Goal: Task Accomplishment & Management: Manage account settings

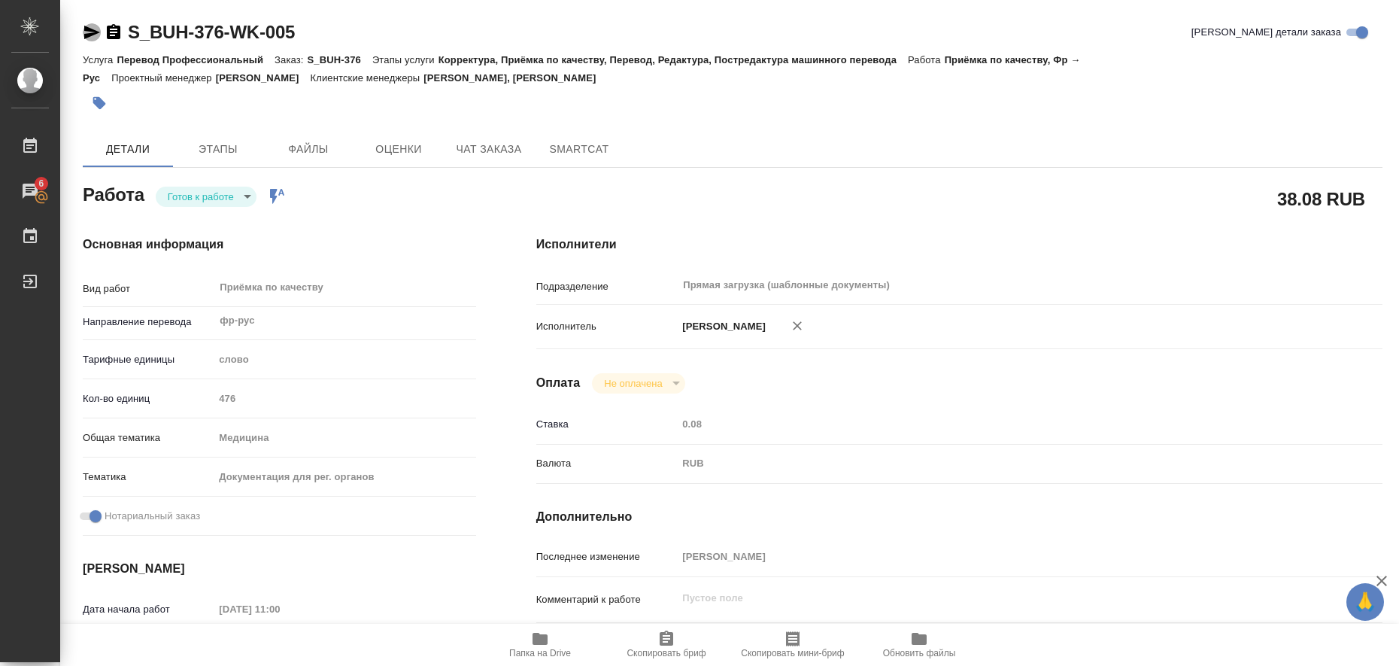
click at [93, 29] on icon "button" at bounding box center [92, 32] width 18 height 18
click at [103, 110] on icon "button" at bounding box center [99, 103] width 15 height 15
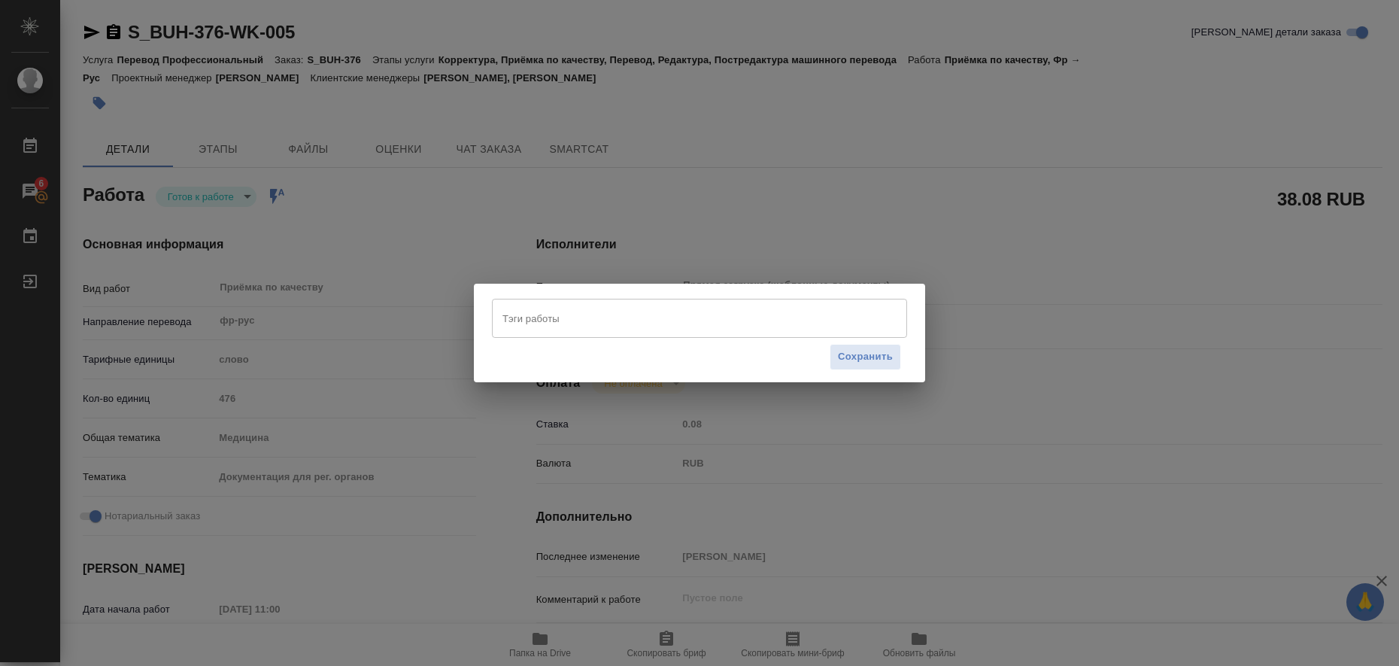
click at [533, 323] on input "Тэги работы" at bounding box center [685, 318] width 373 height 26
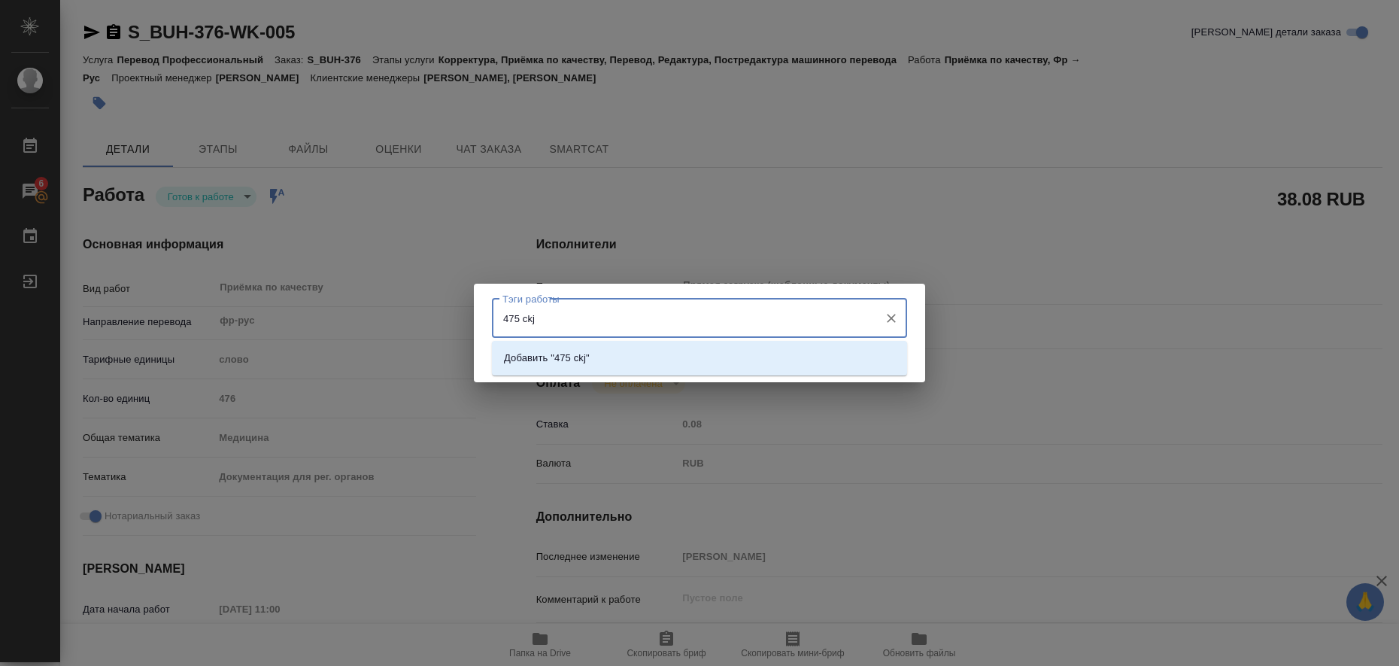
type input "475 ckjd"
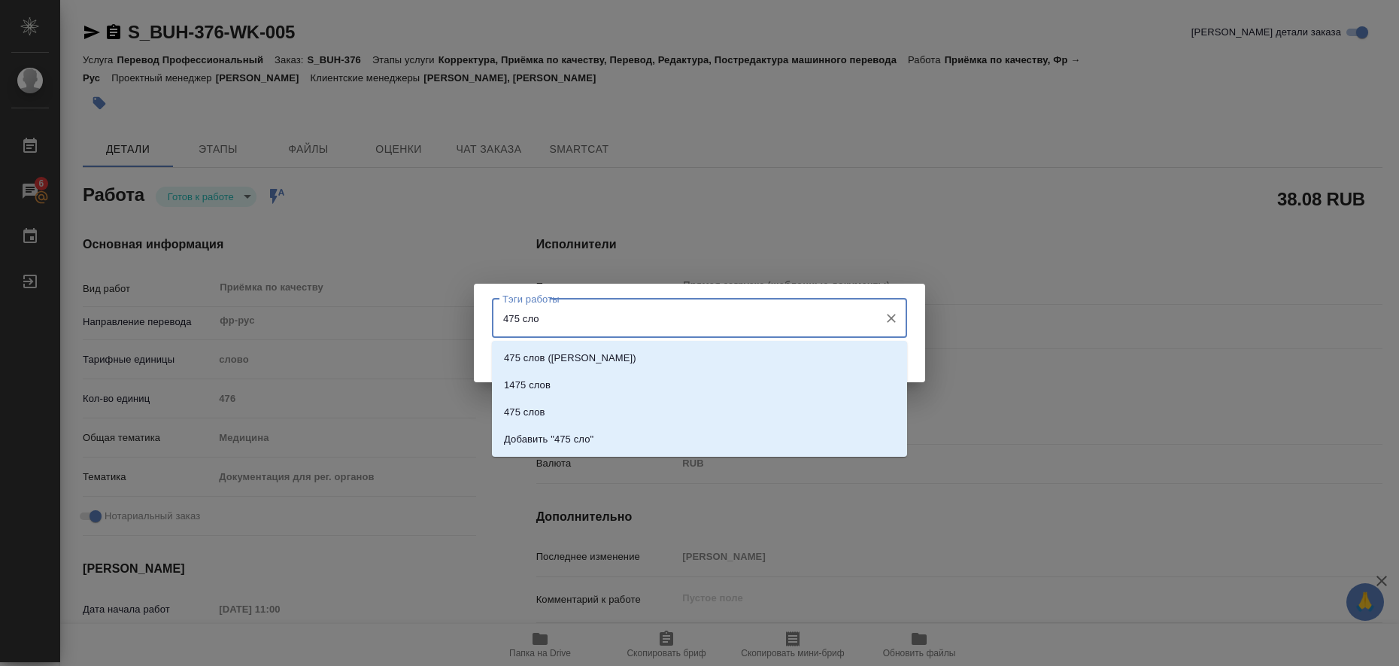
type input "475 слов"
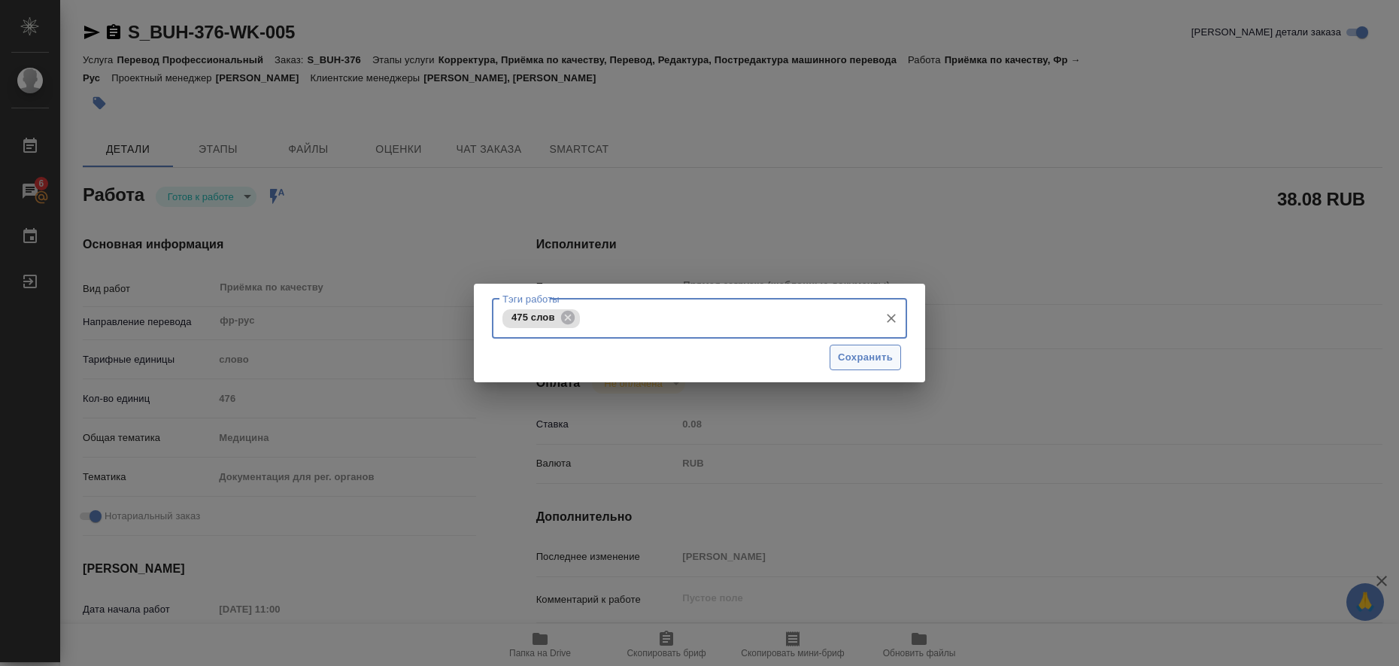
click at [851, 355] on span "Сохранить" at bounding box center [865, 357] width 55 height 17
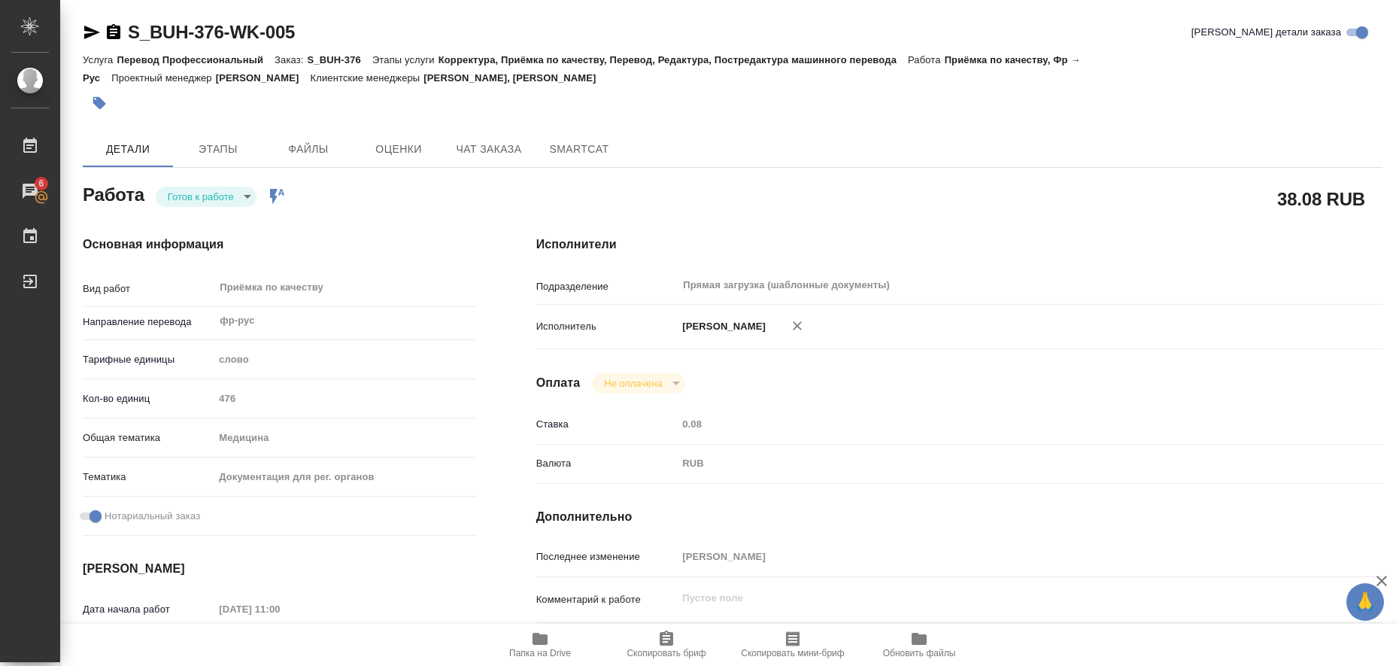
type input "readyForWork"
type input "фр-рус"
type input "5a8b1489cc6b4906c91bfd90"
type input "476"
type input "med"
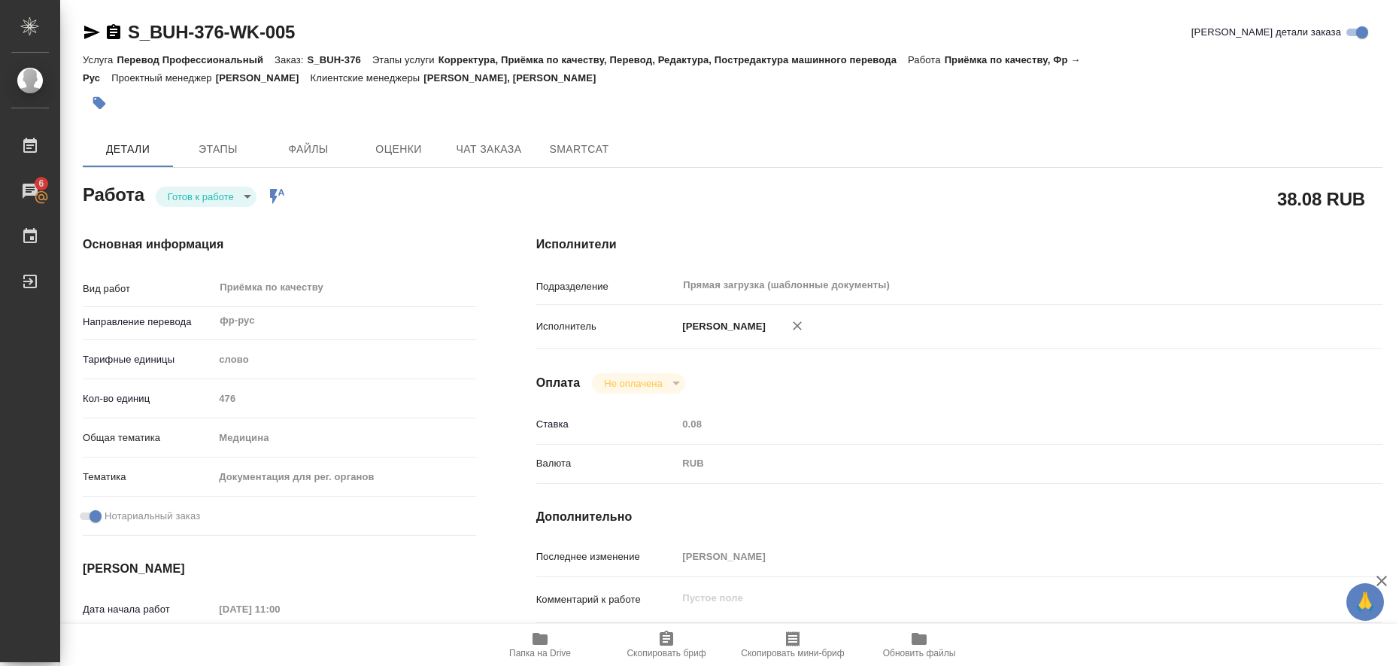
type input "5f647205b73bc97568ca66c6"
checkbox input "true"
type input "22.08.2025 11:00"
type input "22.08.2025 12:00"
type input "[DATE] 17:00"
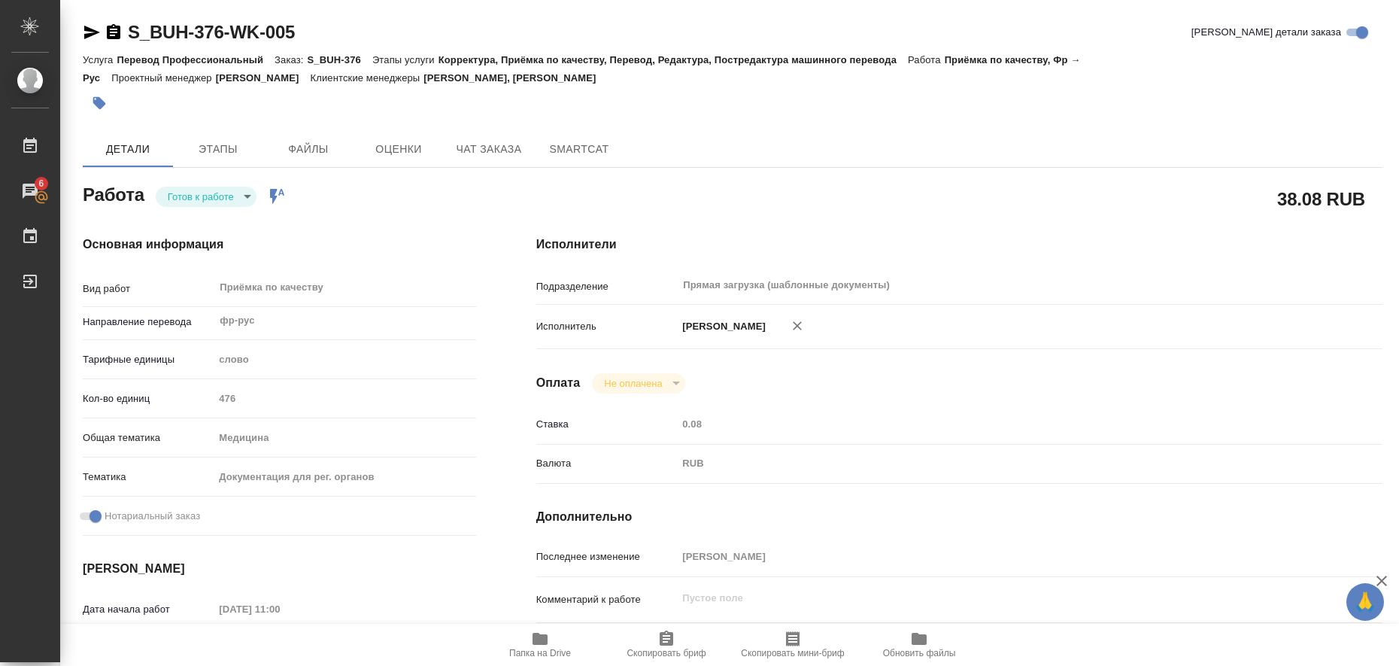
type input "Прямая загрузка (шаблонные документы)"
type input "notPayed"
type input "0.08"
type input "RUB"
type input "[PERSON_NAME]"
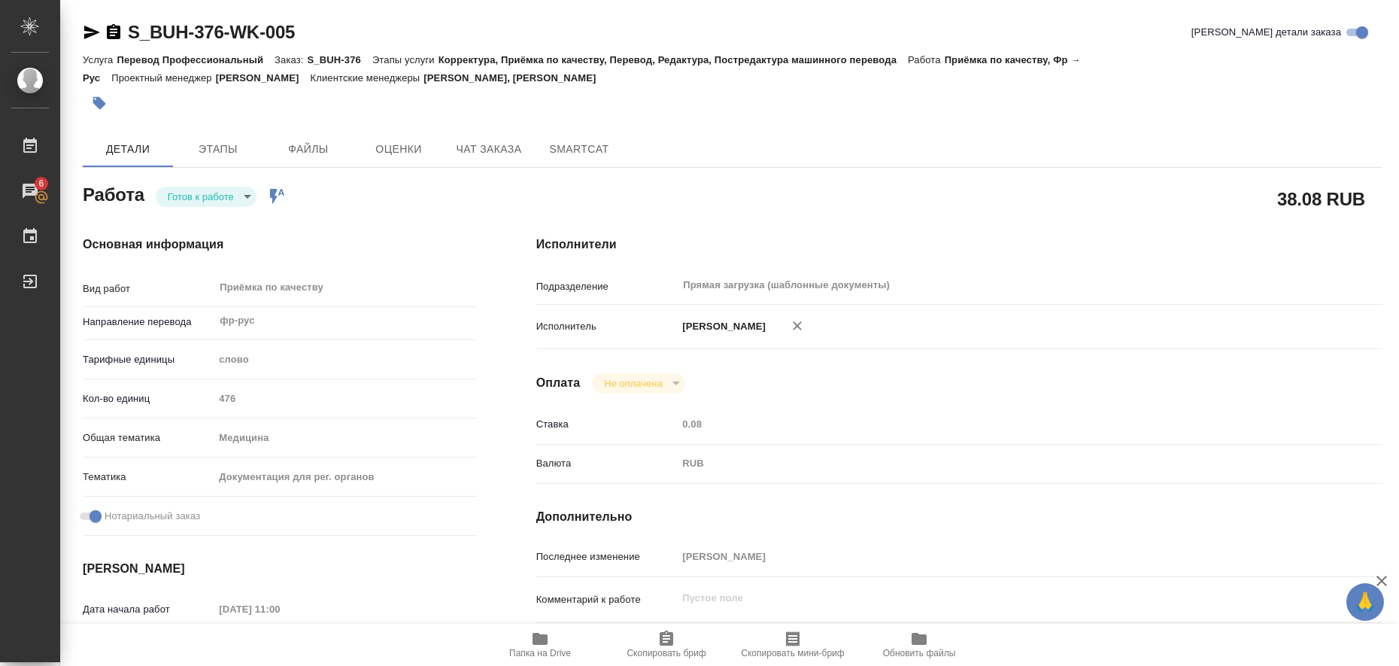
type input "S_BUH-376"
type input "Перевод Профессиональный"
type input "Корректура, Приёмка по качеству, Перевод, Редактура, Постредактура машинного пе…"
type input "Усманова Ольга, Никифорова Валерия"
type input "Петрова Валерия"
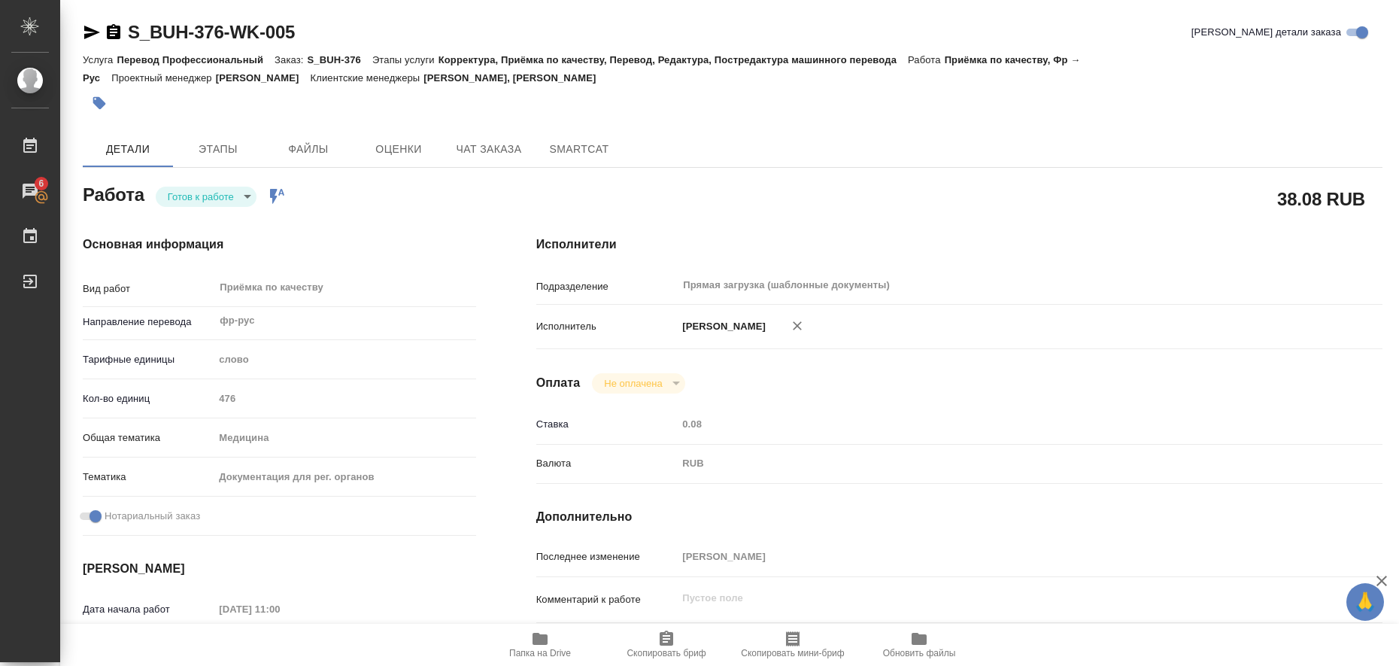
type input "/Clients/Bausch Health /Orders/S_BUH-376"
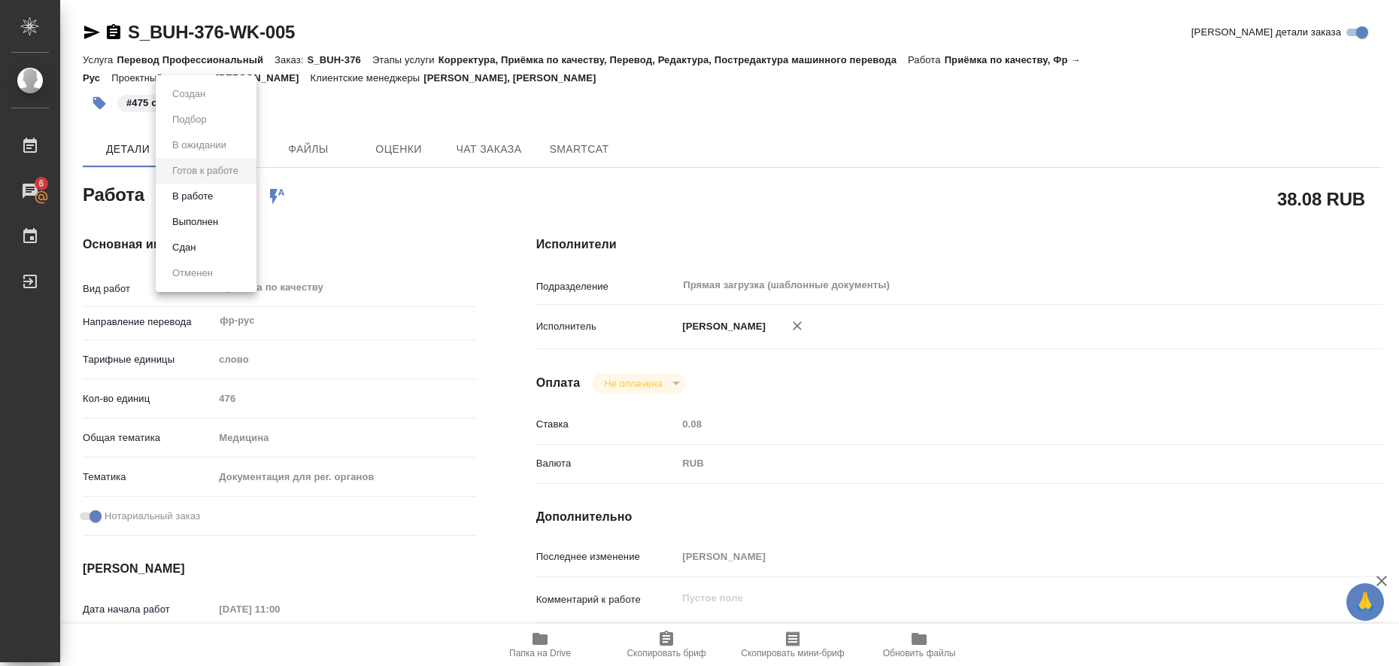
click at [244, 200] on body "🙏 .cls-1 fill:#fff; AWATERA Liubitskaia Olga Работы 6 Чаты График Выйти S_BUH-3…" at bounding box center [699, 333] width 1399 height 666
click at [226, 217] on li "Выполнен" at bounding box center [206, 222] width 101 height 26
type textarea "x"
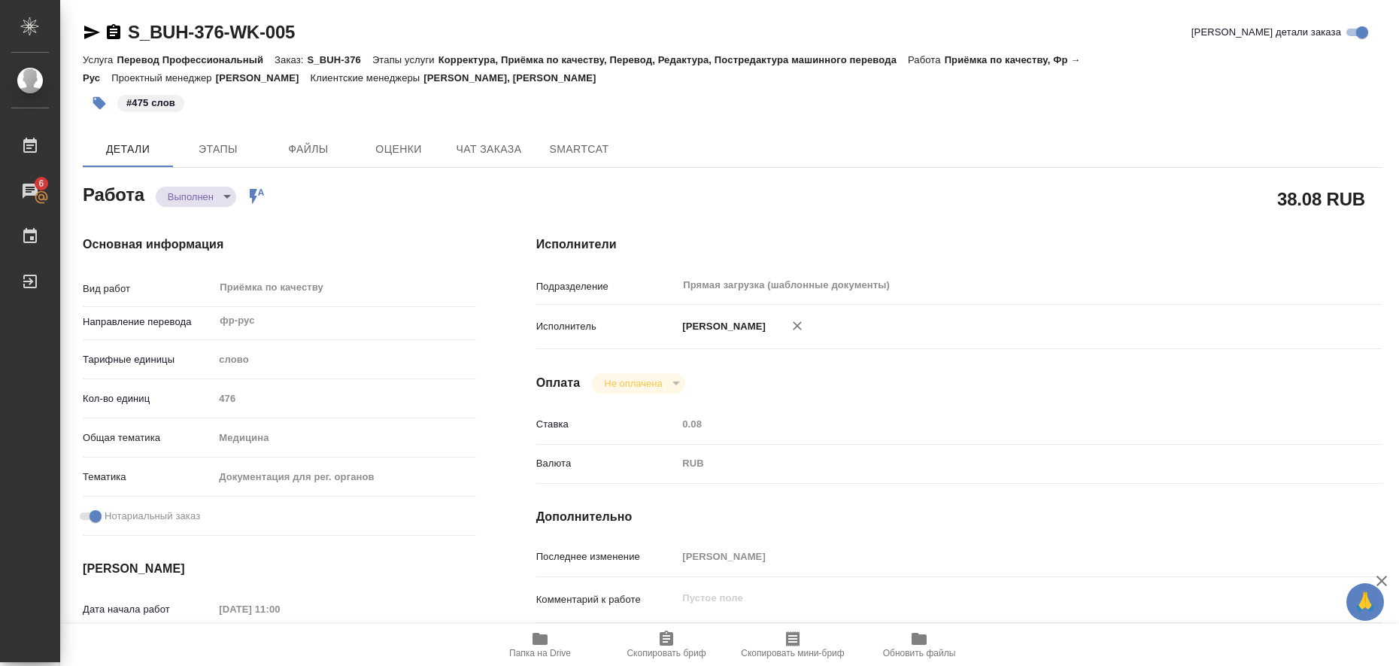
type textarea "x"
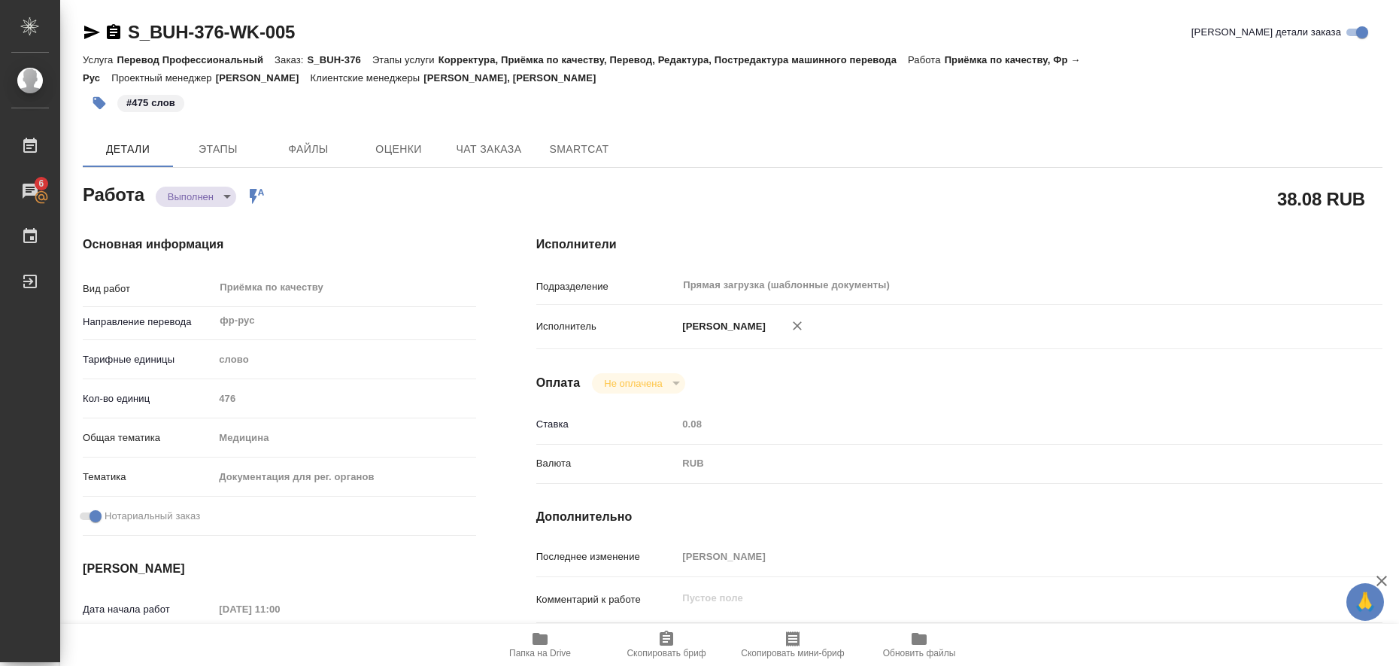
type textarea "x"
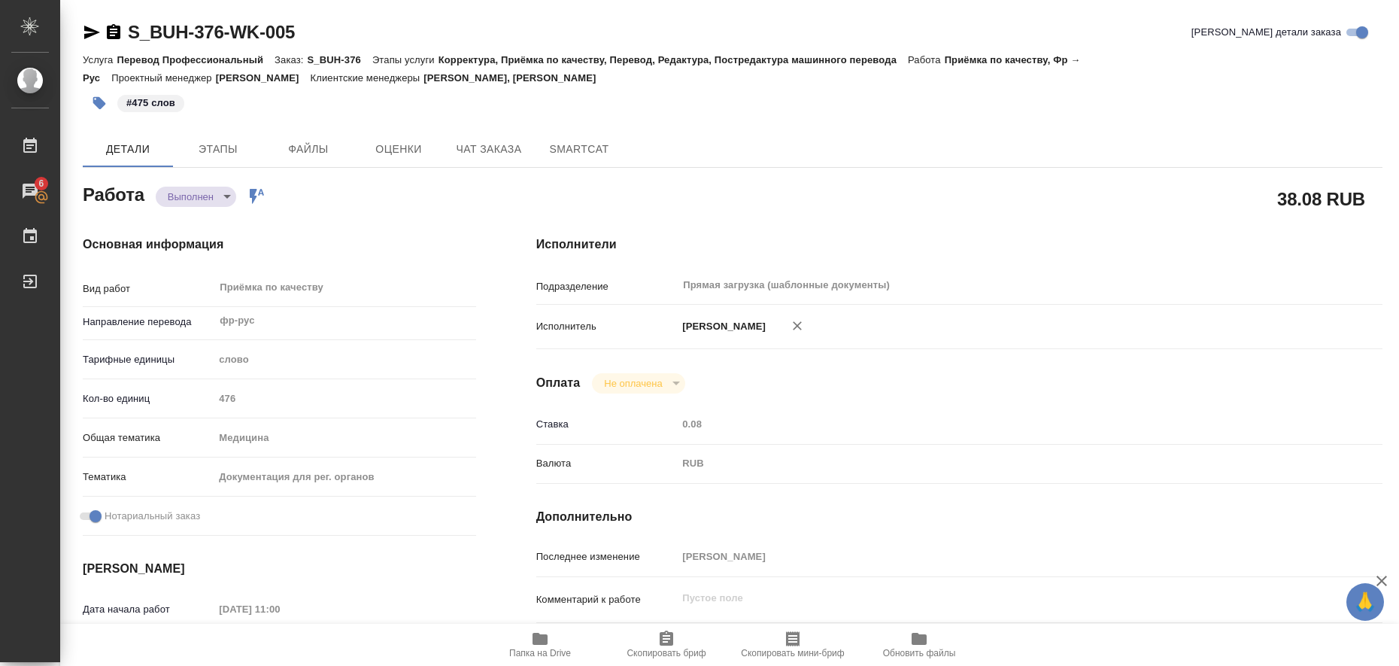
type textarea "x"
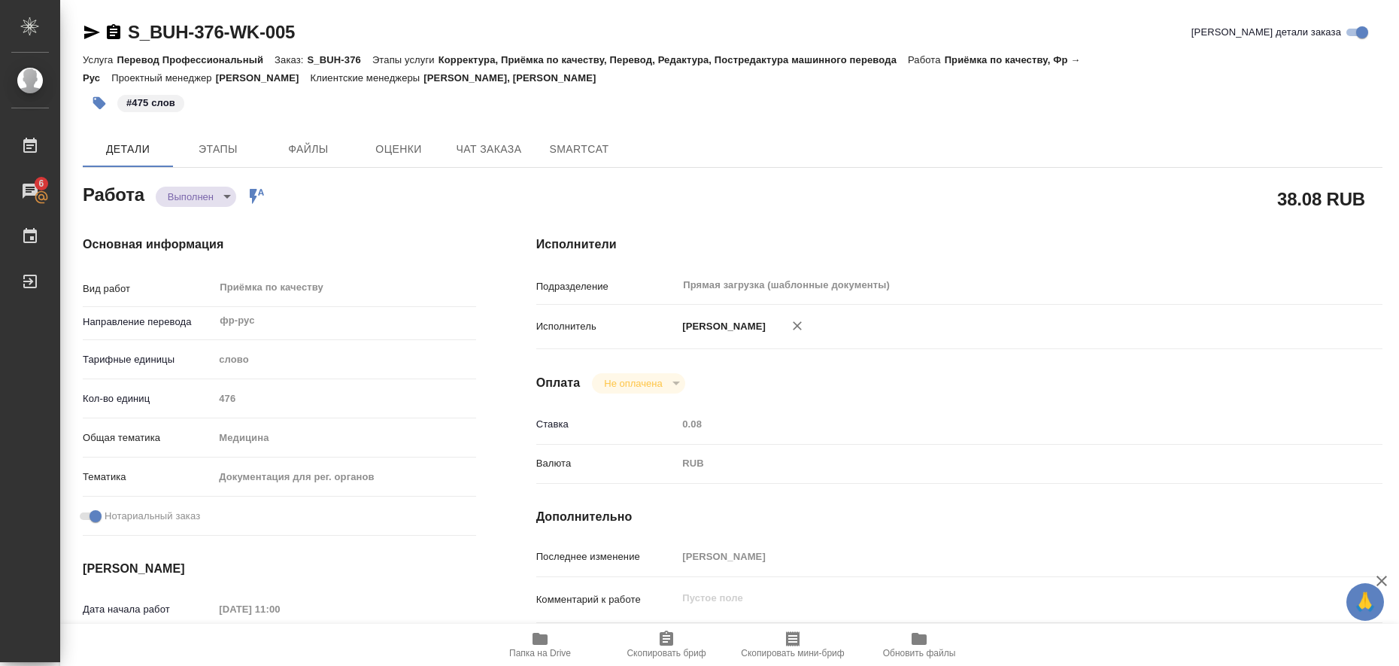
type textarea "x"
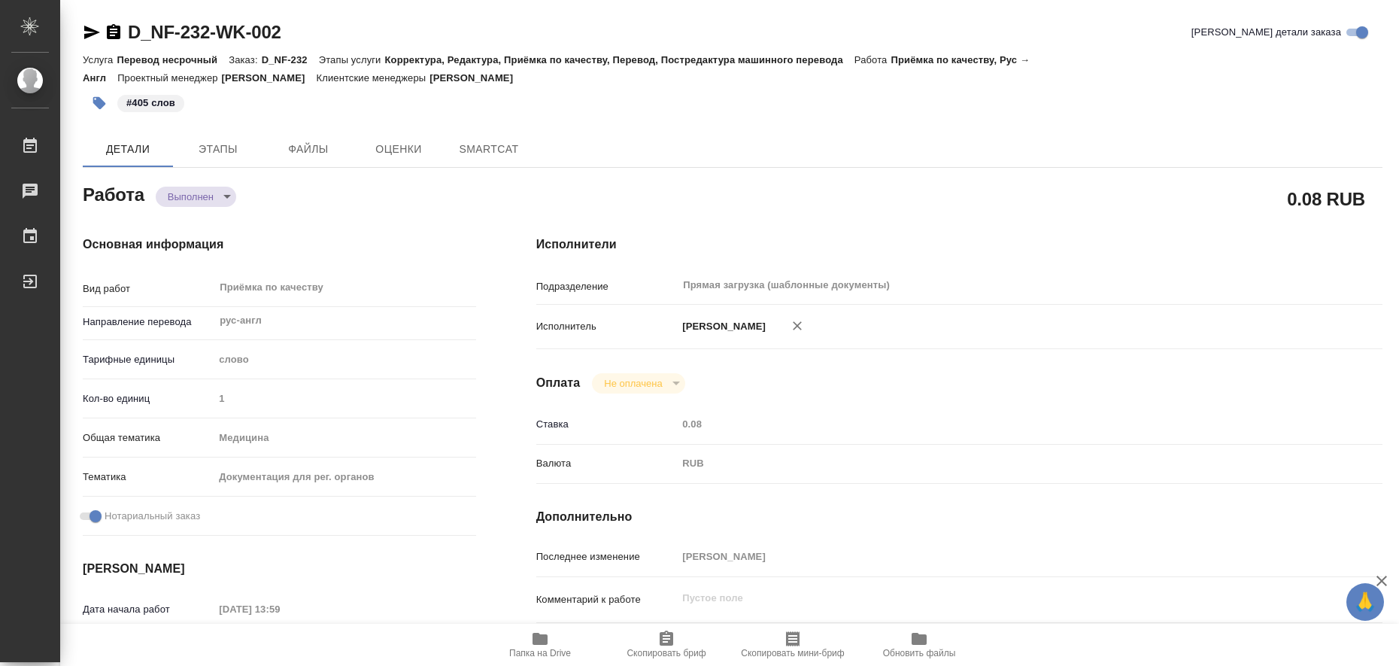
type textarea "x"
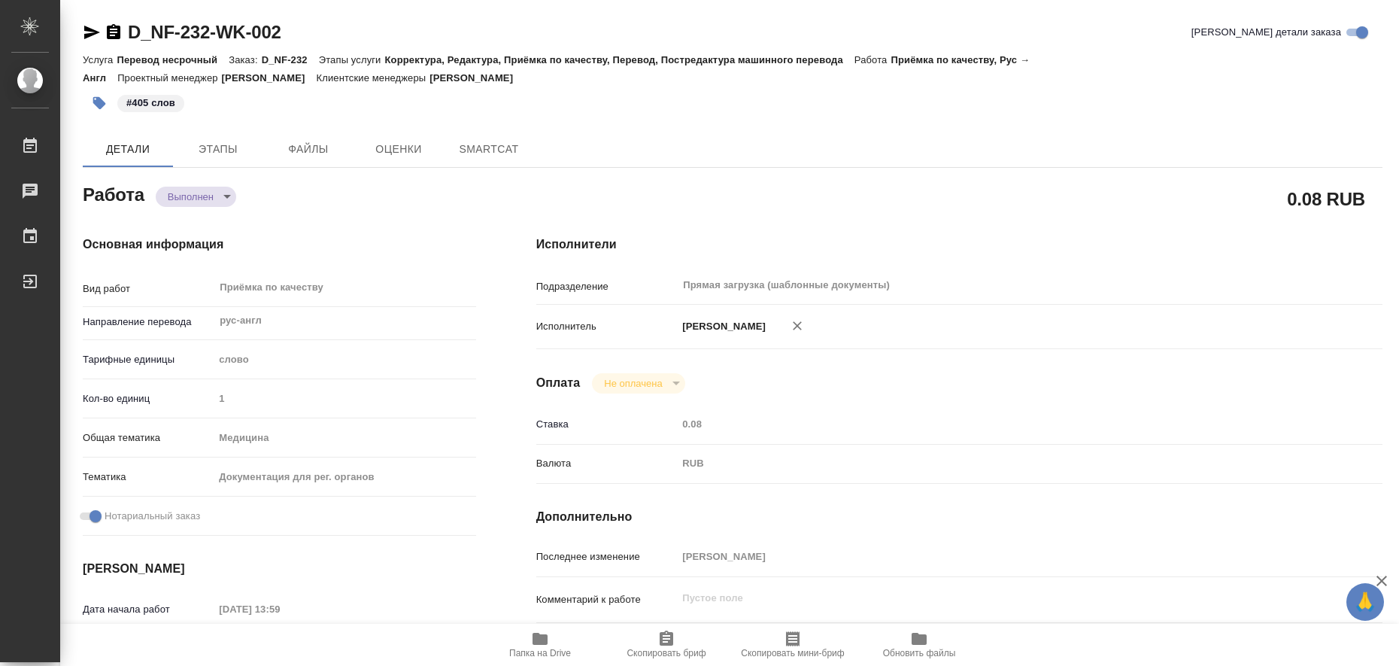
type textarea "x"
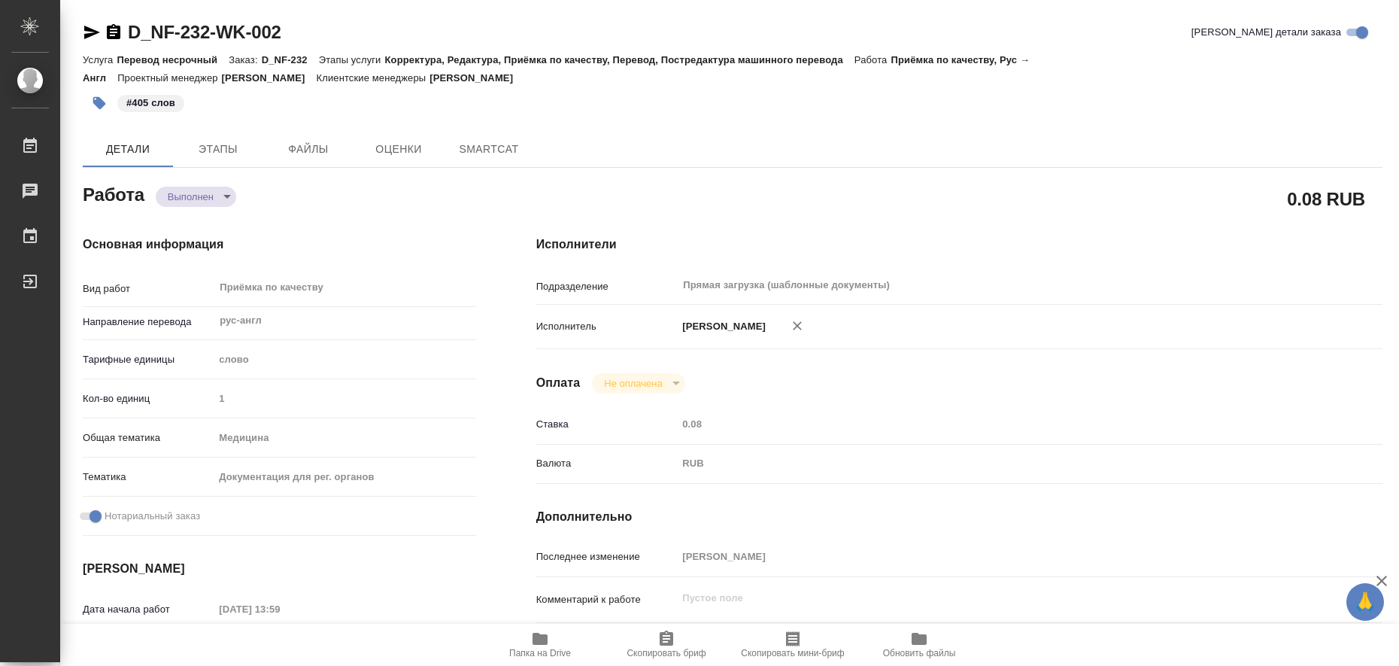
type textarea "x"
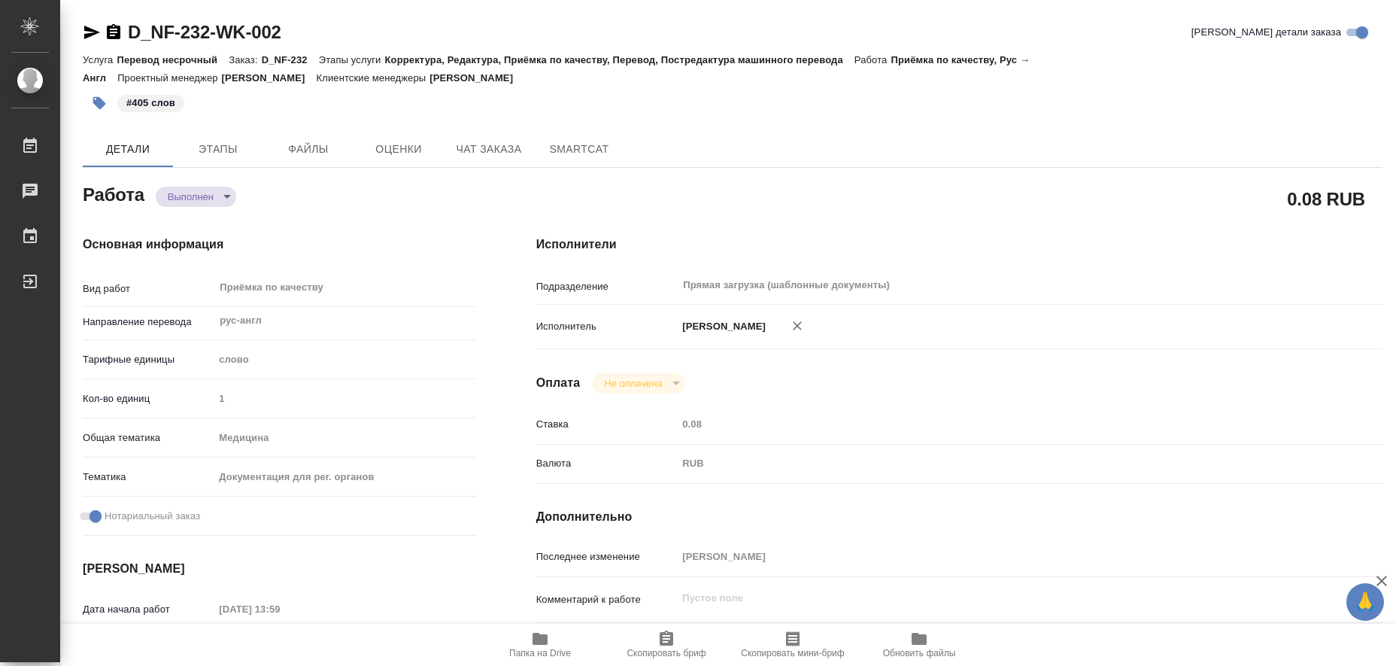
type textarea "x"
click at [546, 643] on icon "button" at bounding box center [539, 639] width 15 height 12
type textarea "x"
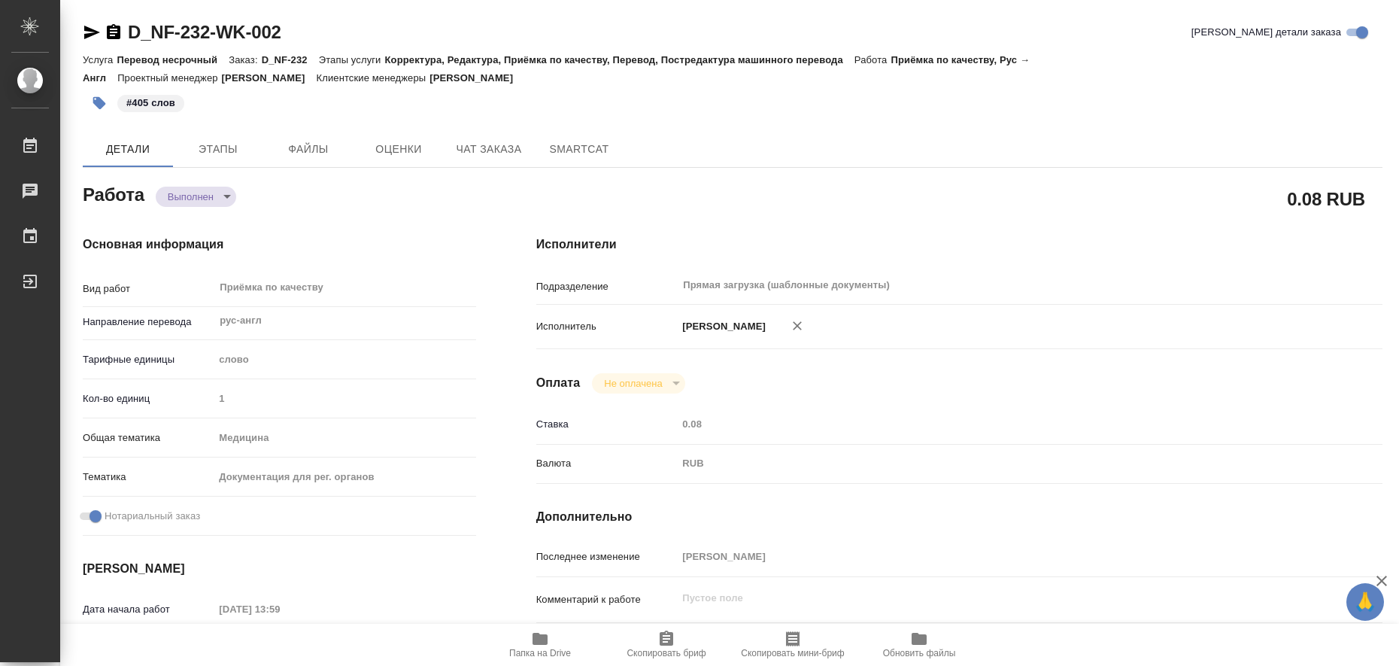
type textarea "x"
click at [93, 35] on icon "button" at bounding box center [92, 33] width 16 height 14
click at [91, 98] on button "button" at bounding box center [99, 102] width 33 height 33
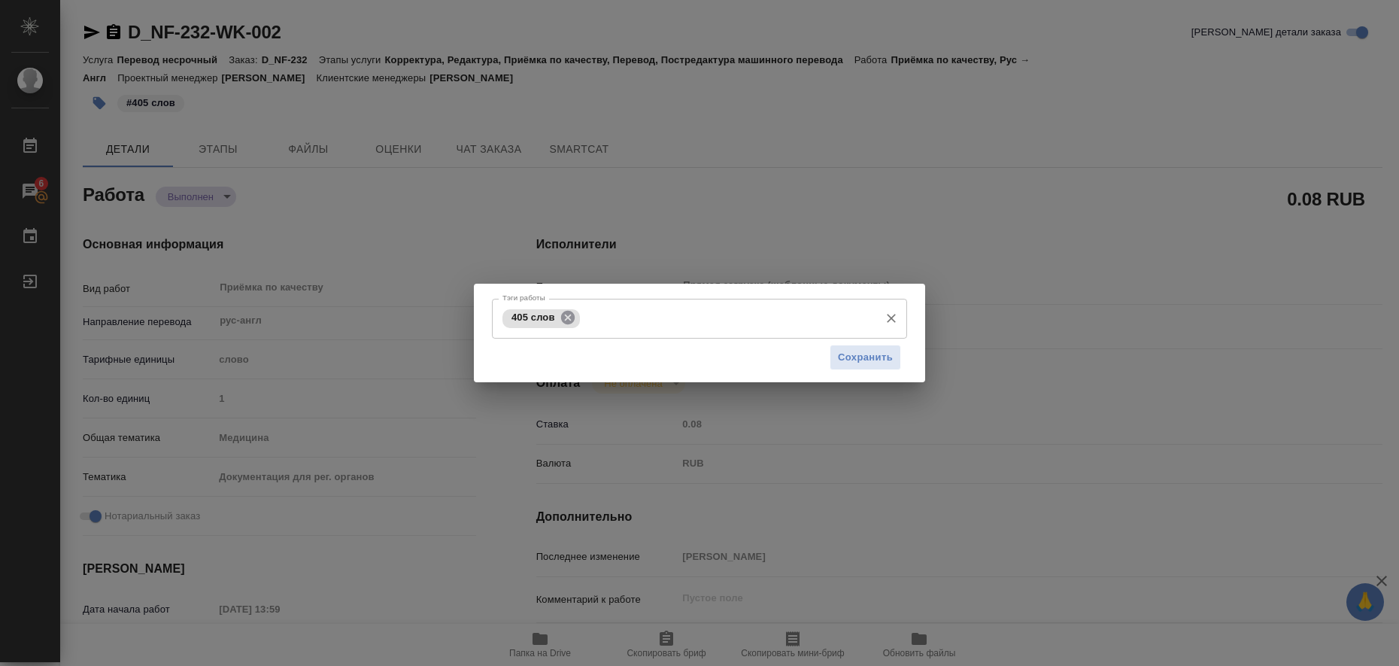
click at [564, 320] on icon at bounding box center [567, 318] width 14 height 14
click at [564, 320] on input "Тэги работы" at bounding box center [685, 318] width 373 height 26
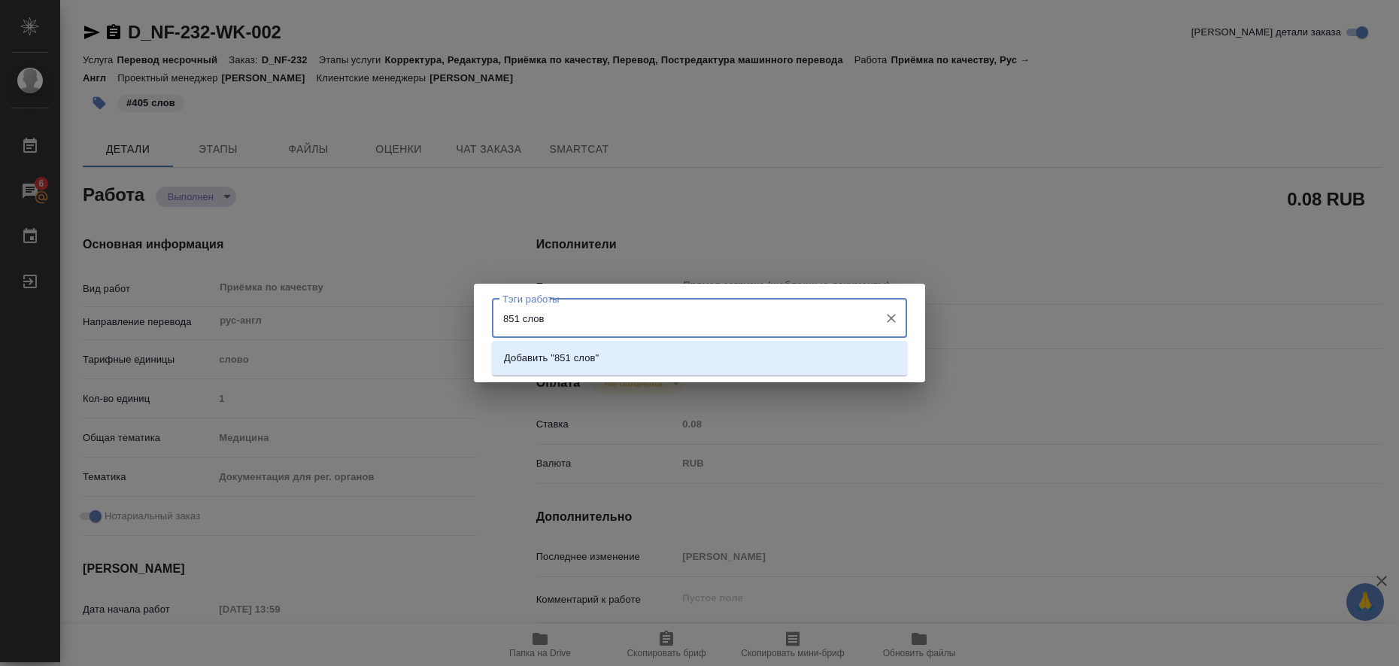
type input "851 слово"
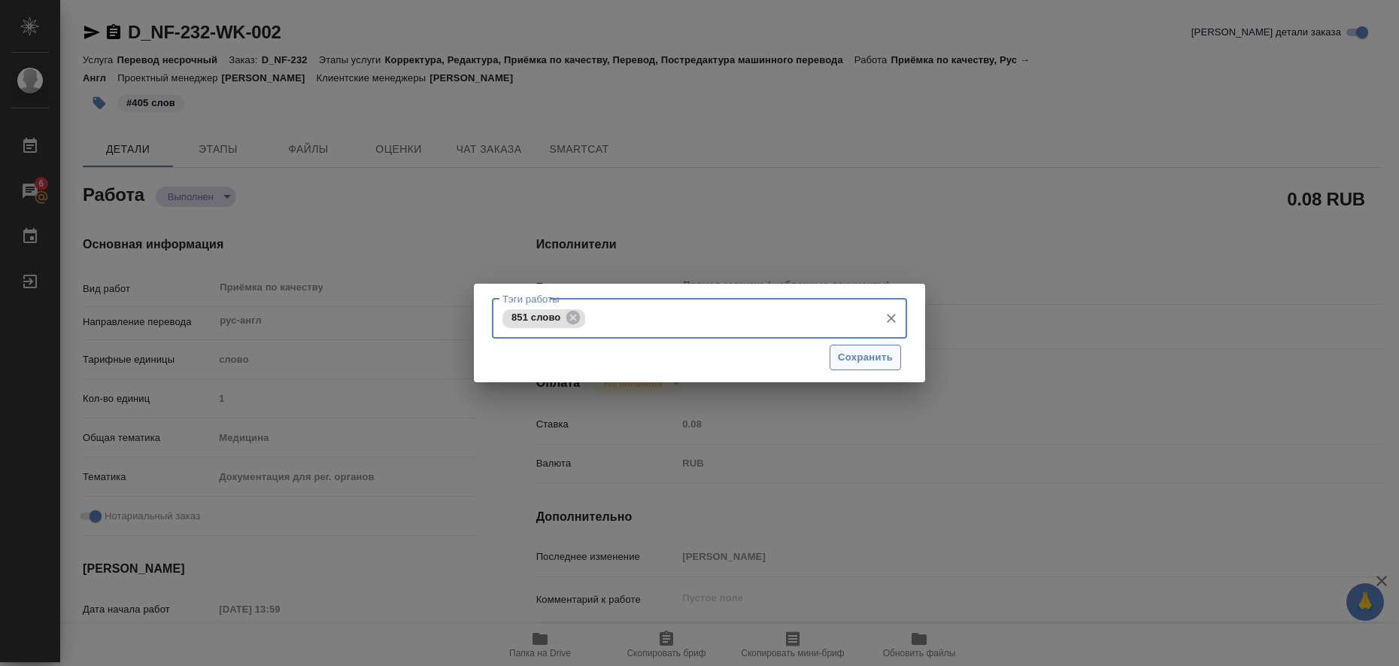
click at [883, 362] on span "Сохранить" at bounding box center [865, 357] width 55 height 17
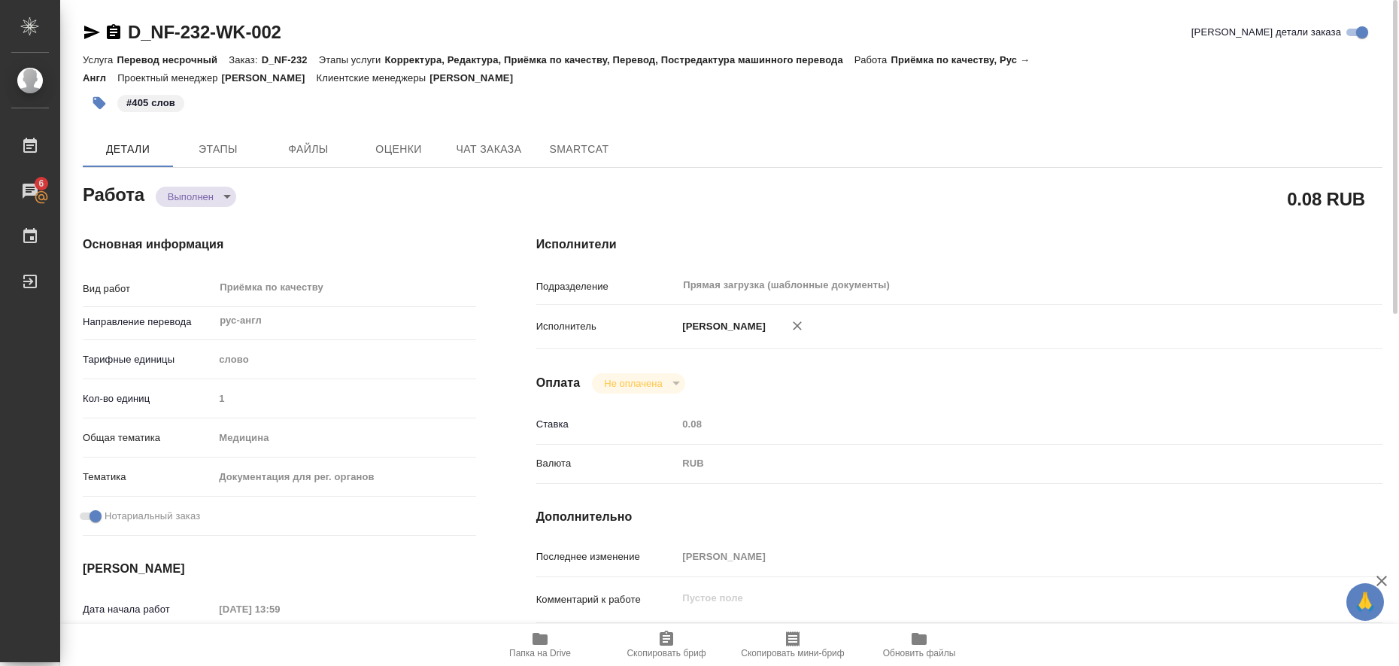
type input "completed"
type textarea "Приёмка по качеству"
type textarea "x"
type input "рус-англ"
type input "5a8b1489cc6b4906c91bfd90"
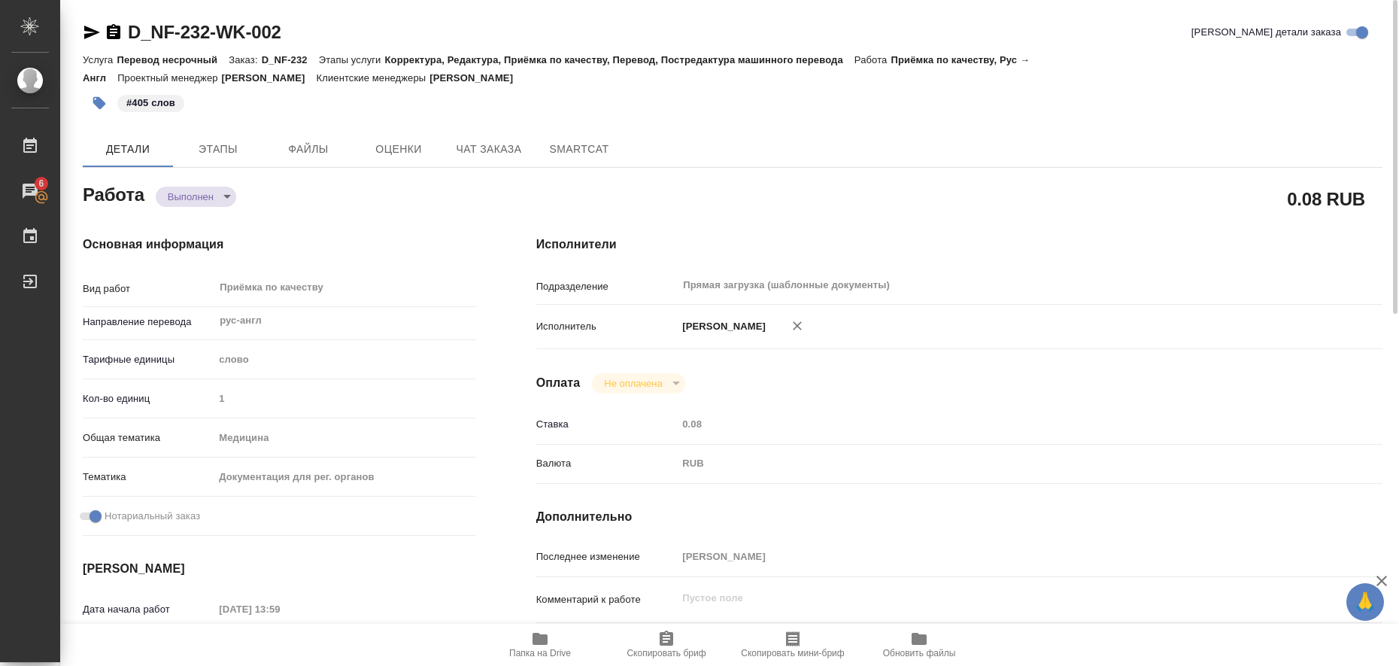
type input "1"
type input "med"
type input "5f647205b73bc97568ca66c6"
checkbox input "true"
type input "13.08.2025 13:59"
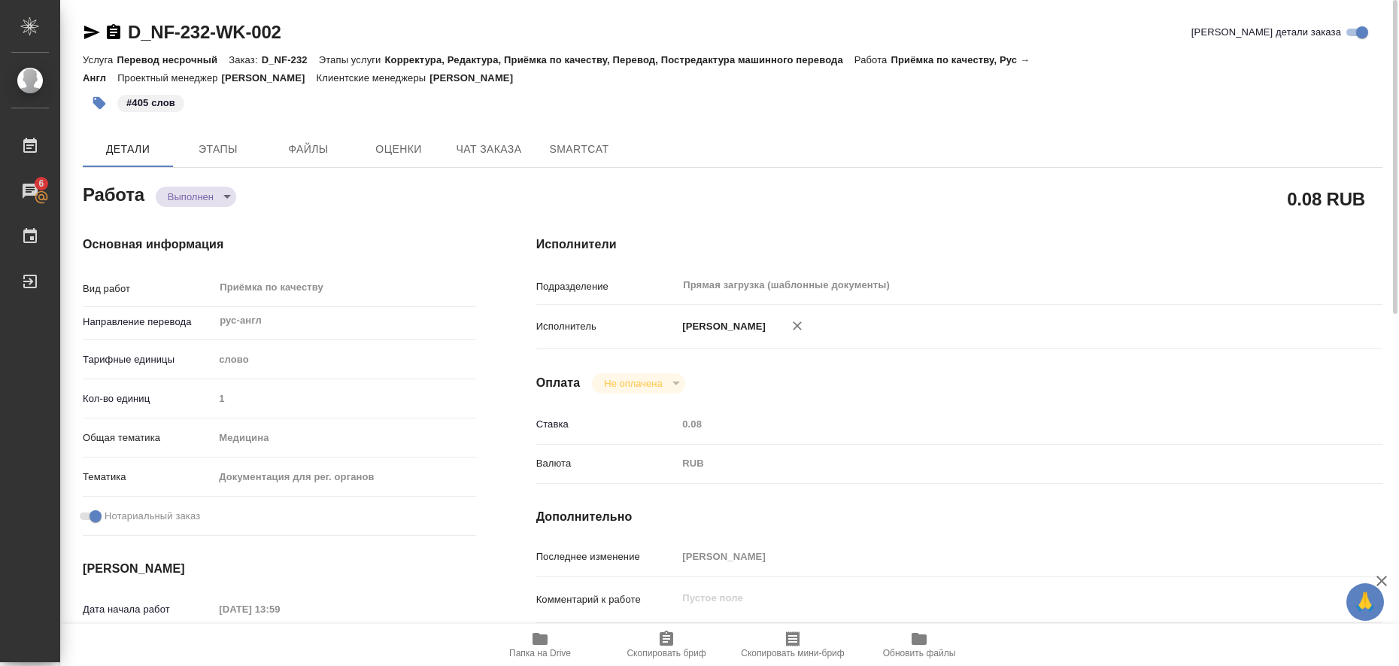
type input "[DATE] 12:00"
type input "22.08.2025 09:51"
type input "[DATE] 12:00"
type input "Прямая загрузка (шаблонные документы)"
type input "notPayed"
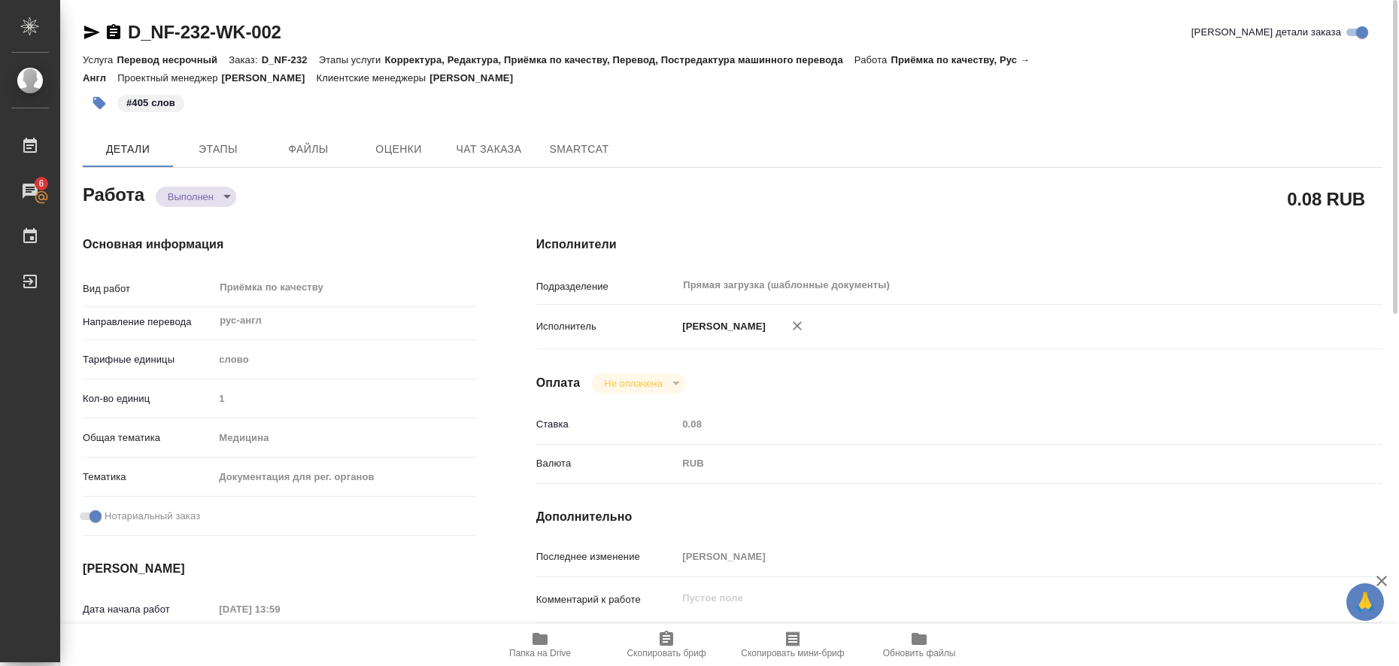
type input "0.08"
type input "RUB"
type input "[PERSON_NAME]"
type textarea "x"
type textarea "/Clients/Нита-фарм/Orders/D_NF-232/Corrected/D_NF-232-WK-002"
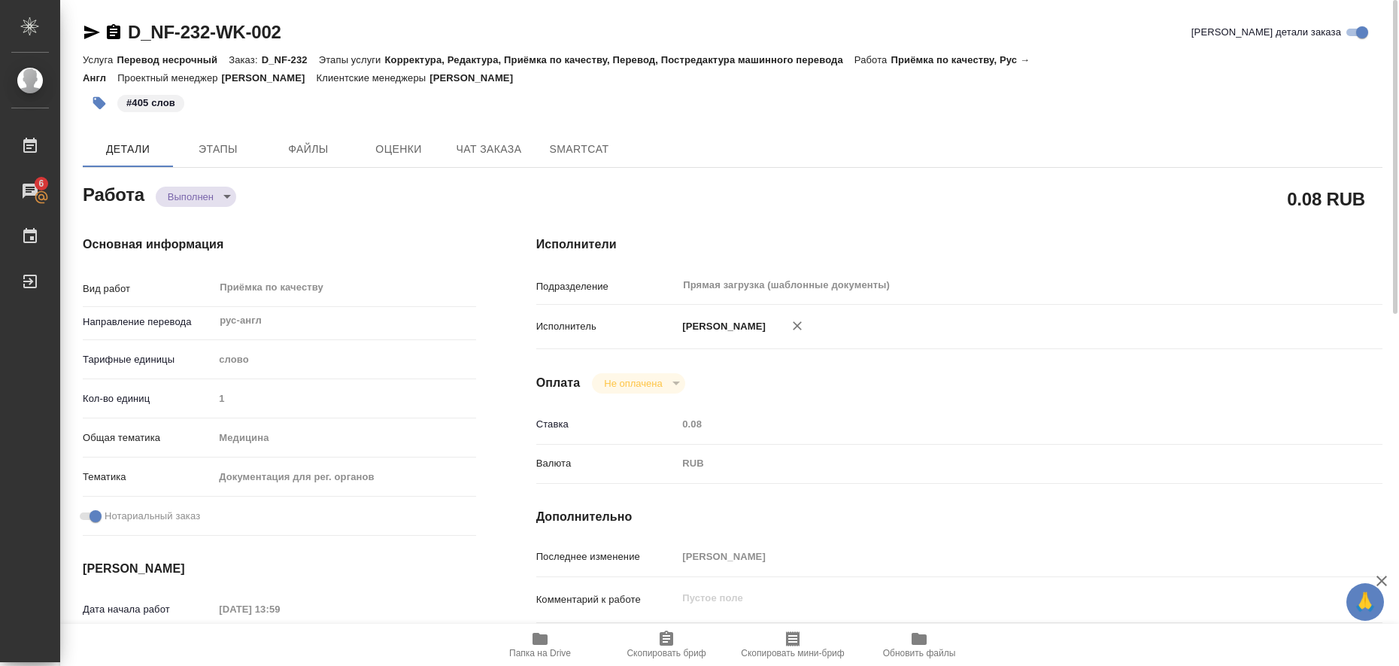
type textarea "x"
type input "D_NF-232"
type input "Перевод несрочный"
type input "Корректура, Редактура, Приёмка по качеству, Перевод, Постредактура машинного пе…"
type input "Булахова Елена"
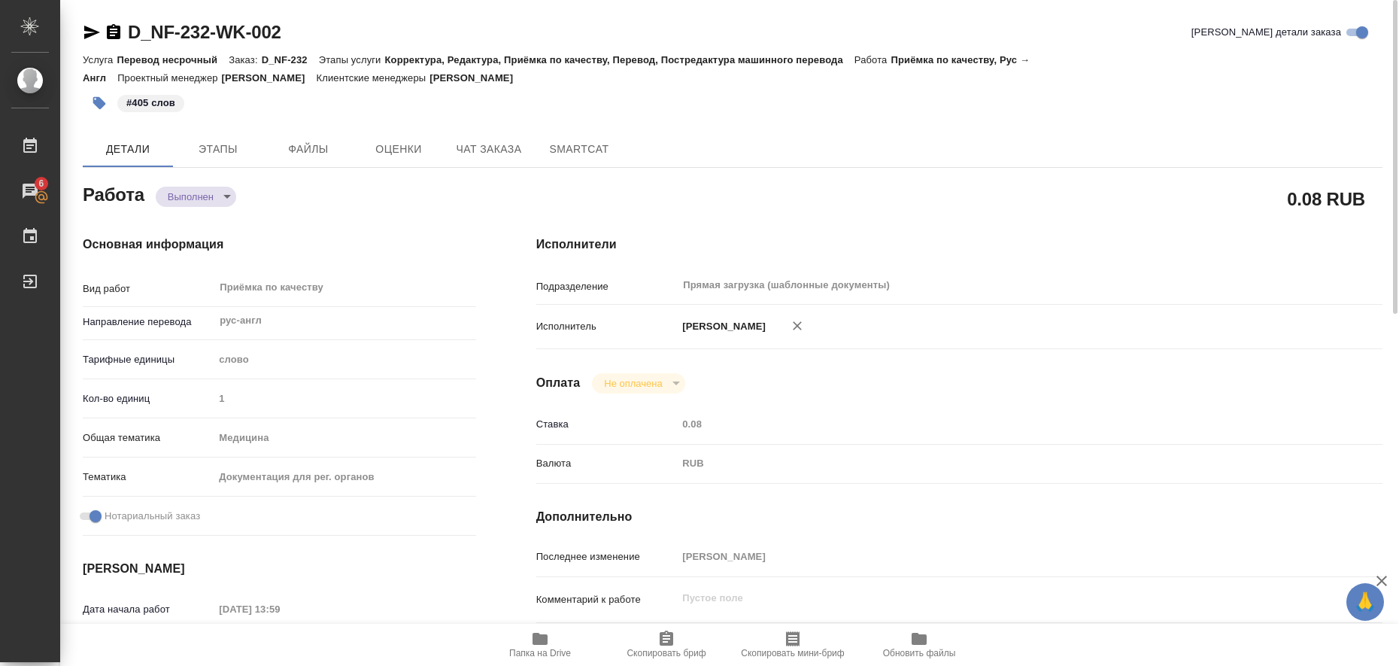
type input "/Clients/Нита-фарм/Orders/D_NF-232"
type textarea "x"
type textarea "Названия препаратов на англ языке: Azitronit, 100 ml Lexoflon OR, 1l Nitox Fort…"
type textarea "x"
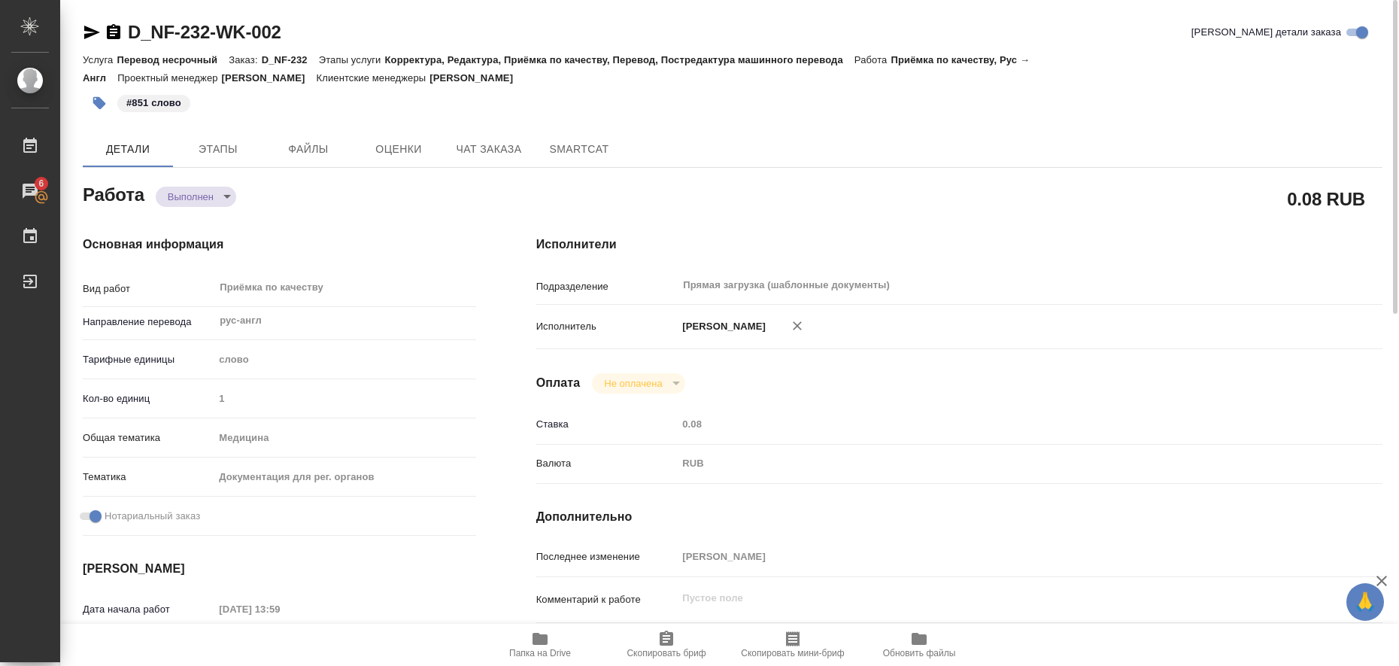
type textarea "x"
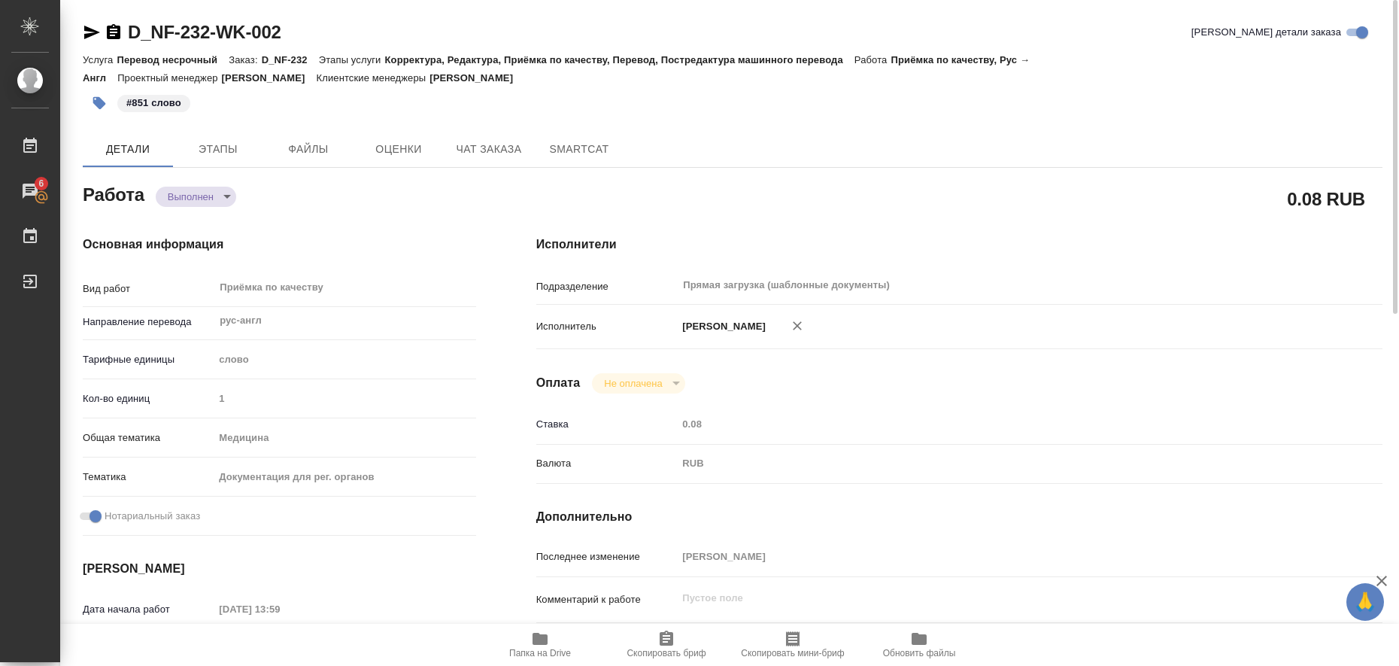
type textarea "x"
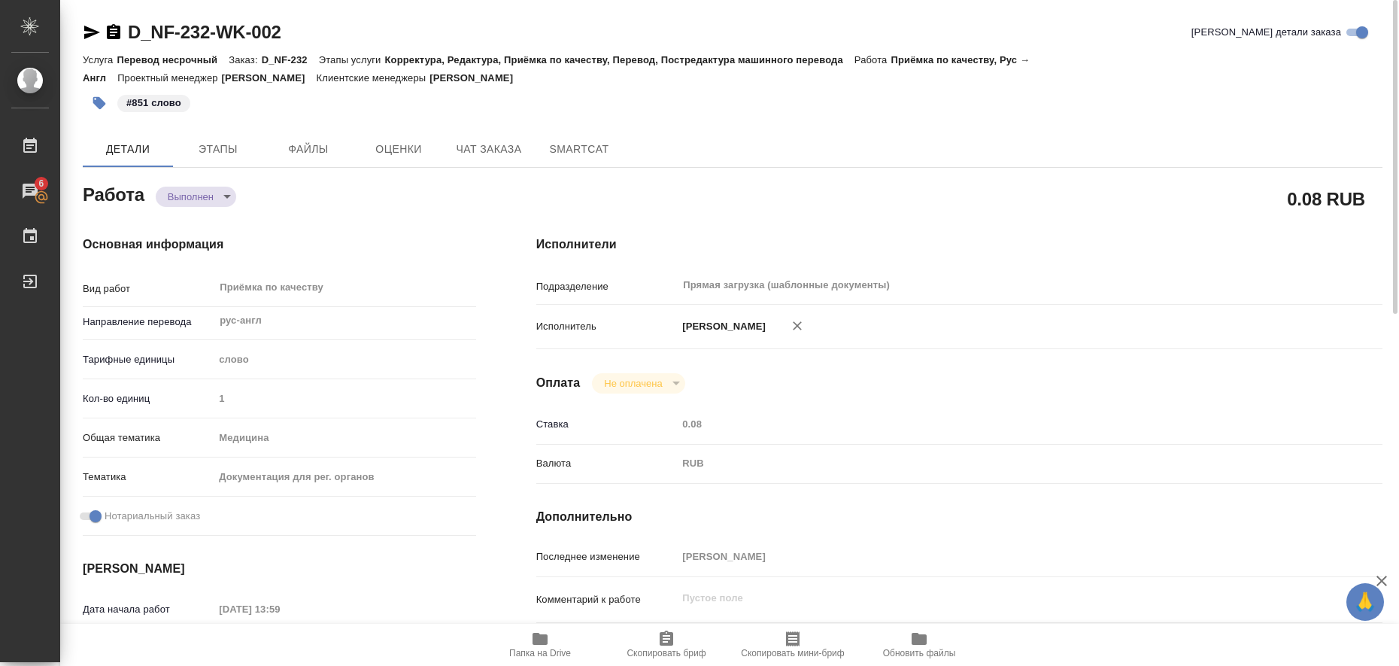
type textarea "x"
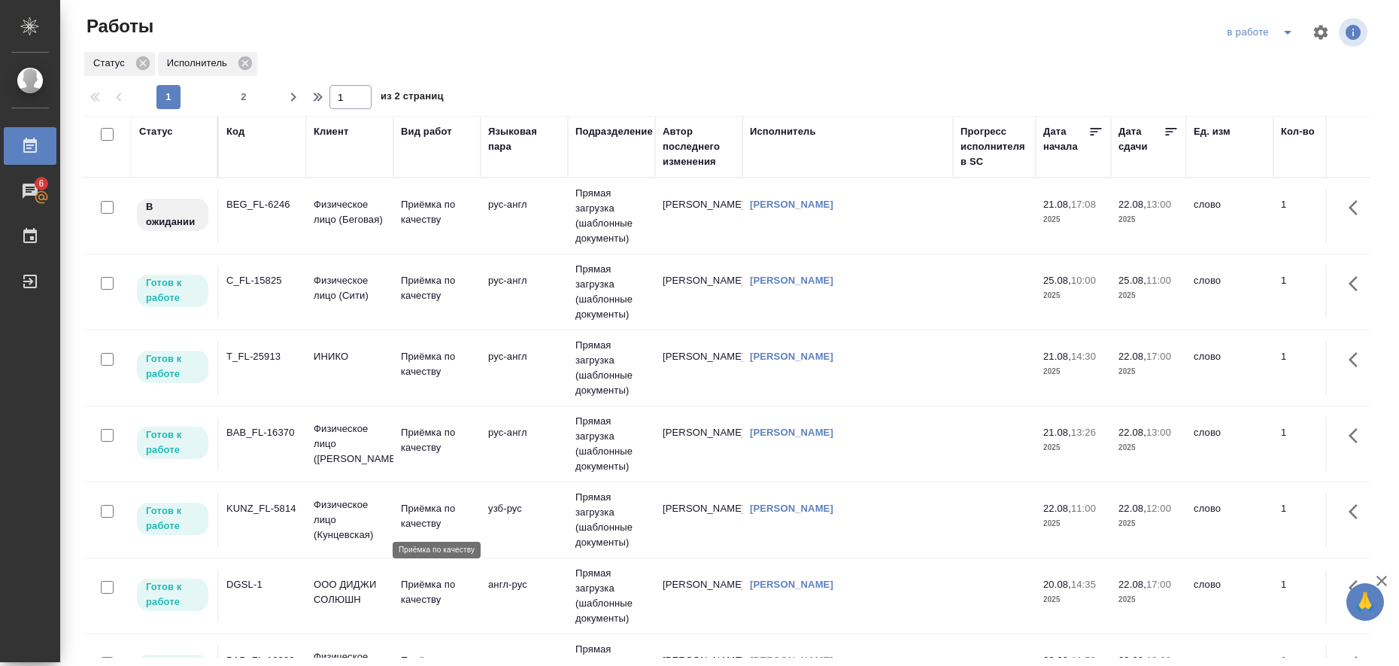
click at [430, 512] on p "Приёмка по качеству" at bounding box center [437, 516] width 72 height 30
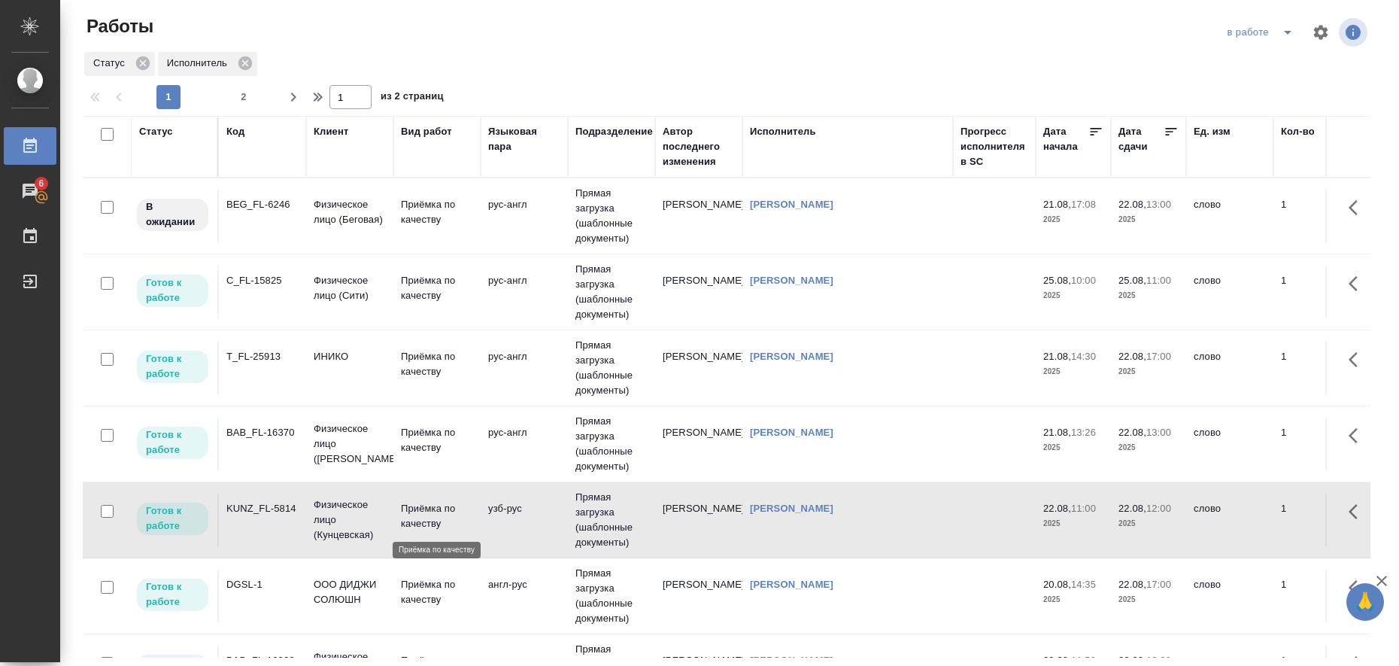
click at [430, 512] on p "Приёмка по качеству" at bounding box center [437, 516] width 72 height 30
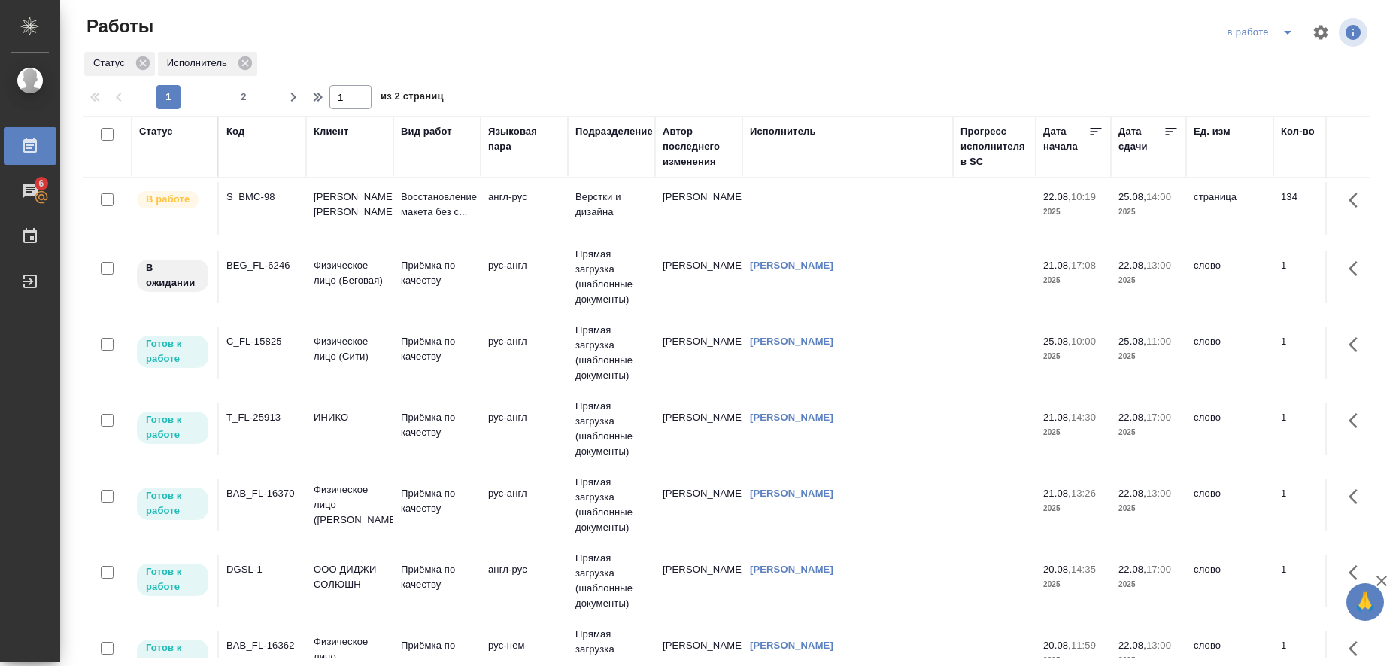
click at [1284, 31] on icon "split button" at bounding box center [1288, 33] width 8 height 4
click at [1246, 66] on li "Стандартные настройки" at bounding box center [1248, 62] width 144 height 24
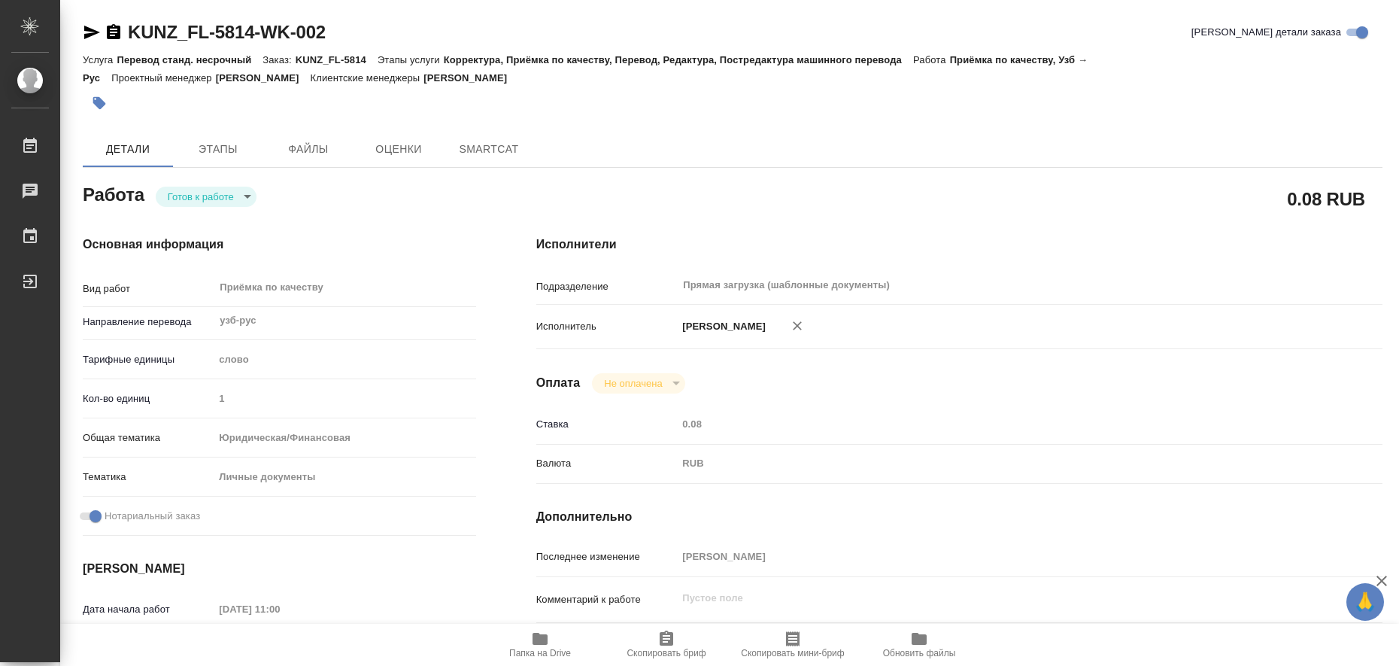
type textarea "x"
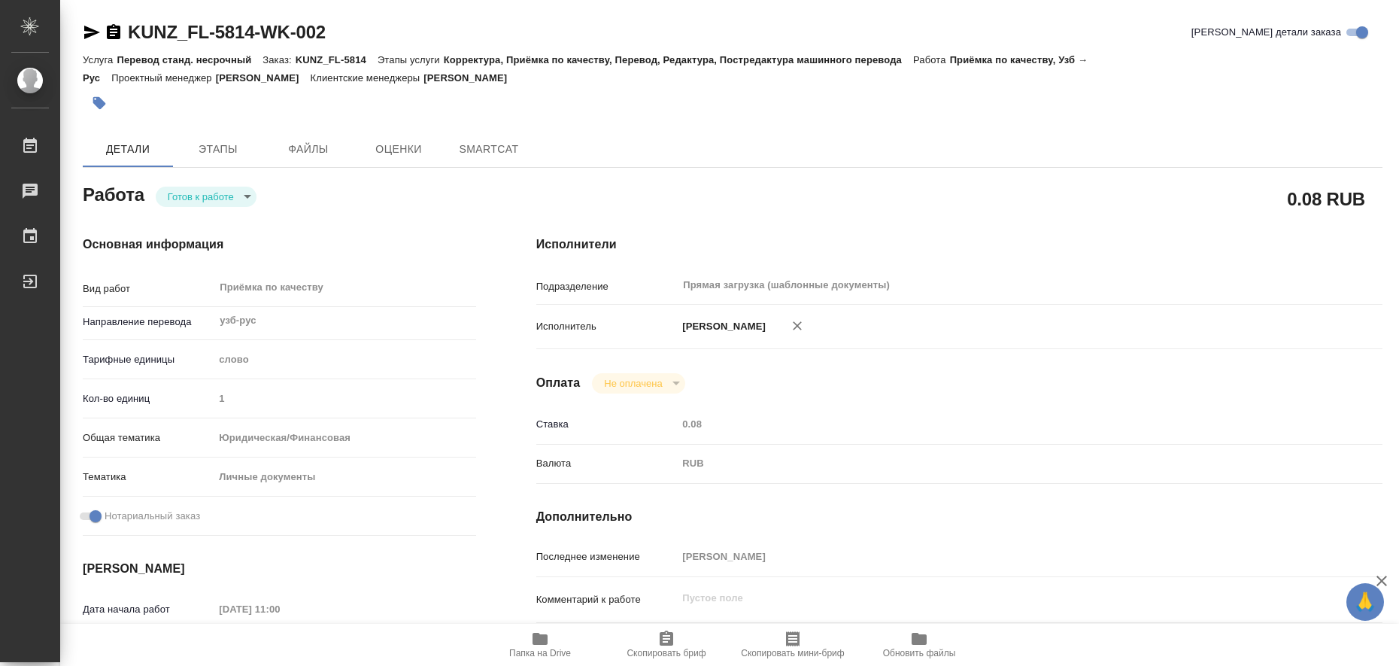
type textarea "x"
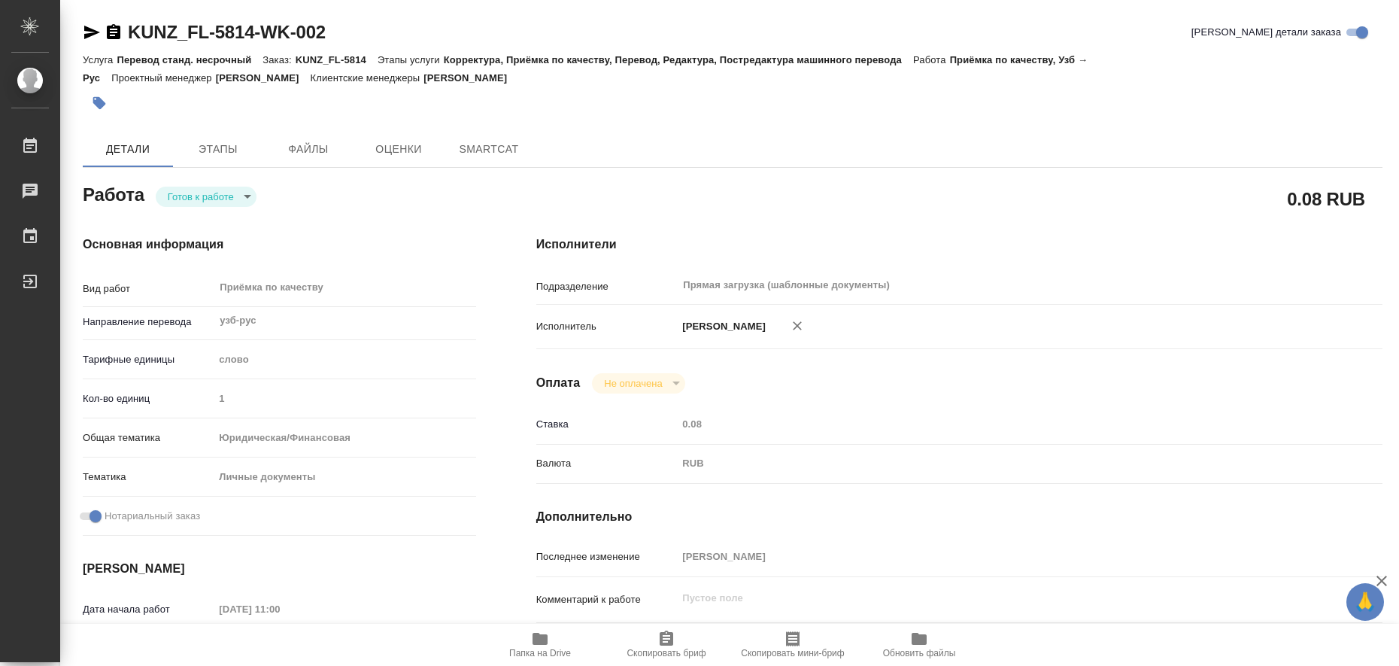
type textarea "x"
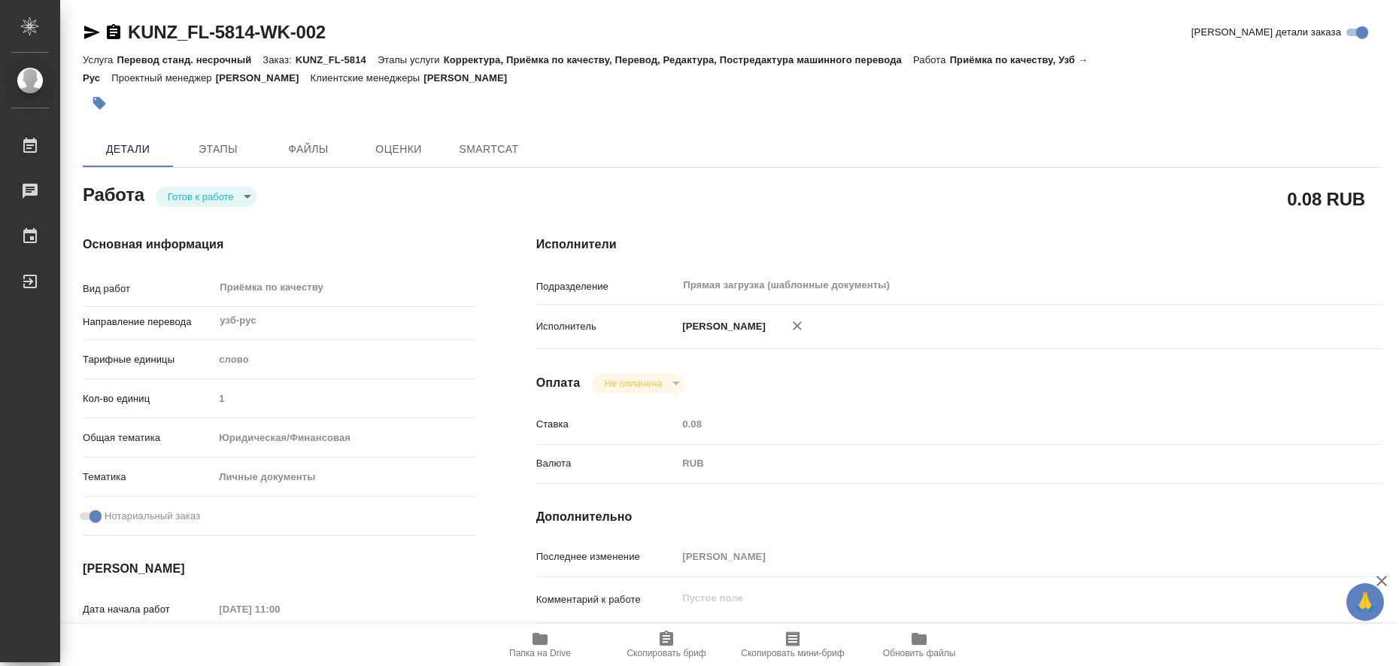
type textarea "x"
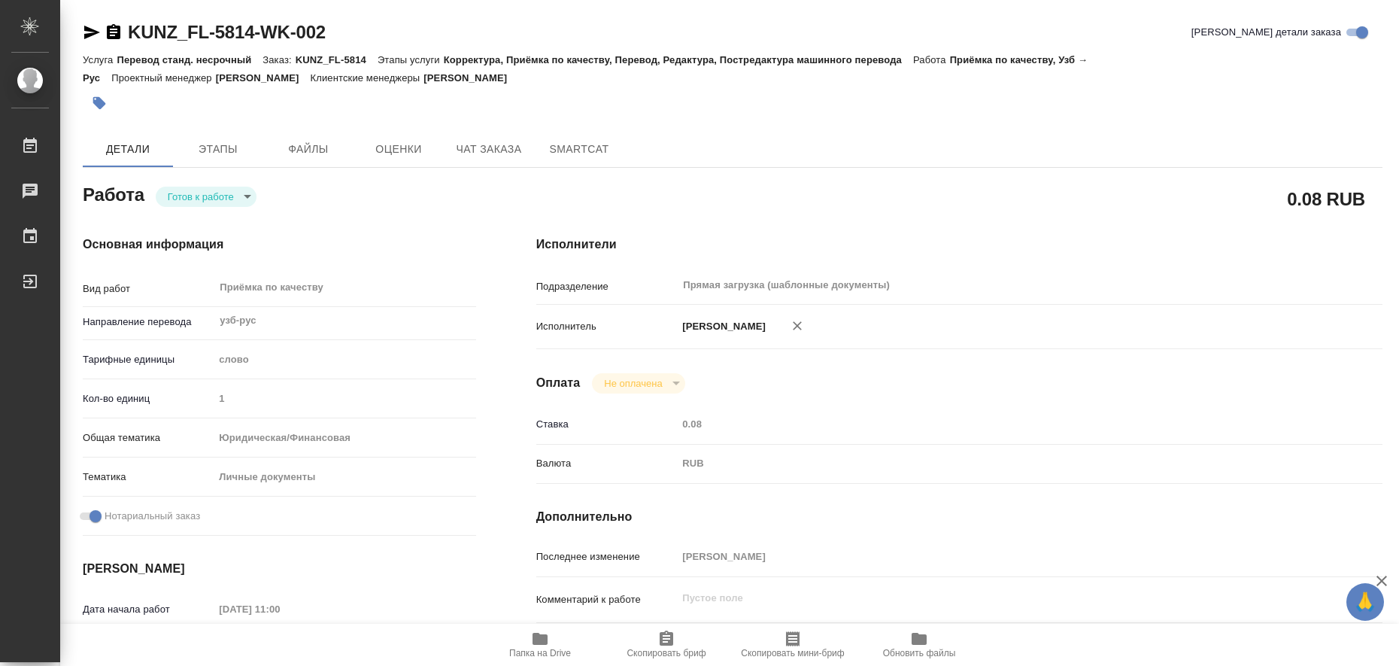
type textarea "x"
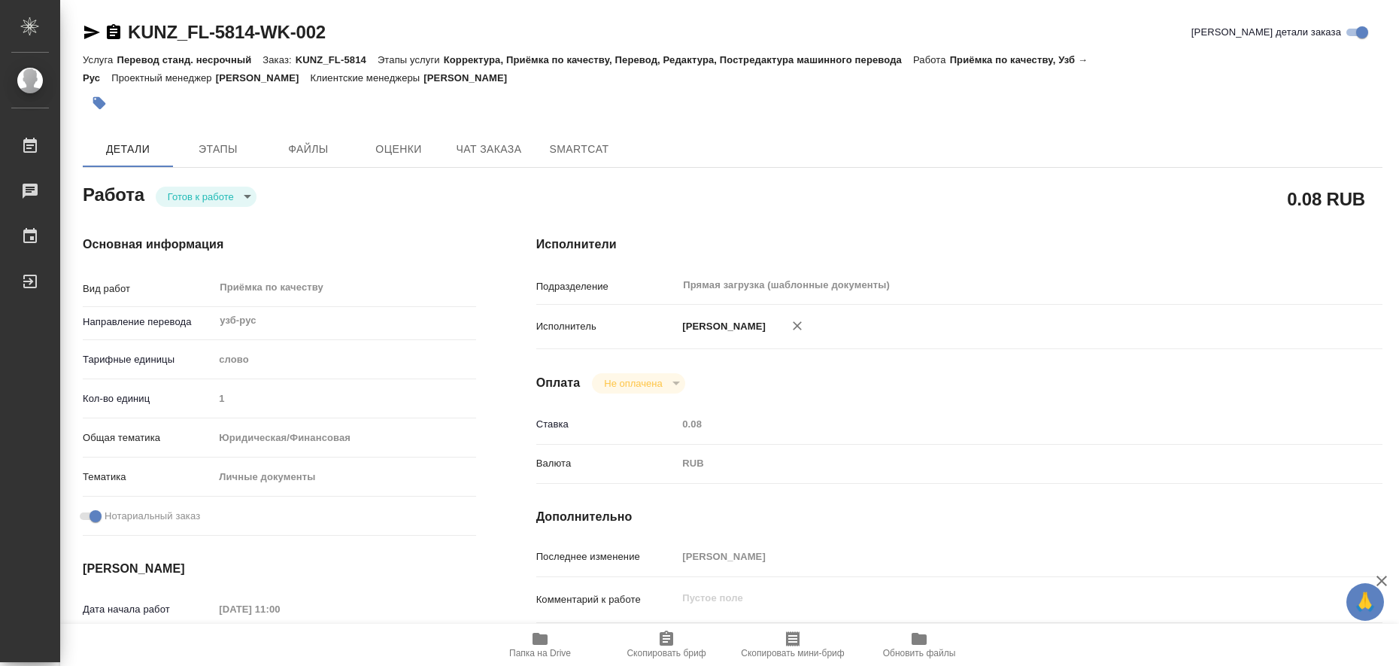
type textarea "x"
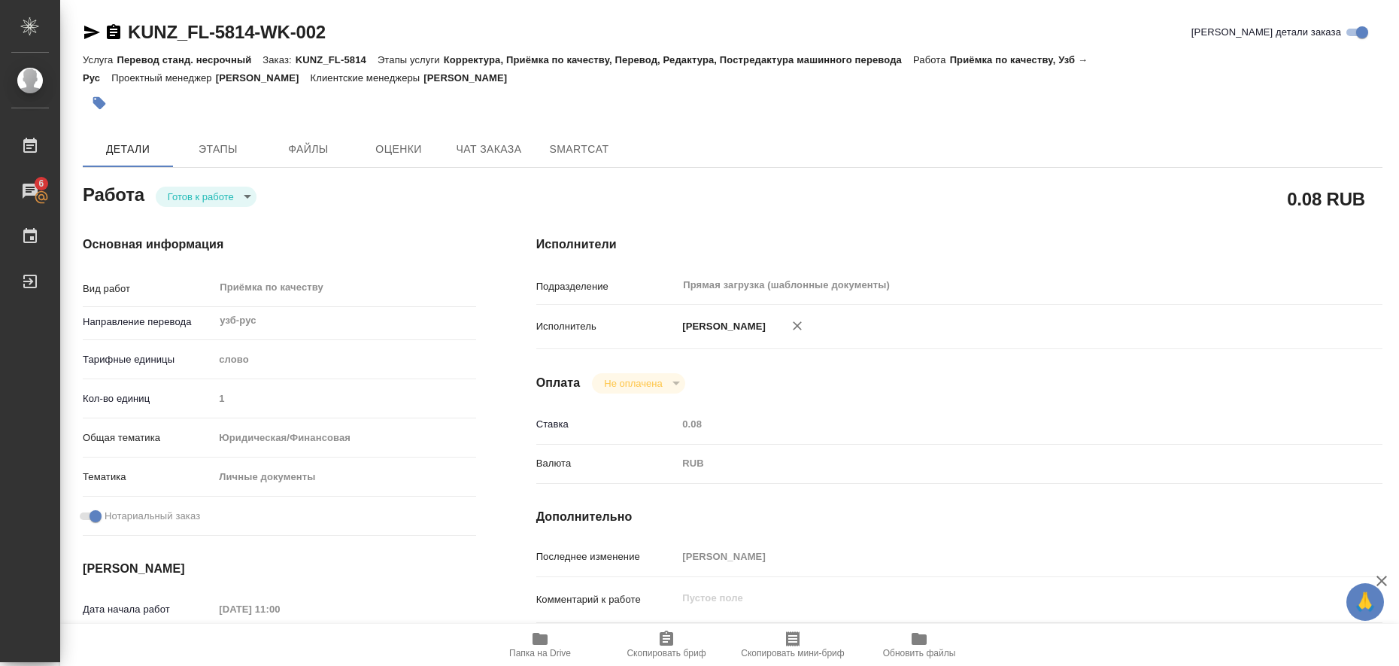
click at [543, 637] on icon "button" at bounding box center [539, 639] width 15 height 12
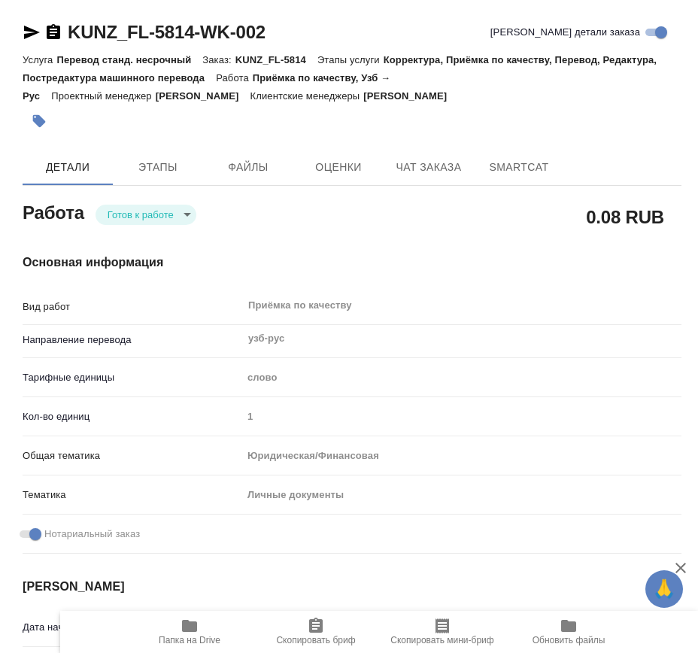
type textarea "x"
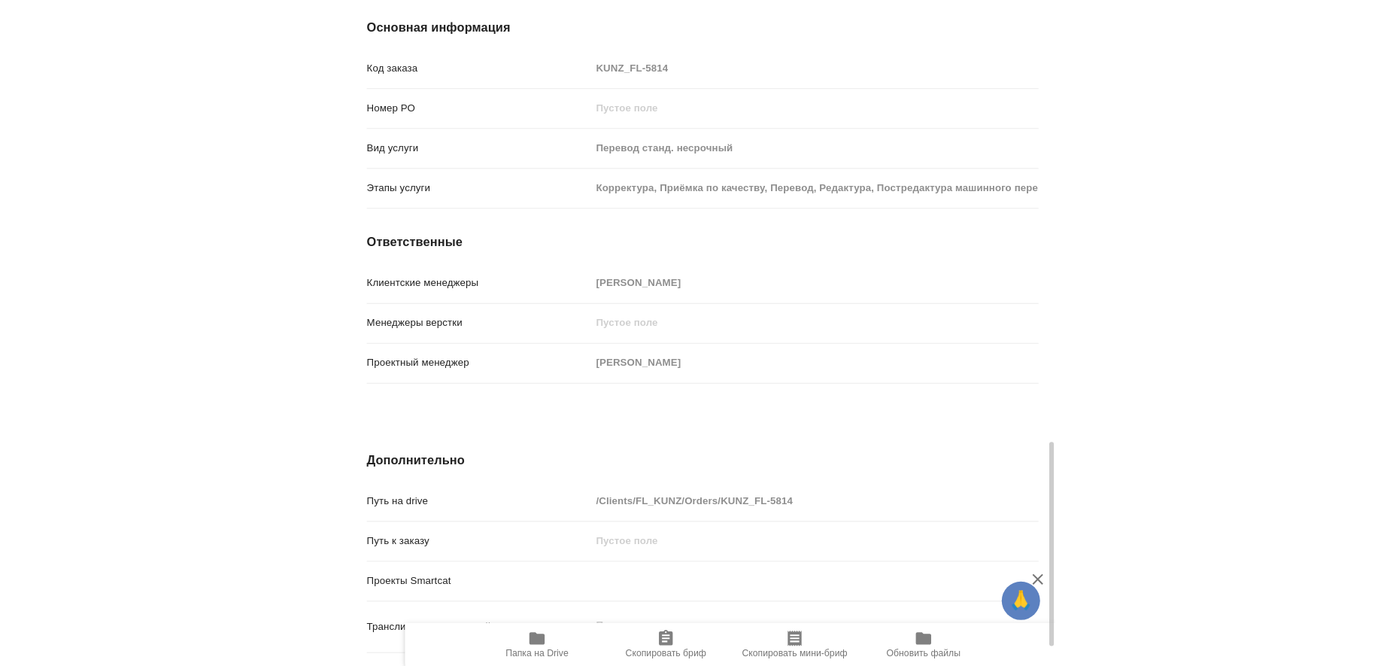
scroll to position [1473, 0]
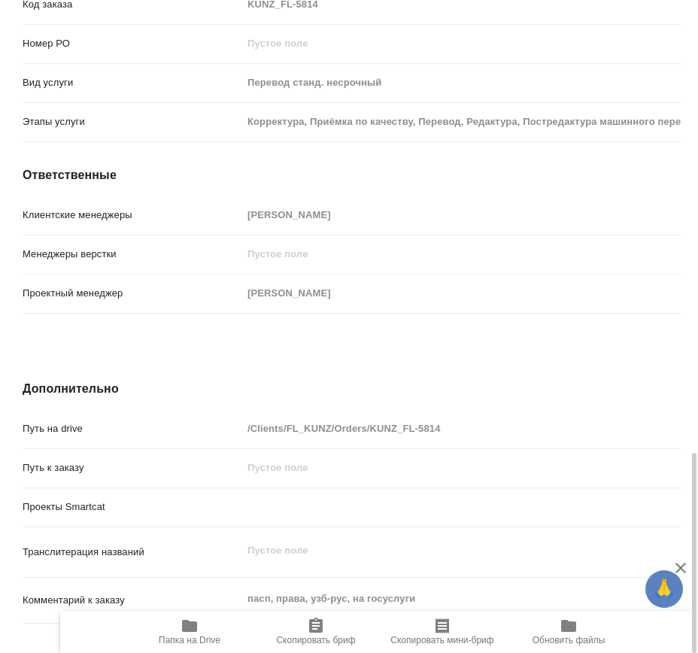
type textarea "x"
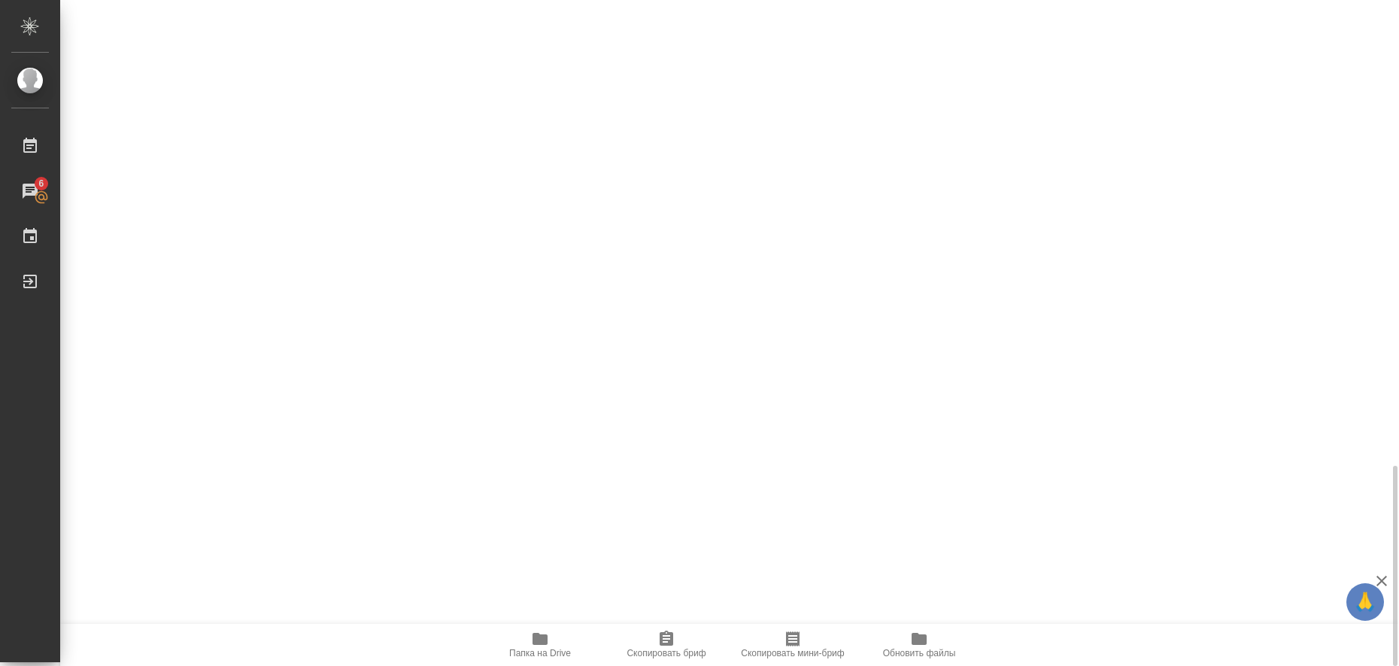
type textarea "x"
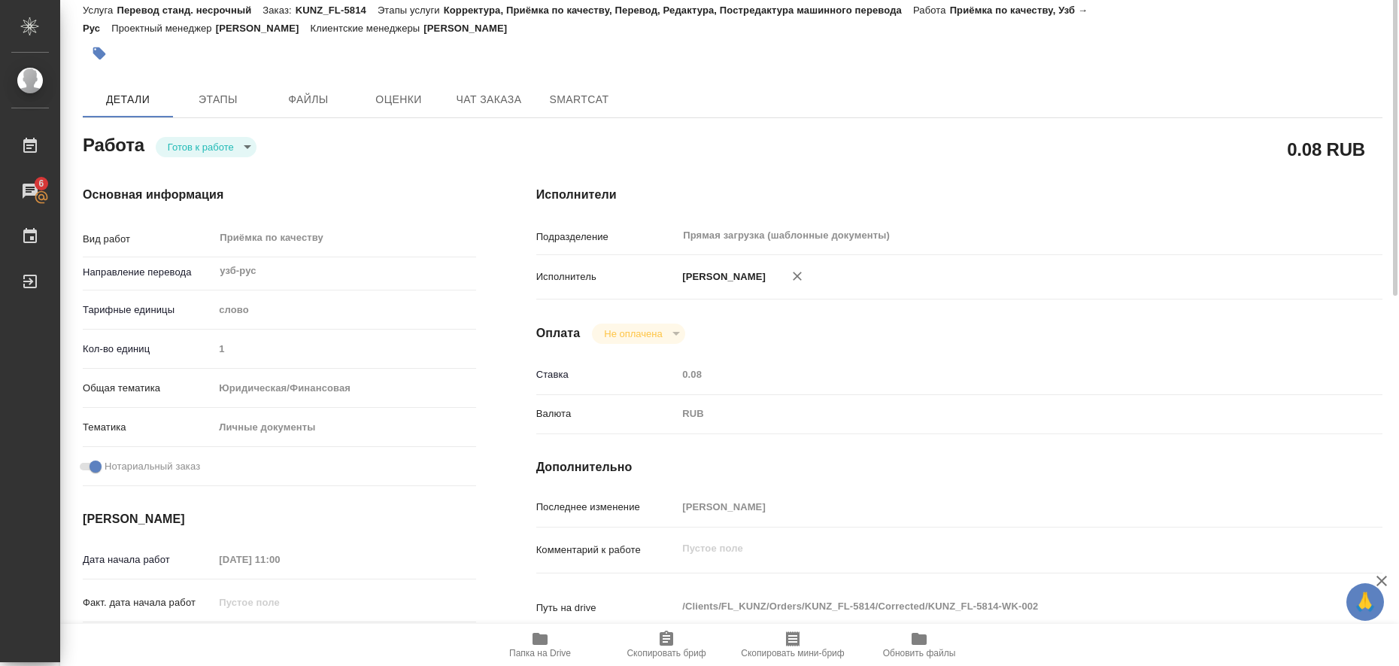
scroll to position [0, 0]
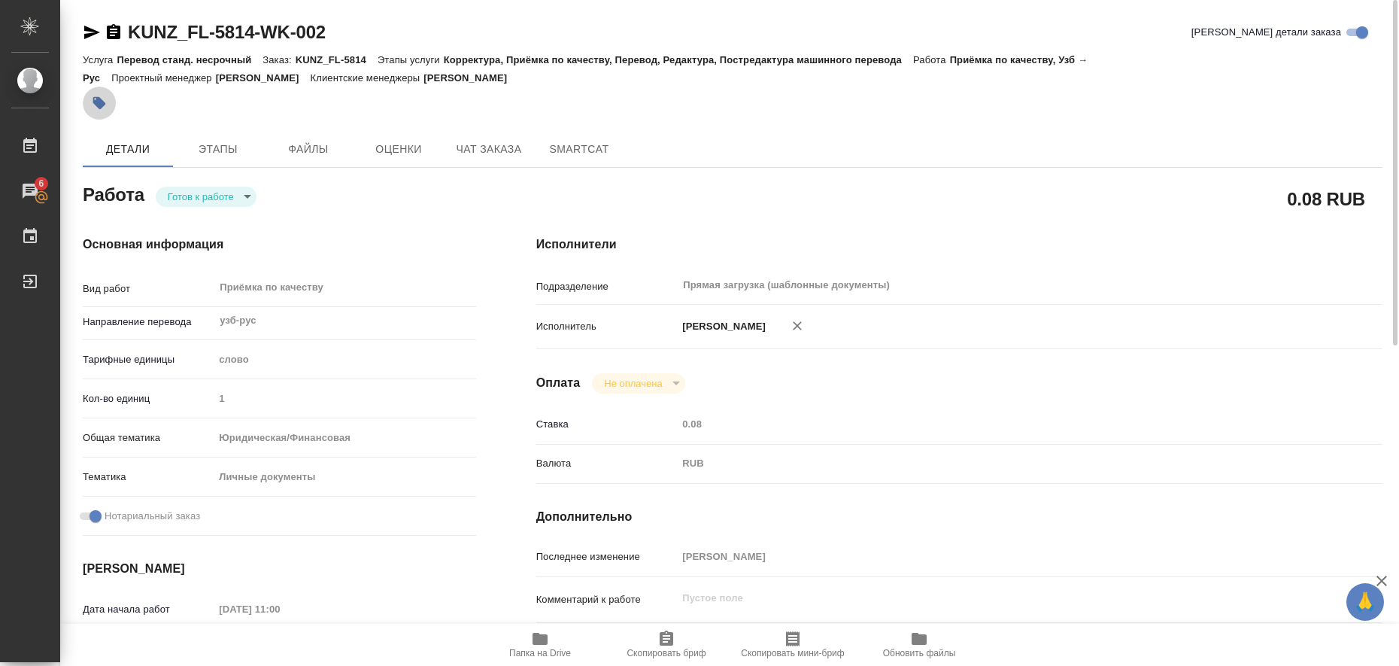
click at [100, 107] on icon "button" at bounding box center [99, 103] width 13 height 13
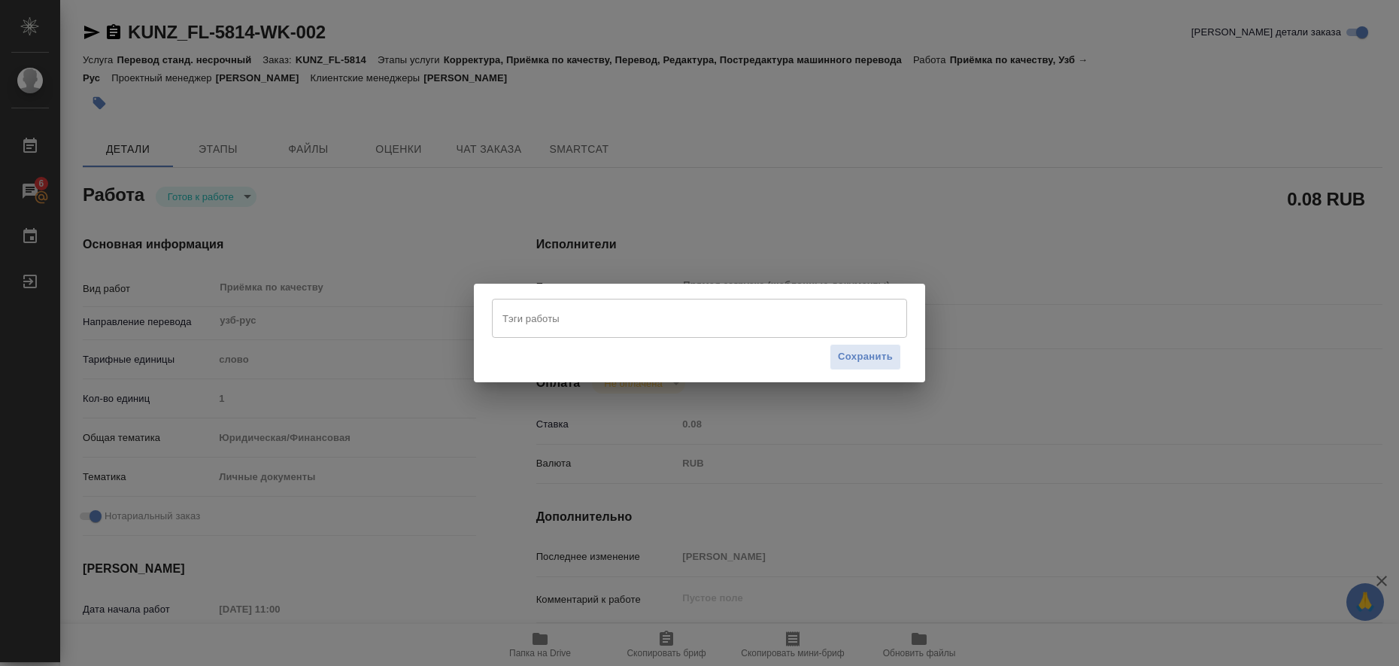
click at [853, 259] on div "Тэги работы Тэги работы Сохранить" at bounding box center [699, 333] width 1399 height 666
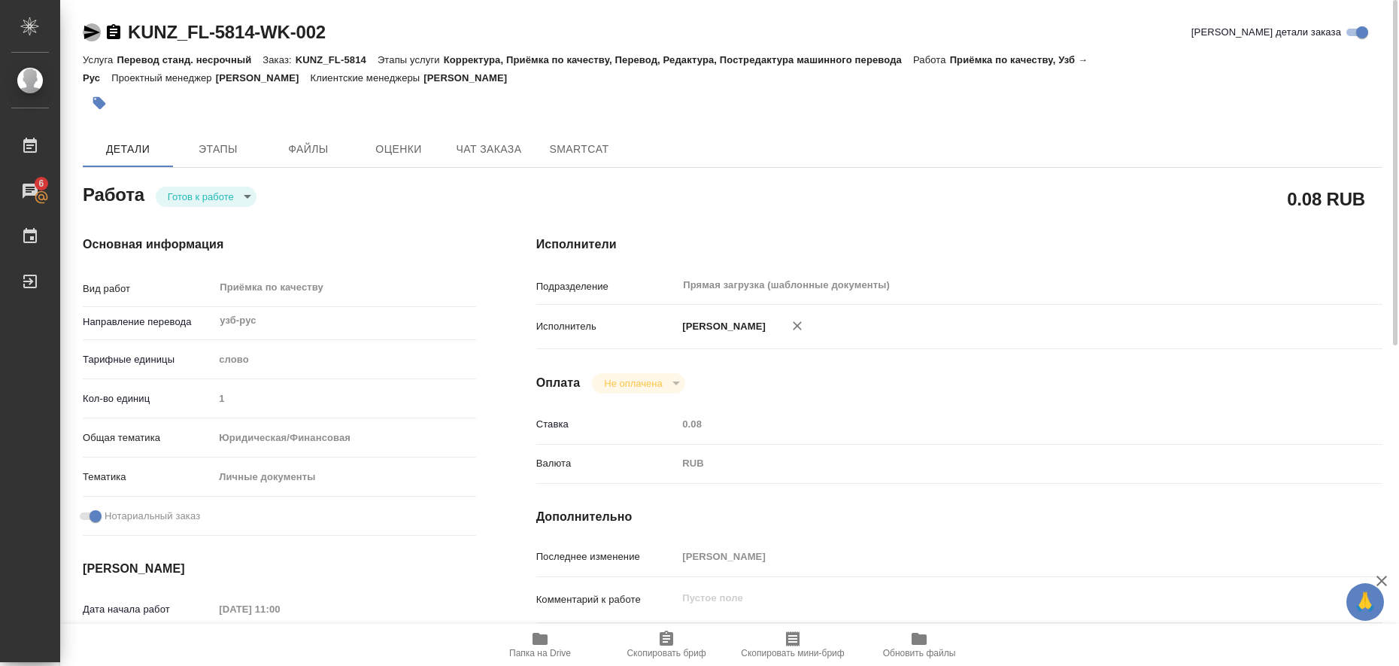
click at [89, 32] on icon "button" at bounding box center [92, 32] width 18 height 18
click at [105, 104] on icon "button" at bounding box center [99, 103] width 13 height 13
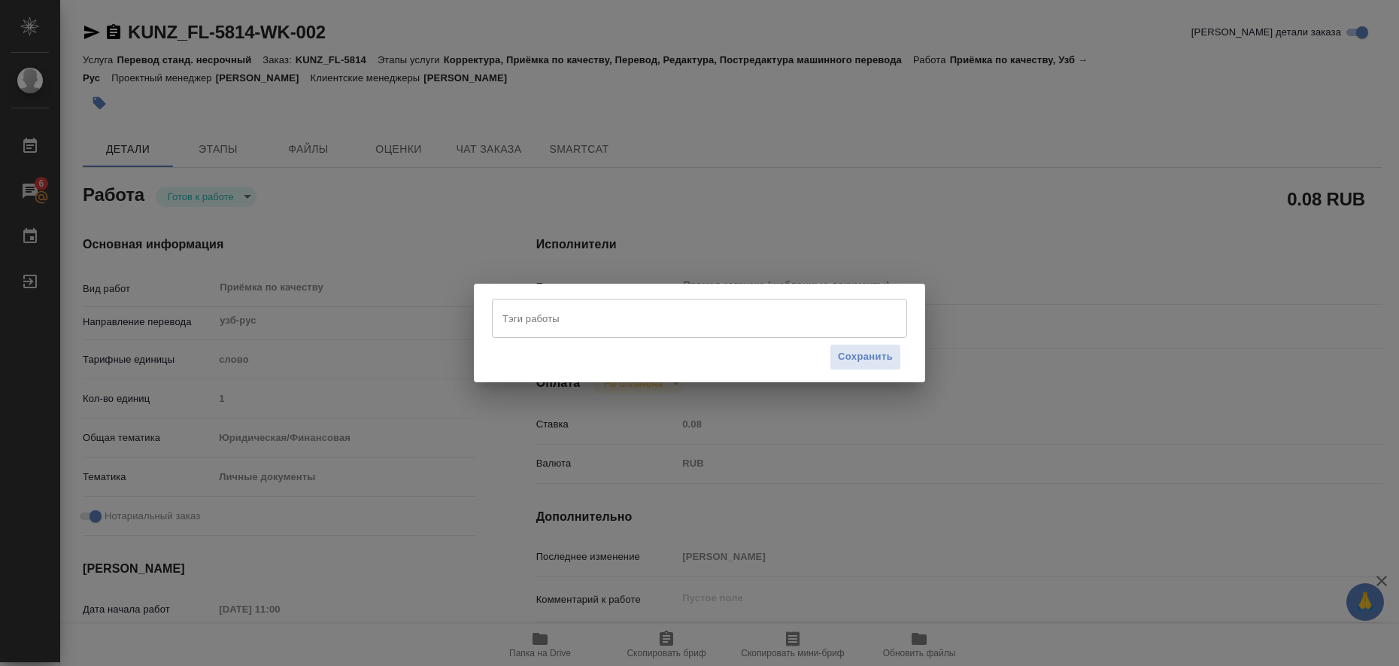
click at [534, 319] on input "Тэги работы" at bounding box center [685, 318] width 373 height 26
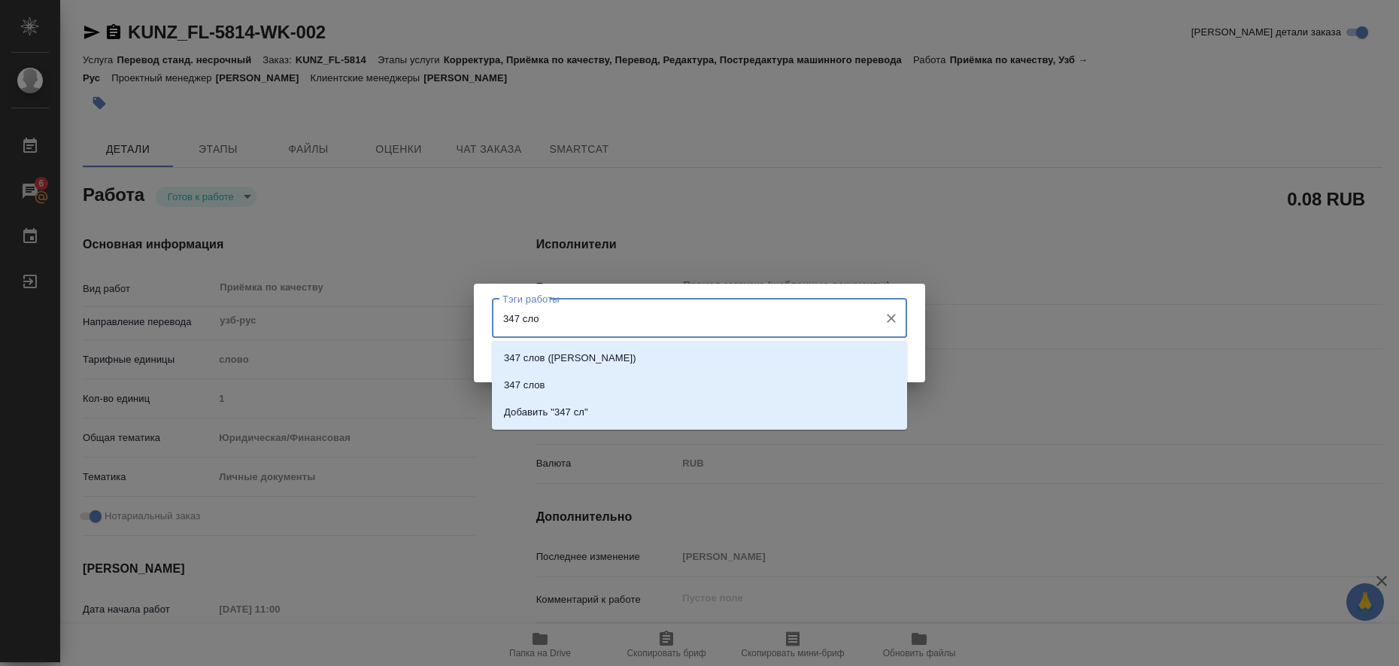
type input "347 слов"
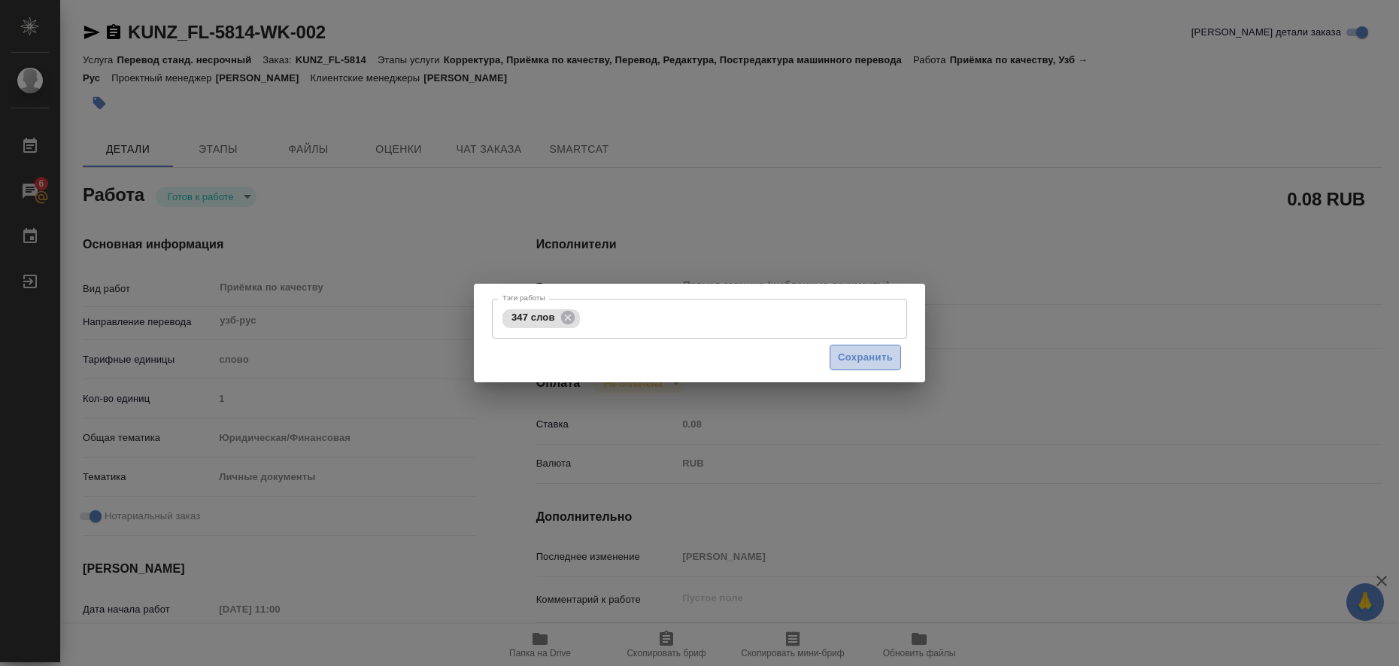
click at [854, 362] on span "Сохранить" at bounding box center [865, 357] width 55 height 17
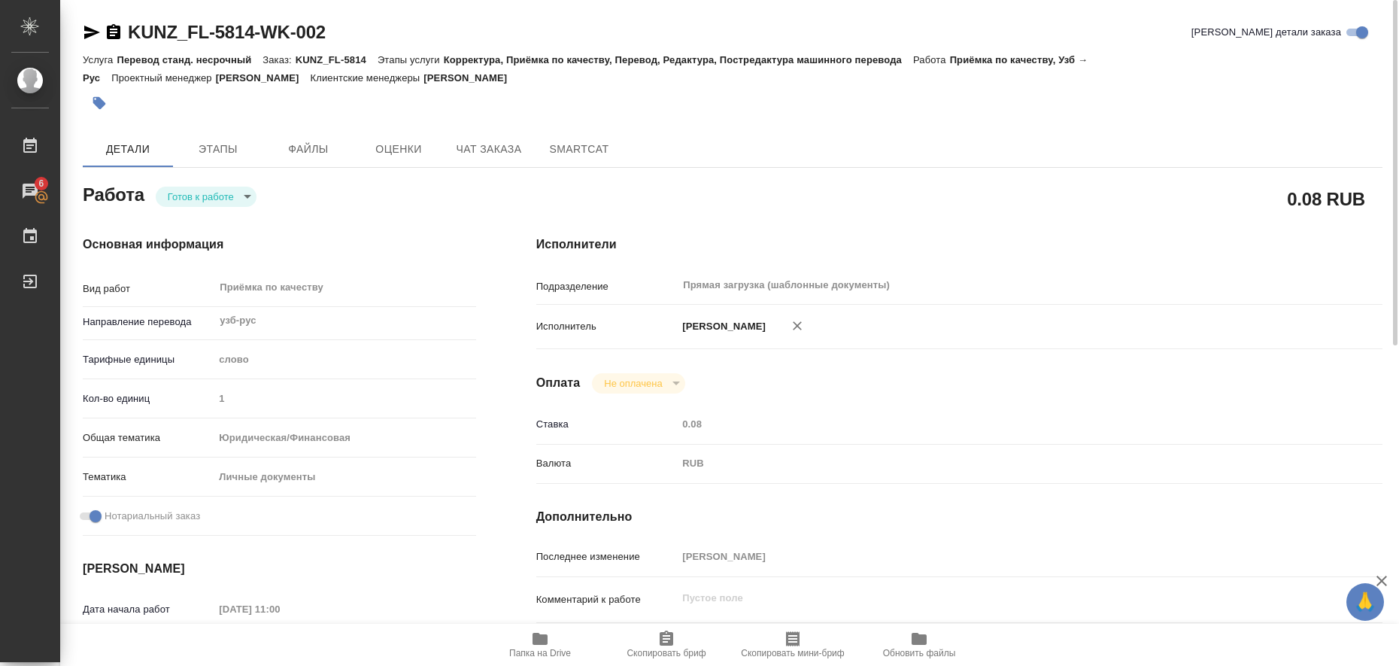
type input "readyForWork"
type textarea "Приёмка по качеству"
type textarea "x"
type input "узб-рус"
type input "5a8b1489cc6b4906c91bfd90"
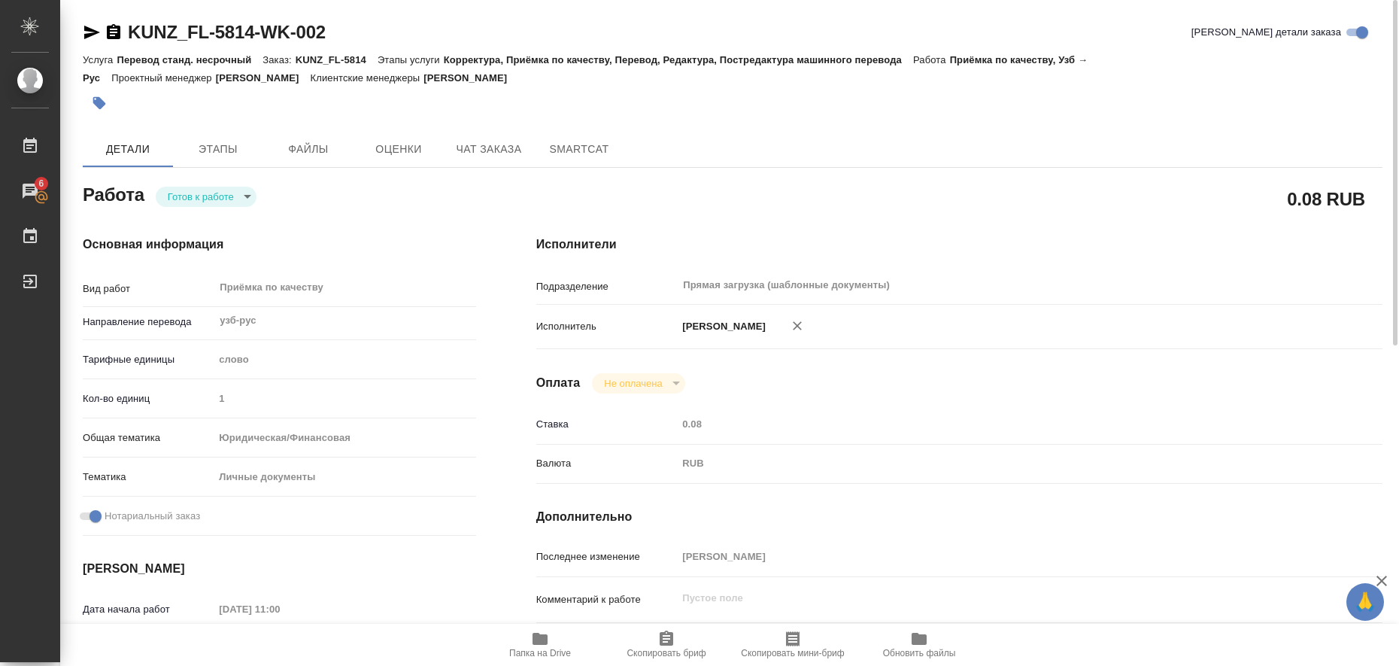
type input "1"
type input "yr-fn"
type input "5a8b8b956a9677013d343cfe"
checkbox input "true"
type input "22.08.2025 11:00"
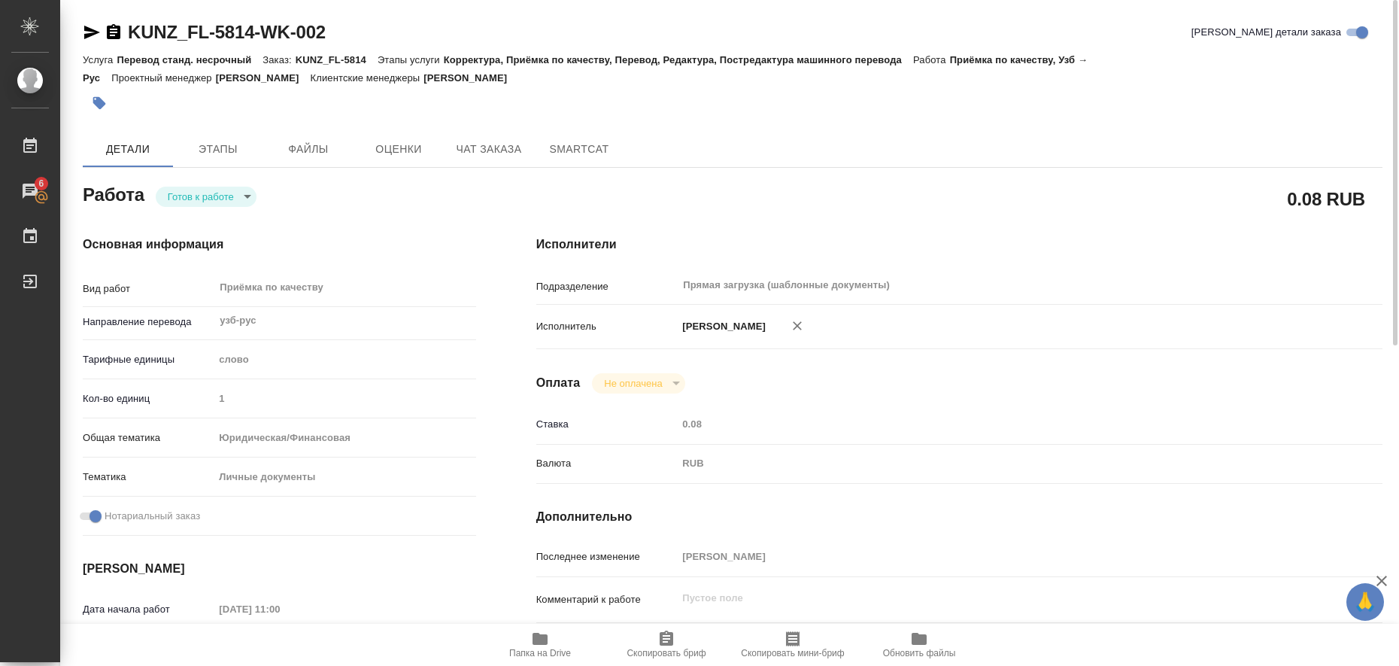
type input "22.08.2025 12:00"
type input "Прямая загрузка (шаблонные документы)"
type input "notPayed"
type input "0.08"
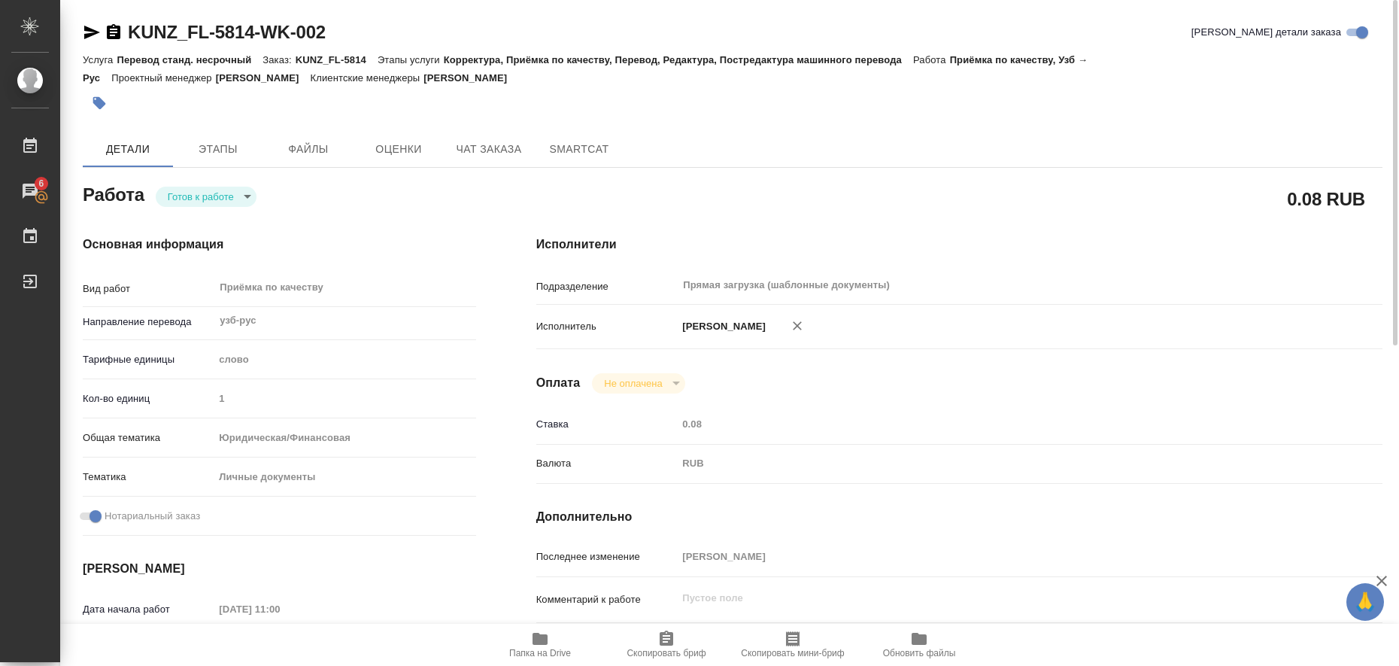
type input "RUB"
type input "[PERSON_NAME]"
type textarea "x"
type textarea "/Clients/FL_KUNZ/Orders/KUNZ_FL-5814/Corrected/KUNZ_FL-5814-WK-002"
type textarea "x"
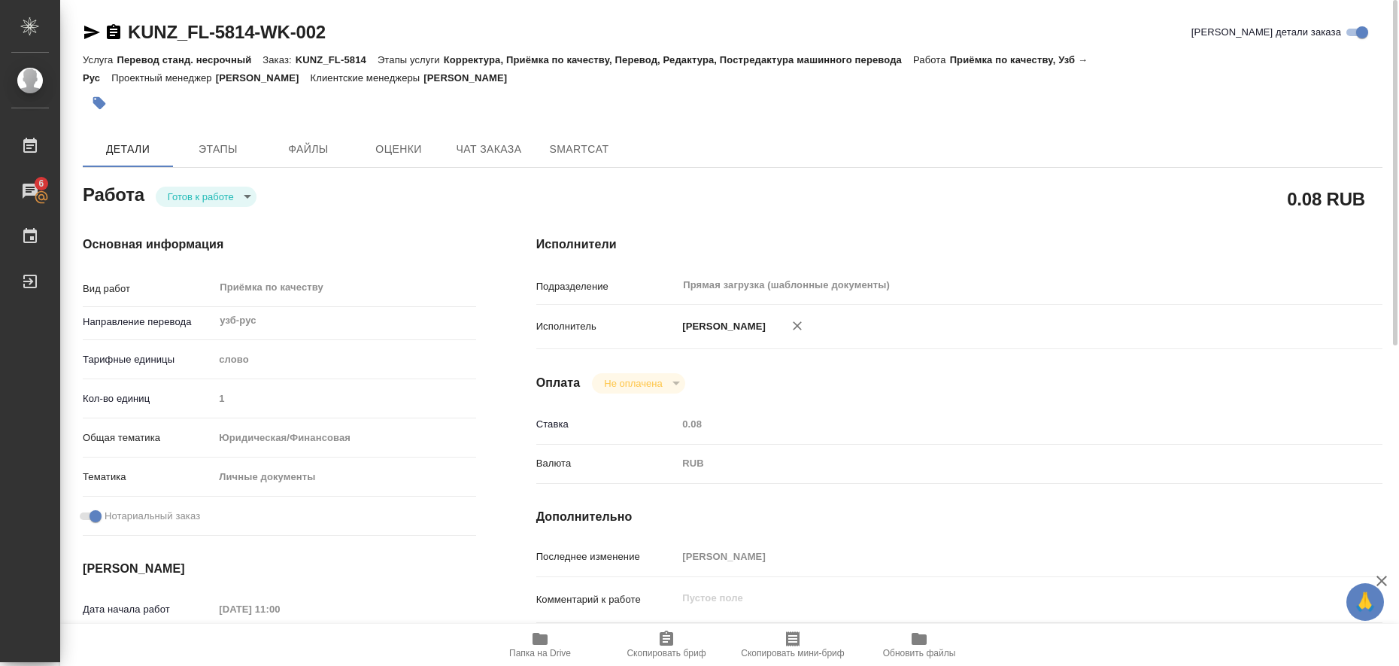
type input "KUNZ_FL-5814"
type input "Перевод станд. несрочный"
type input "Корректура, Приёмка по качеству, Перевод, Редактура, Постредактура машинного пе…"
type input "Moskalets Alina"
type input "/Clients/FL_KUNZ/Orders/KUNZ_FL-5814"
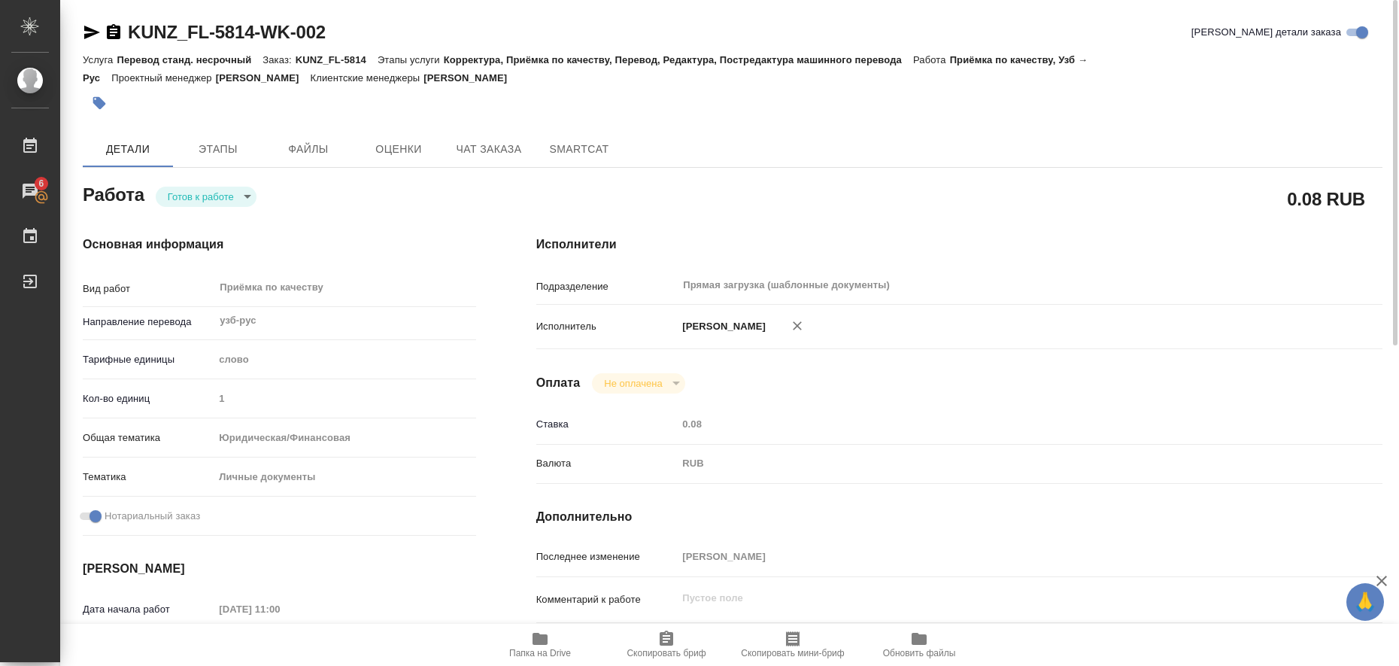
type textarea "x"
type textarea "пасп, права, узб-рус, на госуслуги"
type textarea "x"
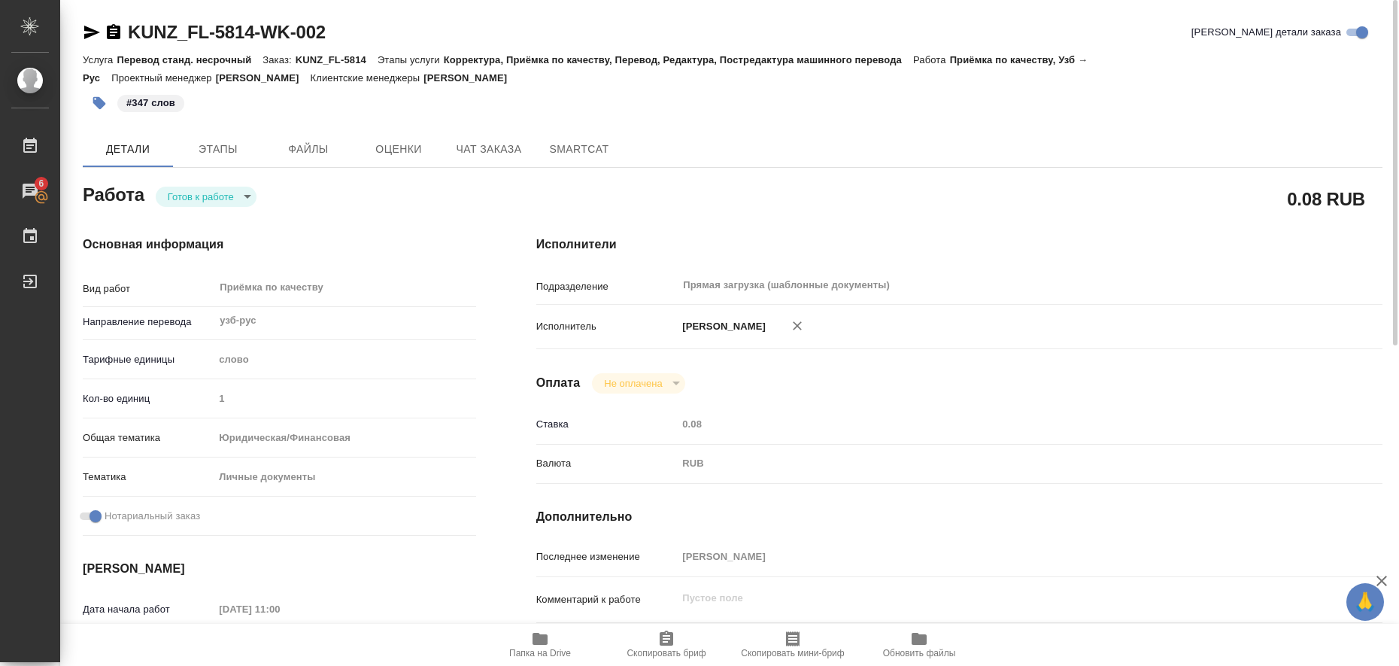
type textarea "x"
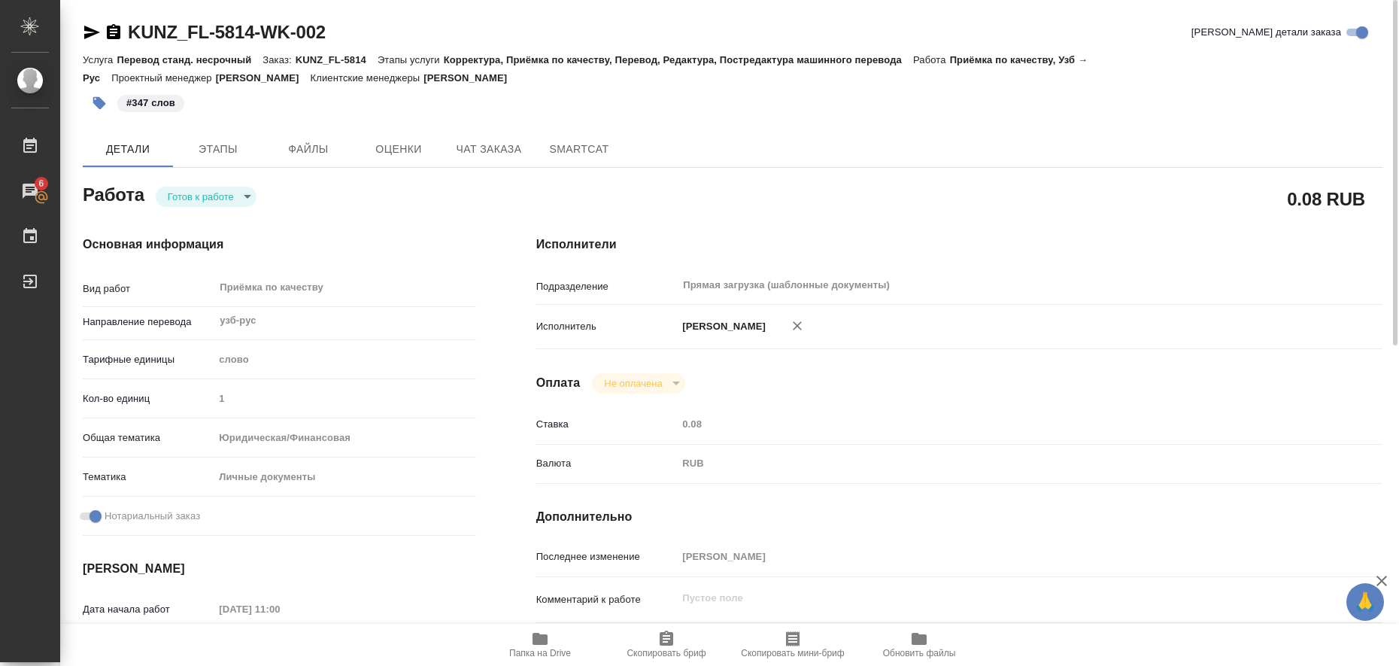
type textarea "x"
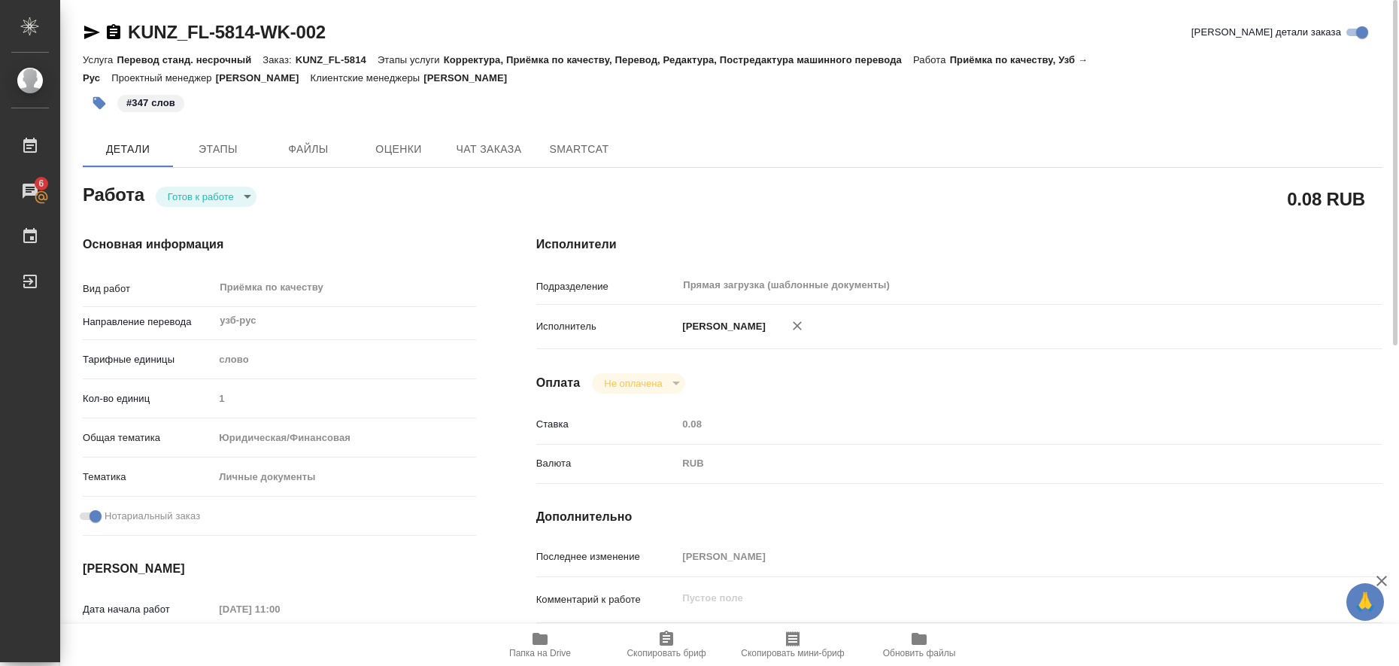
type textarea "x"
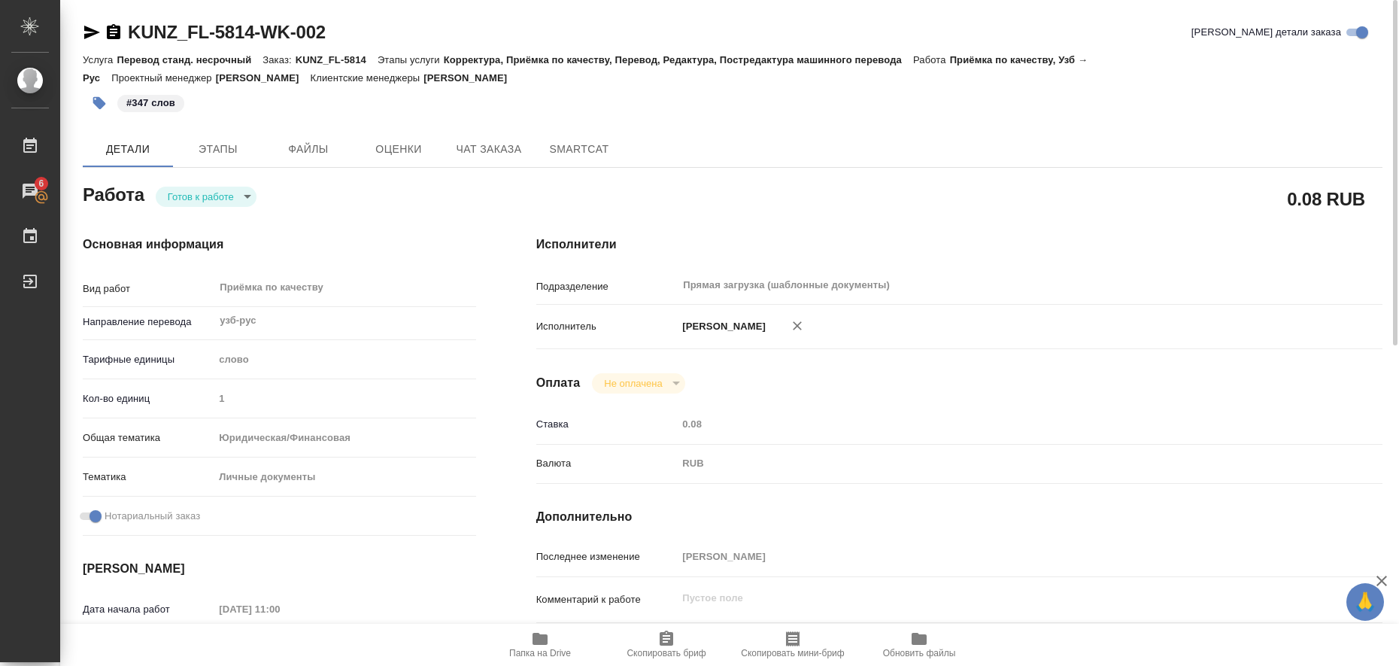
type textarea "x"
click at [233, 196] on body "🙏 .cls-1 fill:#fff; AWATERA Liubitskaia Olga Работы 6 Чаты График Выйти KUNZ_FL…" at bounding box center [699, 333] width 1399 height 666
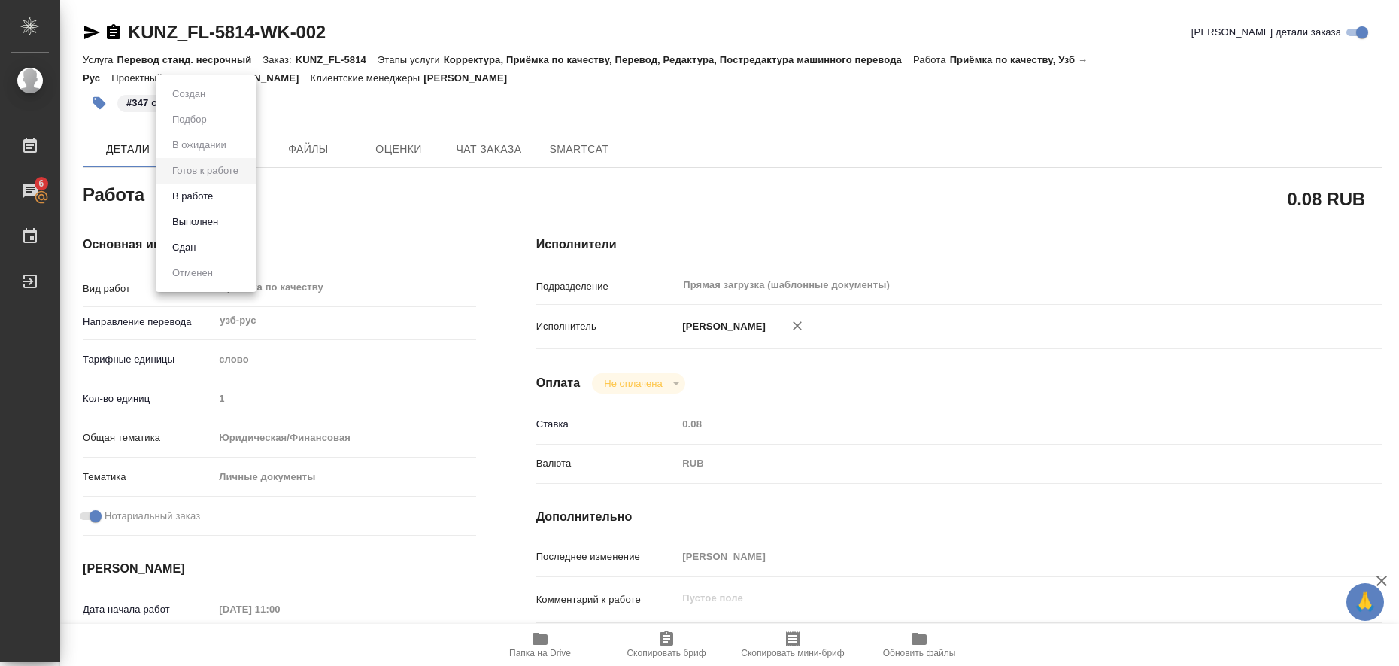
click at [229, 220] on li "Выполнен" at bounding box center [206, 222] width 101 height 26
type textarea "x"
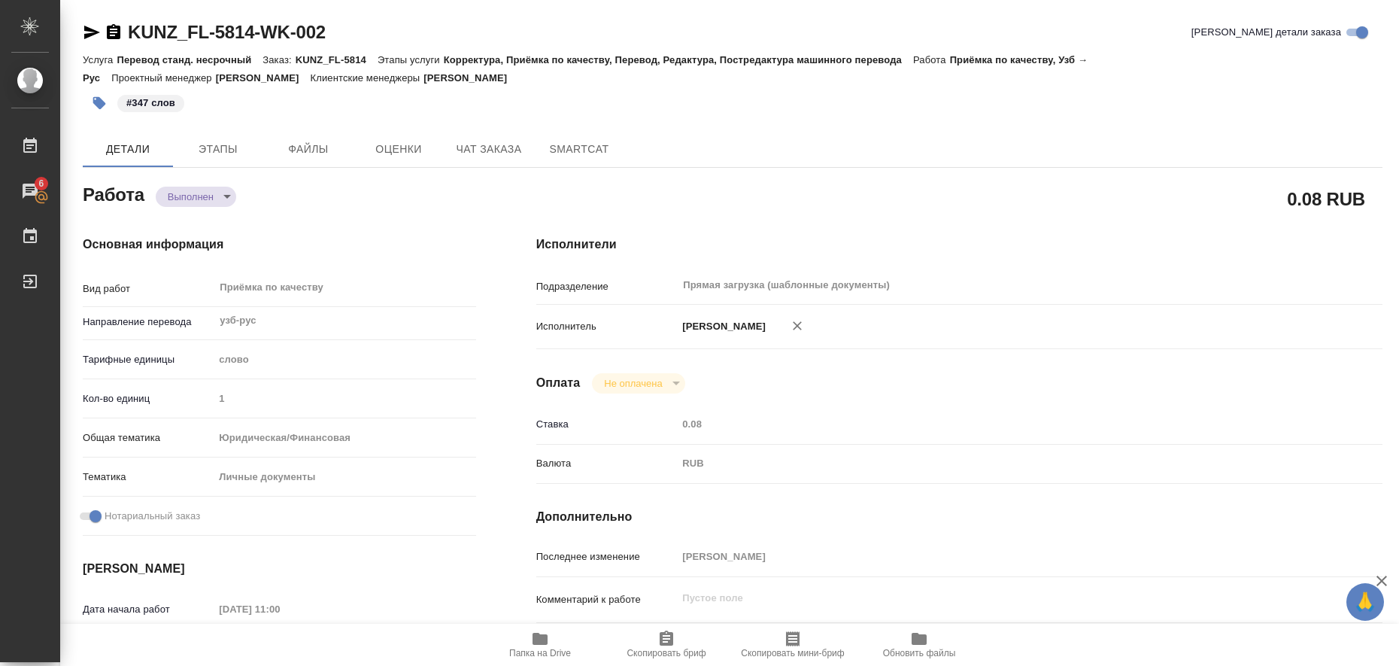
type textarea "x"
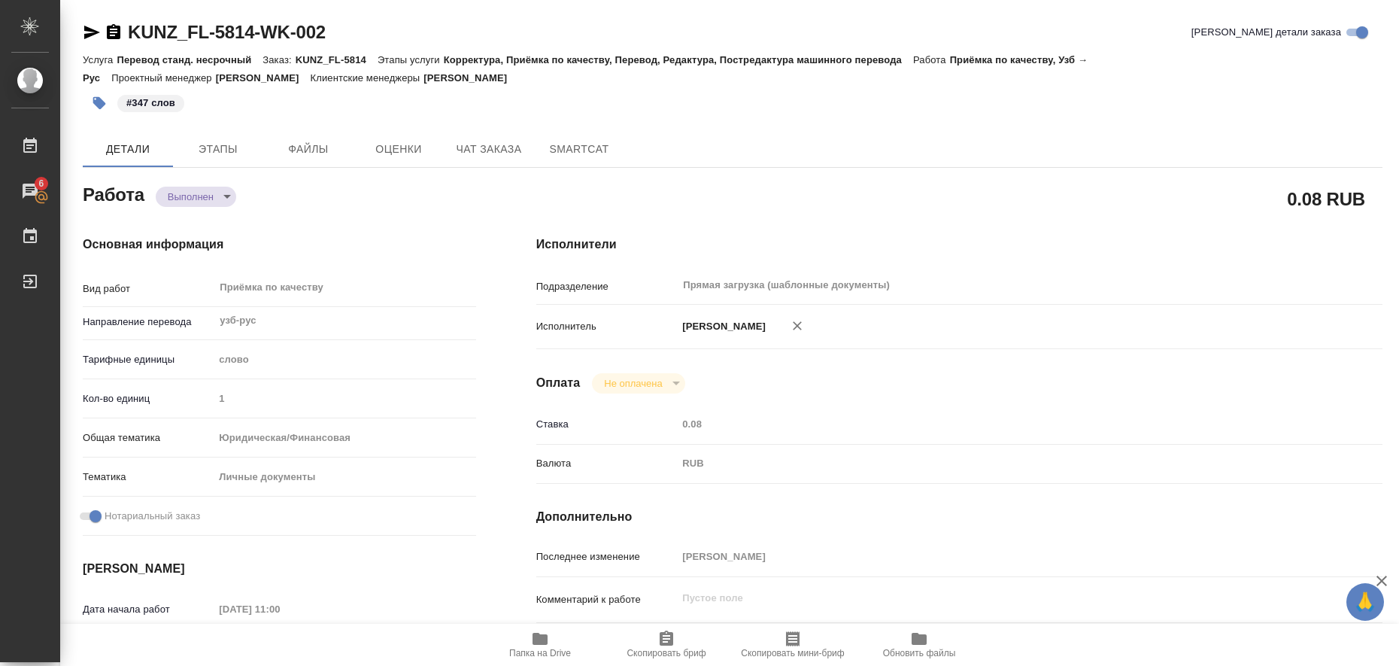
type textarea "x"
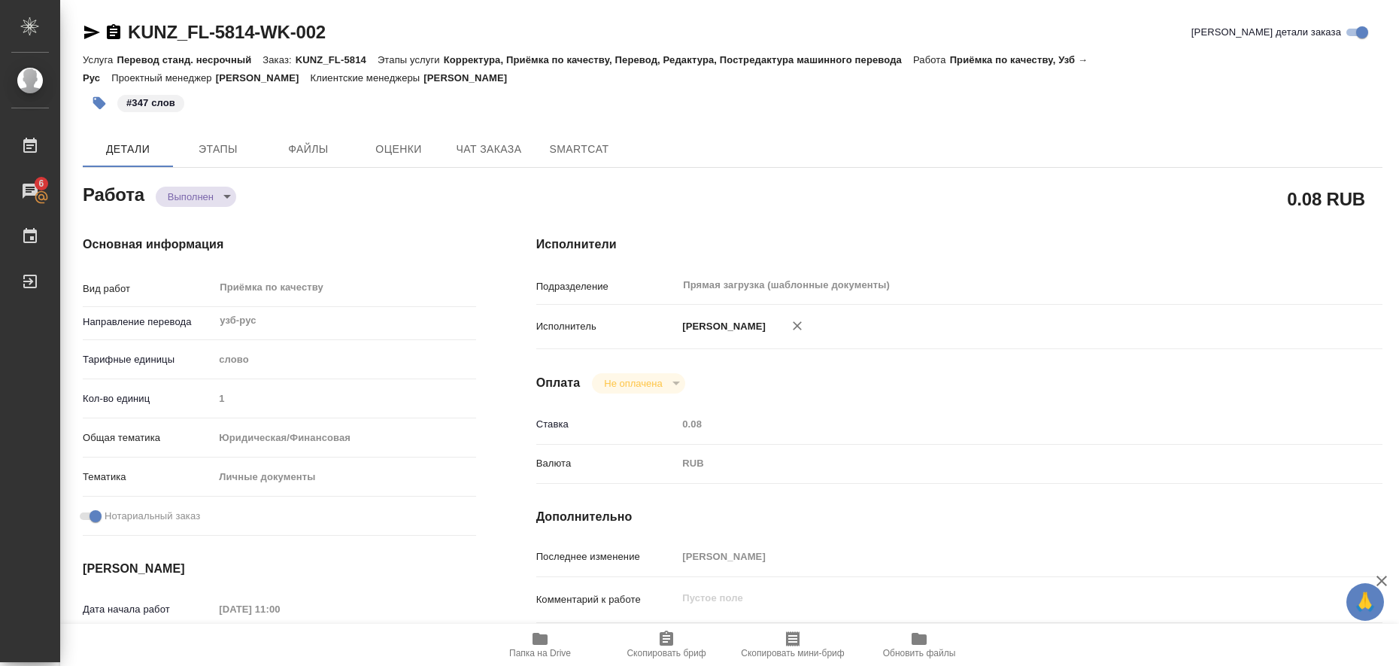
type textarea "x"
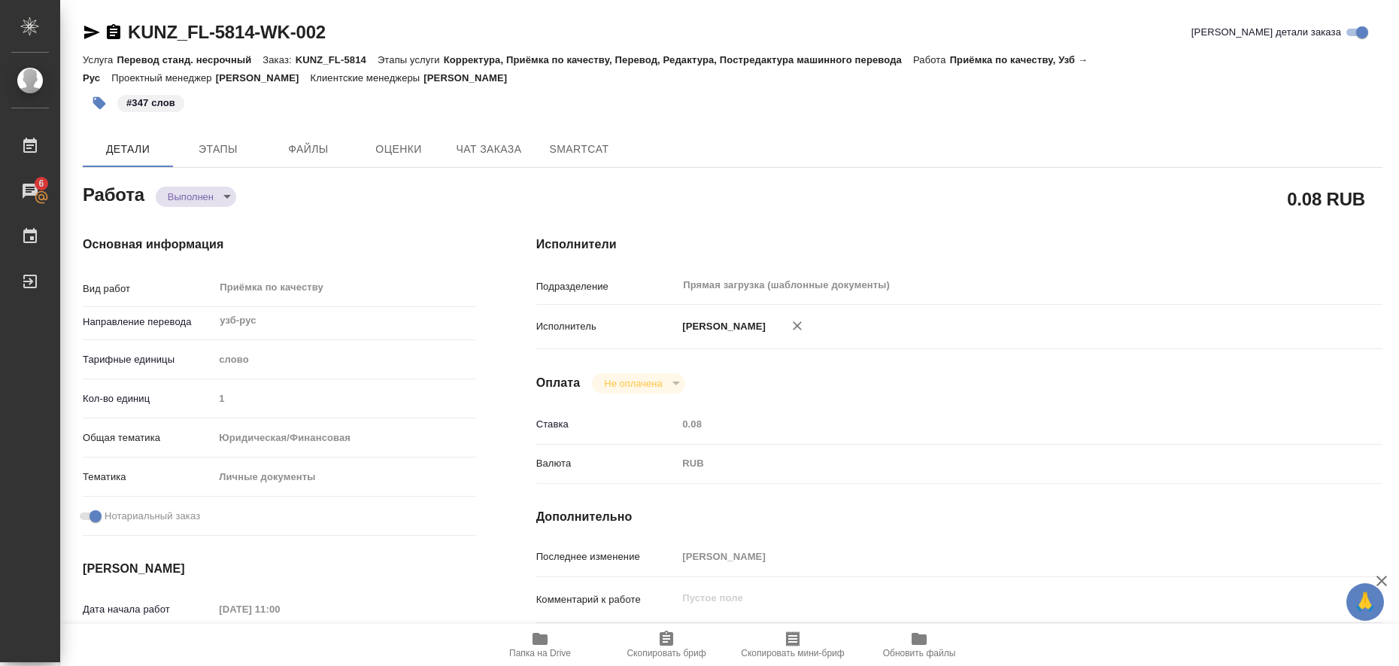
type textarea "x"
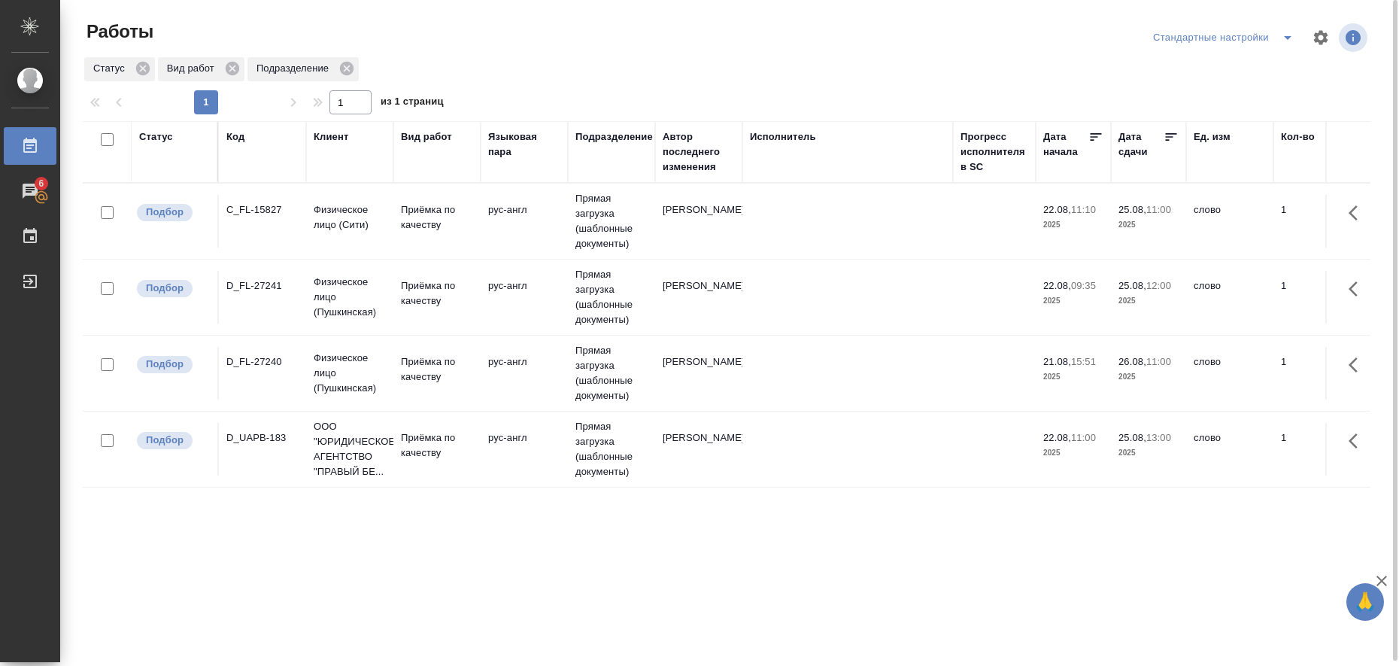
click at [1290, 42] on icon "split button" at bounding box center [1288, 38] width 18 height 18
click at [1268, 71] on li "в работе" at bounding box center [1225, 68] width 153 height 24
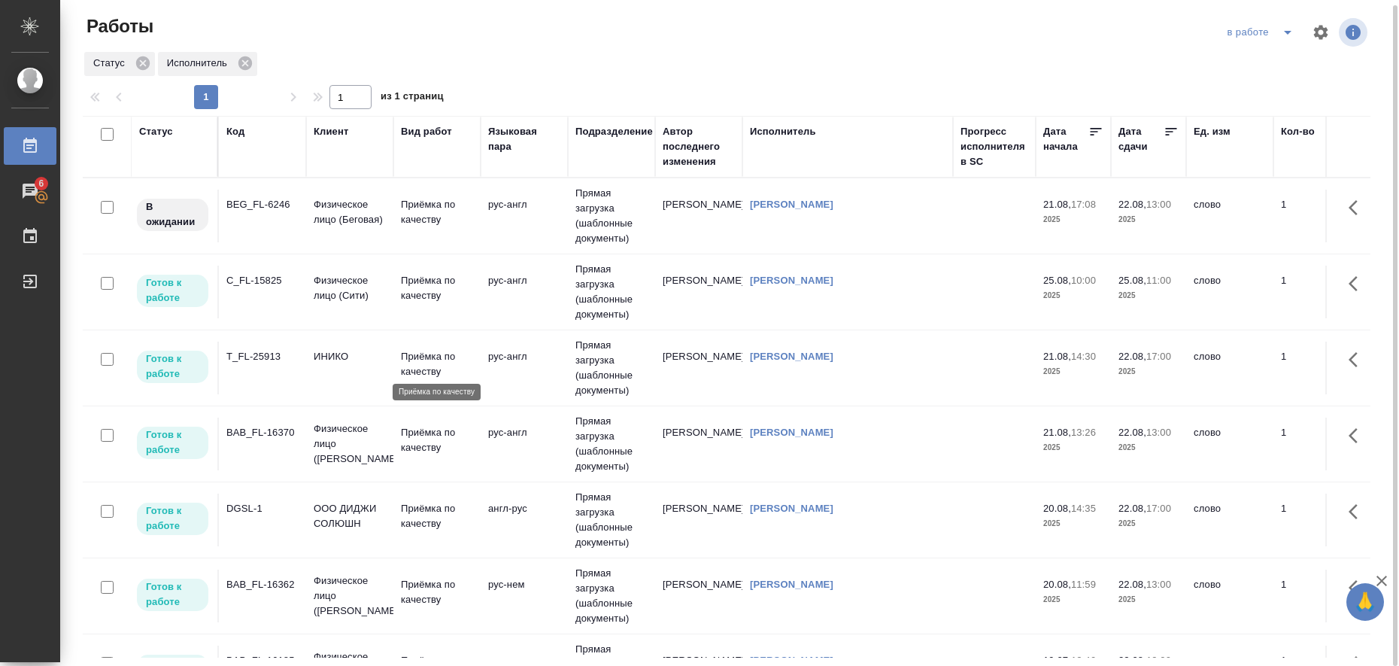
scroll to position [94, 0]
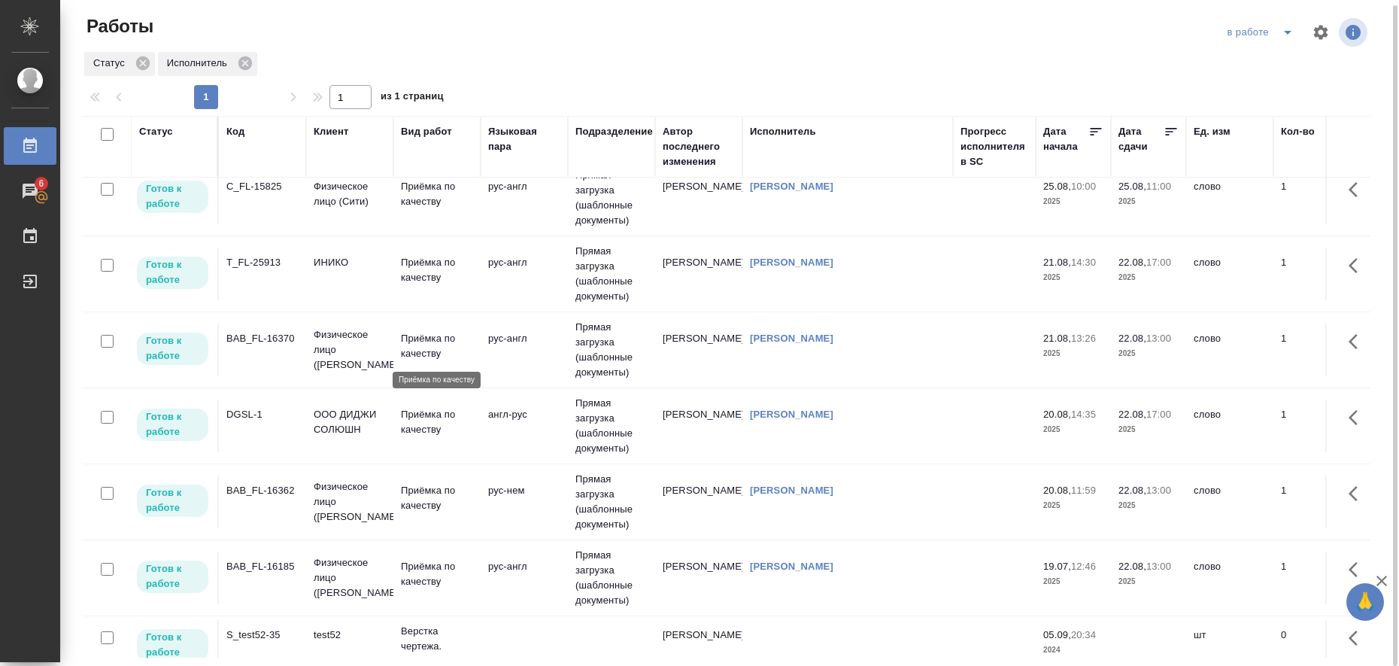
click at [424, 342] on p "Приёмка по качеству" at bounding box center [437, 346] width 72 height 30
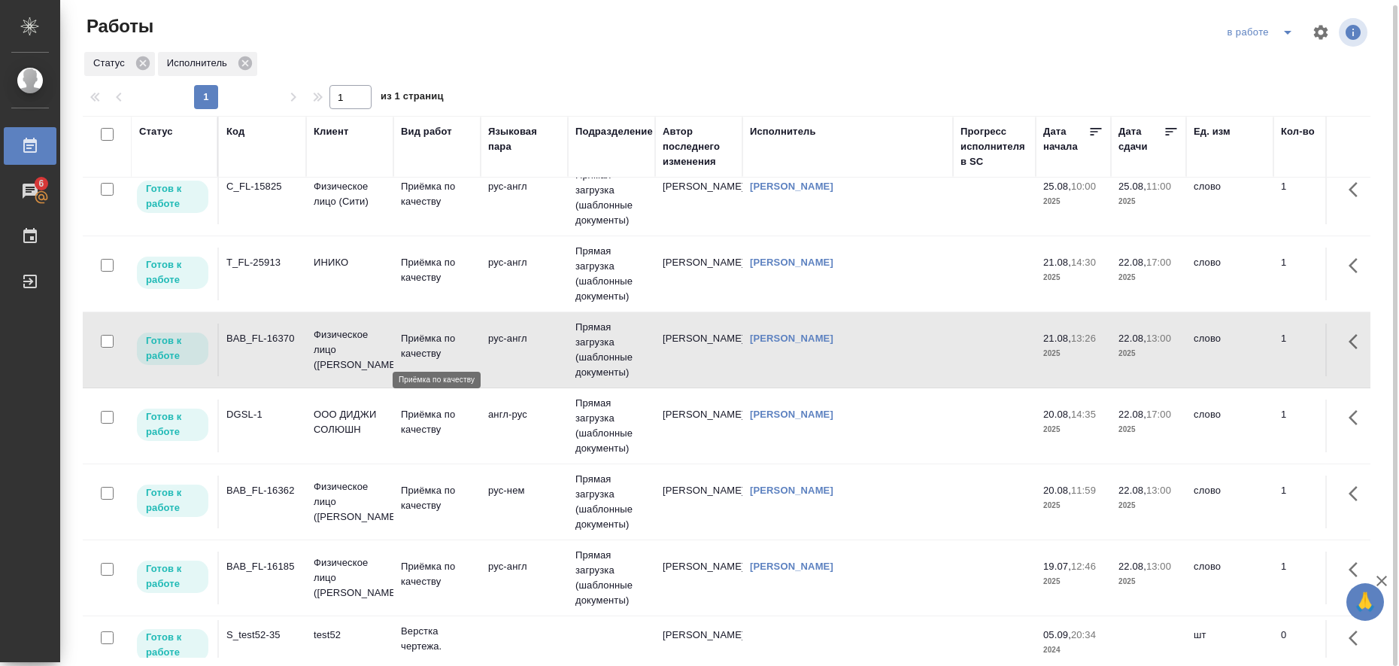
click at [424, 342] on p "Приёмка по качеству" at bounding box center [437, 346] width 72 height 30
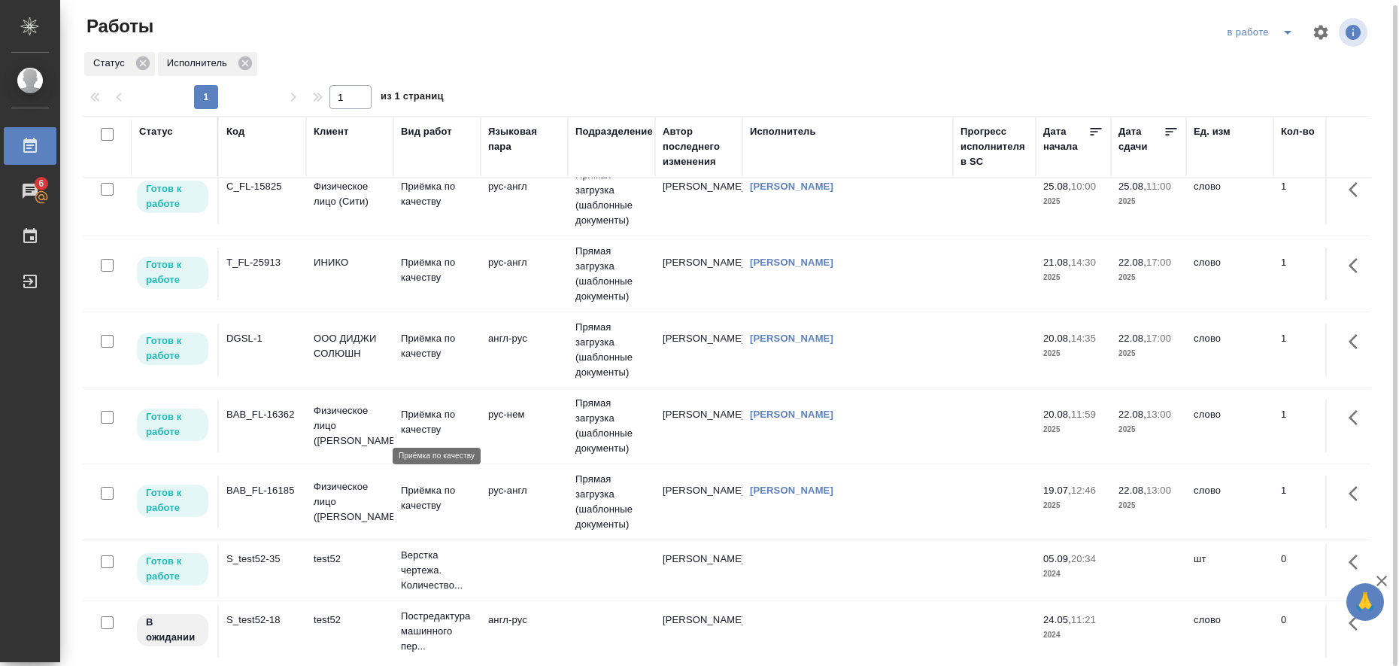
click at [410, 417] on p "Приёмка по качеству" at bounding box center [437, 422] width 72 height 30
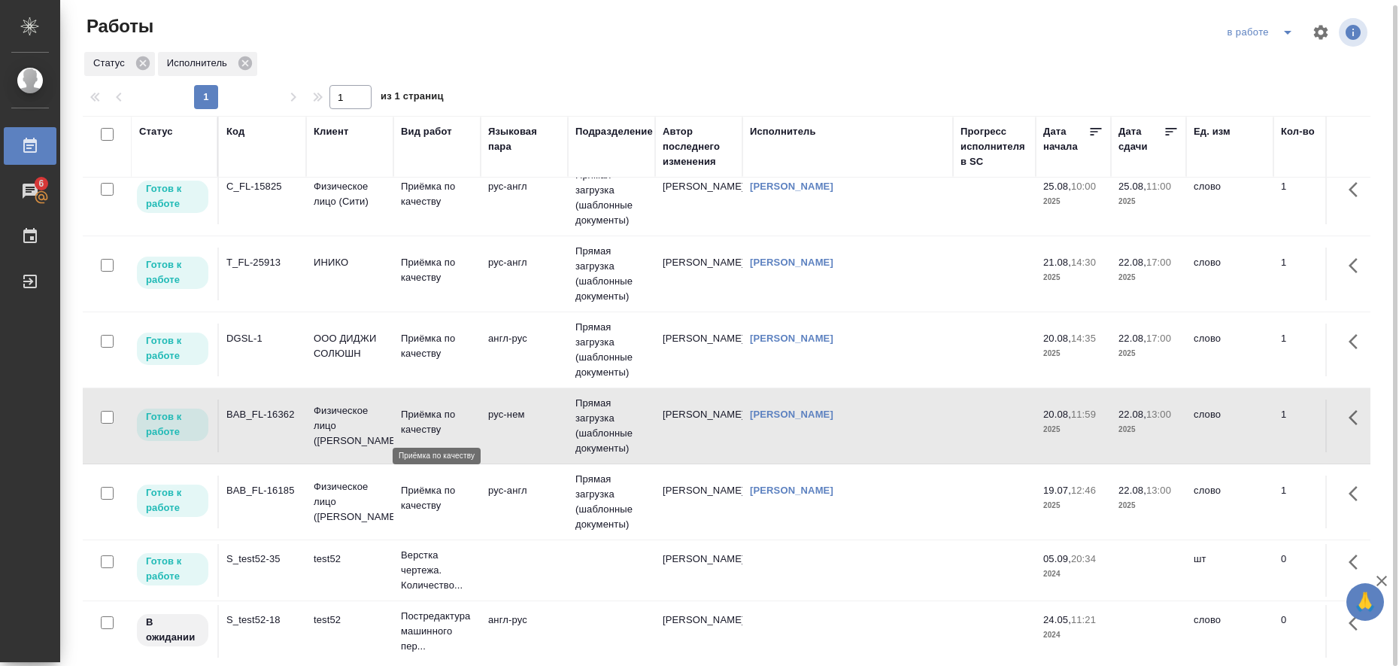
click at [410, 417] on p "Приёмка по качеству" at bounding box center [437, 422] width 72 height 30
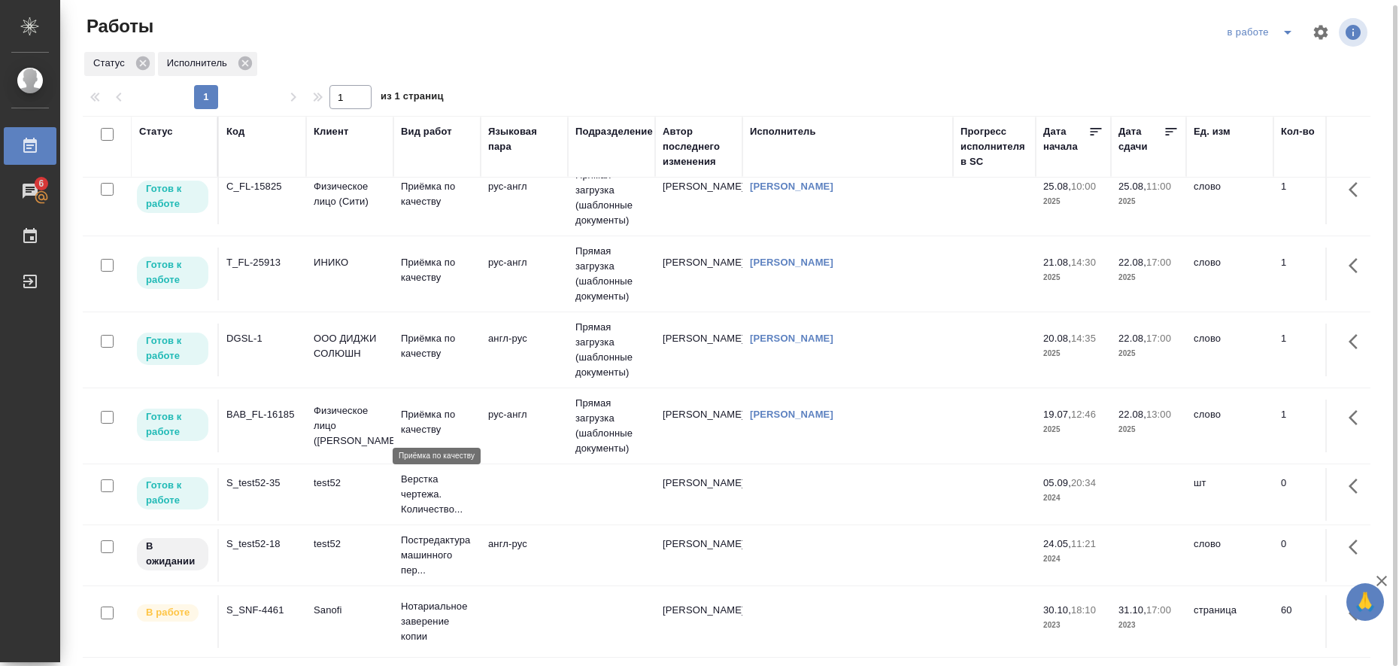
click at [411, 414] on p "Приёмка по качеству" at bounding box center [437, 422] width 72 height 30
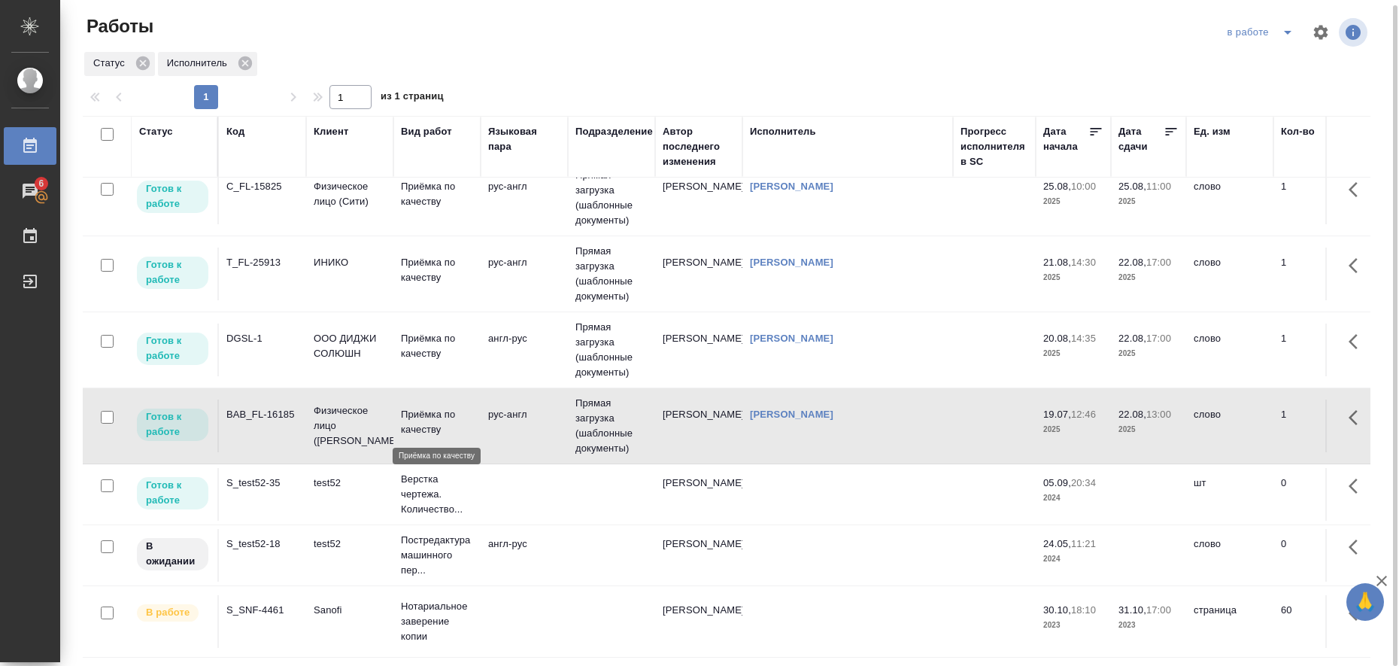
click at [411, 414] on p "Приёмка по качеству" at bounding box center [437, 422] width 72 height 30
click at [408, 133] on p "Приёмка по качеству" at bounding box center [437, 118] width 72 height 30
click at [408, 415] on p "Приёмка по качеству" at bounding box center [437, 422] width 72 height 30
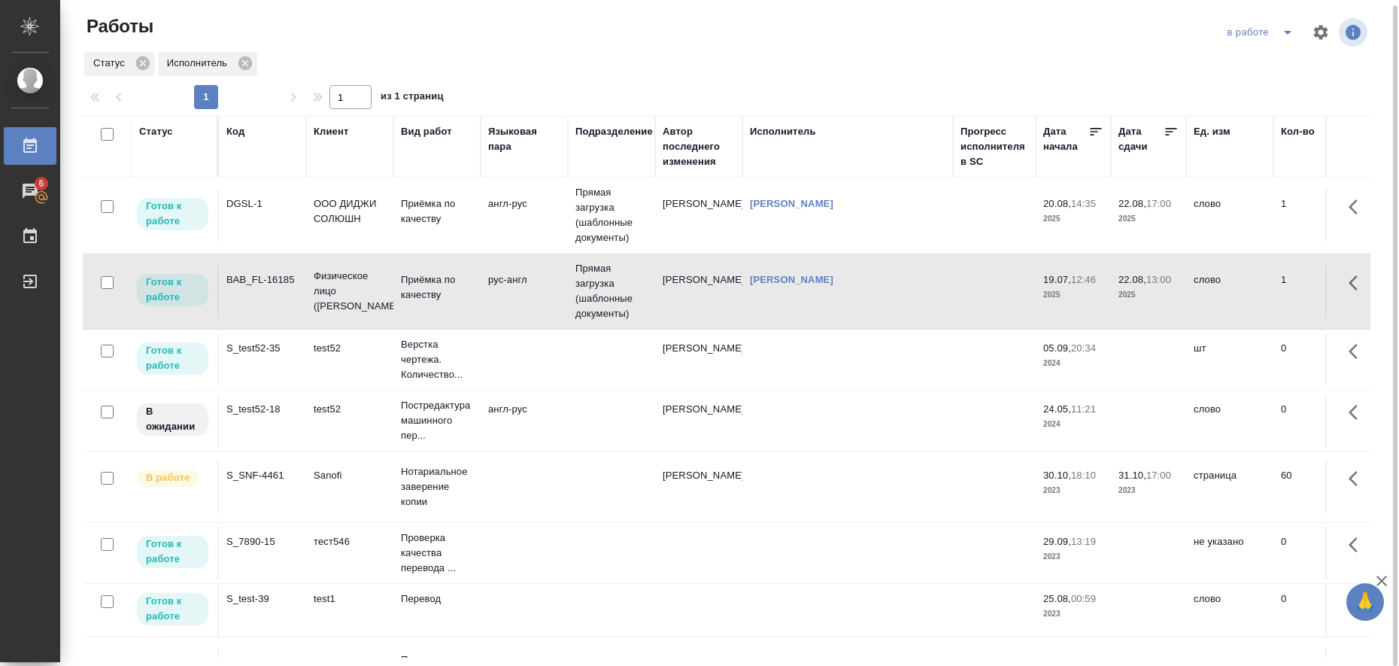
scroll to position [0, 0]
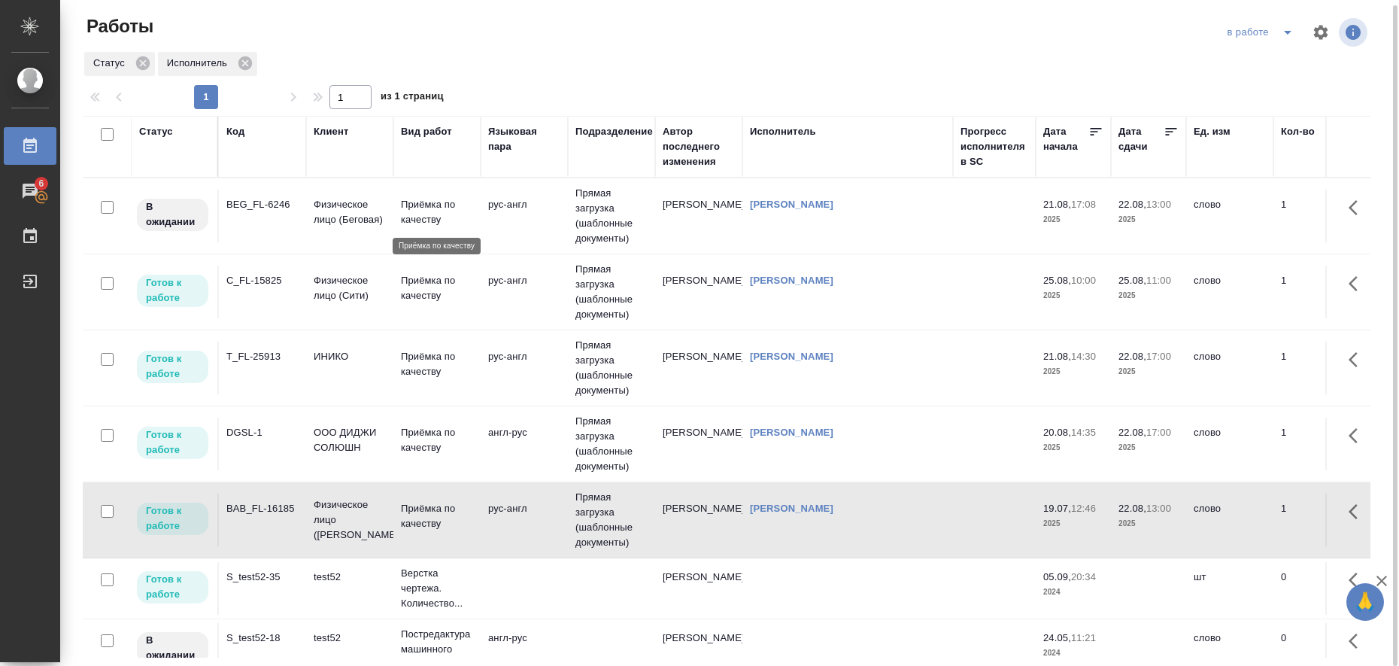
click at [415, 217] on p "Приёмка по качеству" at bounding box center [437, 212] width 72 height 30
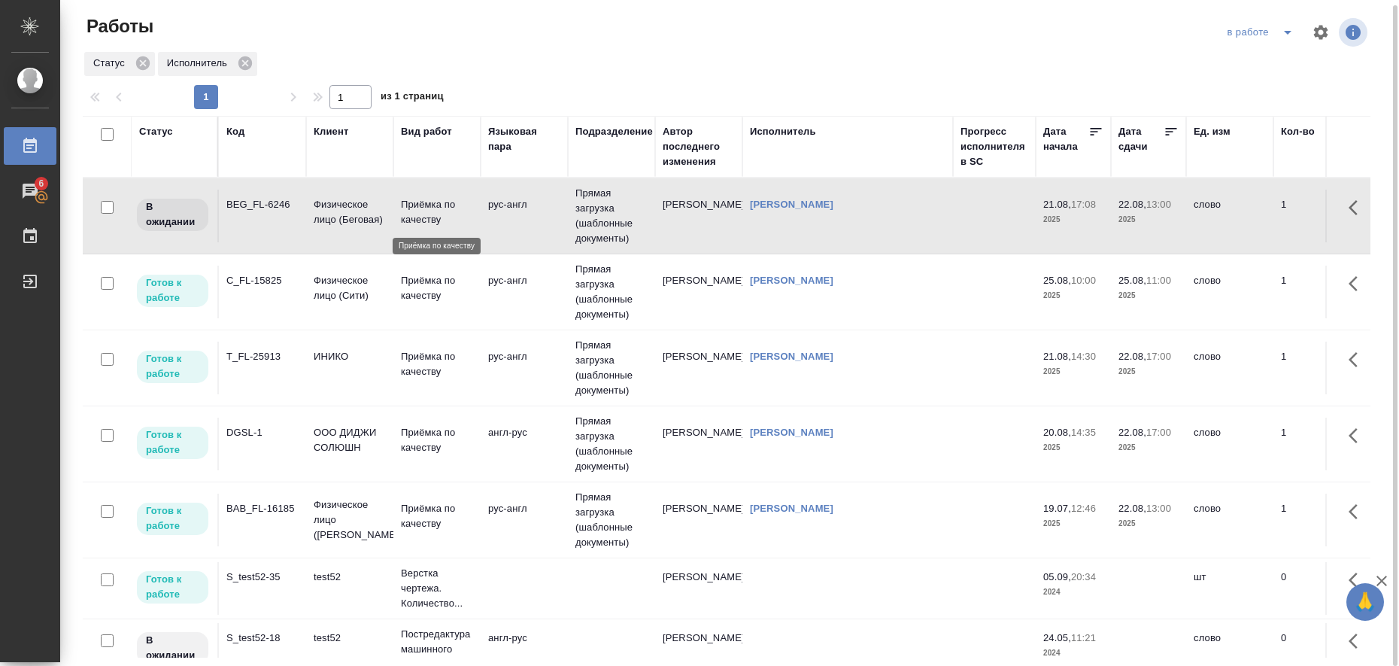
click at [415, 217] on p "Приёмка по качеству" at bounding box center [437, 212] width 72 height 30
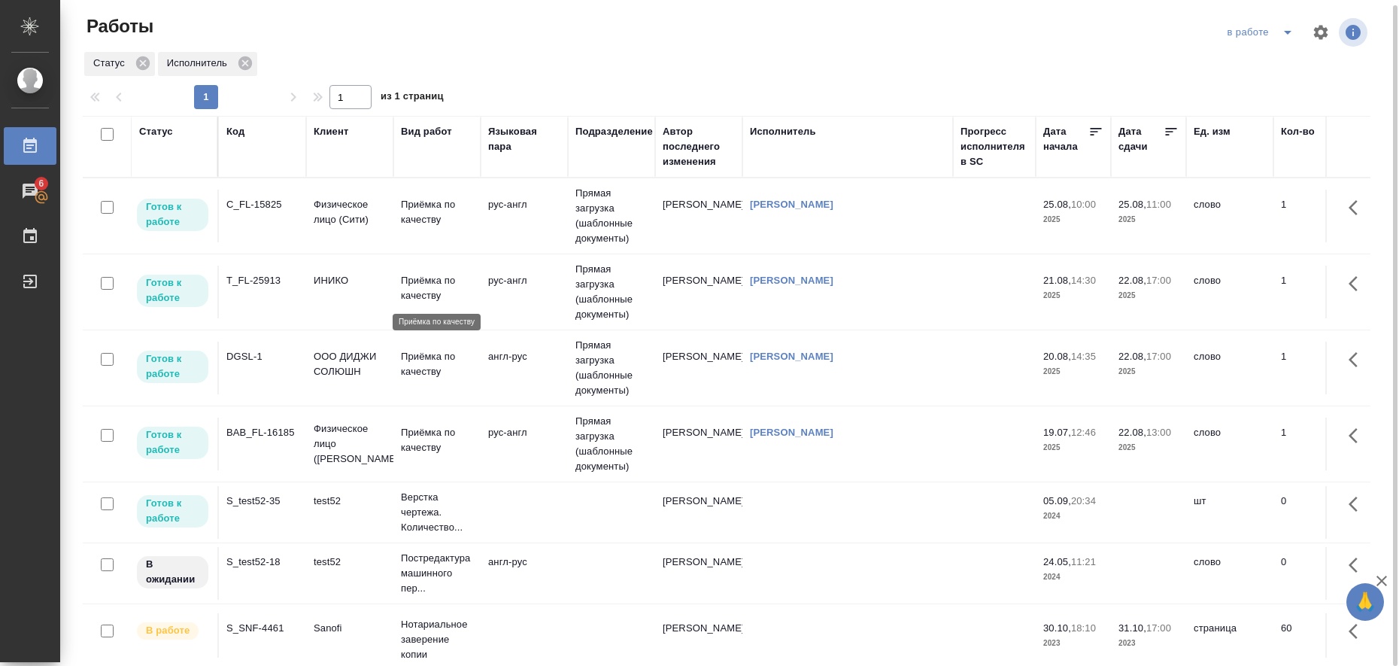
click at [430, 286] on p "Приёмка по качеству" at bounding box center [437, 288] width 72 height 30
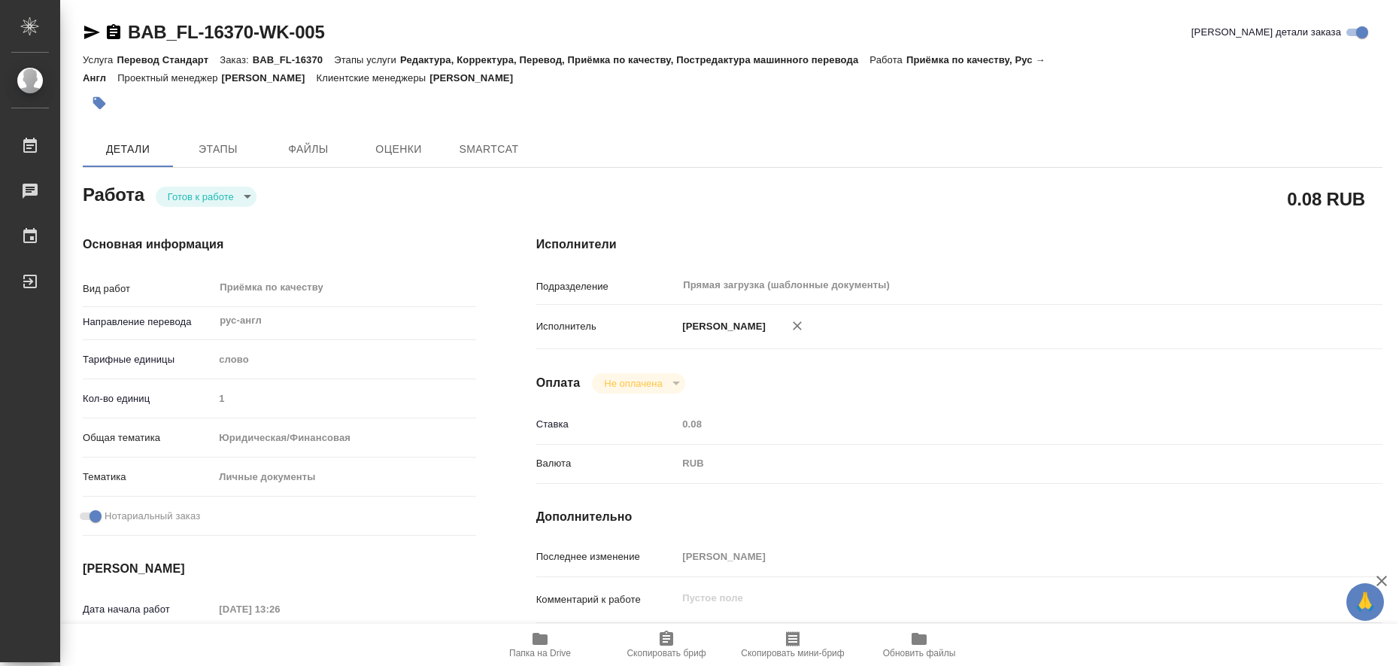
type textarea "x"
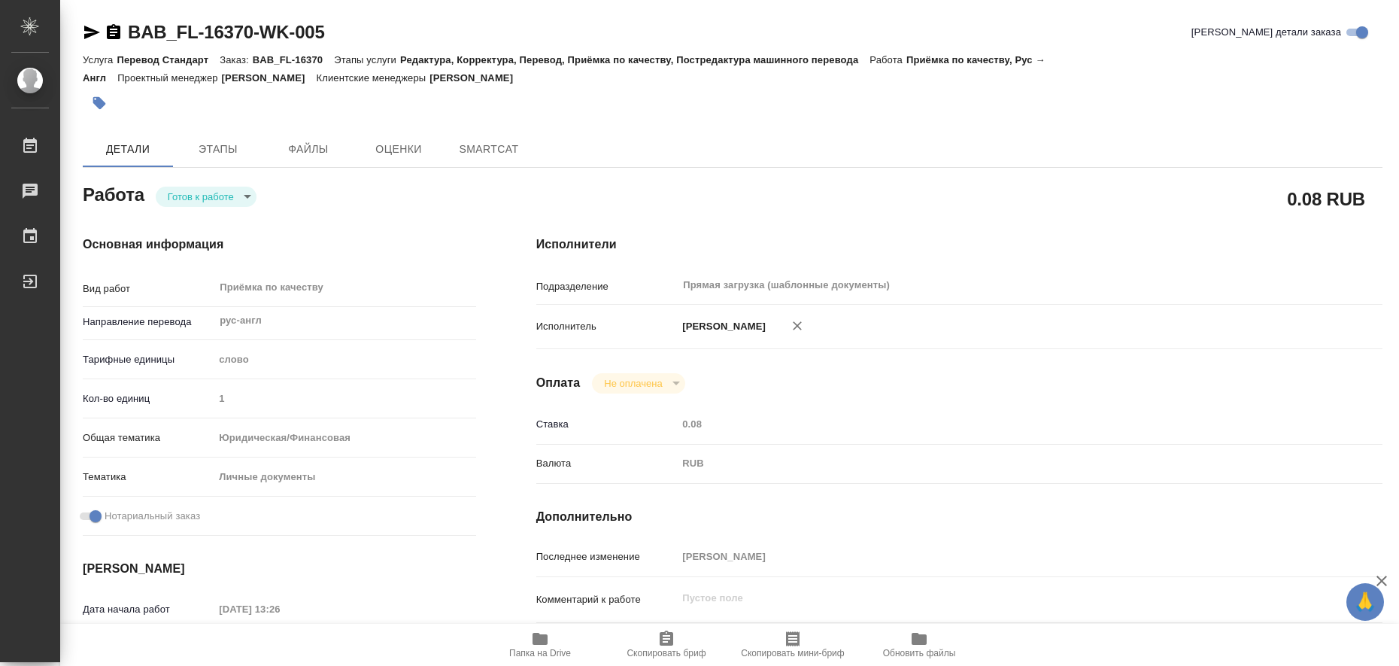
type textarea "x"
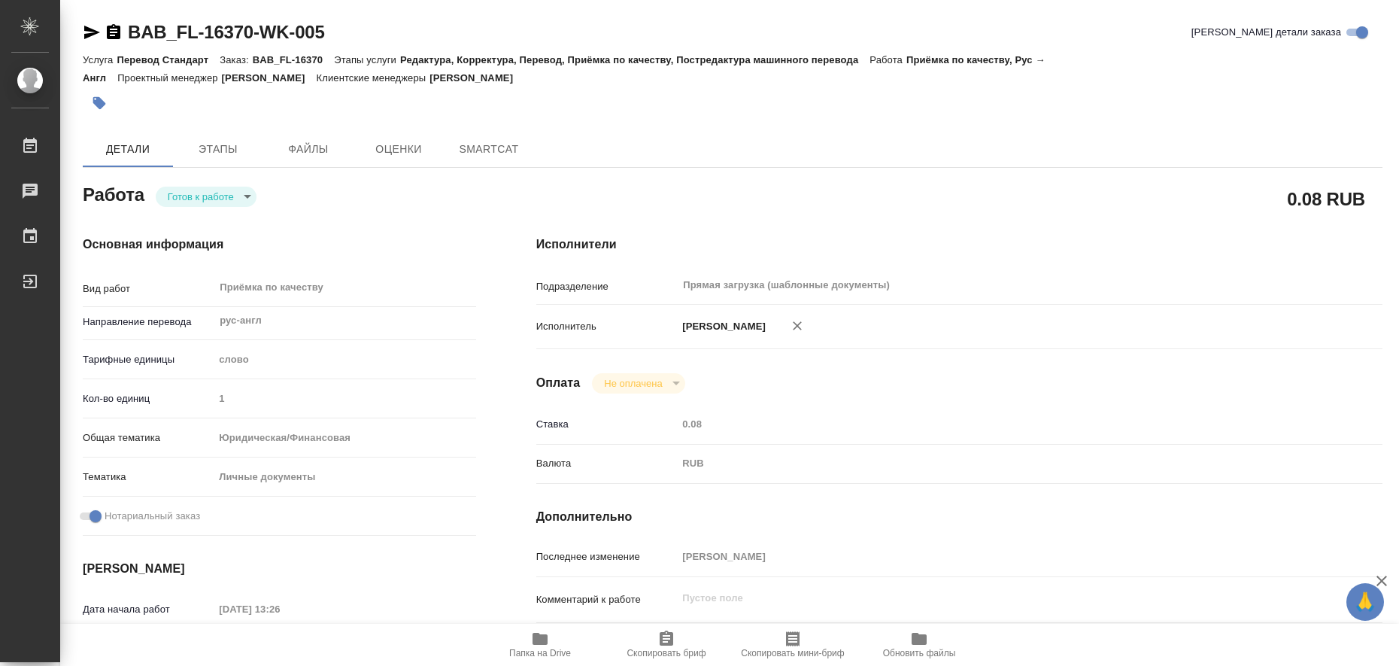
type textarea "x"
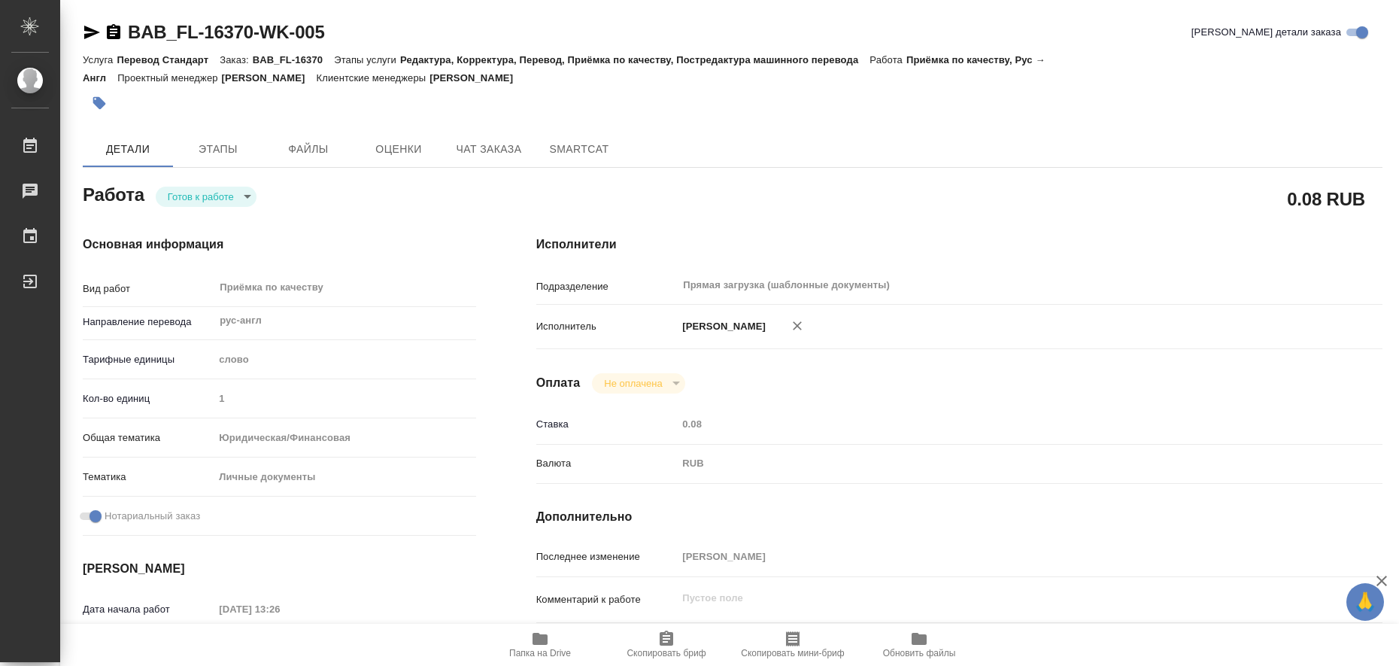
type textarea "x"
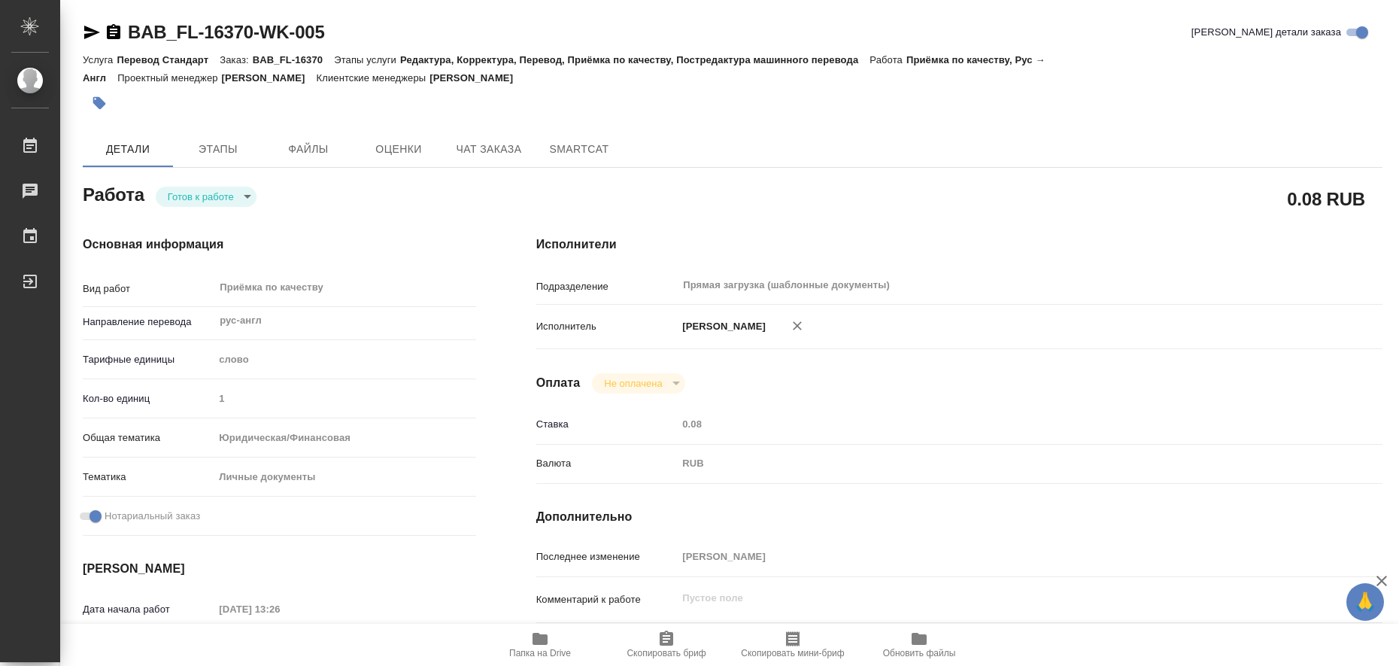
type textarea "x"
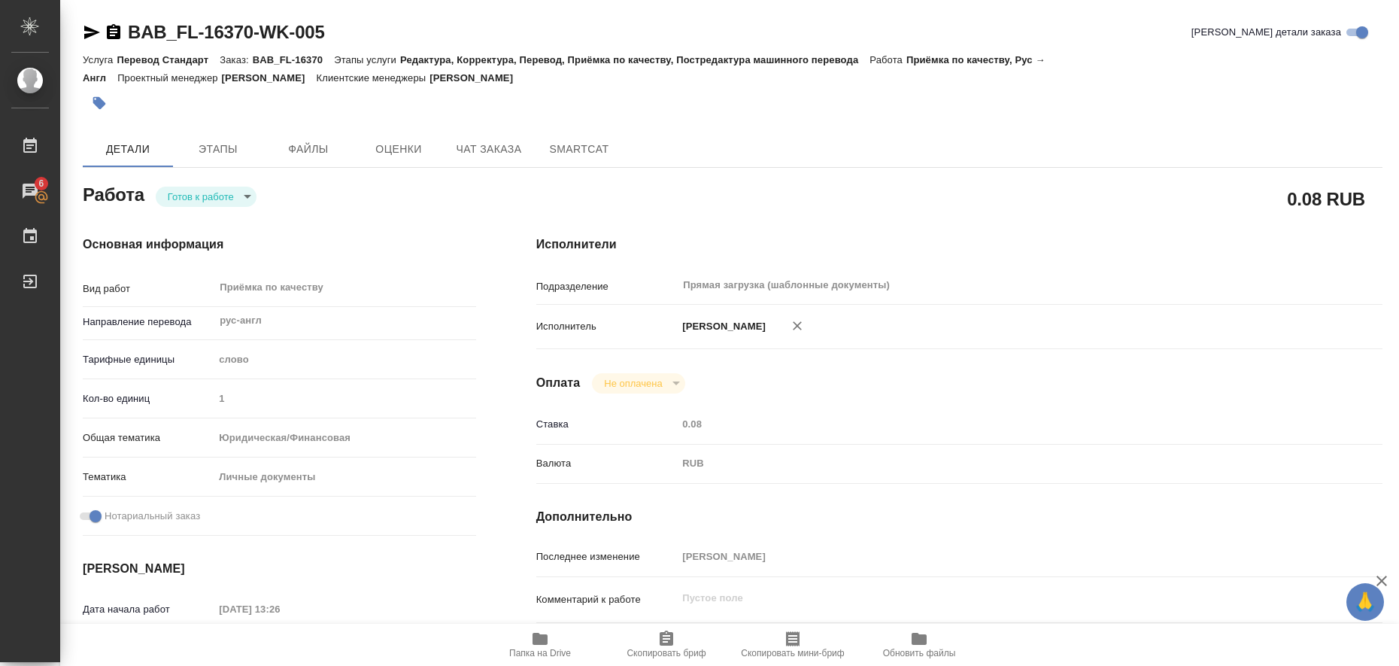
type textarea "x"
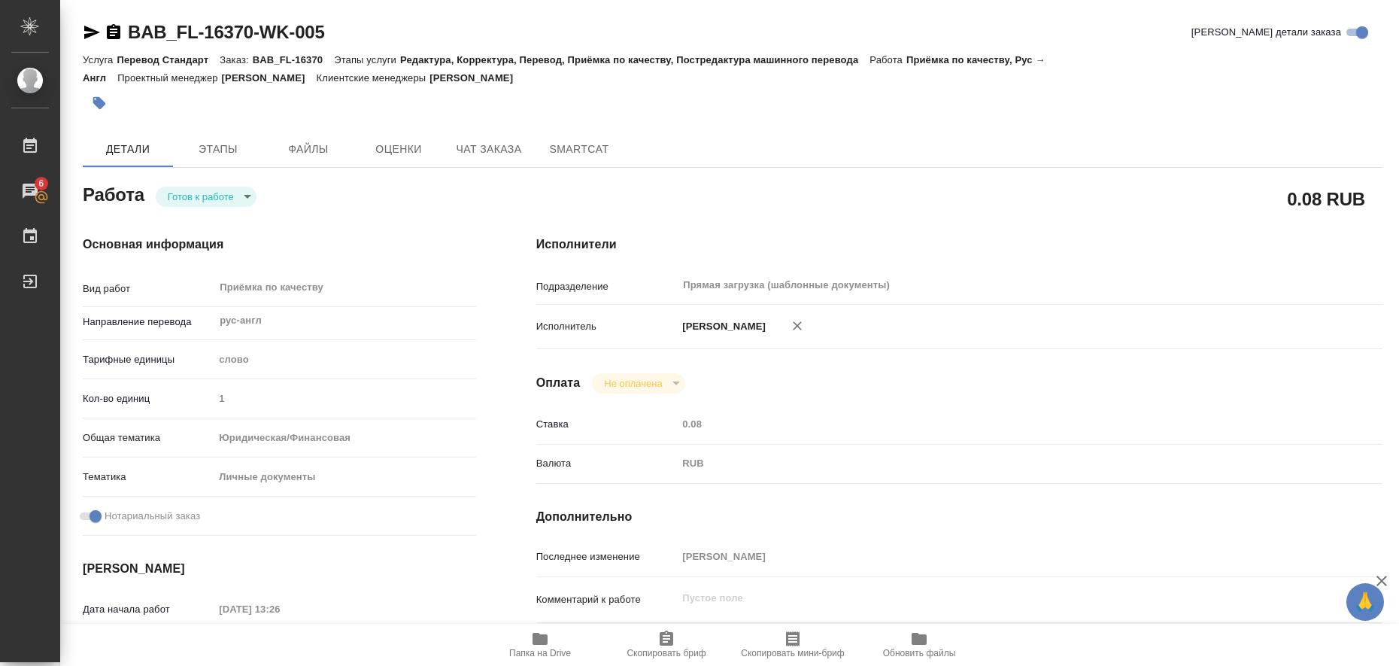
type textarea "x"
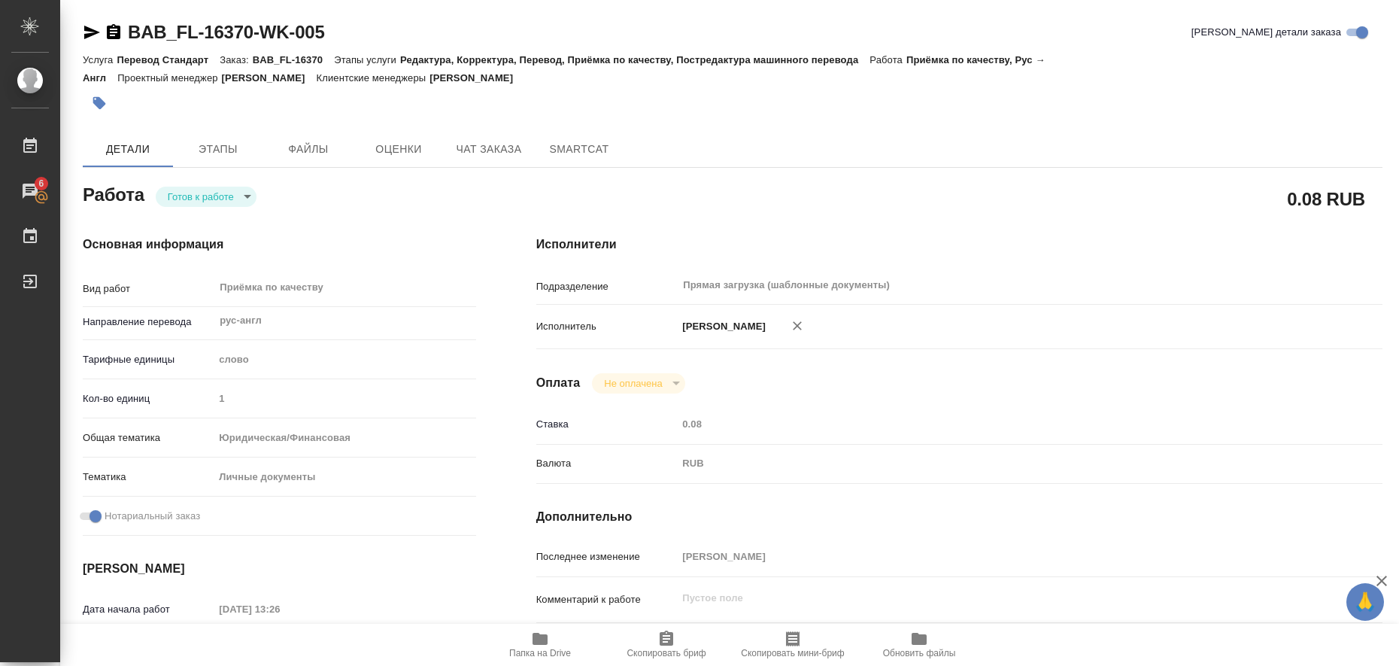
type textarea "x"
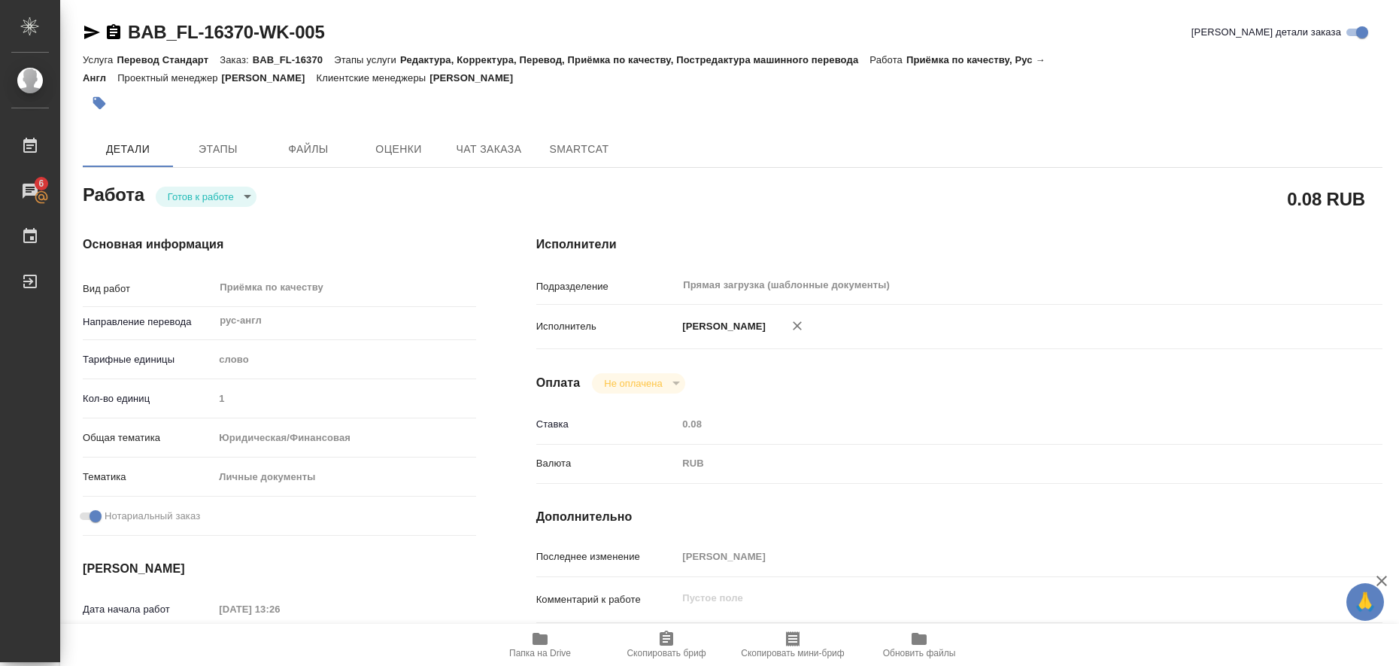
type textarea "x"
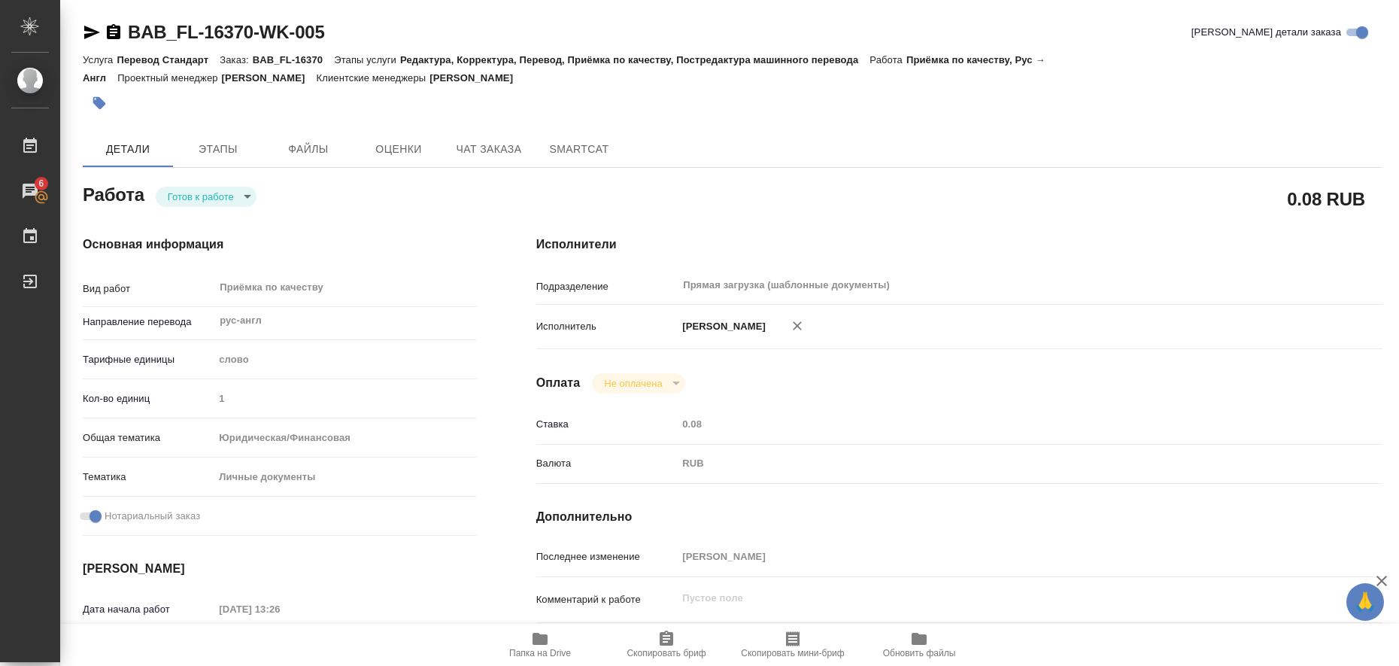
click at [548, 635] on icon "button" at bounding box center [540, 638] width 18 height 18
click at [209, 144] on span "Этапы" at bounding box center [218, 149] width 72 height 19
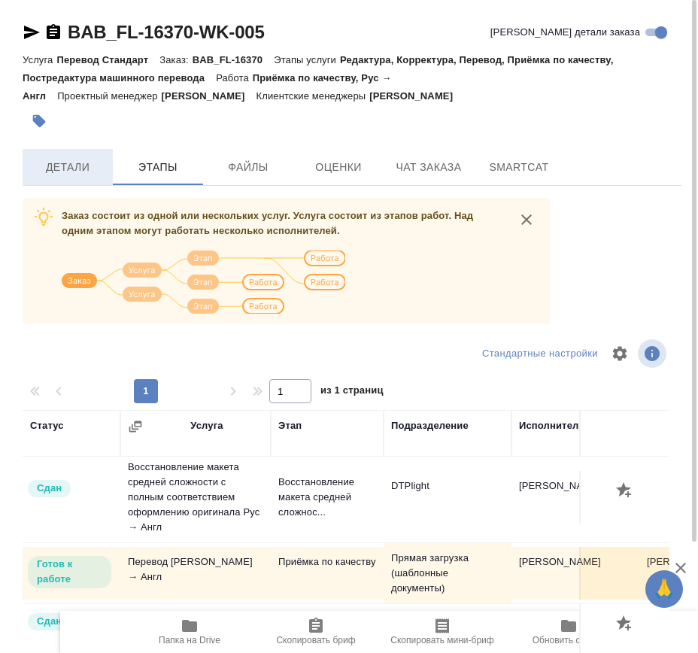
click at [65, 174] on span "Детали" at bounding box center [68, 167] width 72 height 19
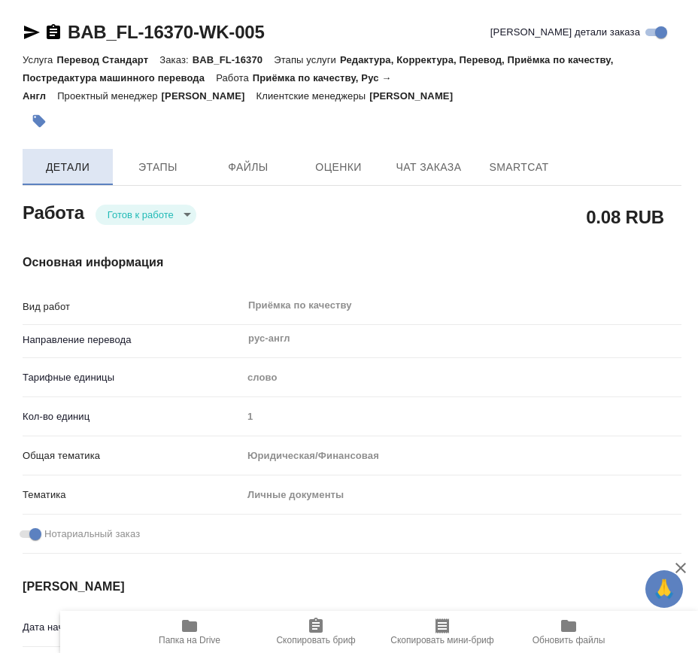
type textarea "x"
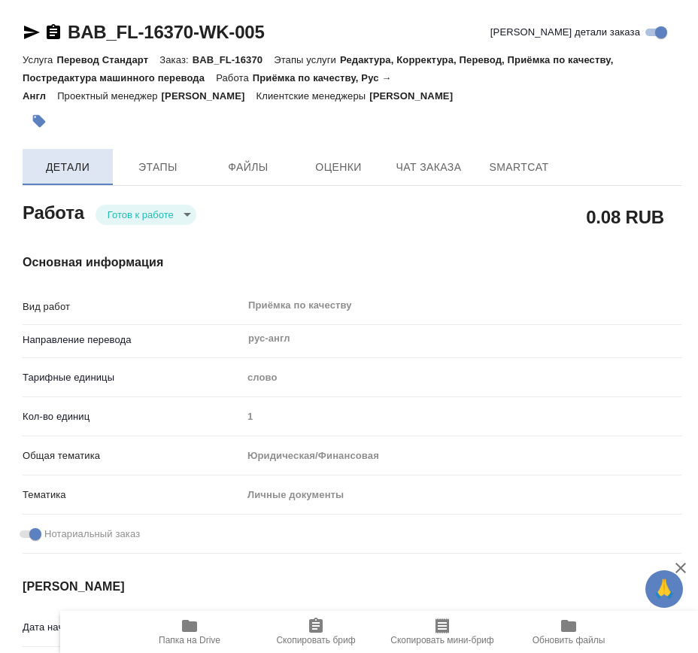
type textarea "x"
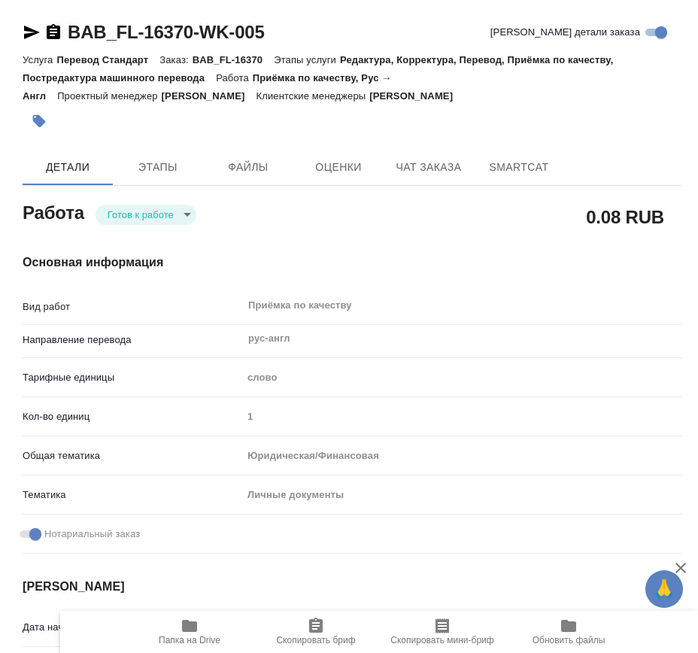
type textarea "x"
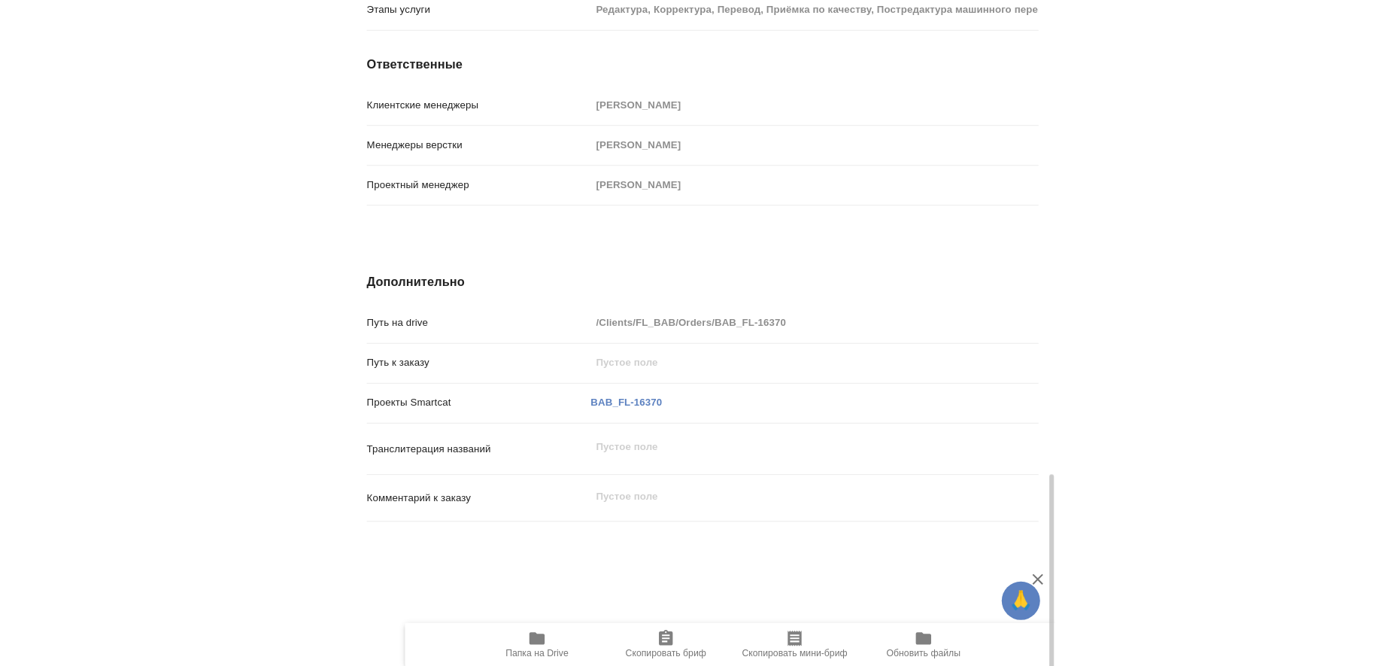
scroll to position [1587, 0]
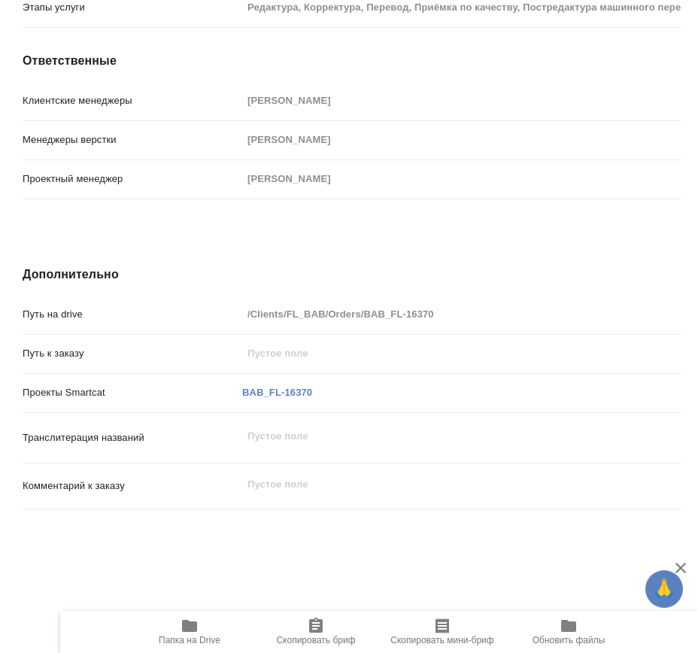
type textarea "x"
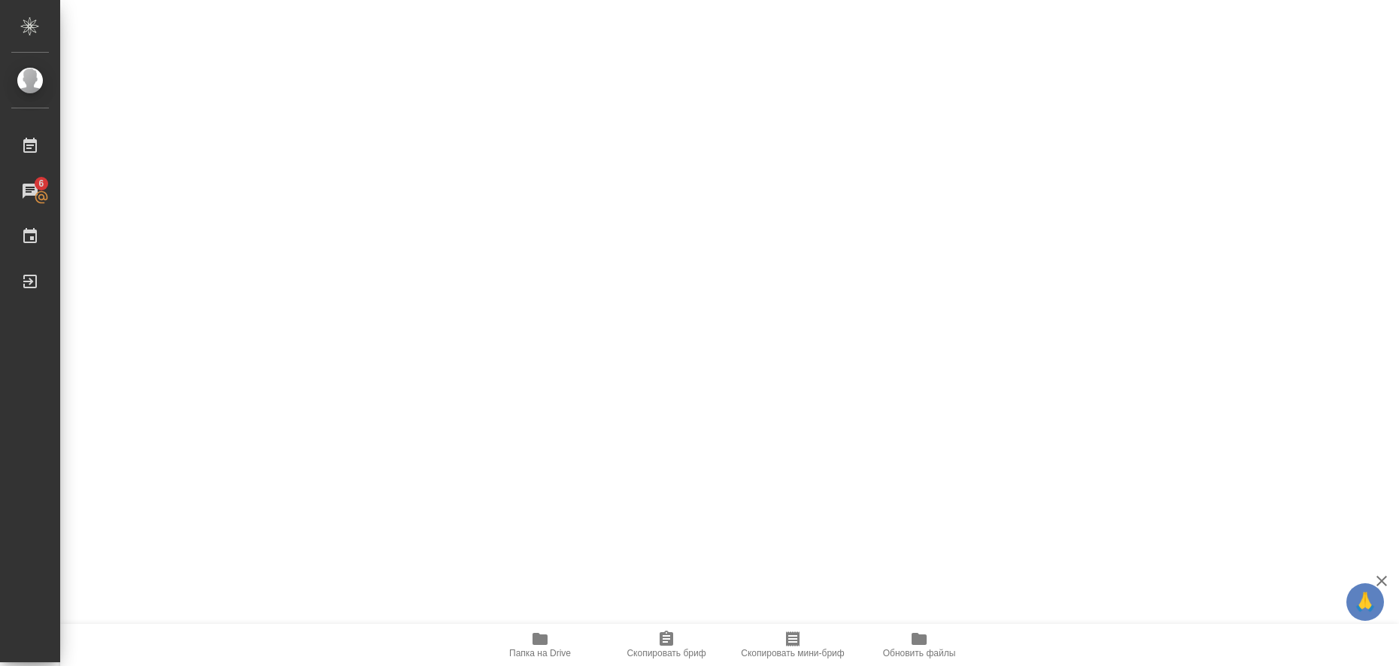
type textarea "x"
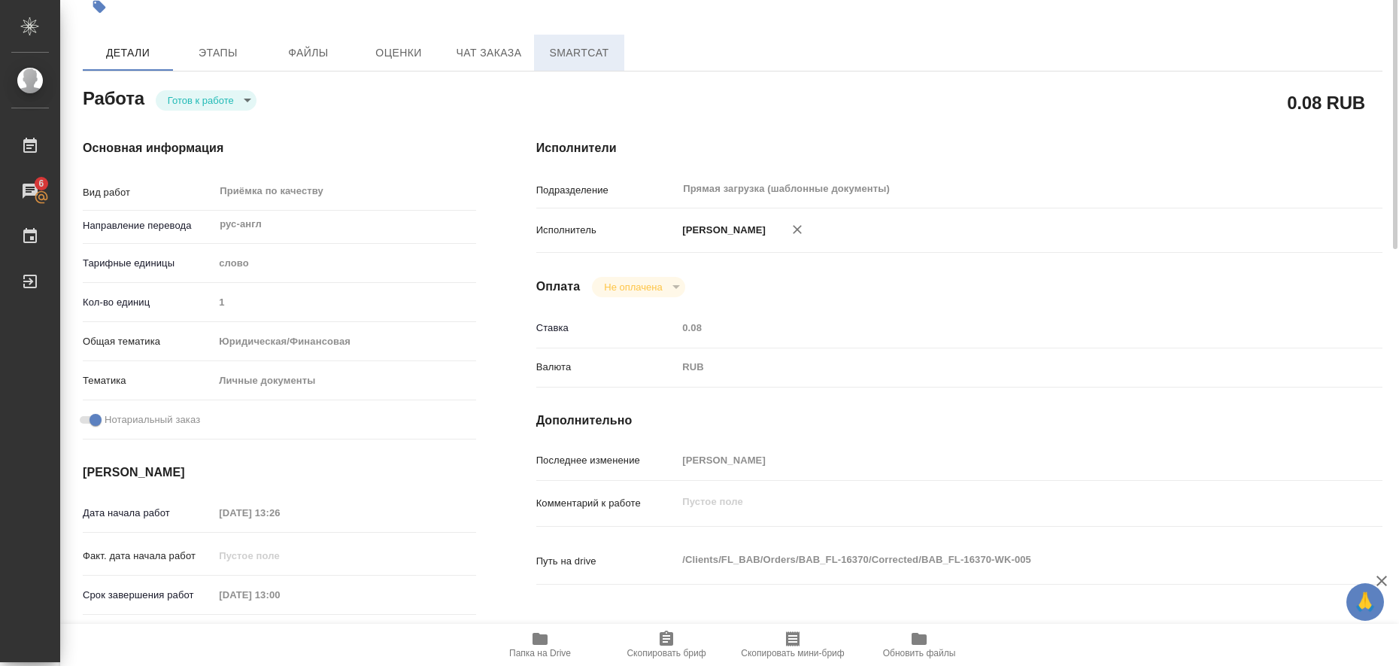
scroll to position [0, 0]
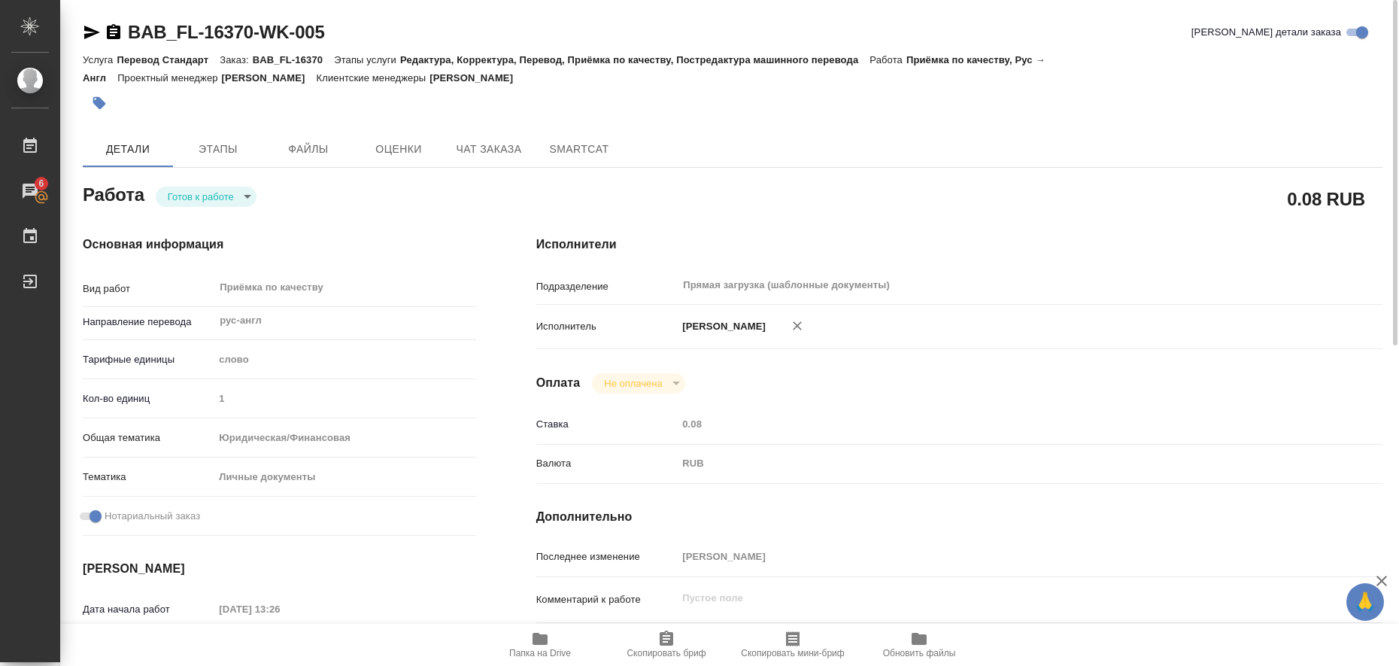
click at [93, 29] on icon "button" at bounding box center [92, 32] width 18 height 18
click at [102, 108] on icon "button" at bounding box center [99, 103] width 13 height 13
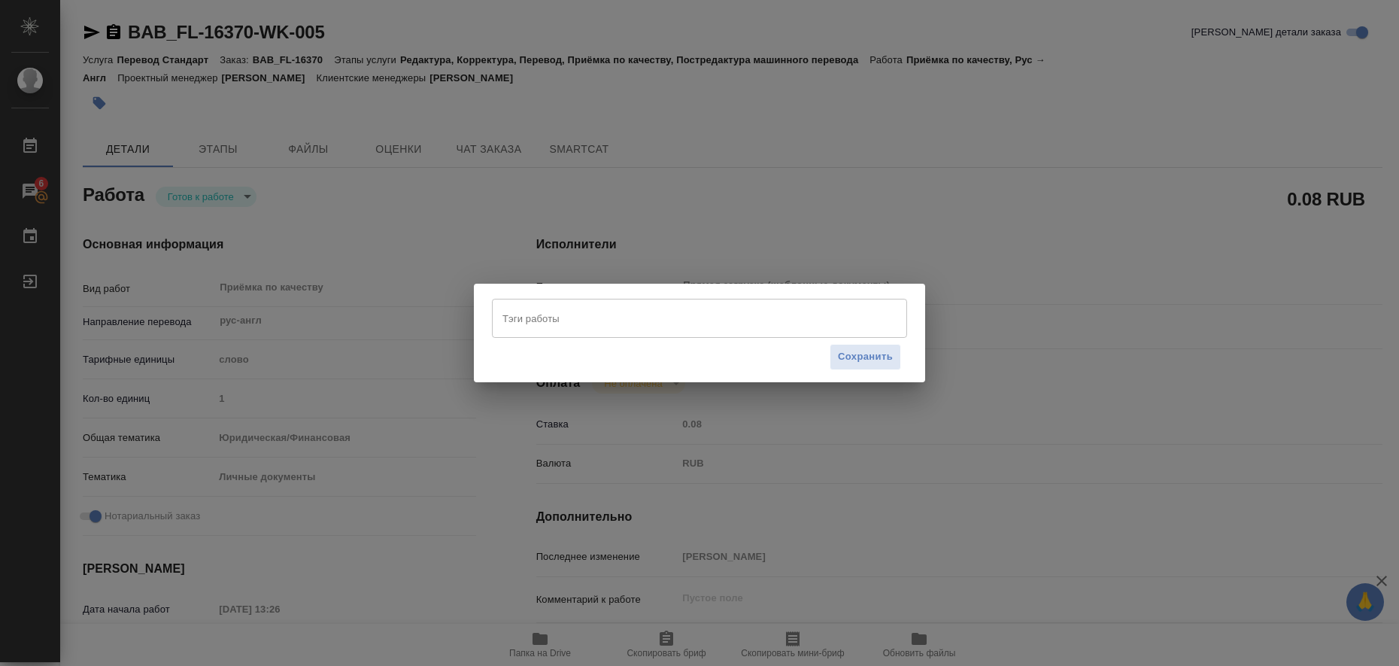
click at [545, 328] on input "Тэги работы" at bounding box center [685, 318] width 373 height 26
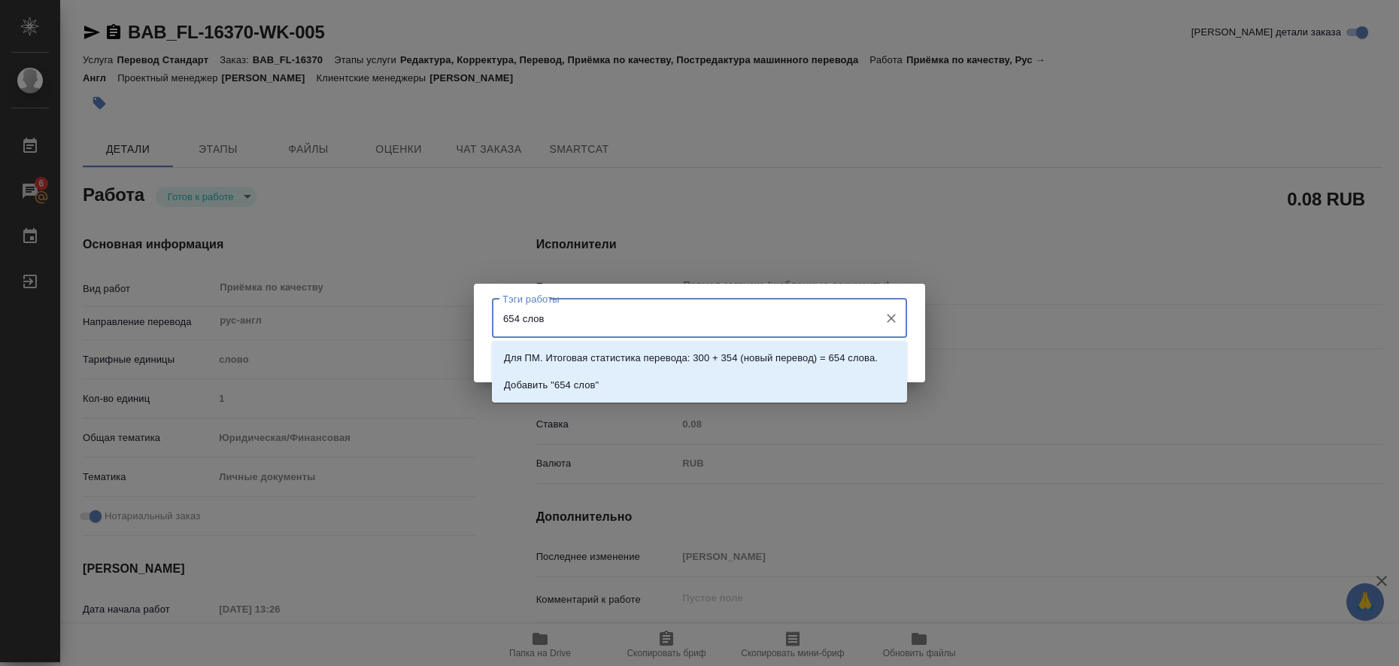
type input "654 слова"
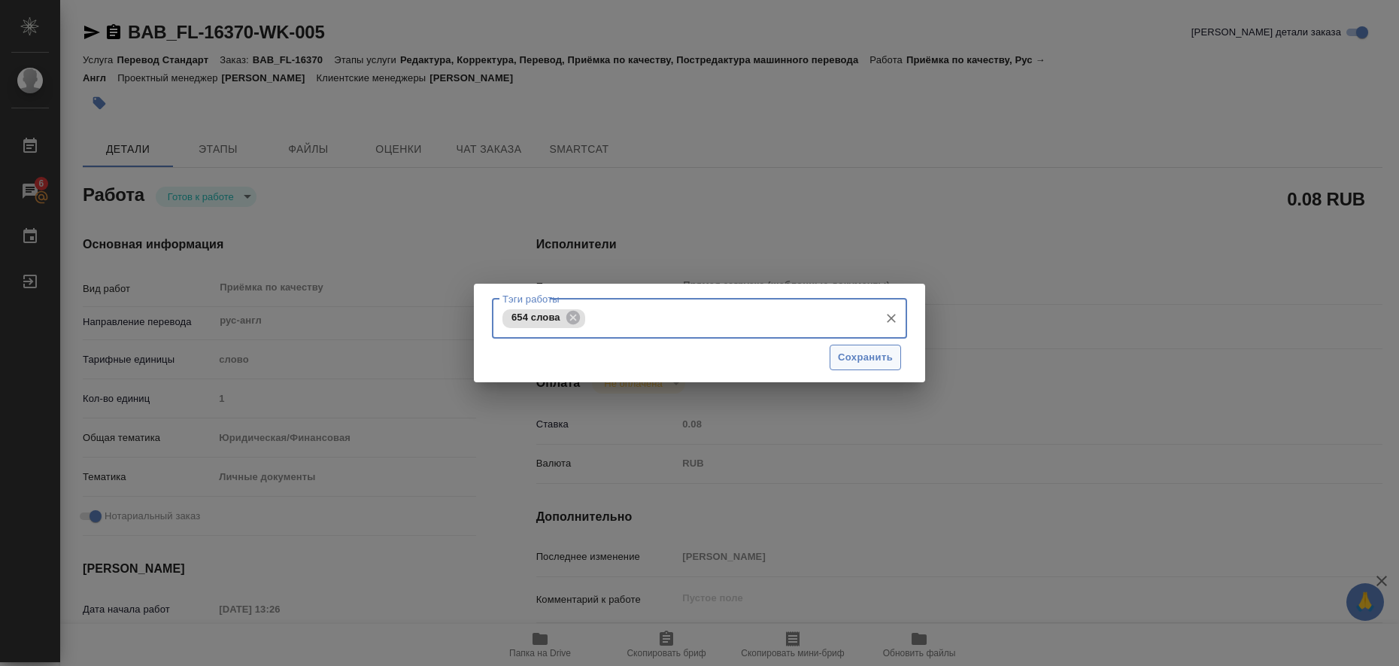
click at [840, 357] on span "Сохранить" at bounding box center [865, 357] width 55 height 17
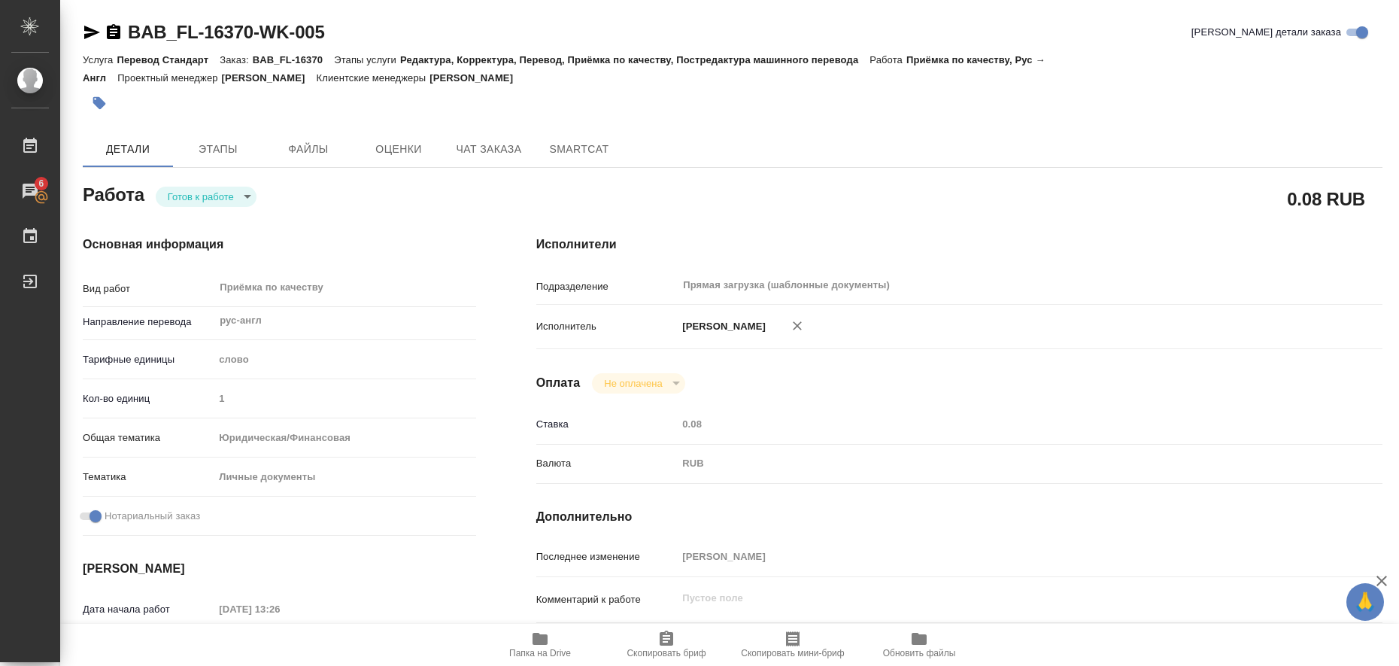
type input "readyForWork"
type textarea "Приёмка по качеству"
type textarea "x"
type input "рус-англ"
type input "5a8b1489cc6b4906c91bfd90"
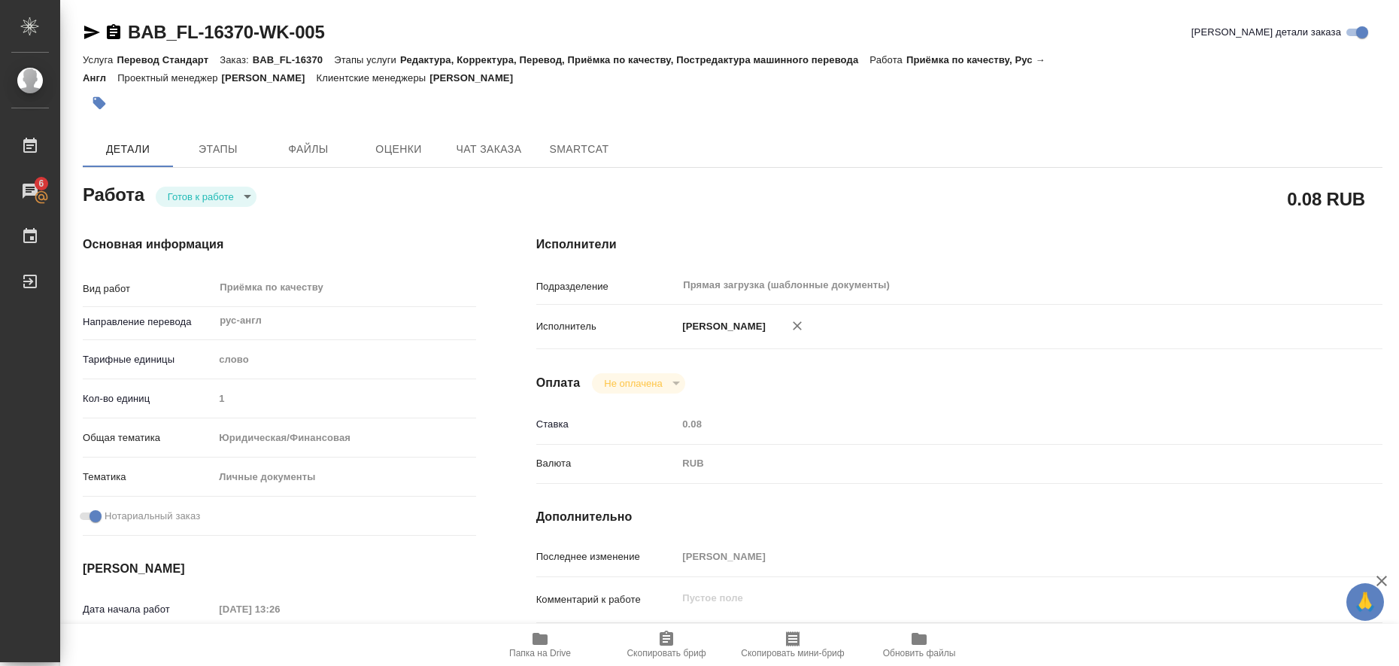
type input "1"
type input "yr-fn"
type input "5a8b8b956a9677013d343cfe"
checkbox input "true"
type input "21.08.2025 13:26"
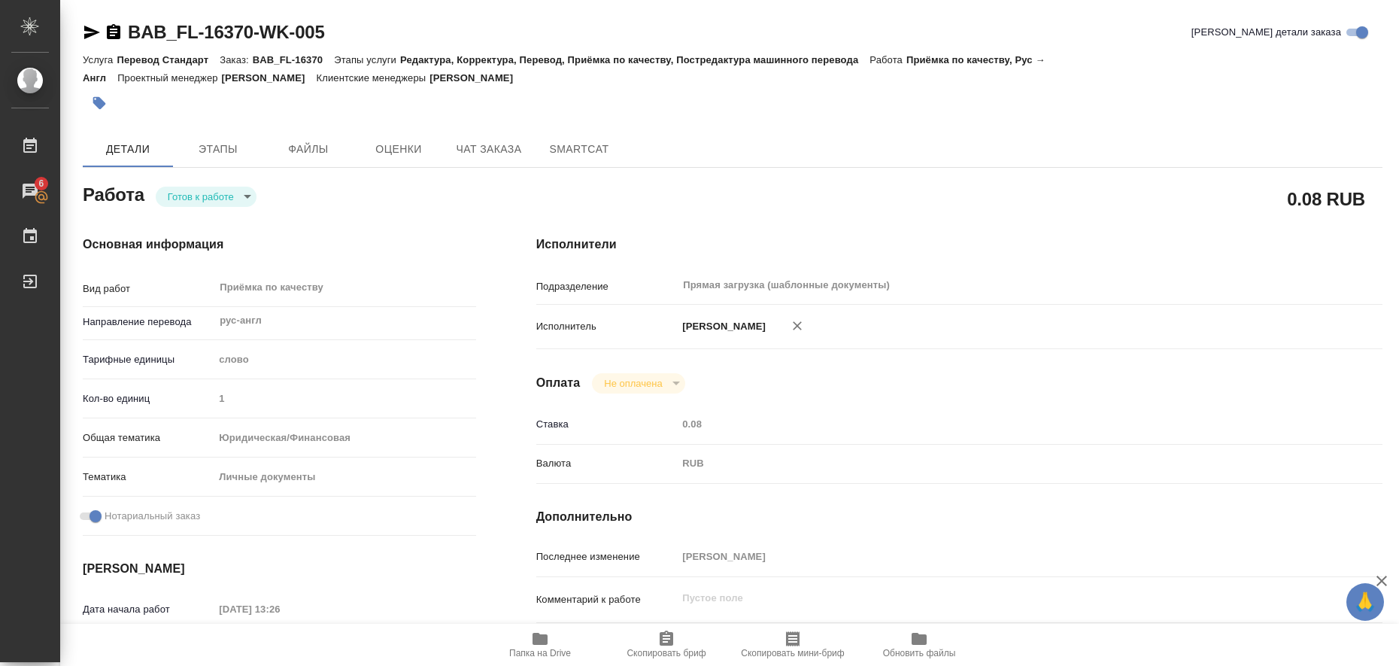
type input "[DATE] 13:00"
type input "Прямая загрузка (шаблонные документы)"
type input "notPayed"
type input "0.08"
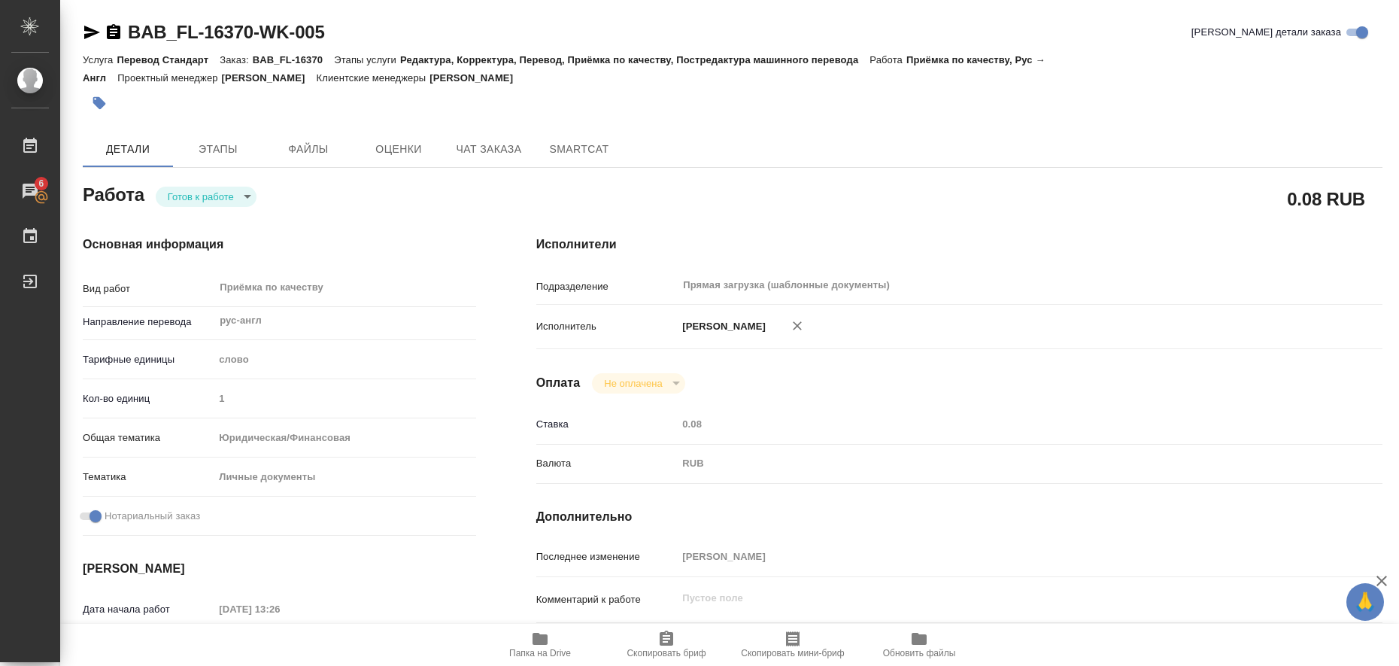
type input "RUB"
type input "[PERSON_NAME]"
type textarea "x"
type textarea "/Clients/FL_BAB/Orders/BAB_FL-16370/Corrected/BAB_FL-16370-WK-005"
type textarea "x"
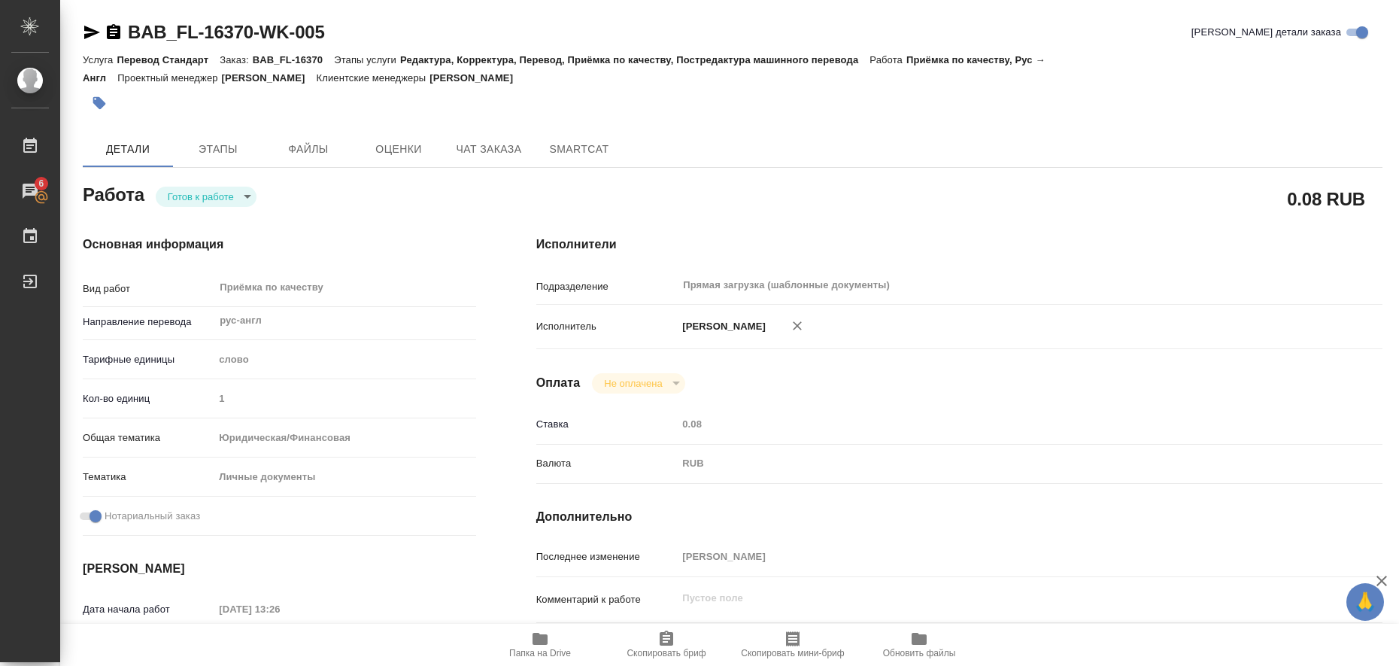
type input "BAB_FL-16370"
type input "Перевод Стандарт"
type input "Редактура, Корректура, Перевод, Приёмка по качеству, Постредактура машинного пе…"
type input "[PERSON_NAME]"
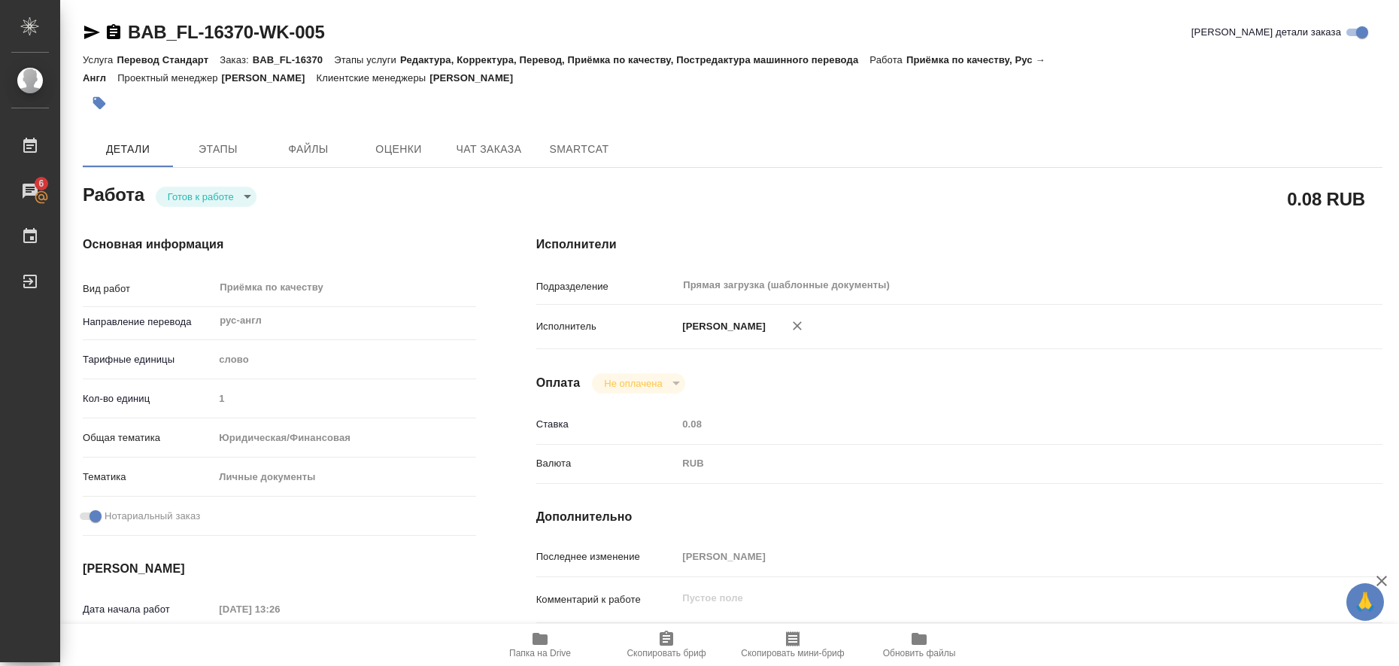
type input "/Clients/FL_BAB/Orders/BAB_FL-16370"
type textarea "x"
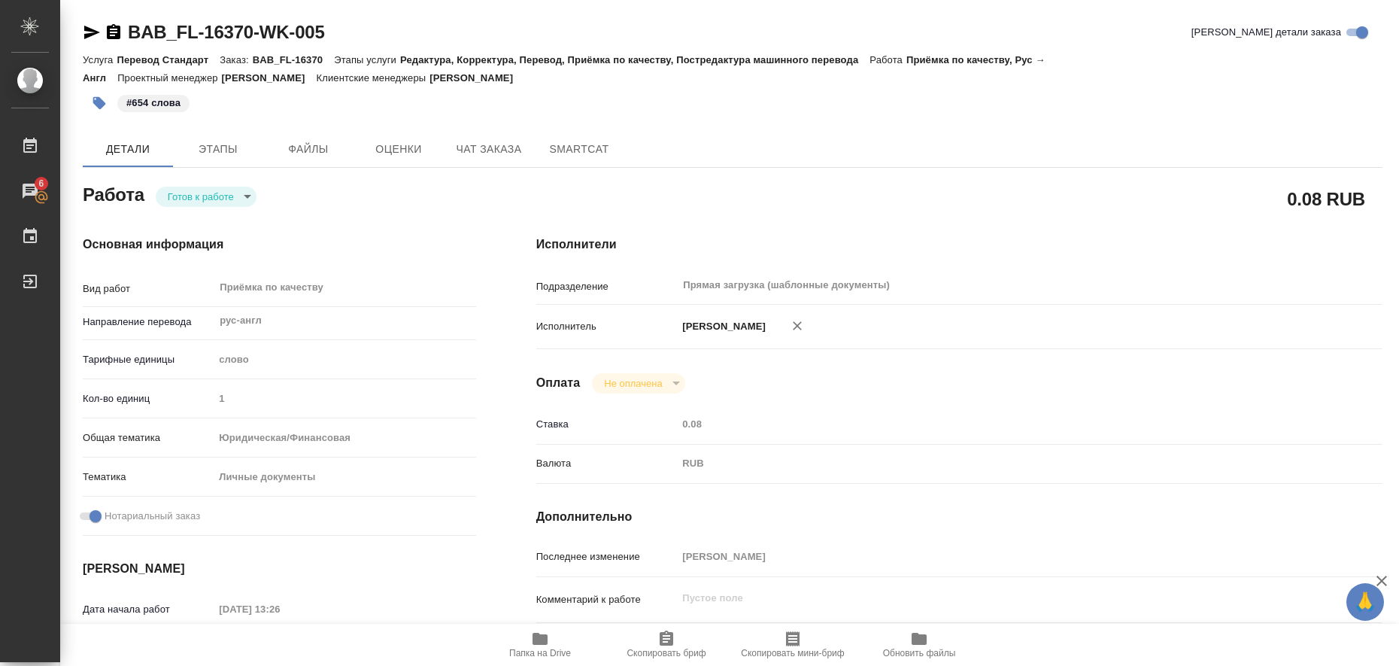
type textarea "x"
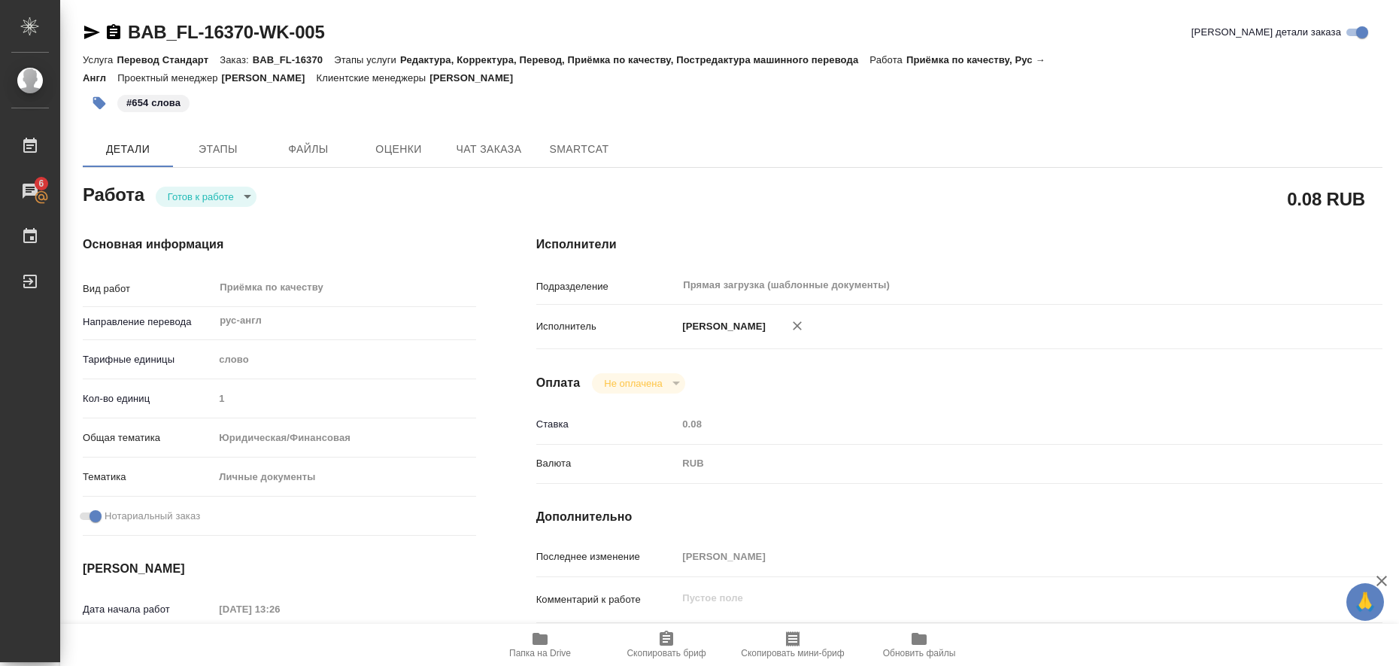
type textarea "x"
click at [259, 195] on div "Работа Готов к работе readyForWork" at bounding box center [279, 193] width 393 height 27
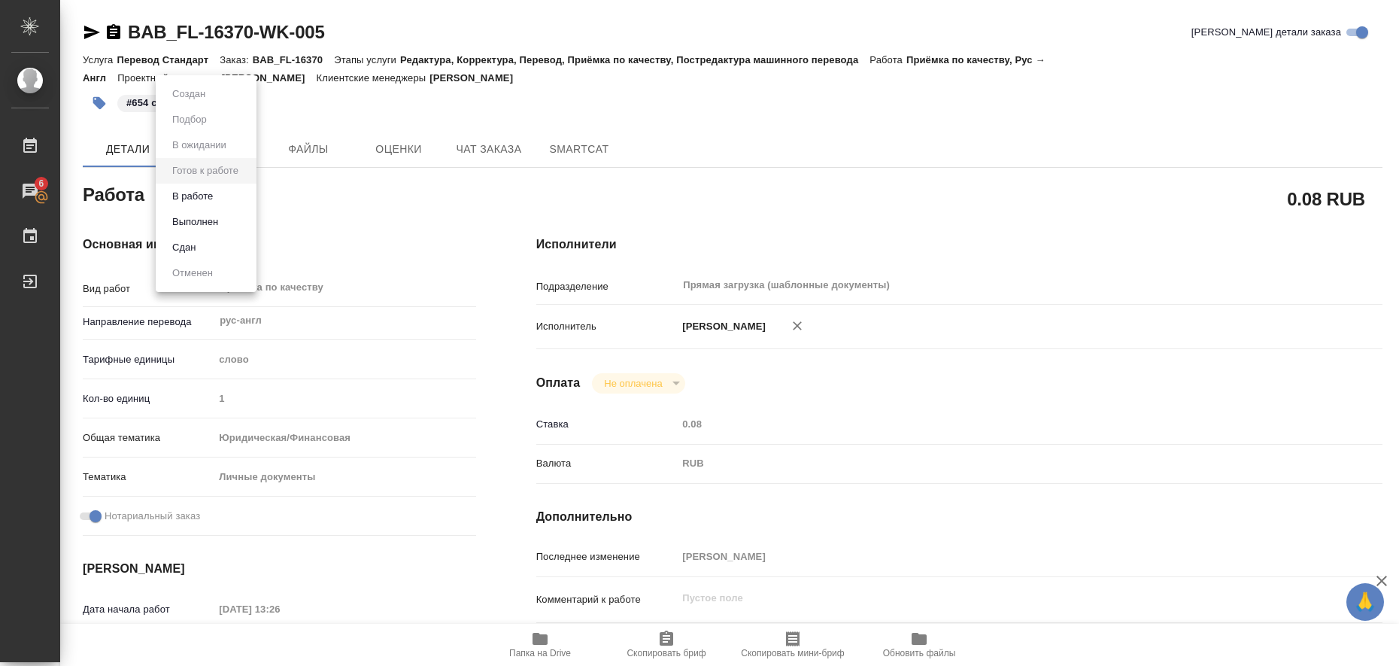
click at [244, 199] on body "🙏 .cls-1 fill:#fff; AWATERA Liubitskaia Olga Работы 6 Чаты График Выйти BAB_FL-…" at bounding box center [699, 333] width 1399 height 666
type textarea "x"
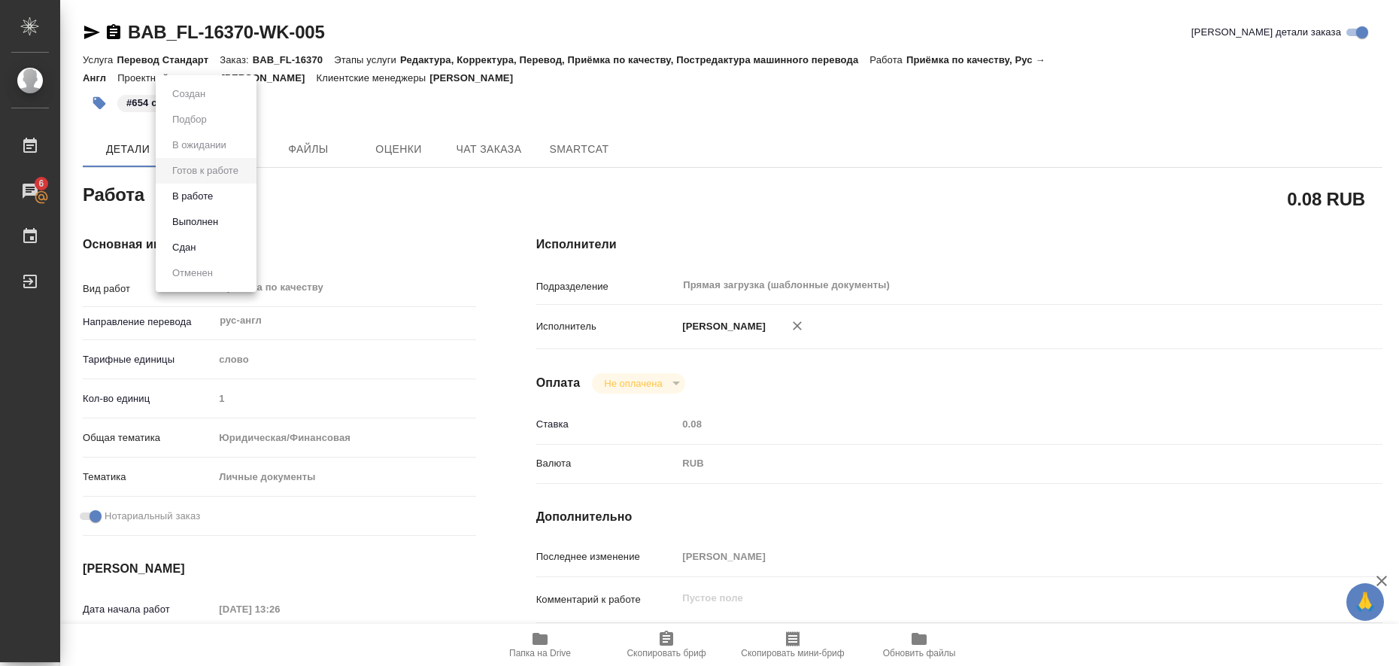
type textarea "x"
click at [236, 224] on li "Выполнен" at bounding box center [206, 222] width 101 height 26
type textarea "x"
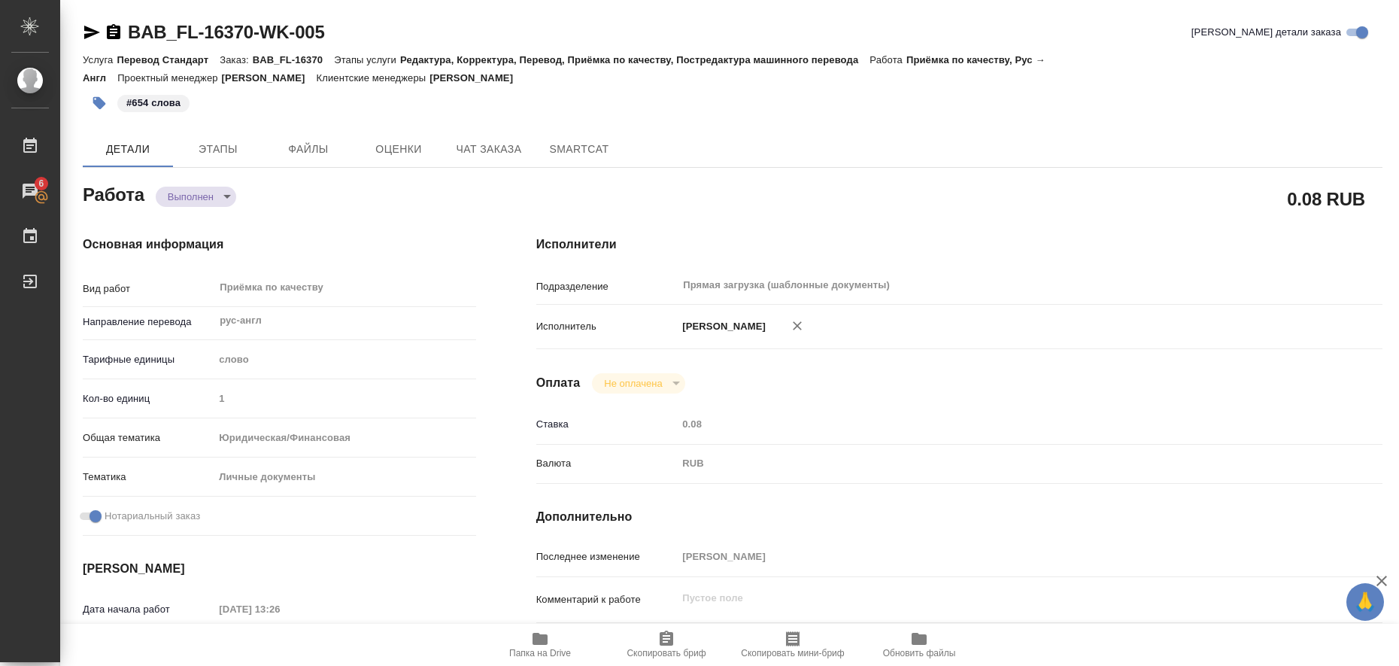
type textarea "x"
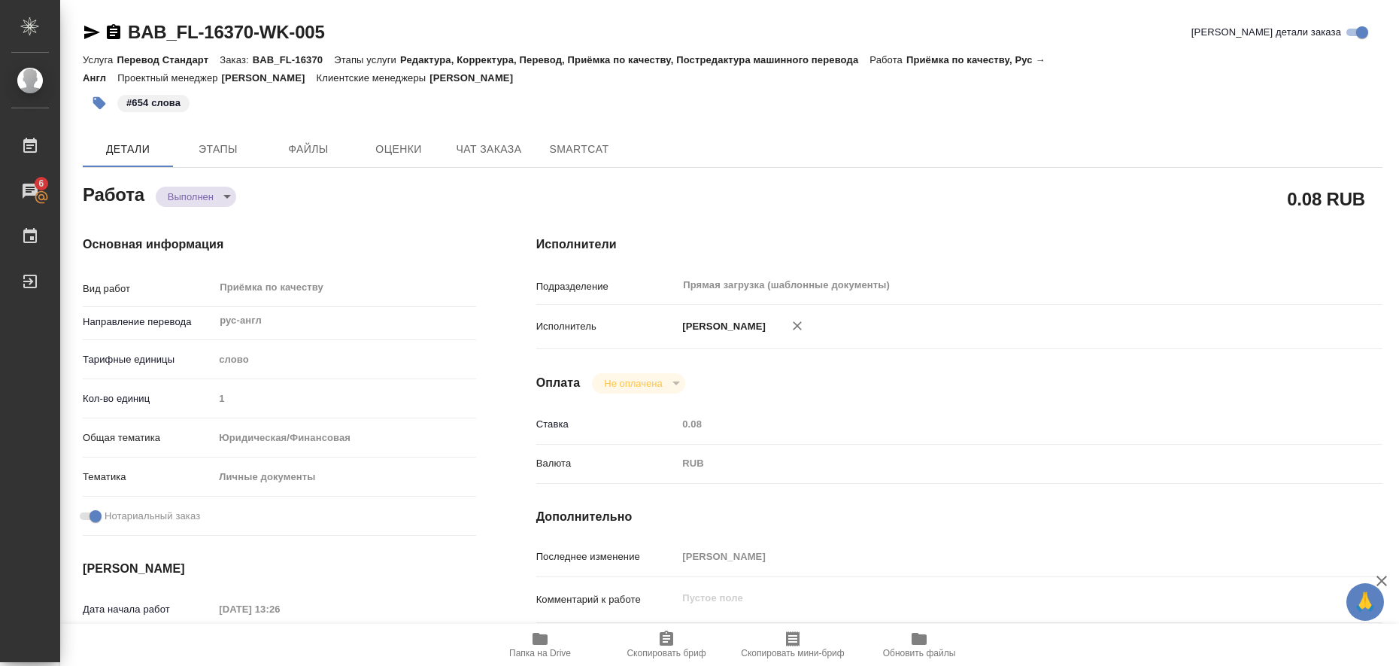
type textarea "x"
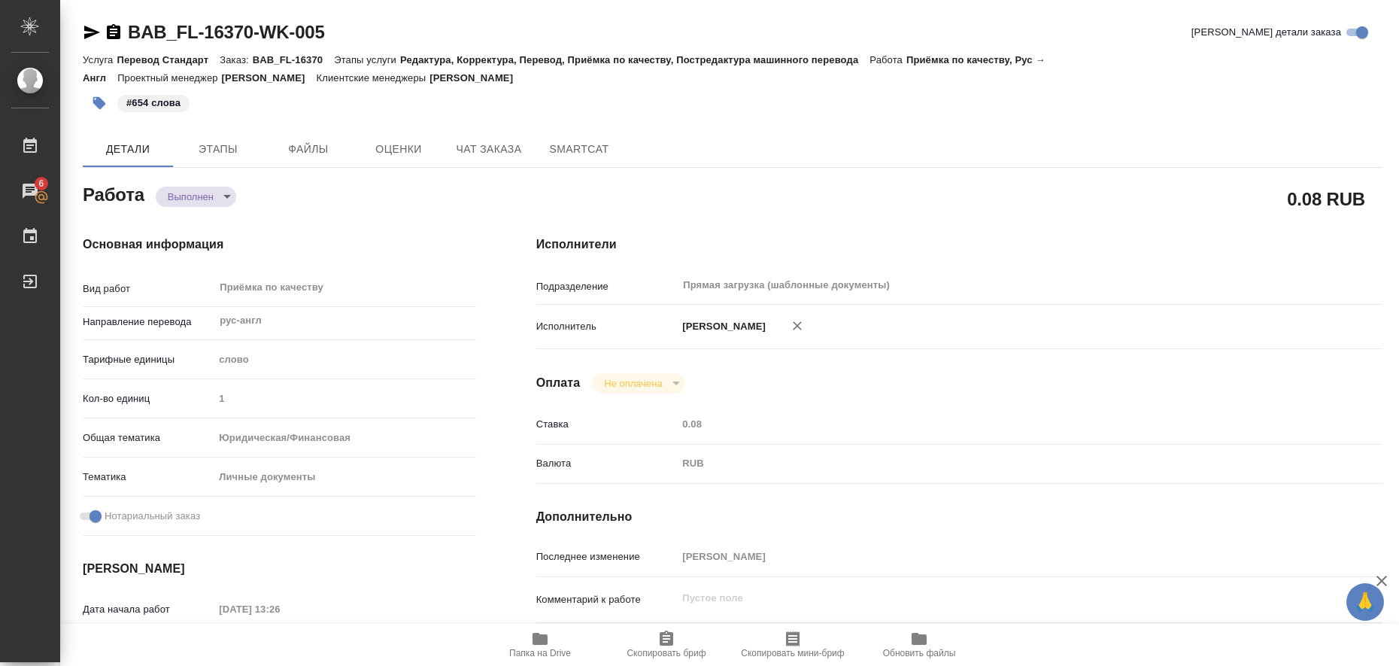
type textarea "x"
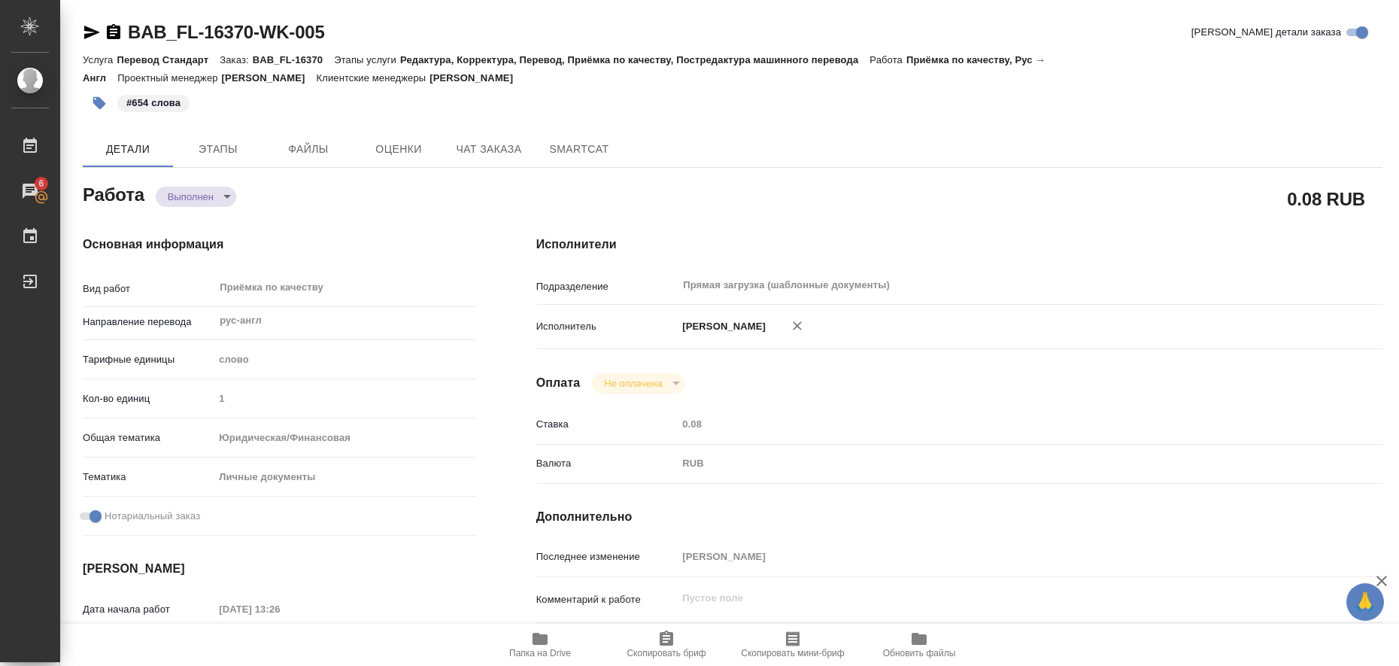
type textarea "x"
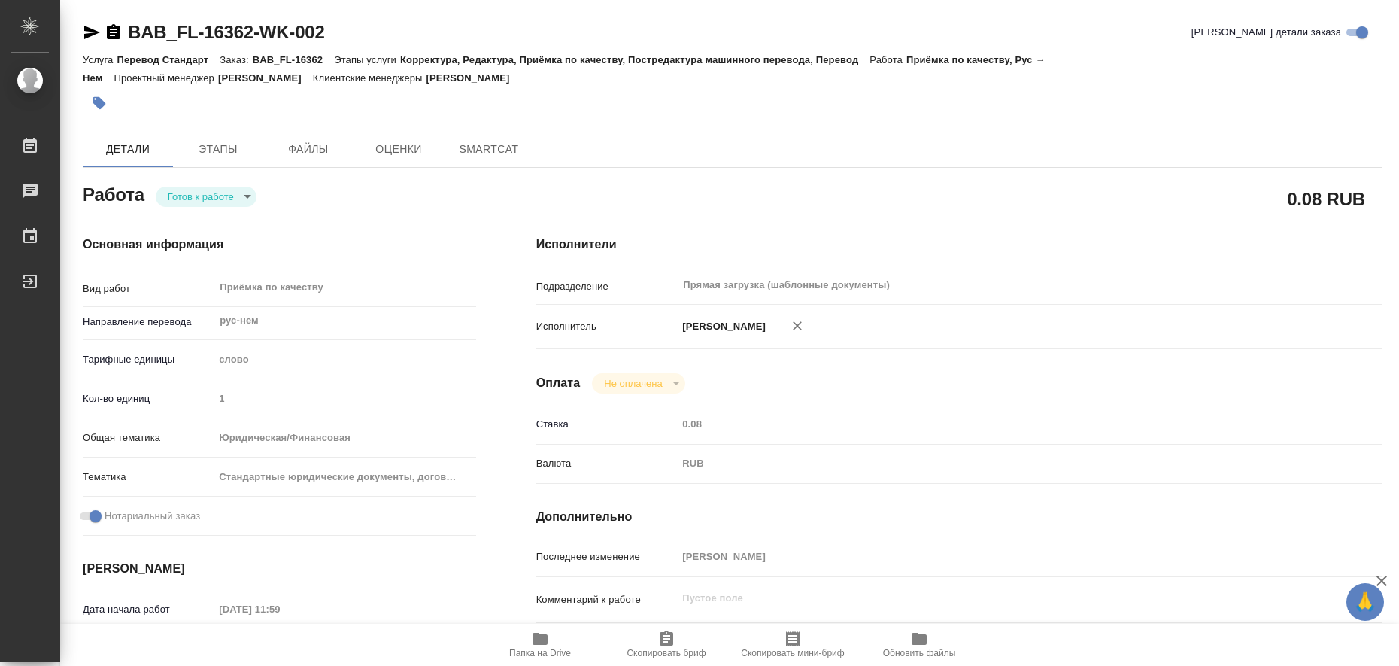
type textarea "x"
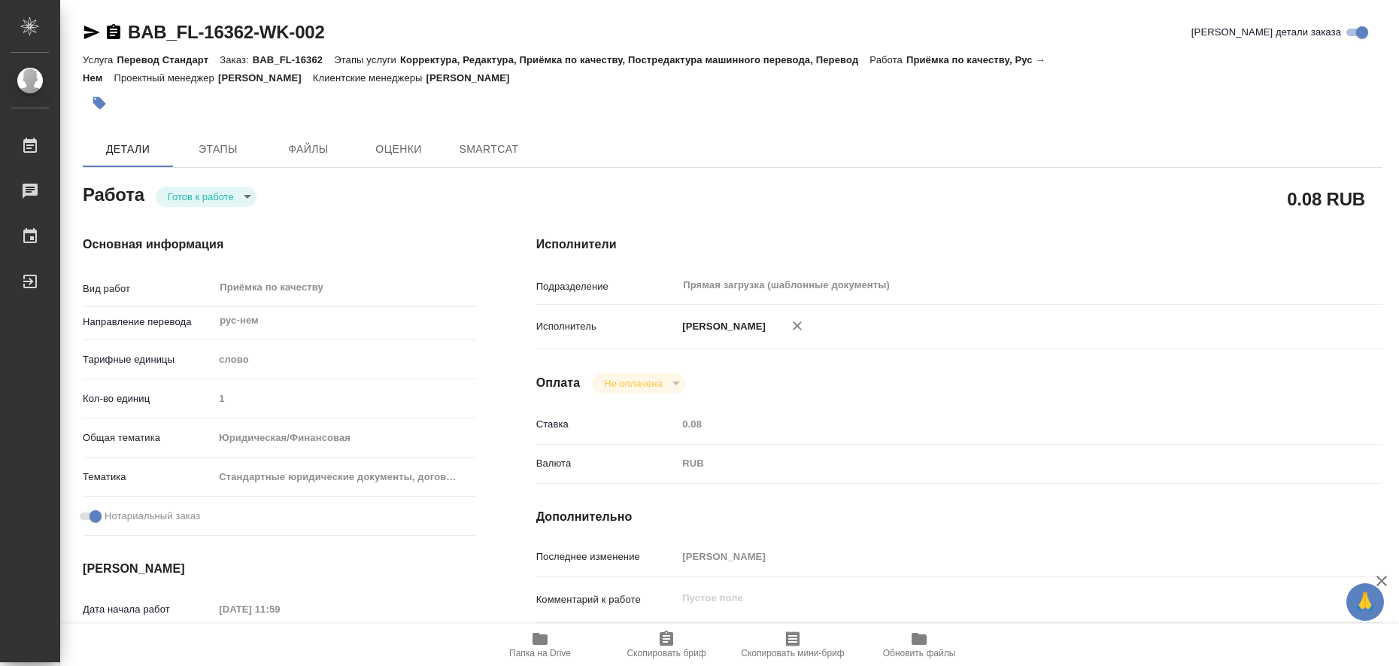
type textarea "x"
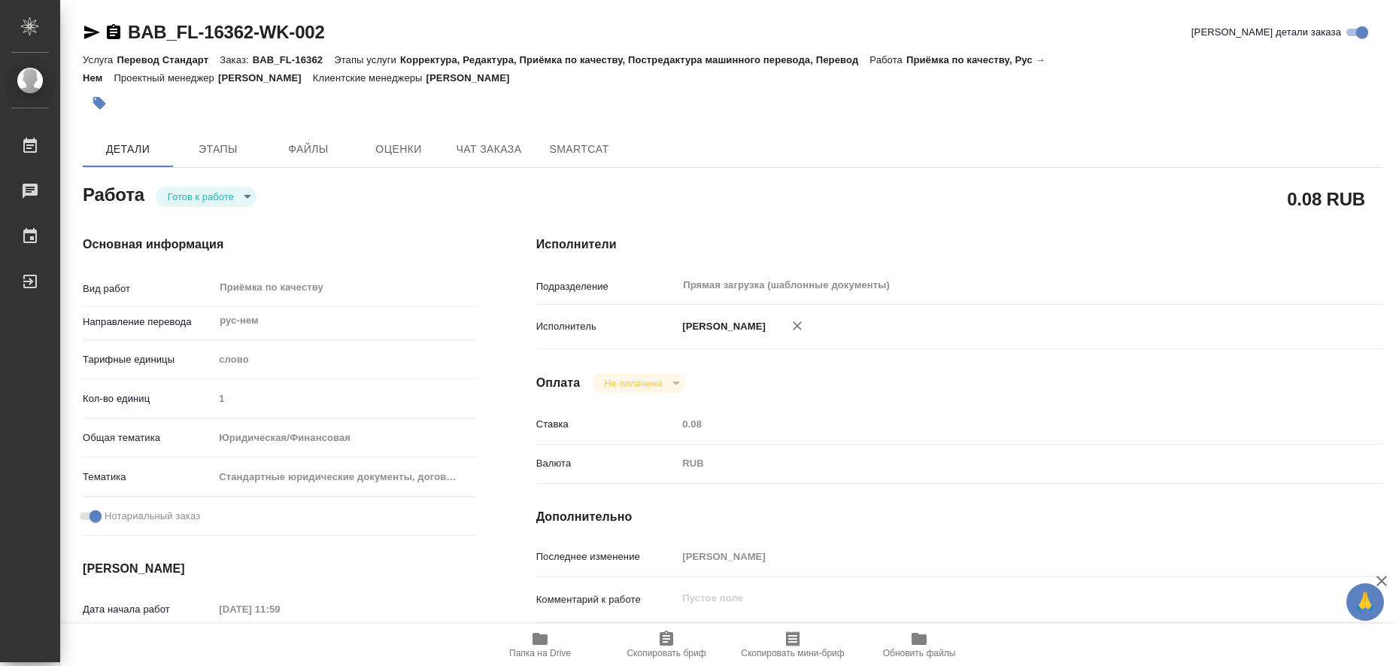
type textarea "x"
click at [539, 639] on icon "button" at bounding box center [539, 639] width 15 height 12
type textarea "x"
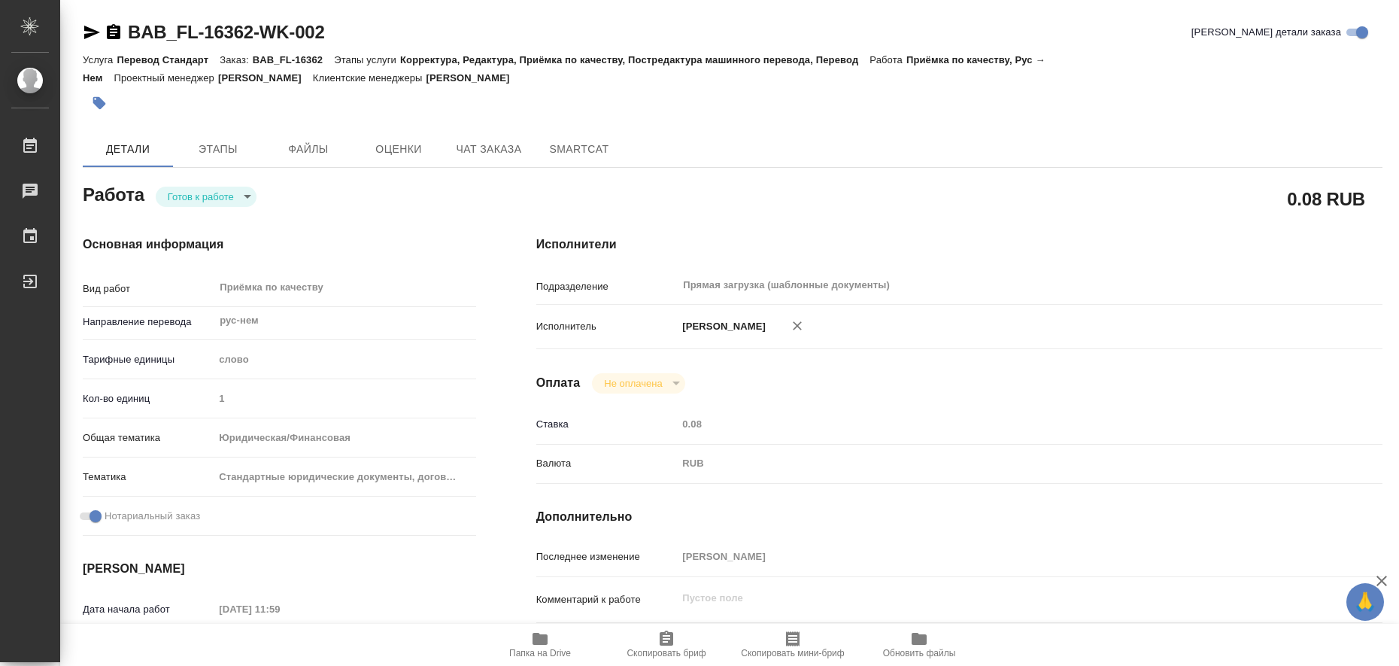
type textarea "x"
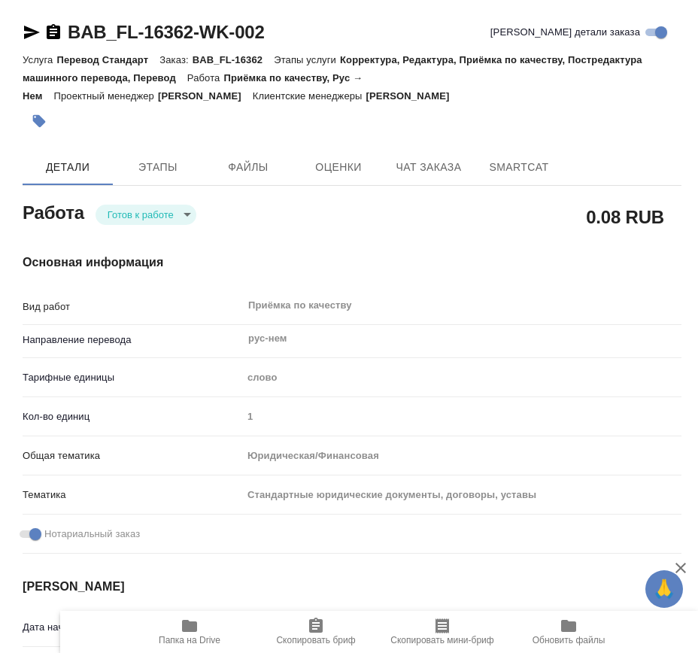
type textarea "x"
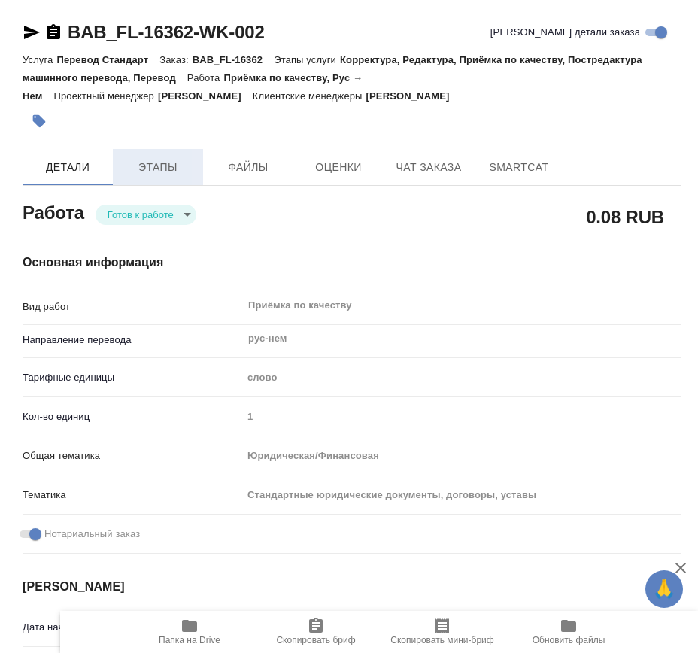
click at [145, 167] on span "Этапы" at bounding box center [158, 167] width 72 height 19
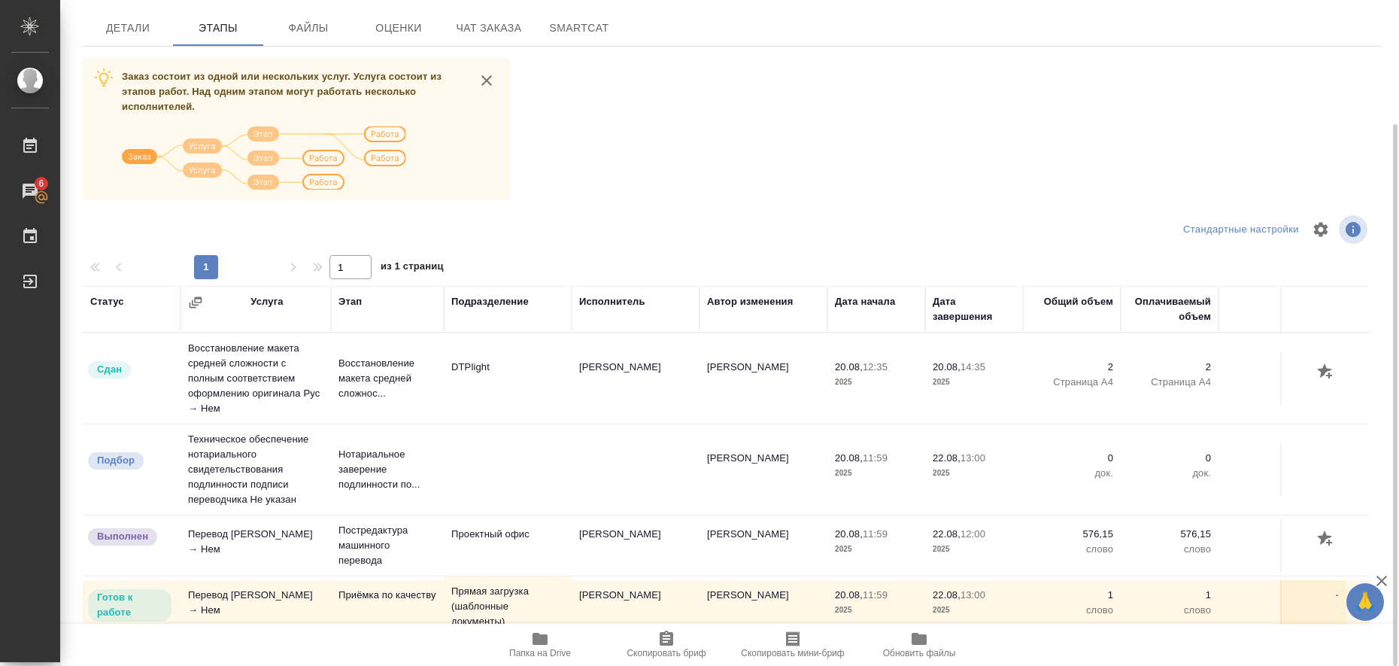
scroll to position [121, 0]
click at [141, 19] on span "Детали" at bounding box center [128, 28] width 72 height 19
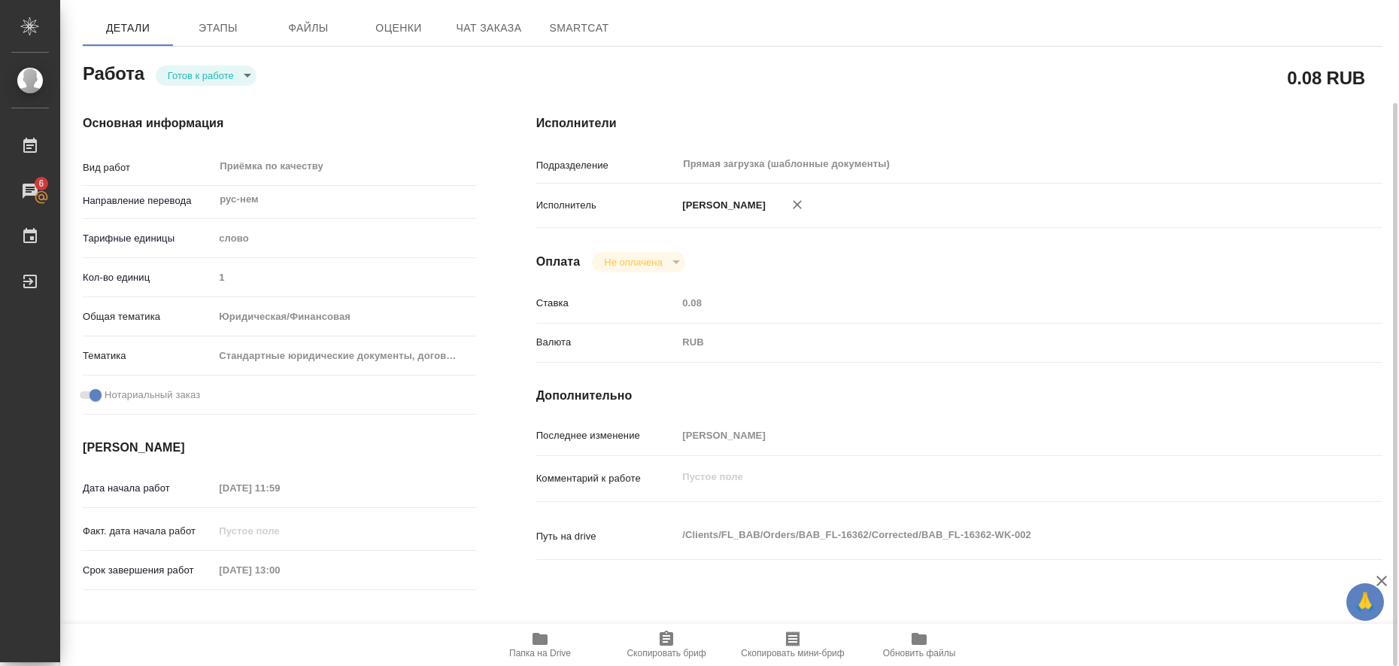
type textarea "x"
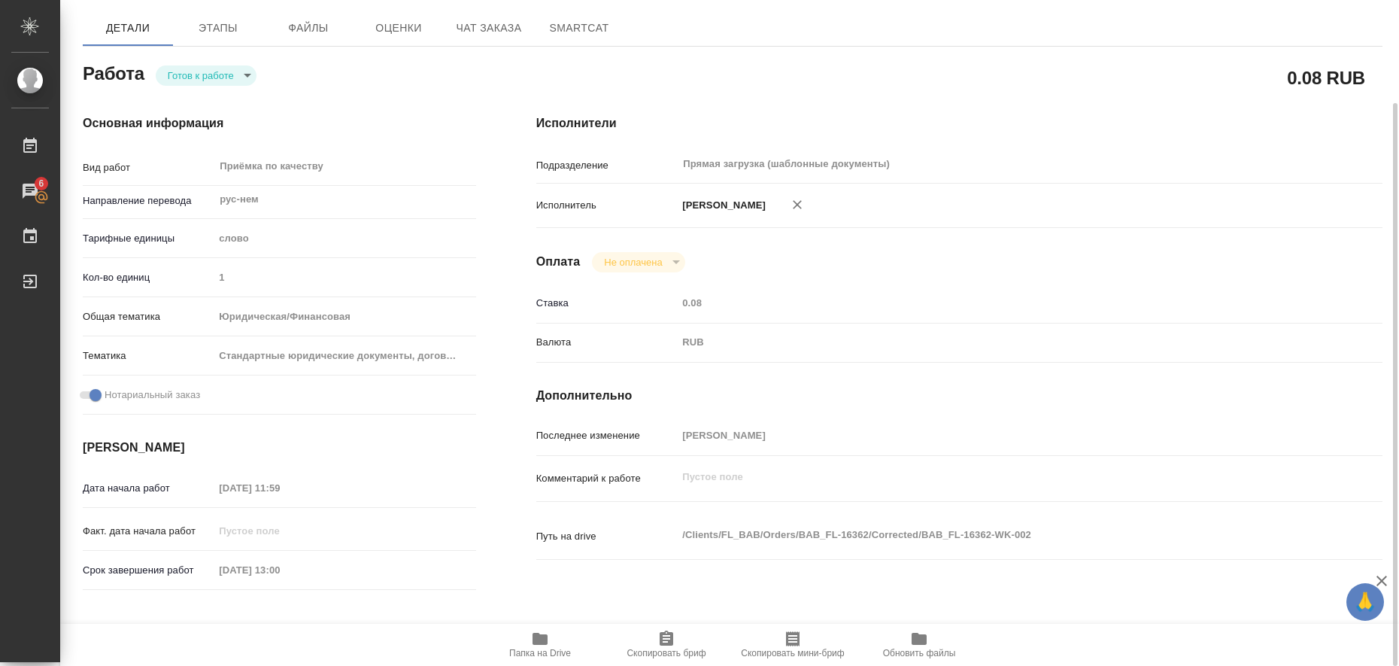
type textarea "x"
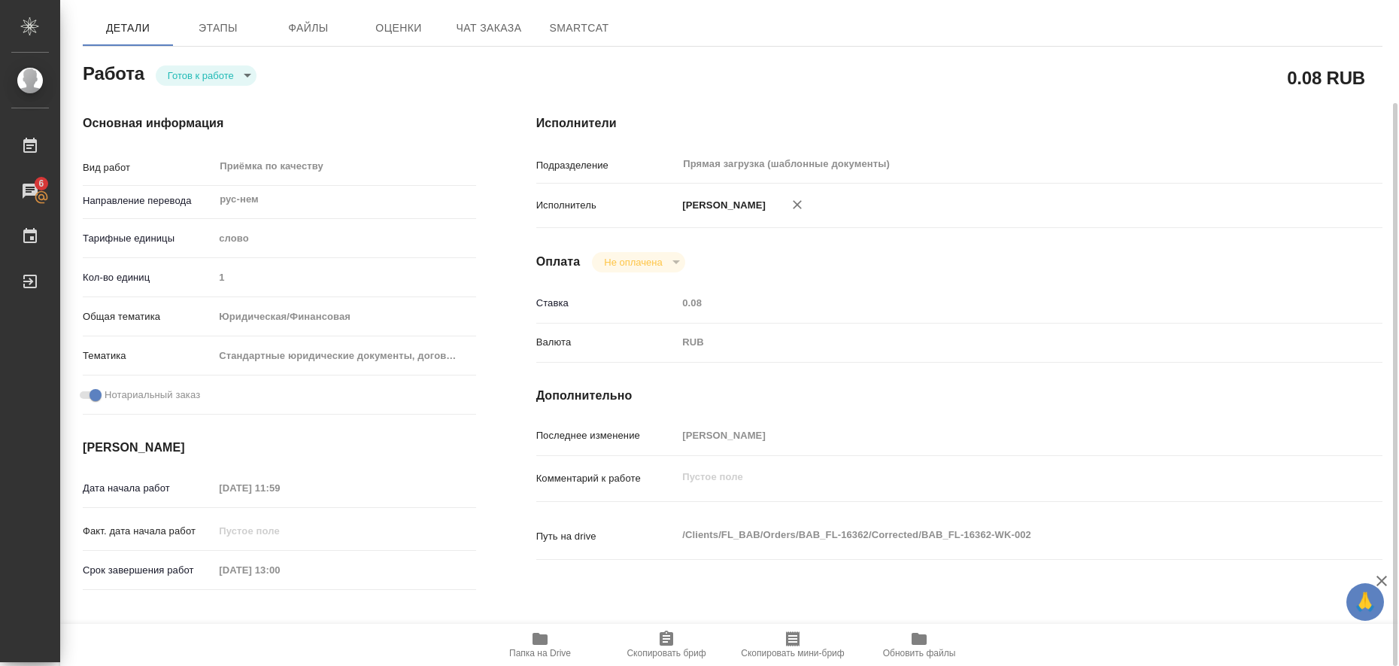
type textarea "x"
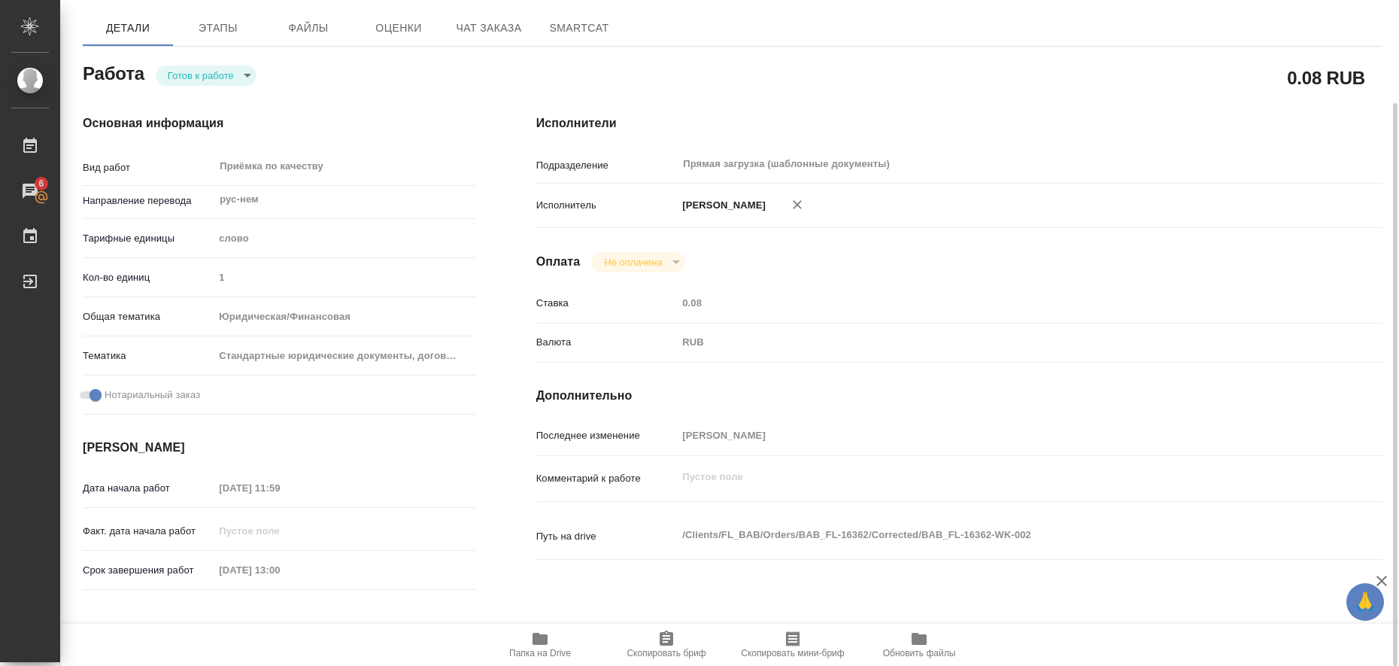
type textarea "x"
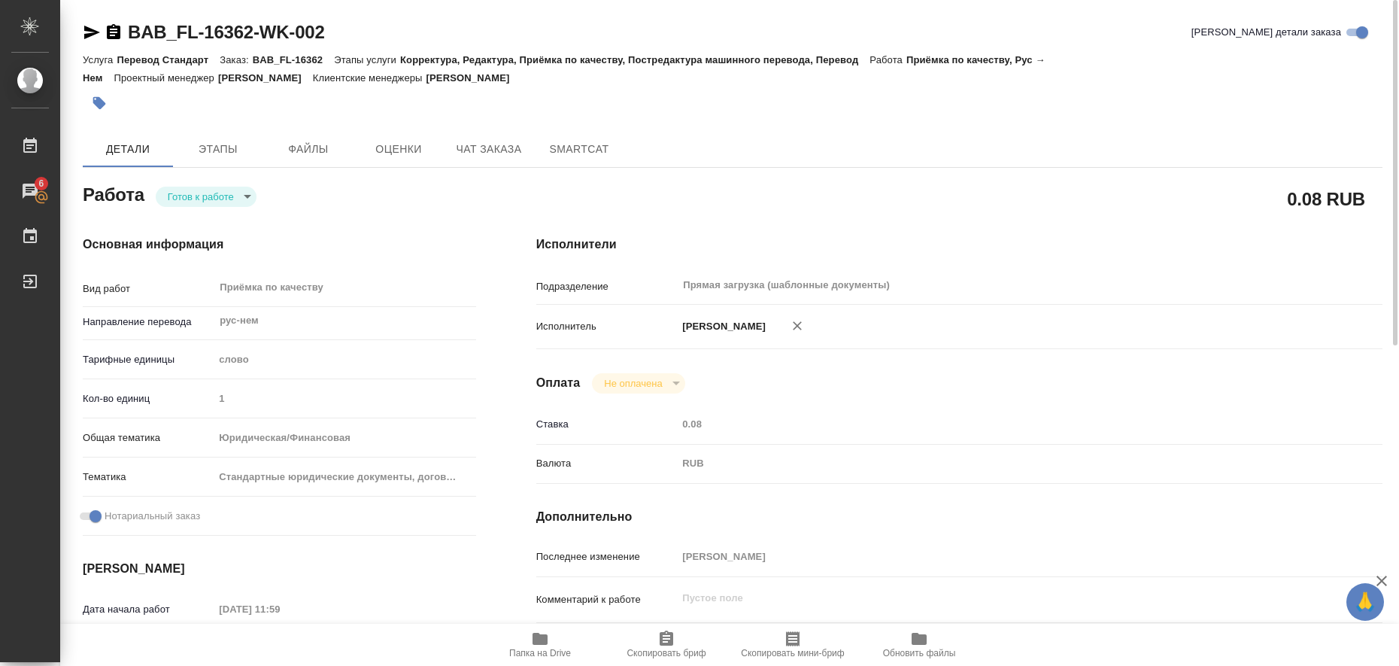
click at [93, 32] on icon "button" at bounding box center [92, 32] width 18 height 18
click at [100, 98] on icon "button" at bounding box center [99, 103] width 13 height 13
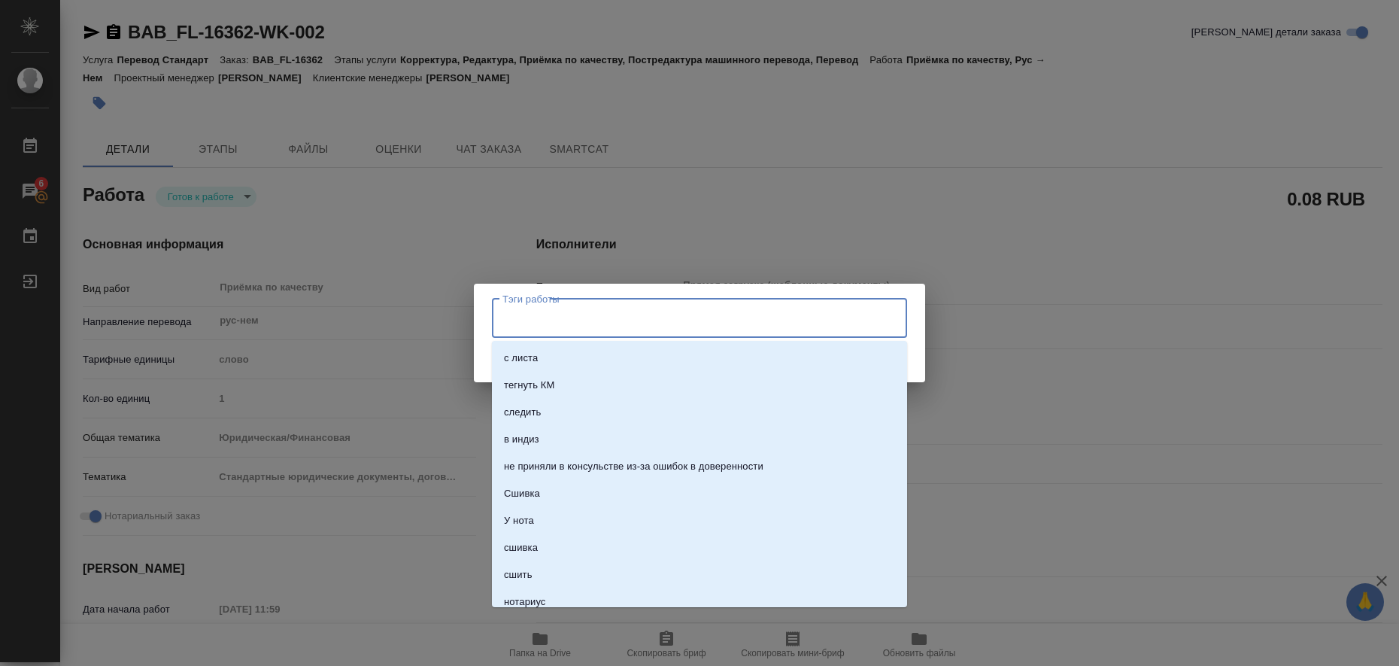
click at [661, 320] on input "Тэги работы" at bounding box center [685, 318] width 373 height 26
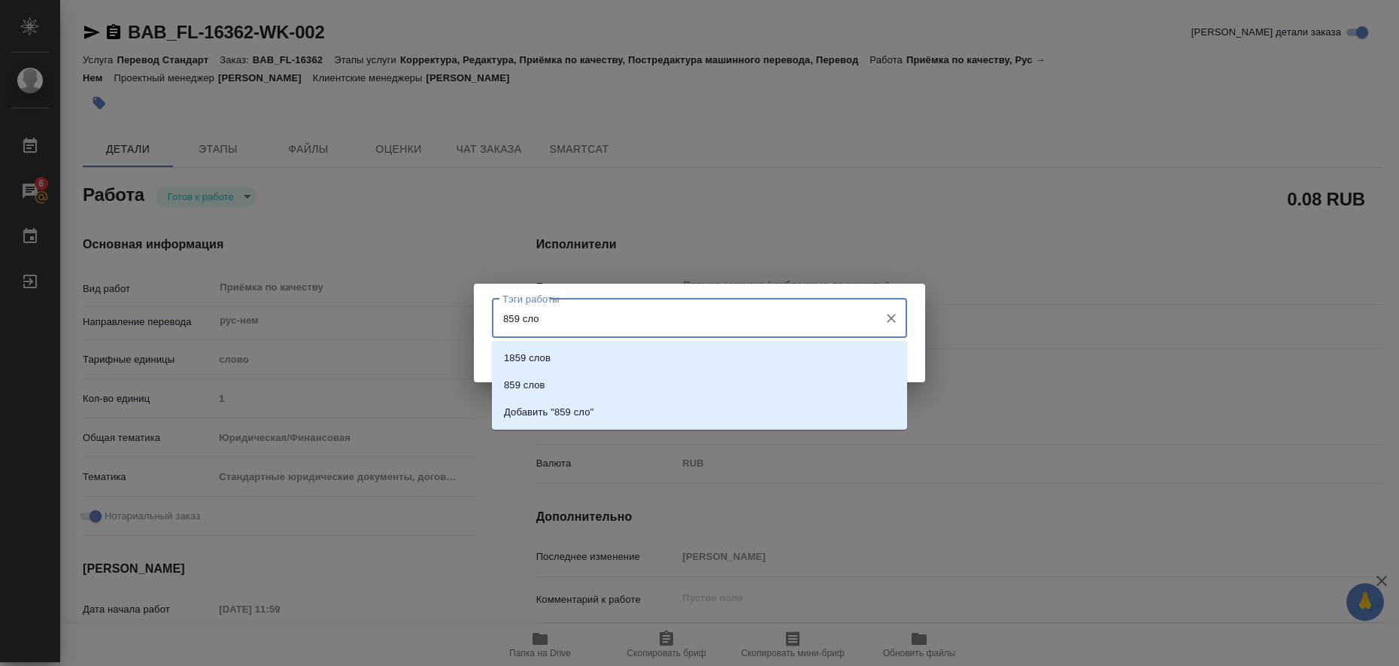
type input "859 слов"
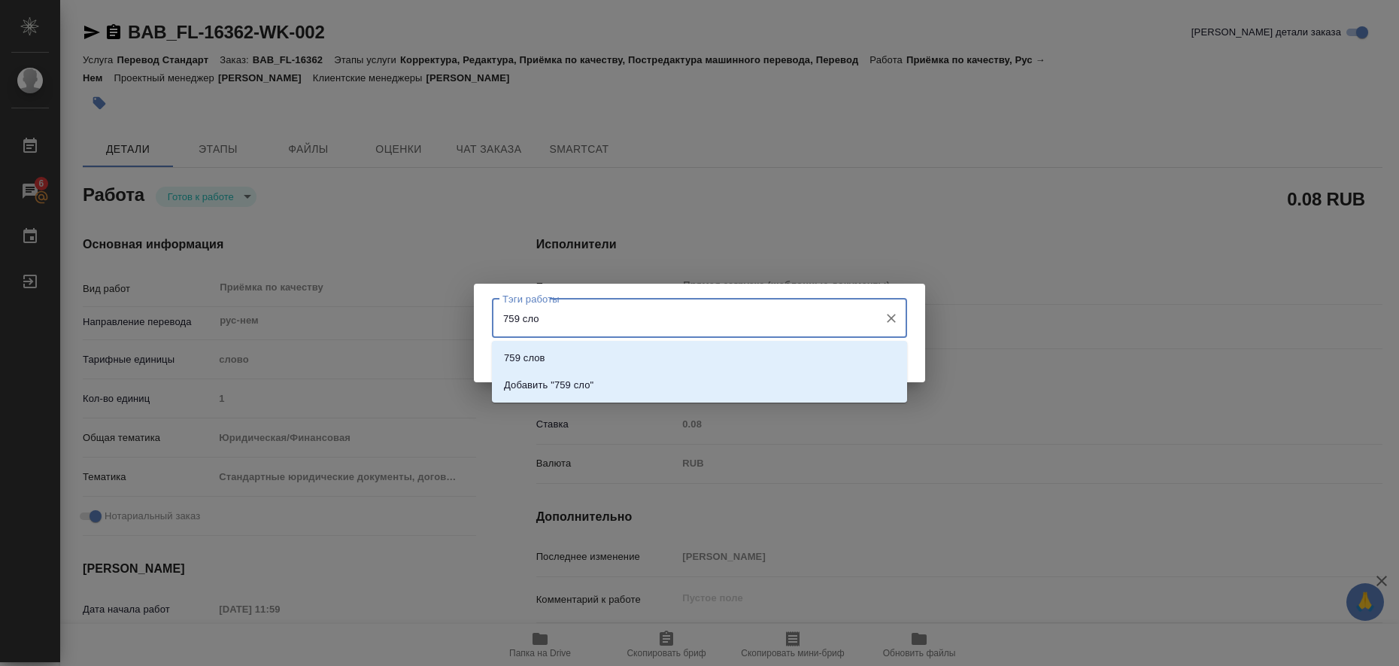
type input "759 слов"
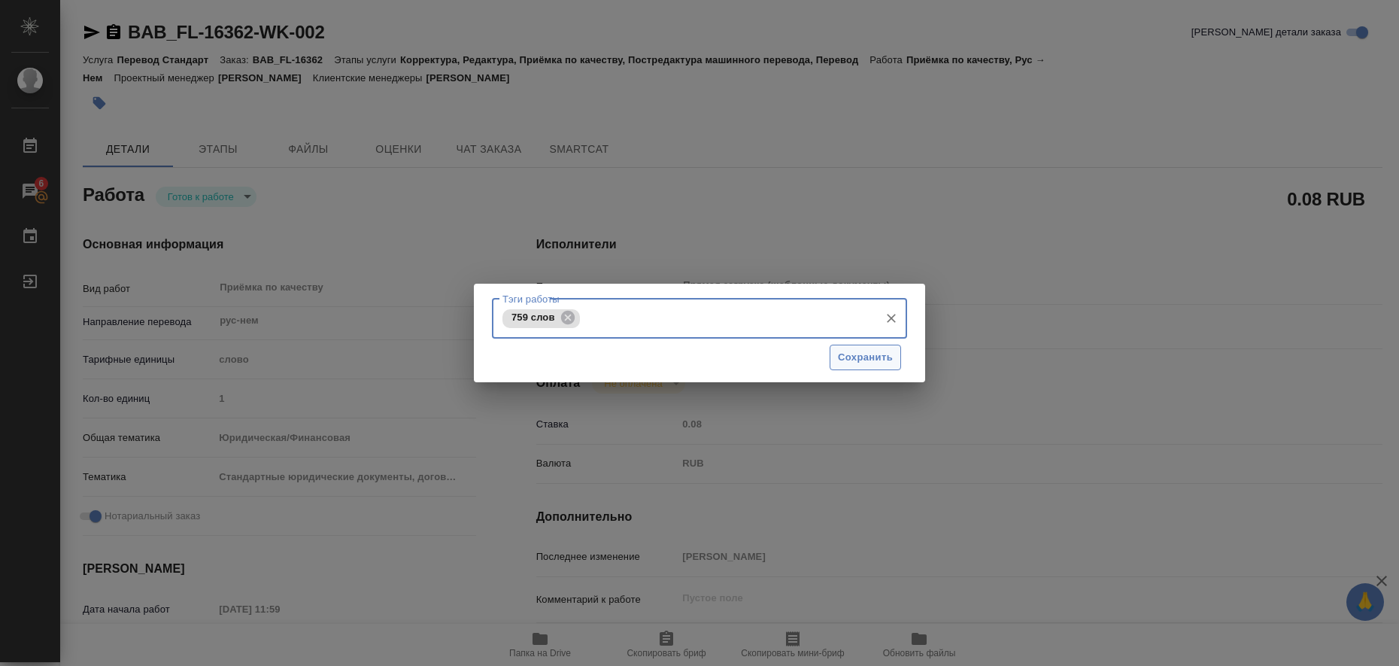
click at [885, 362] on span "Сохранить" at bounding box center [865, 357] width 55 height 17
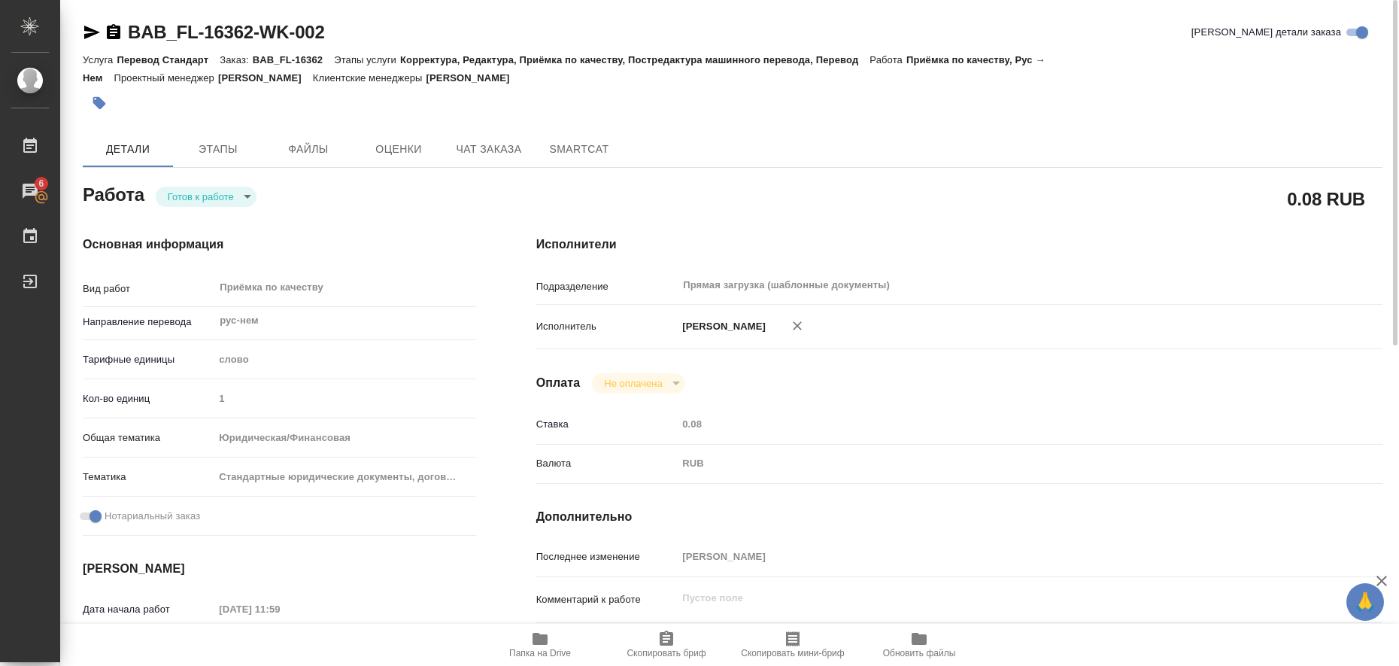
type input "readyForWork"
type textarea "Приёмка по качеству"
type textarea "x"
type input "рус-нем"
type input "5a8b1489cc6b4906c91bfd90"
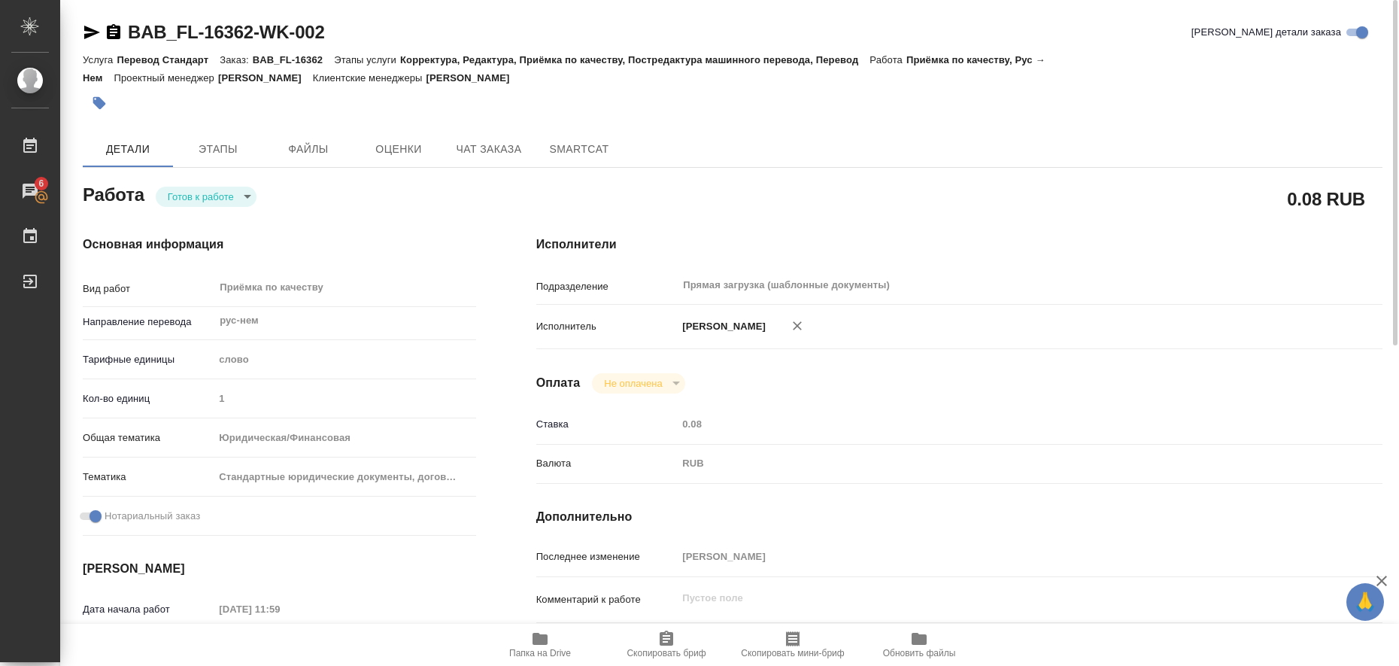
type input "1"
type input "yr-fn"
type input "5f647205b73bc97568ca66bf"
checkbox input "true"
type input "[DATE] 11:59"
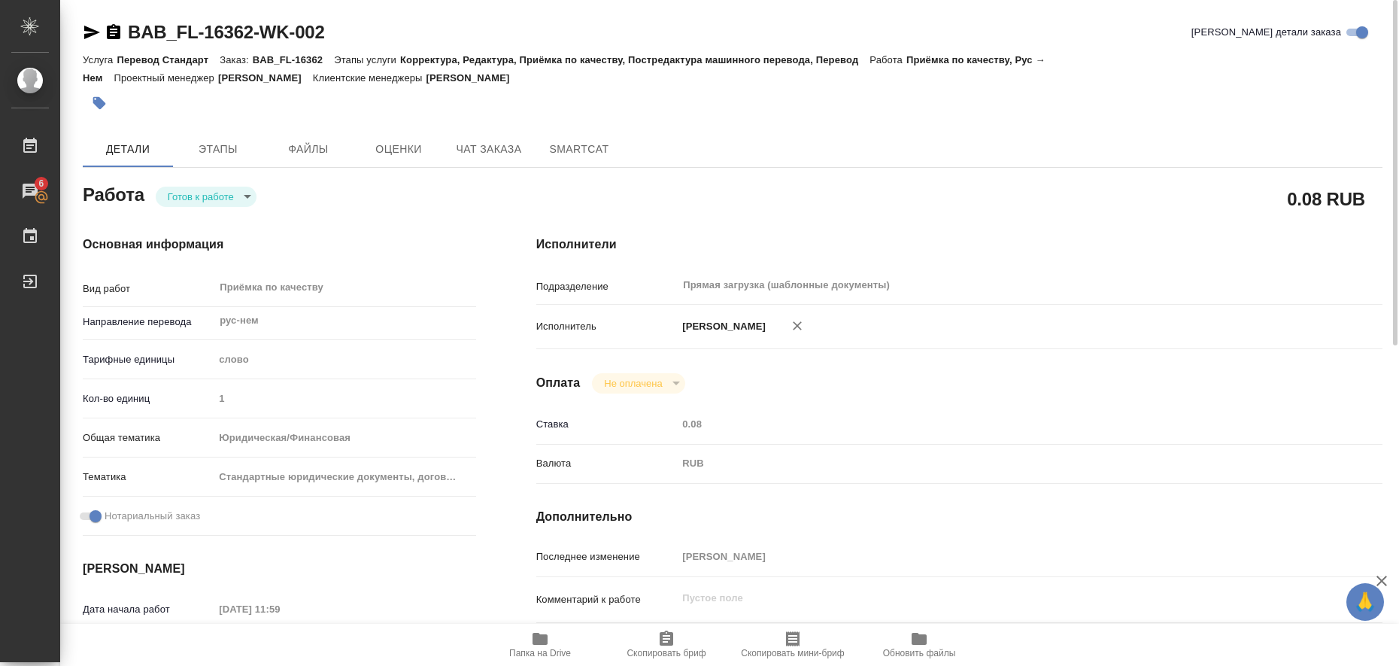
type input "[DATE] 13:00"
type input "Прямая загрузка (шаблонные документы)"
type input "notPayed"
type input "0.08"
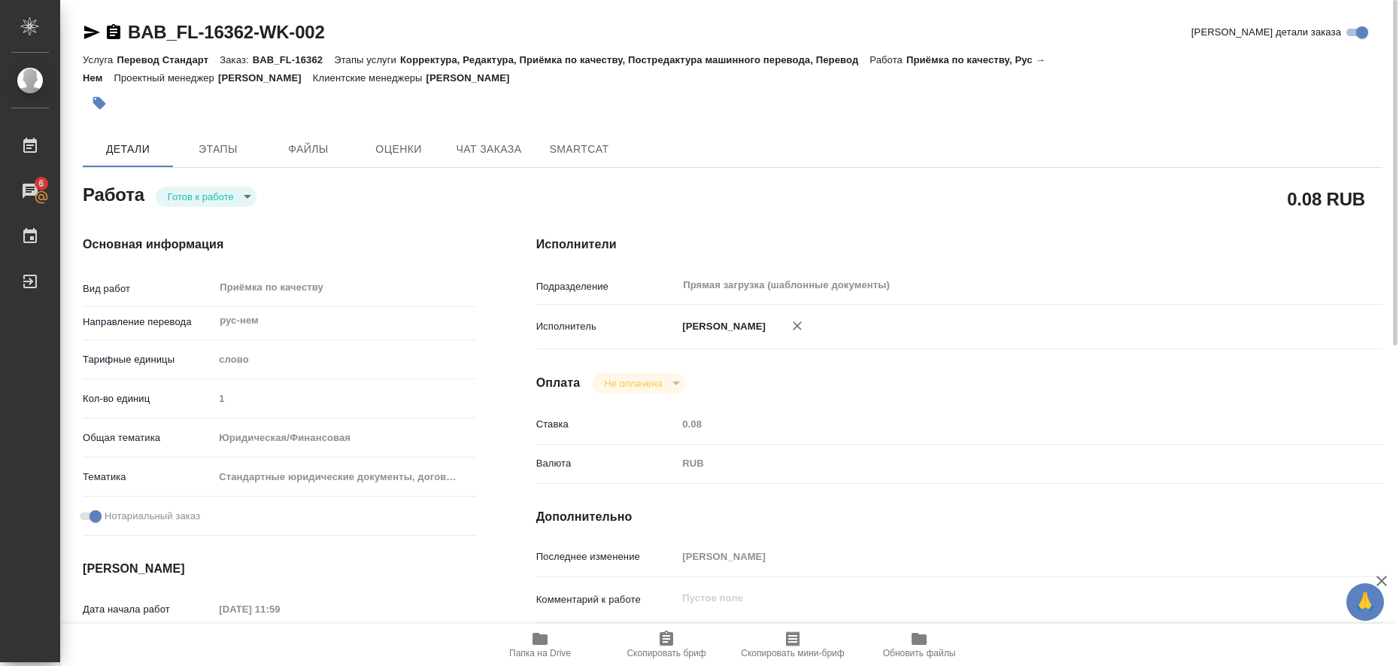
type input "RUB"
type input "[PERSON_NAME]"
type textarea "x"
type textarea "/Clients/FL_BAB/Orders/BAB_FL-16362/Corrected/BAB_FL-16362-WK-002"
type textarea "x"
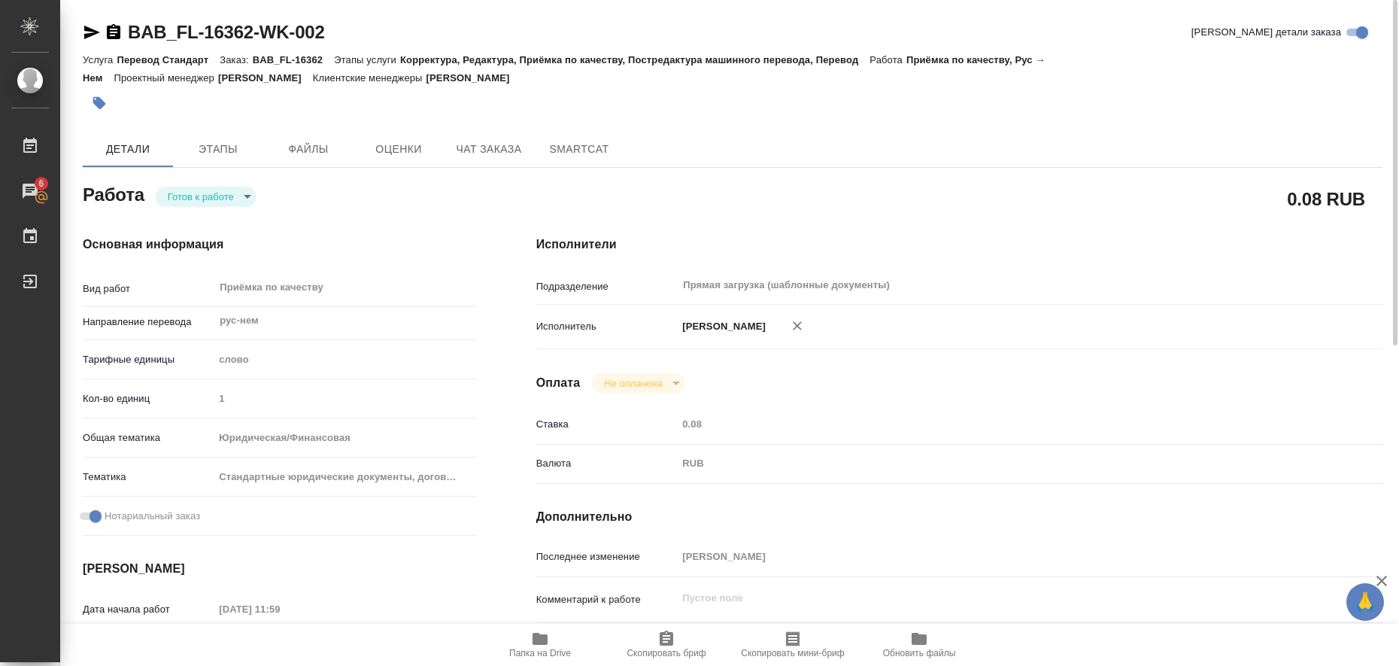
type input "BAB_FL-16362"
type input "Перевод Стандарт"
type input "Корректура, Редактура, Приёмка по качеству, Постредактура машинного перевода, П…"
type input "[PERSON_NAME]"
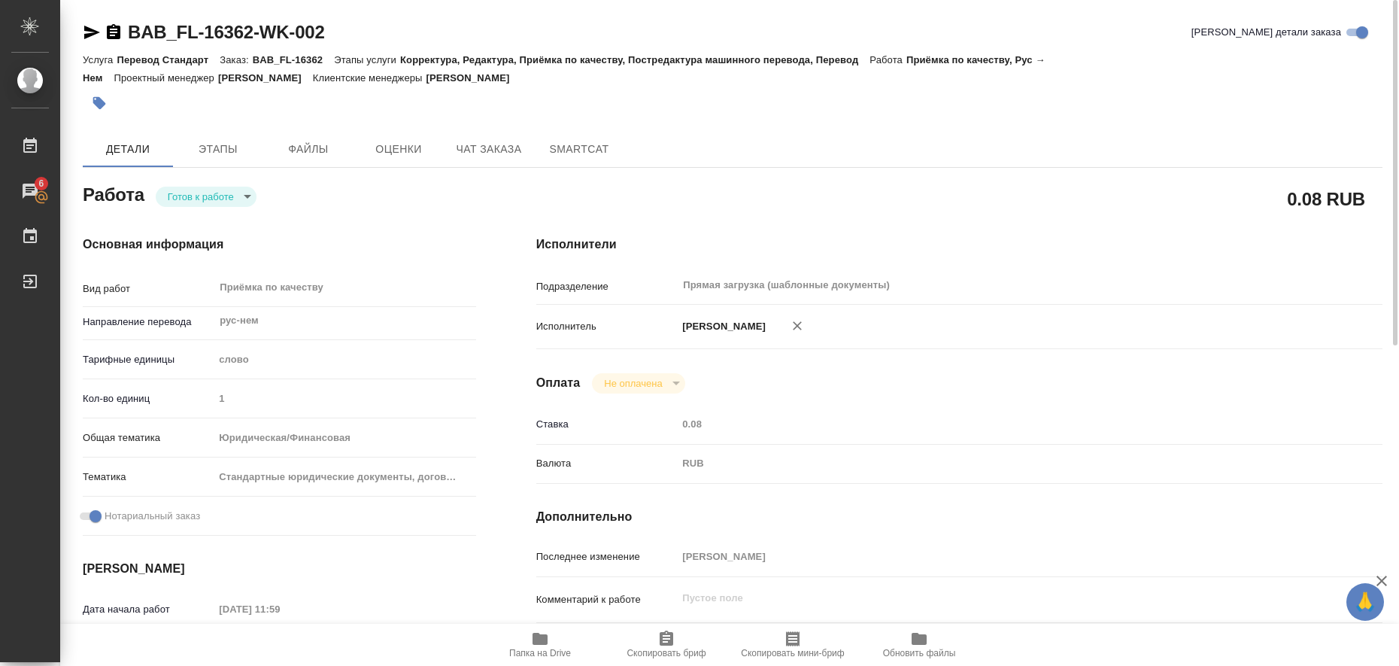
type input "/Clients/FL_BAB/Orders/BAB_FL-16362"
type textarea "x"
type textarea "сверка фио в отд файле"
type textarea "x"
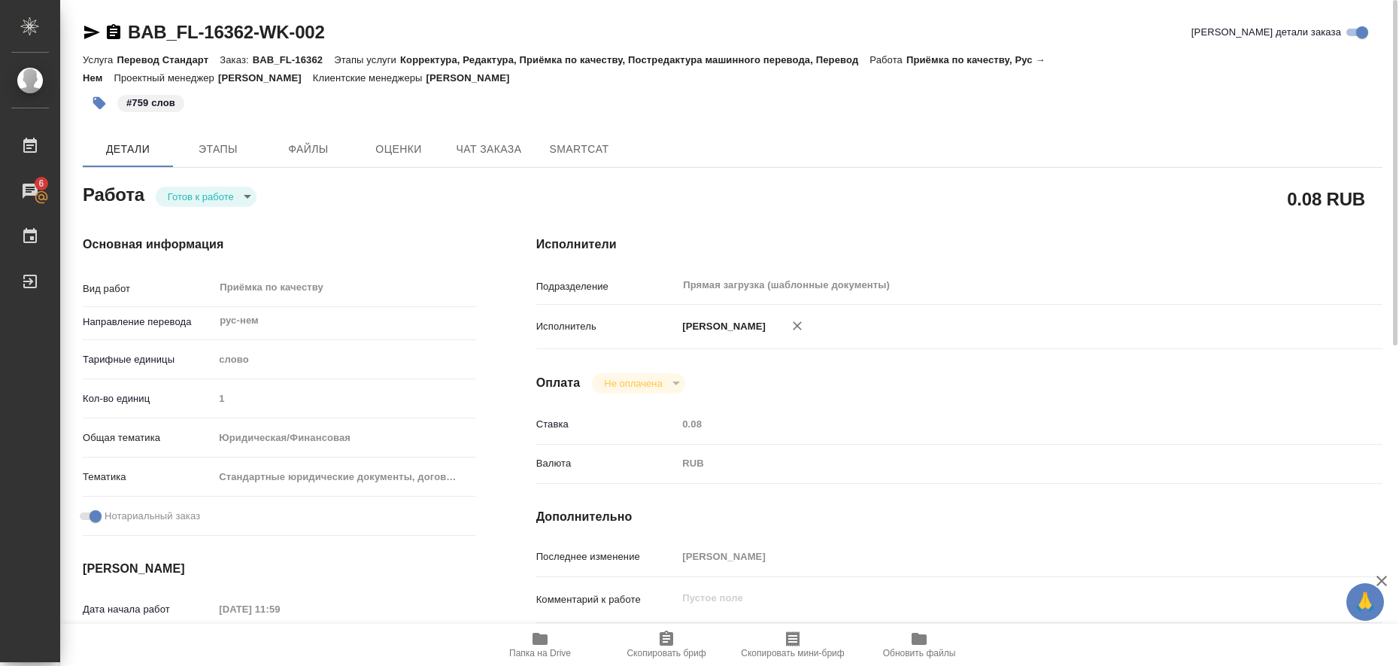
type textarea "x"
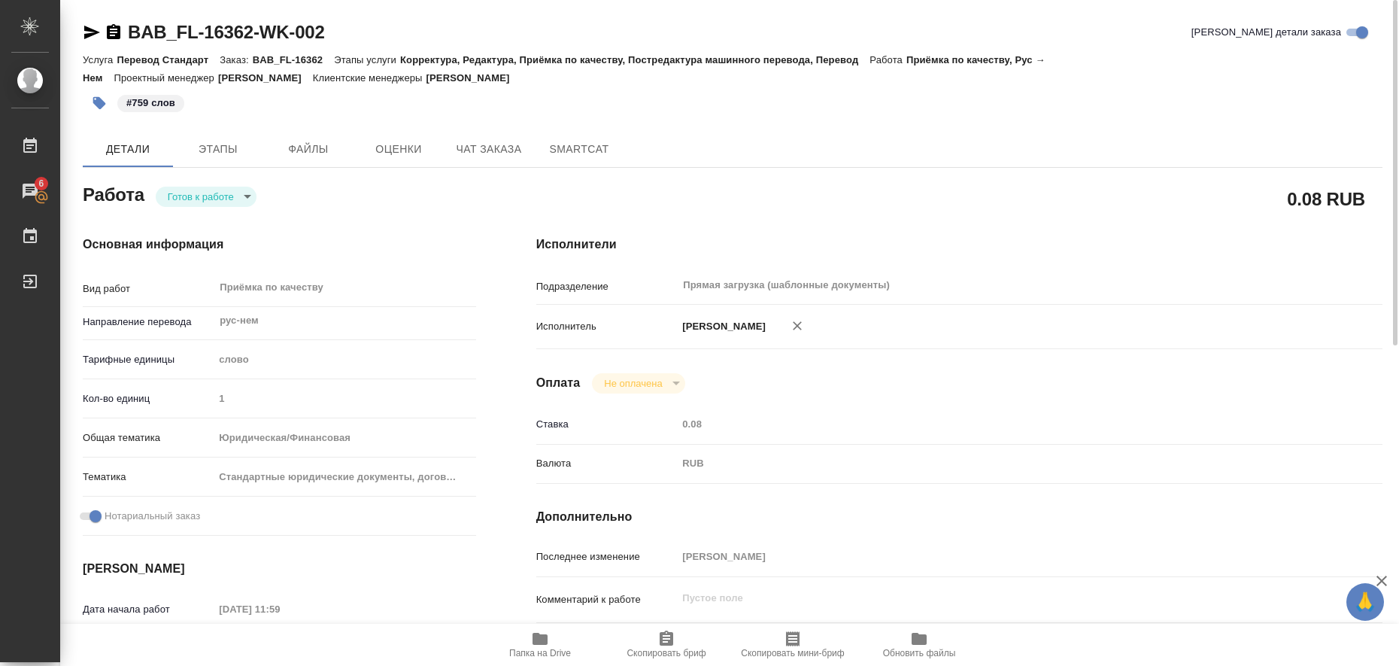
type textarea "x"
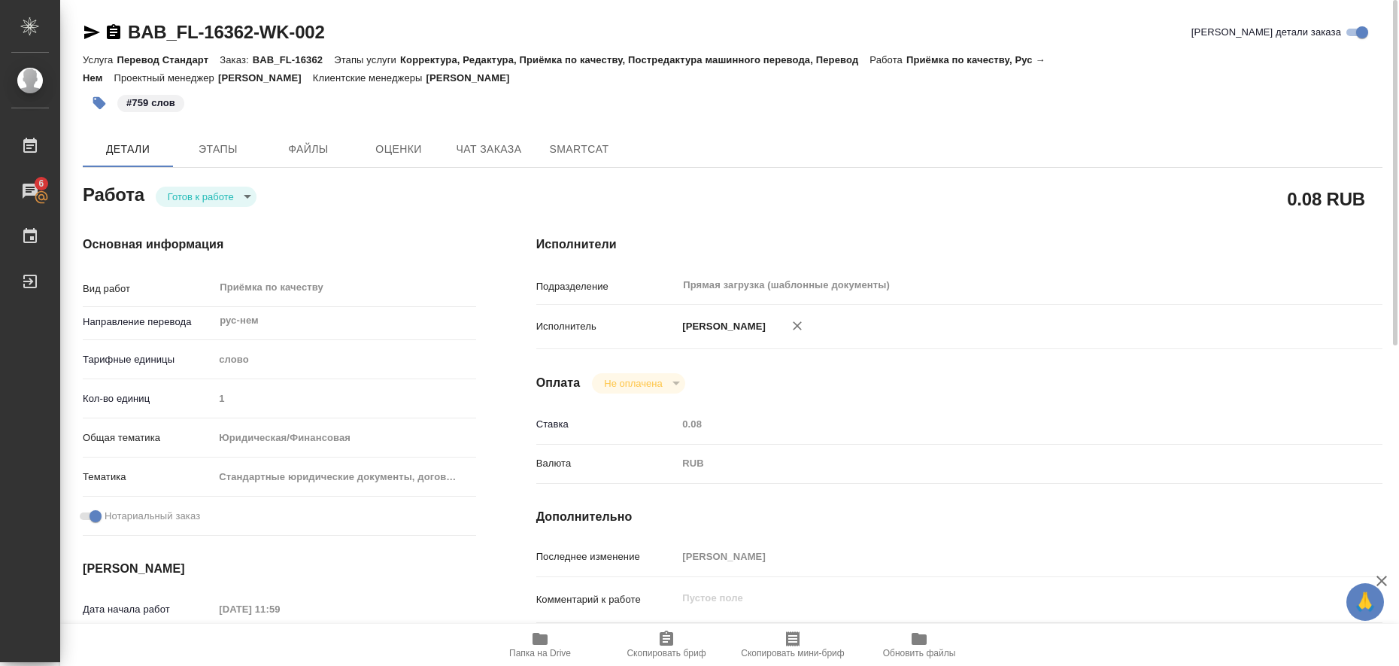
type textarea "x"
click at [237, 199] on body "🙏 .cls-1 fill:#fff; AWATERA Liubitskaia Olga Работы 6 Чаты График Выйти BAB_FL-…" at bounding box center [699, 333] width 1399 height 666
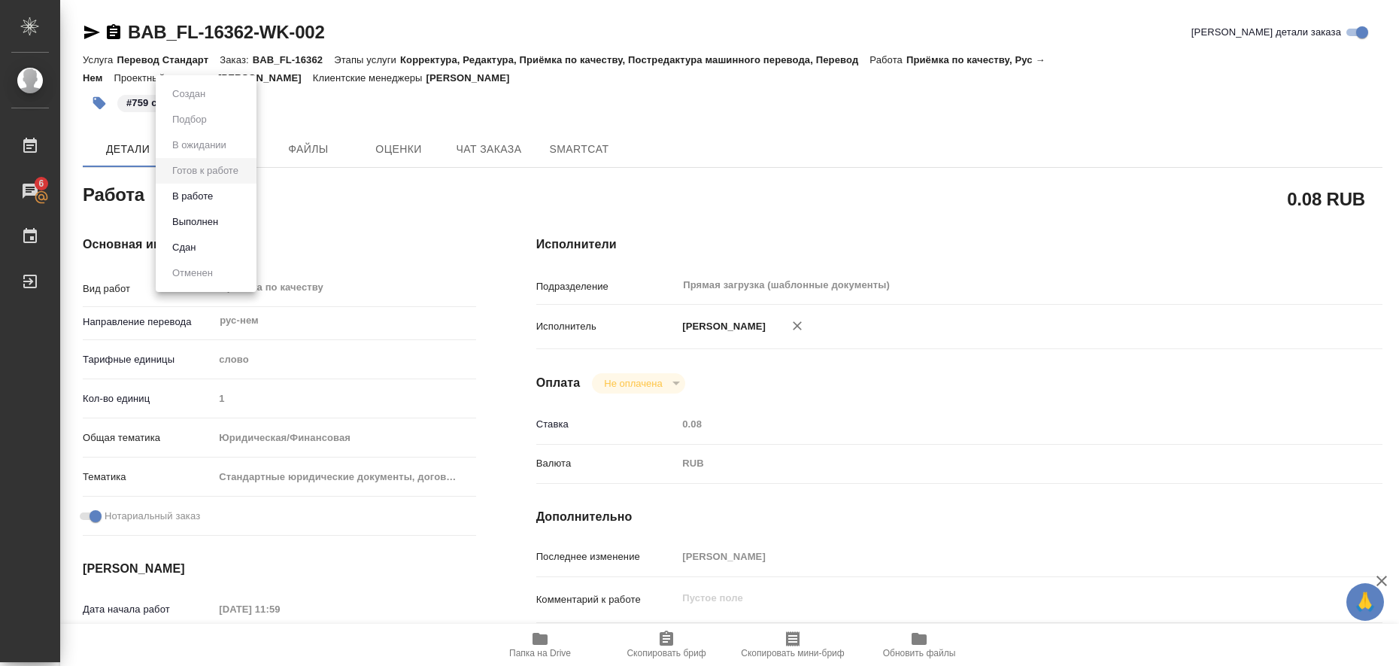
click at [238, 226] on li "Выполнен" at bounding box center [206, 222] width 101 height 26
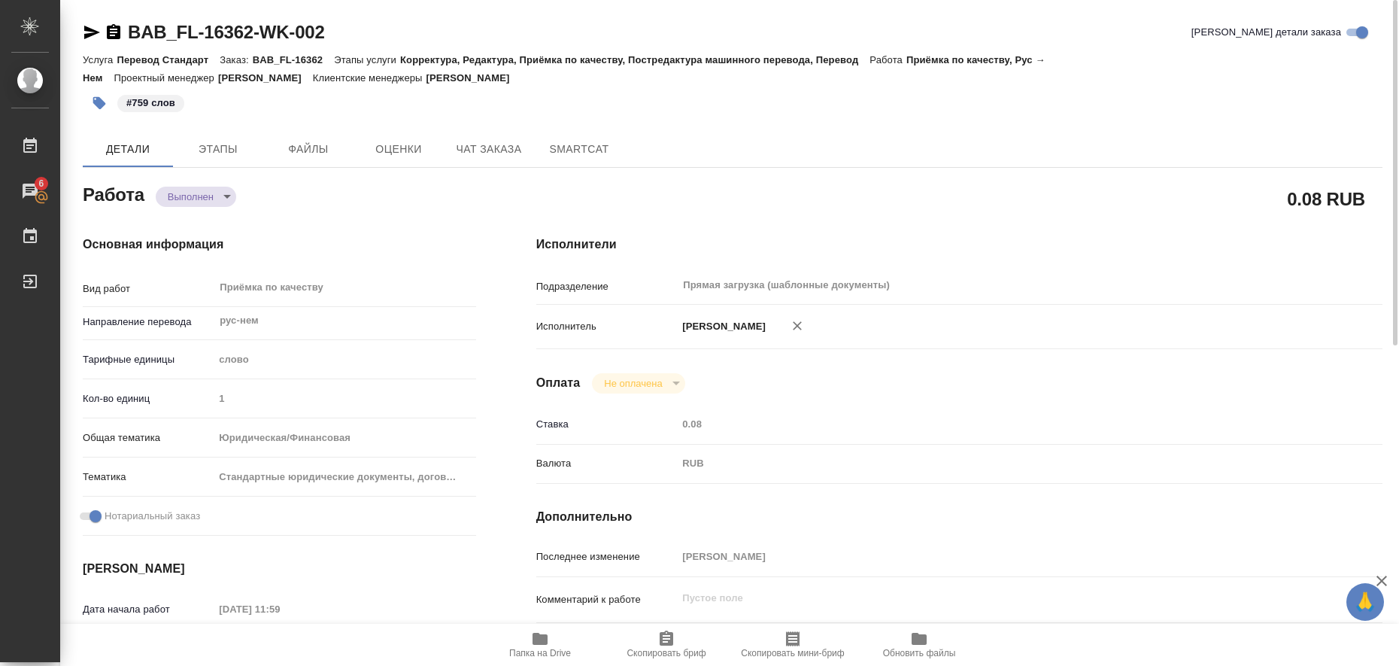
type textarea "x"
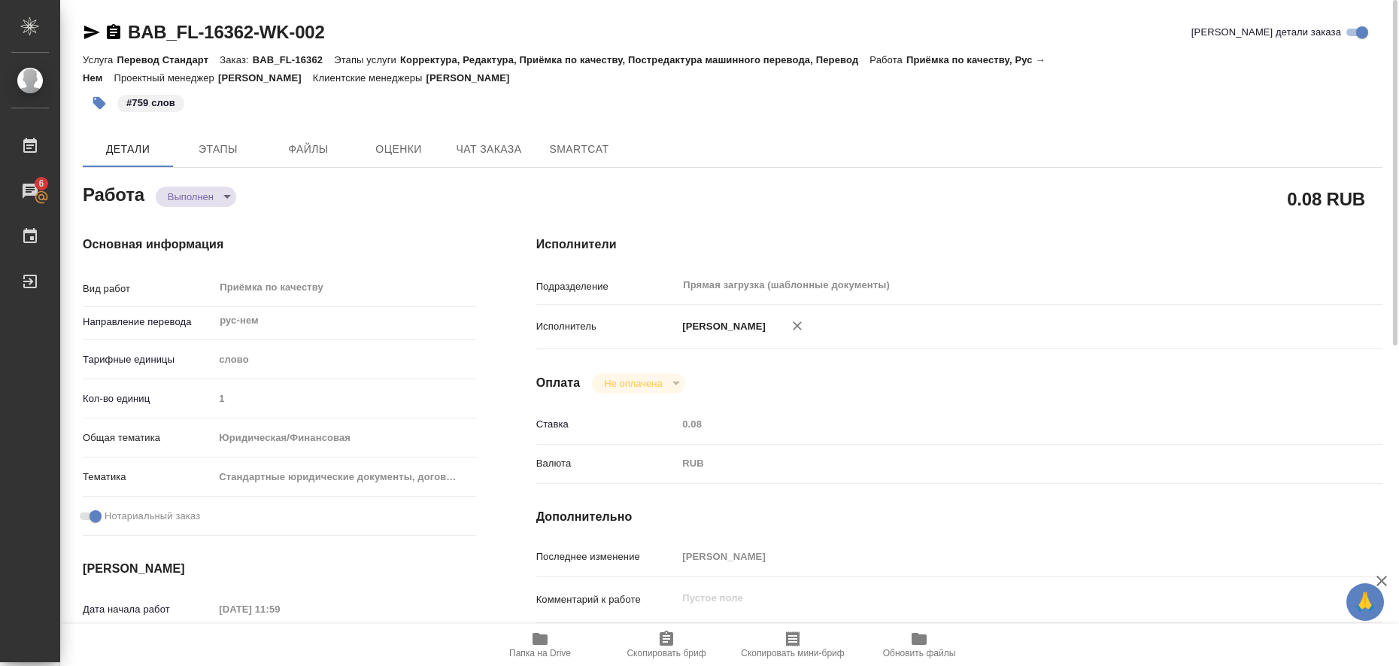
type textarea "x"
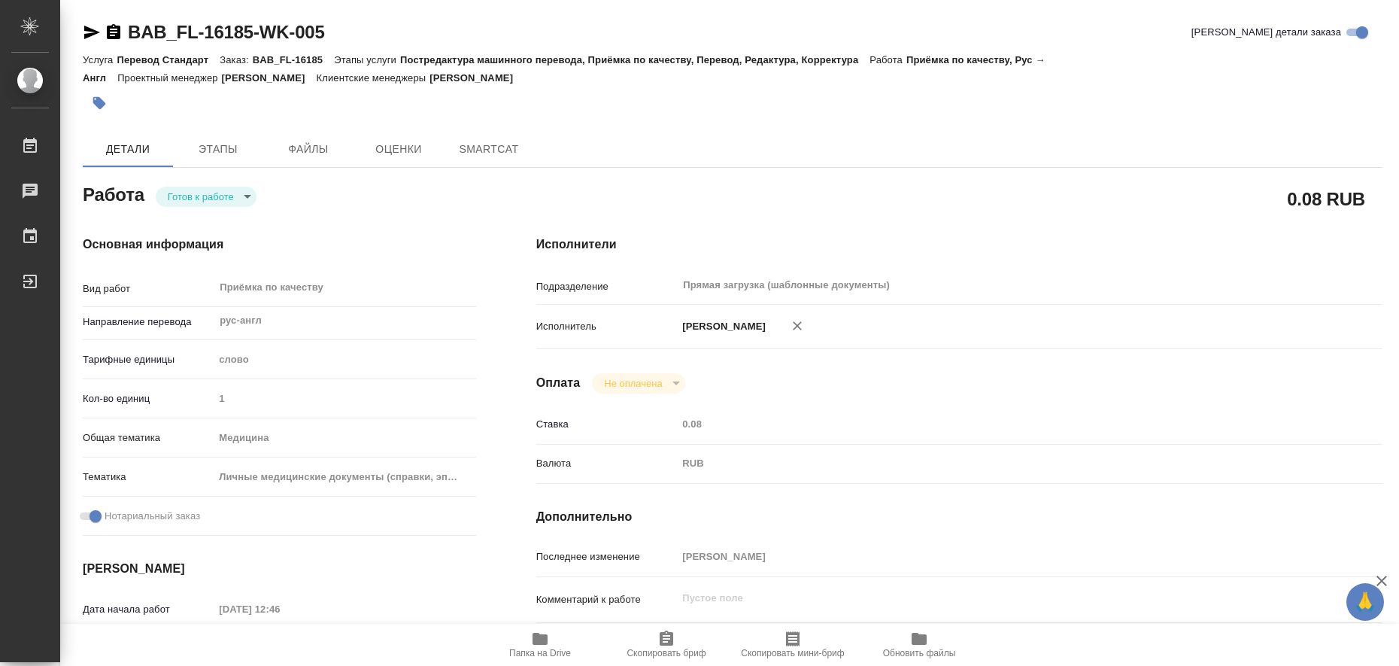
type textarea "x"
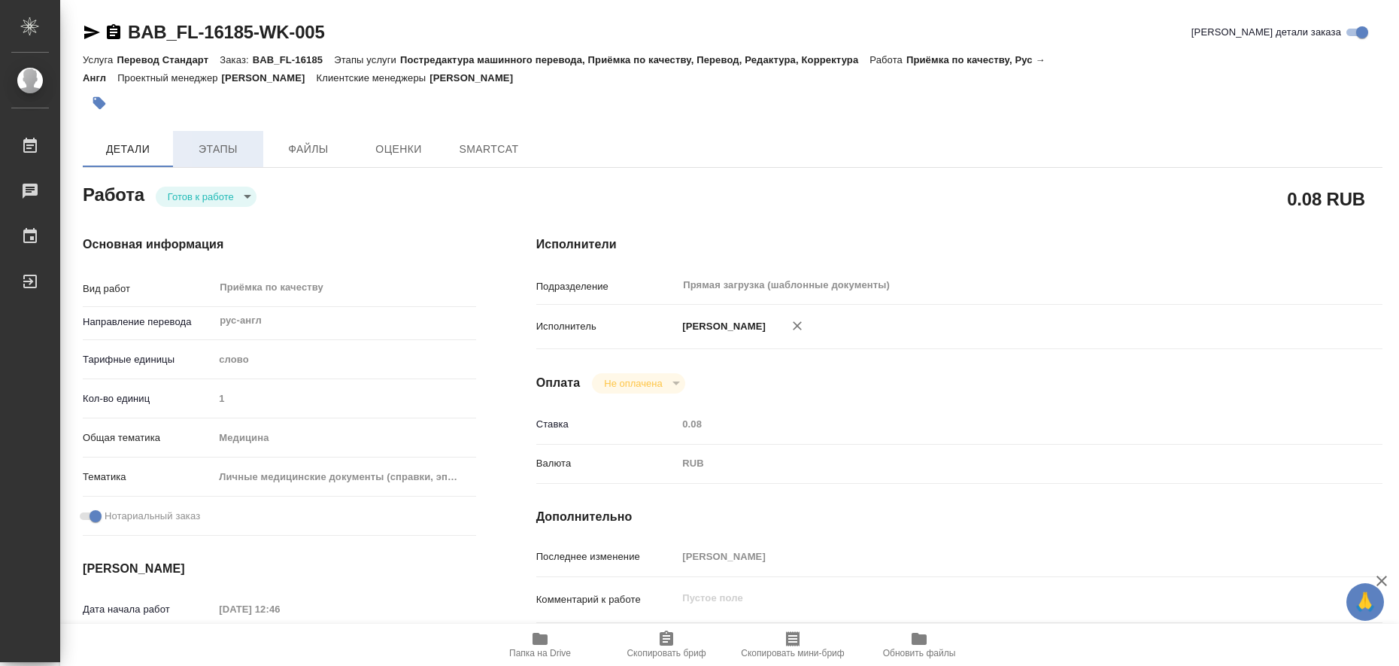
click at [250, 155] on span "Этапы" at bounding box center [218, 149] width 72 height 19
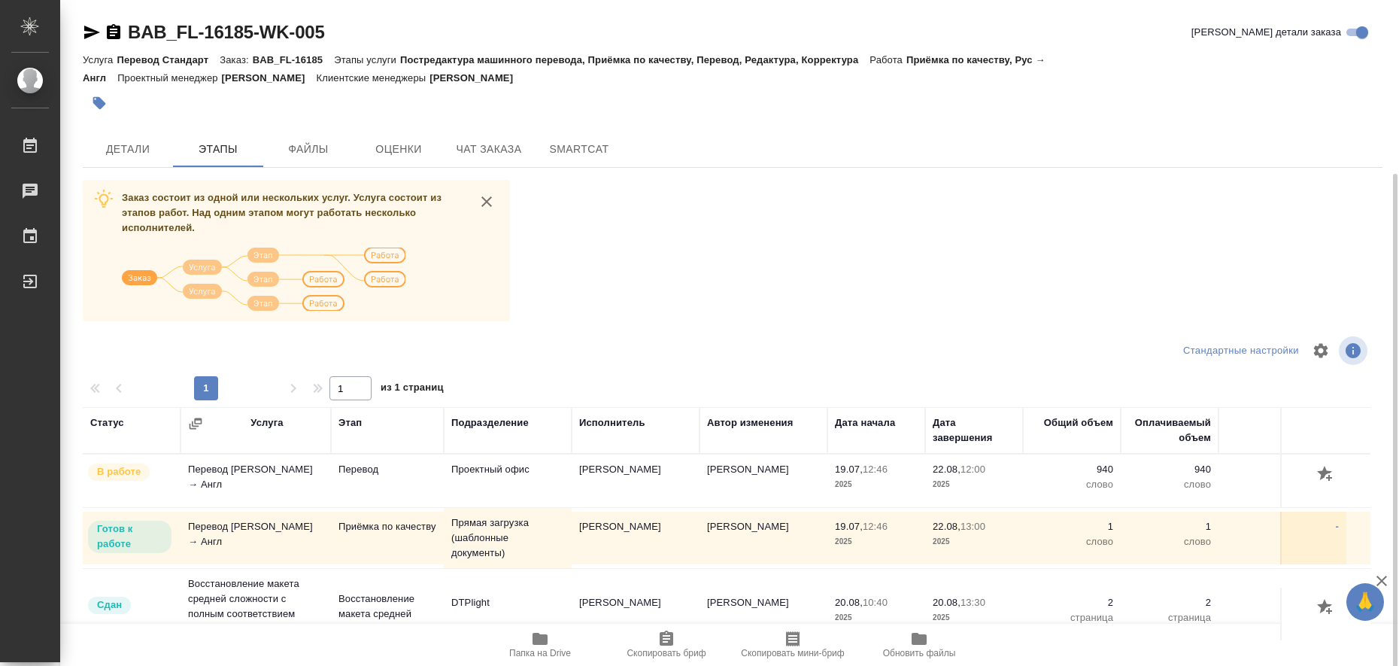
scroll to position [118, 0]
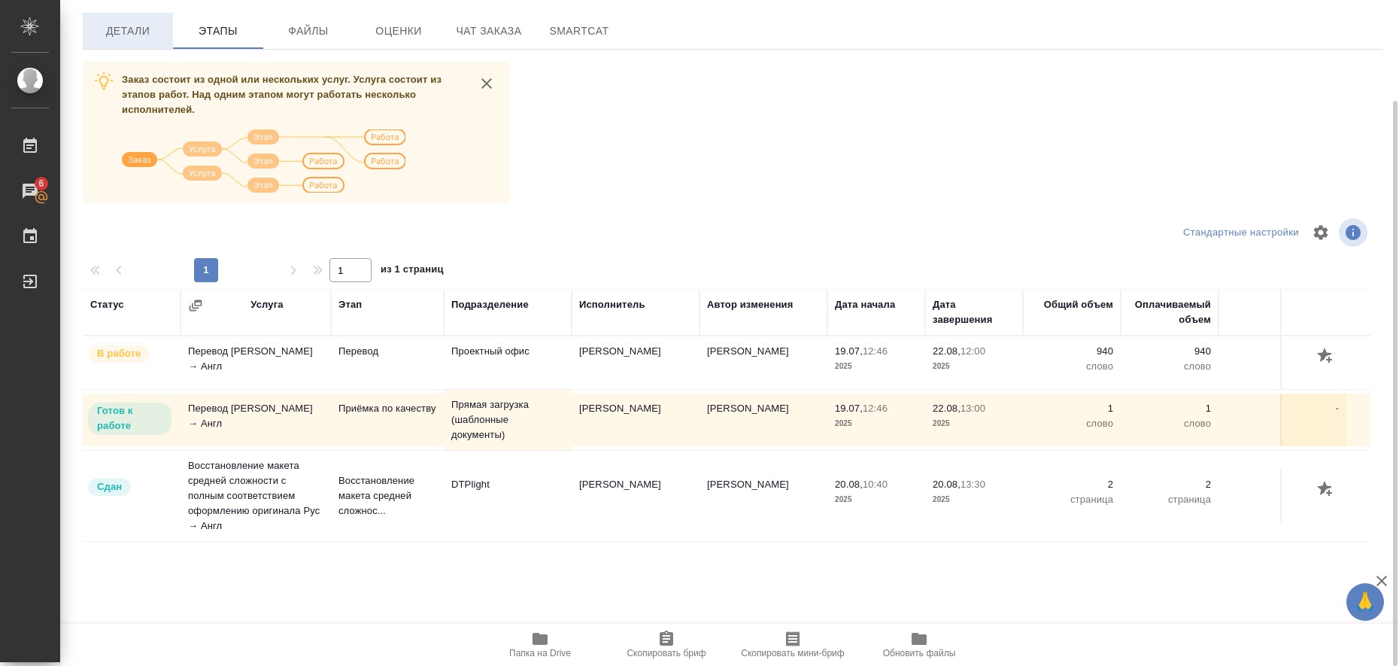
click at [136, 36] on span "Детали" at bounding box center [128, 31] width 72 height 19
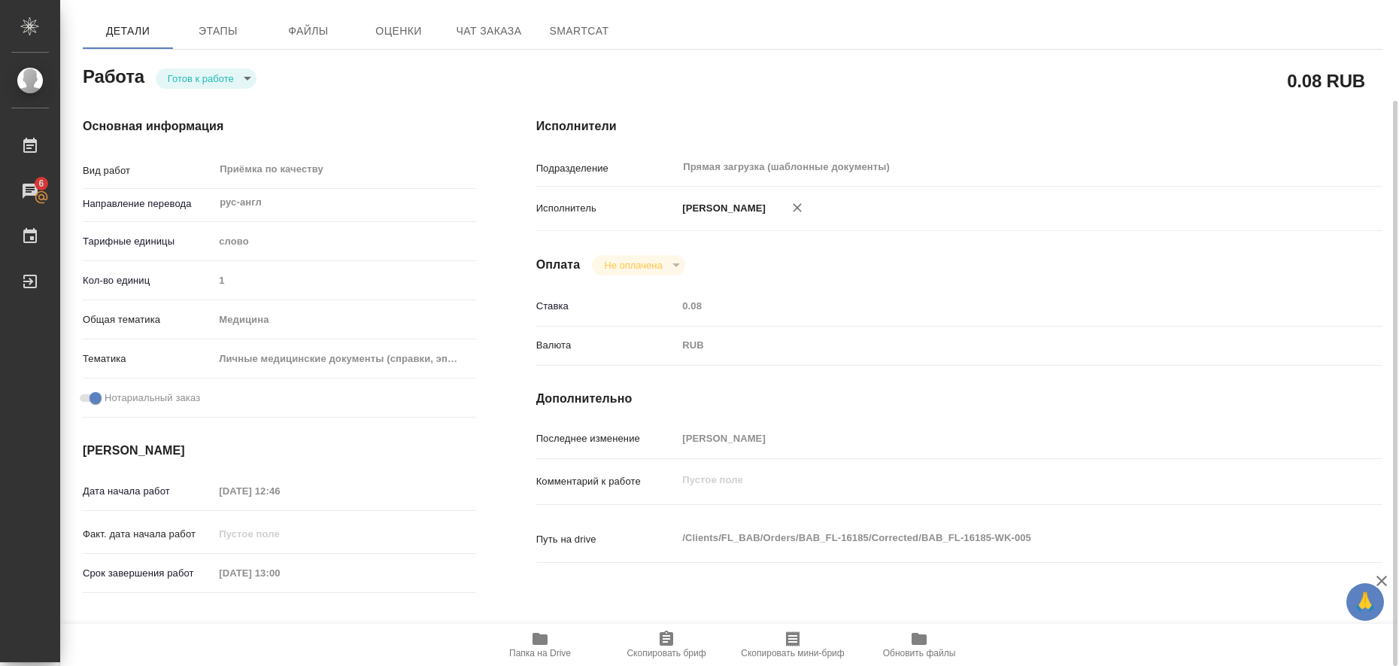
type textarea "x"
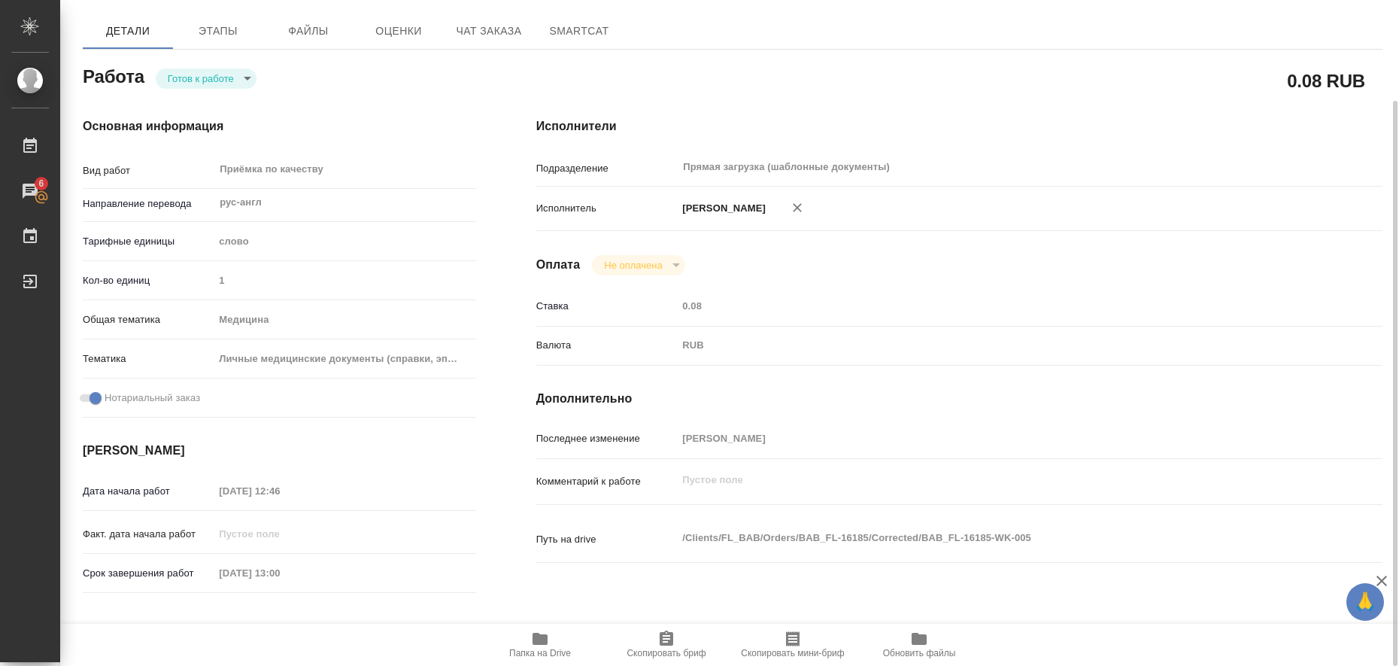
type textarea "x"
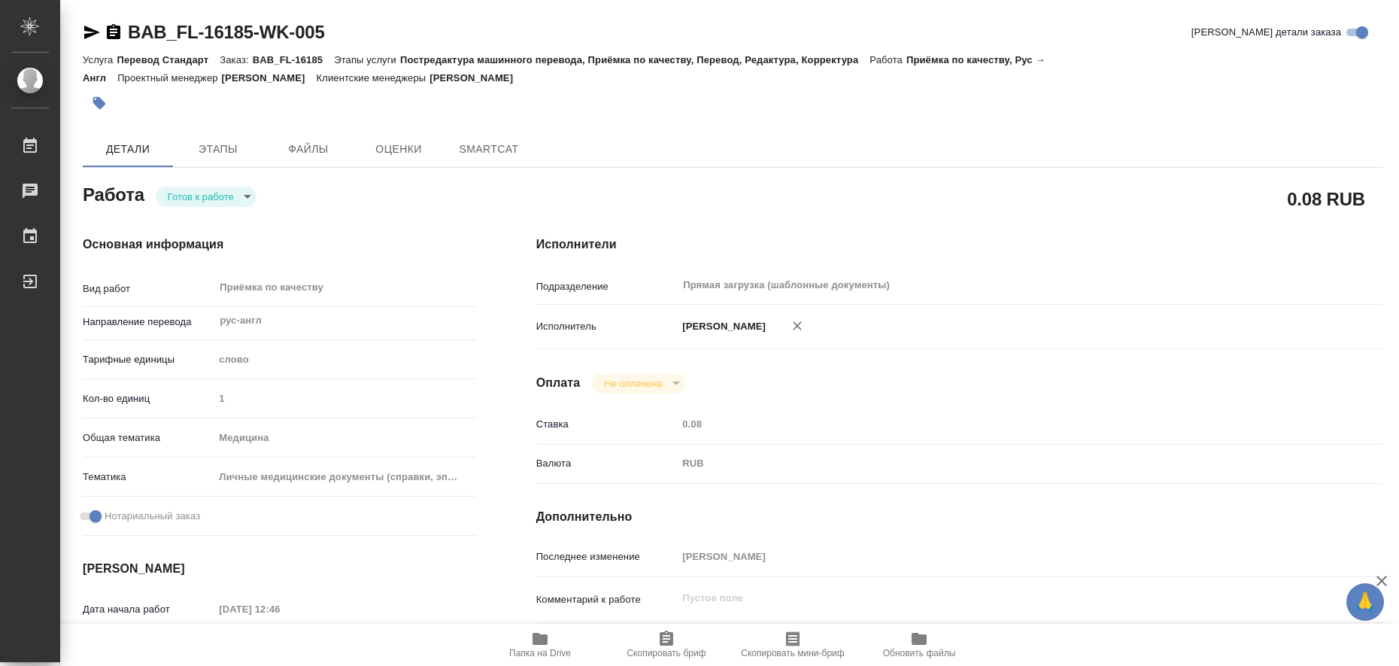
type textarea "x"
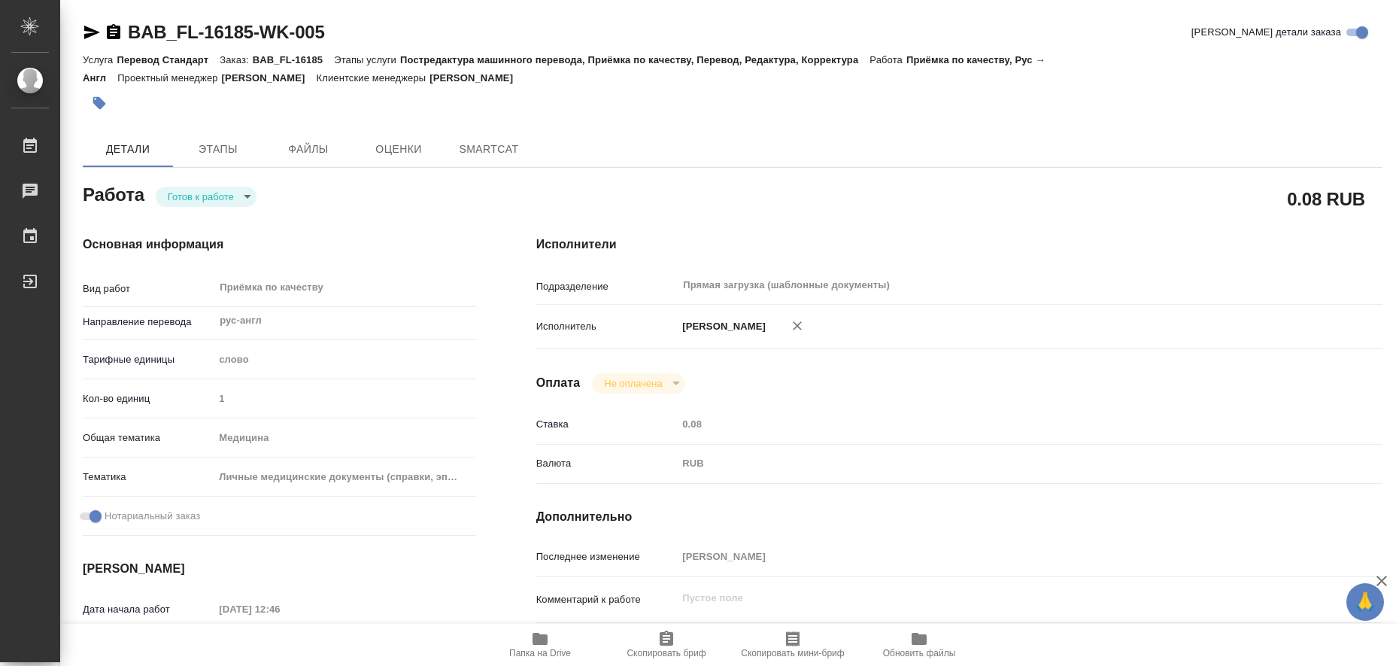
type textarea "x"
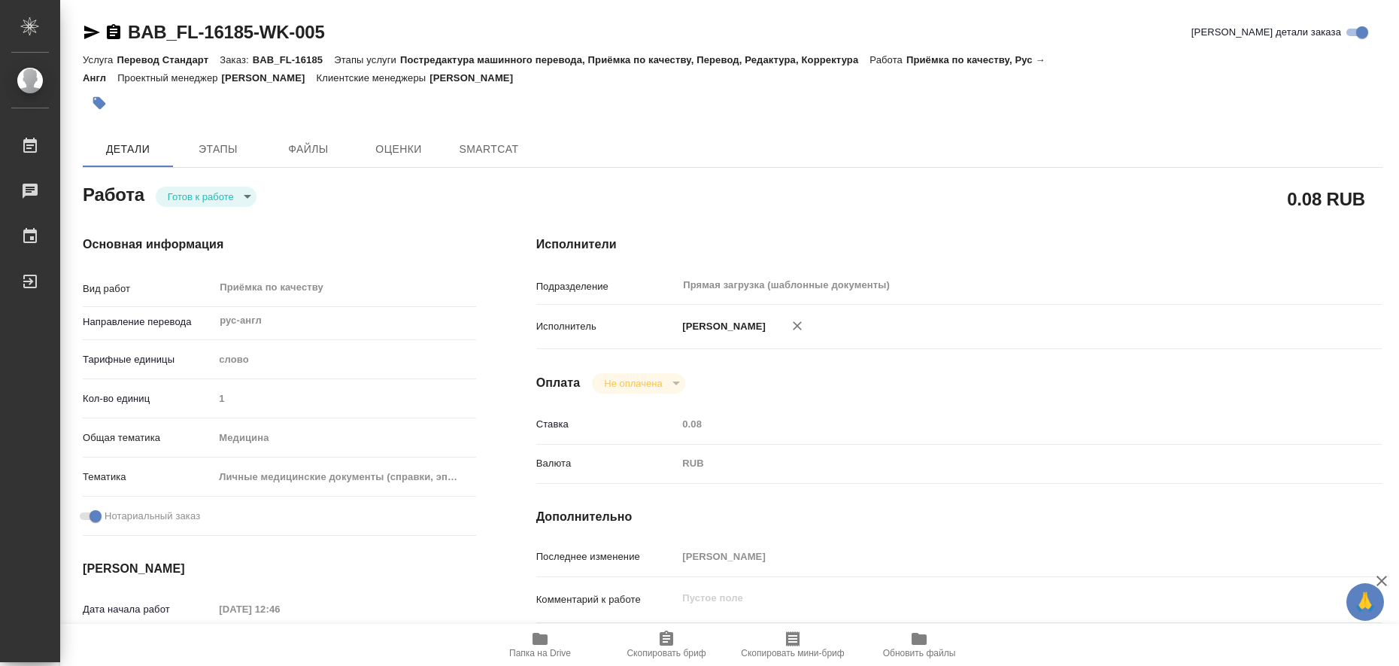
type textarea "x"
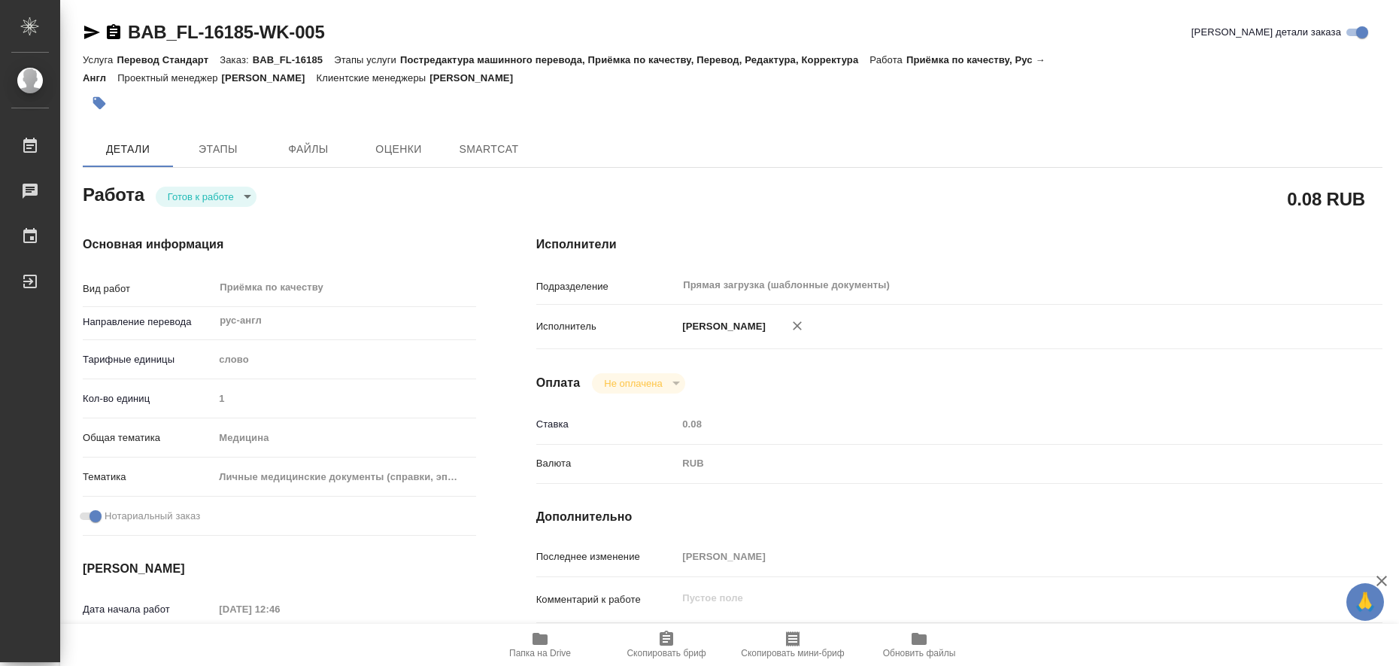
type textarea "x"
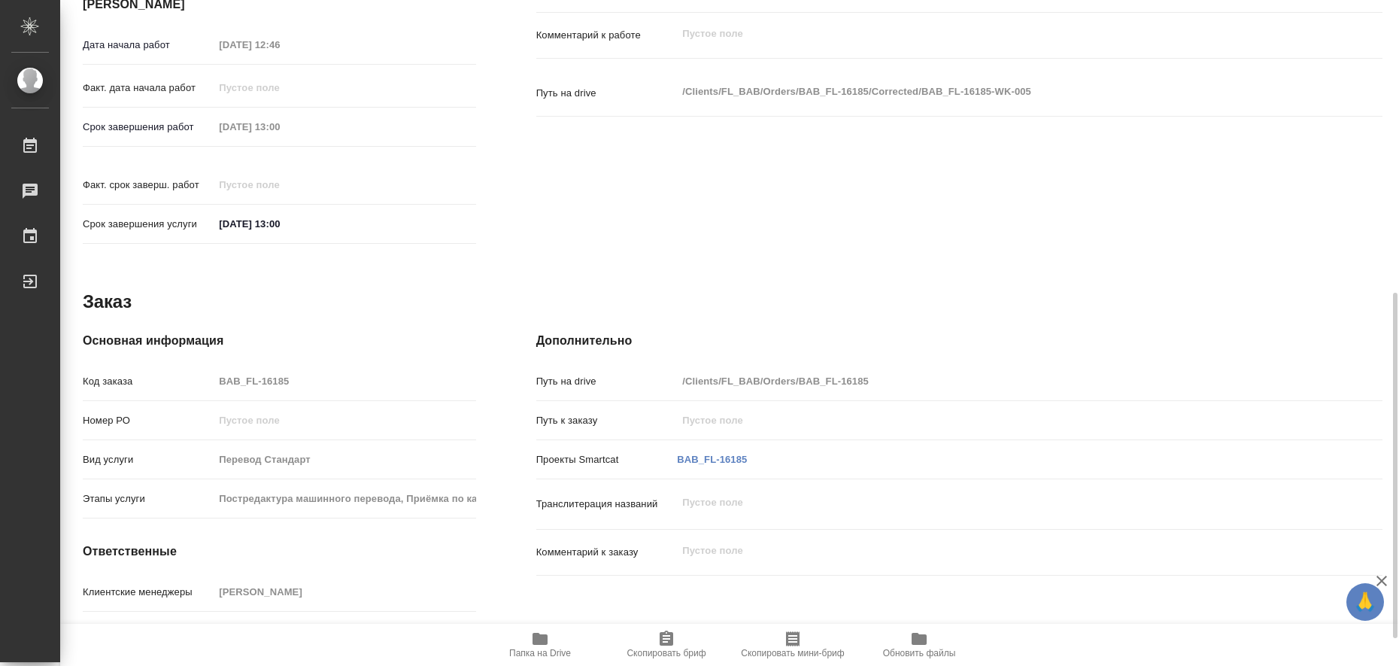
scroll to position [617, 0]
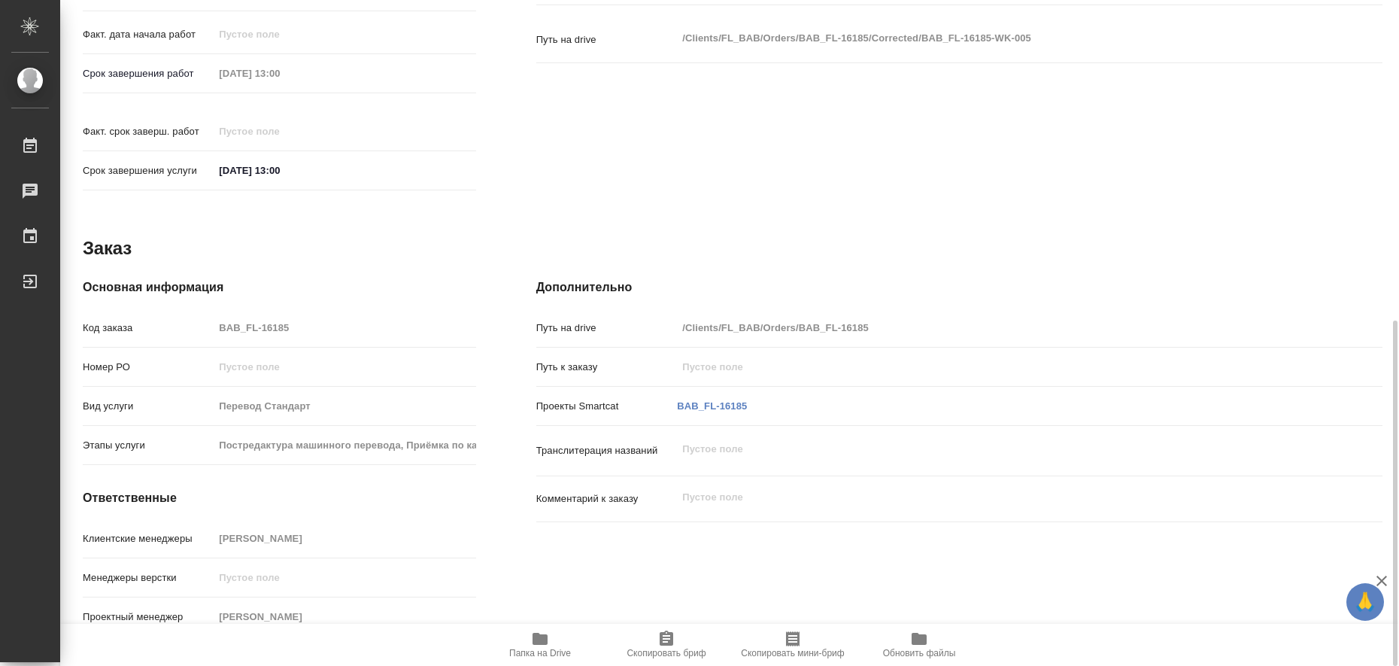
type textarea "x"
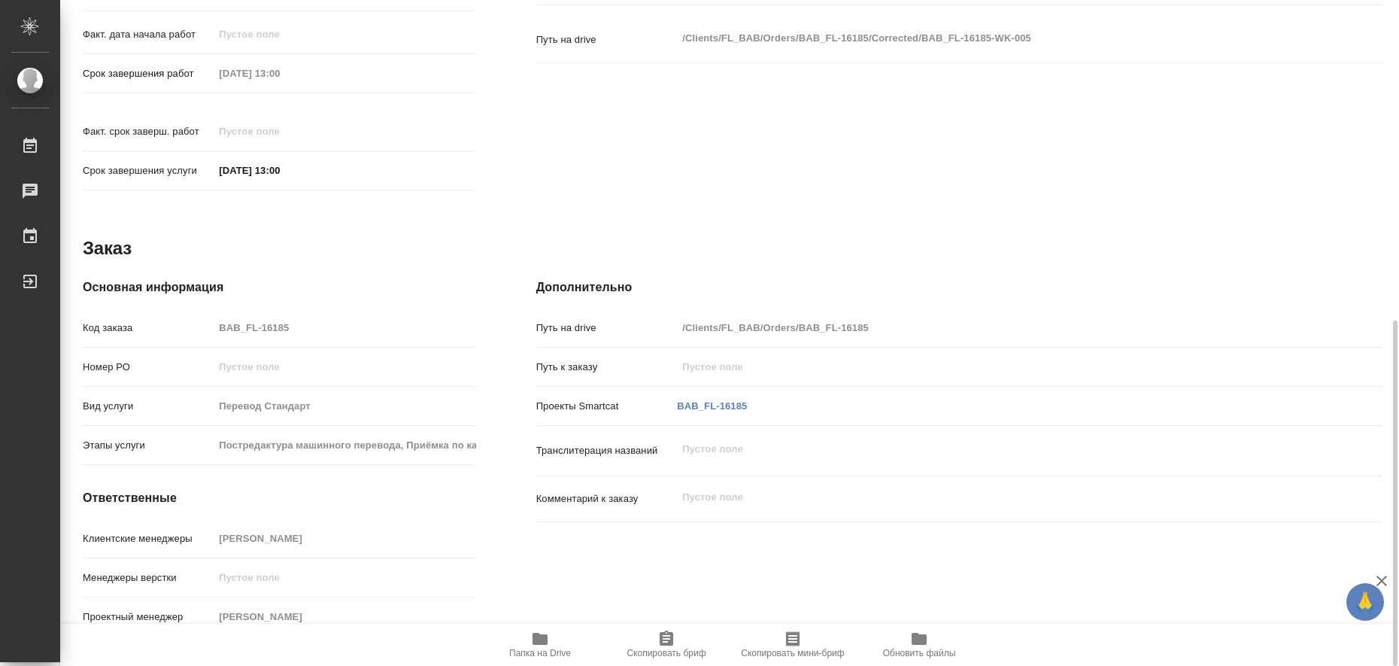
type textarea "x"
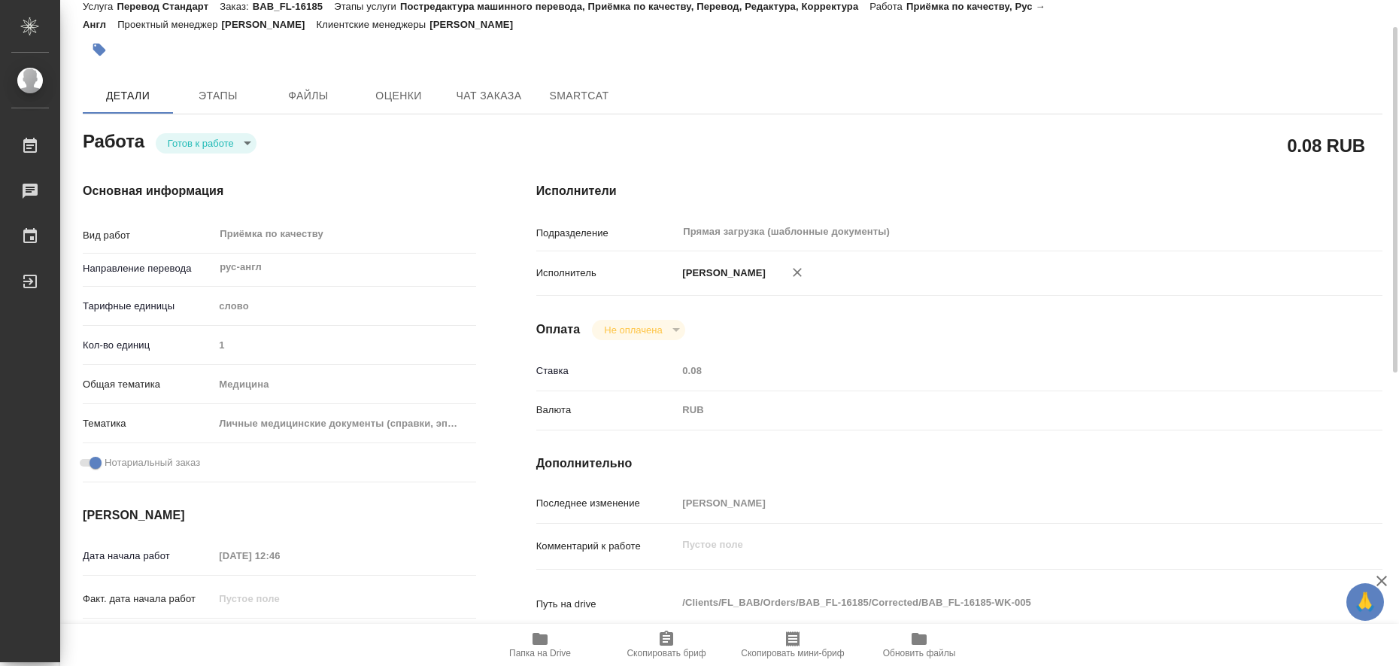
scroll to position [0, 0]
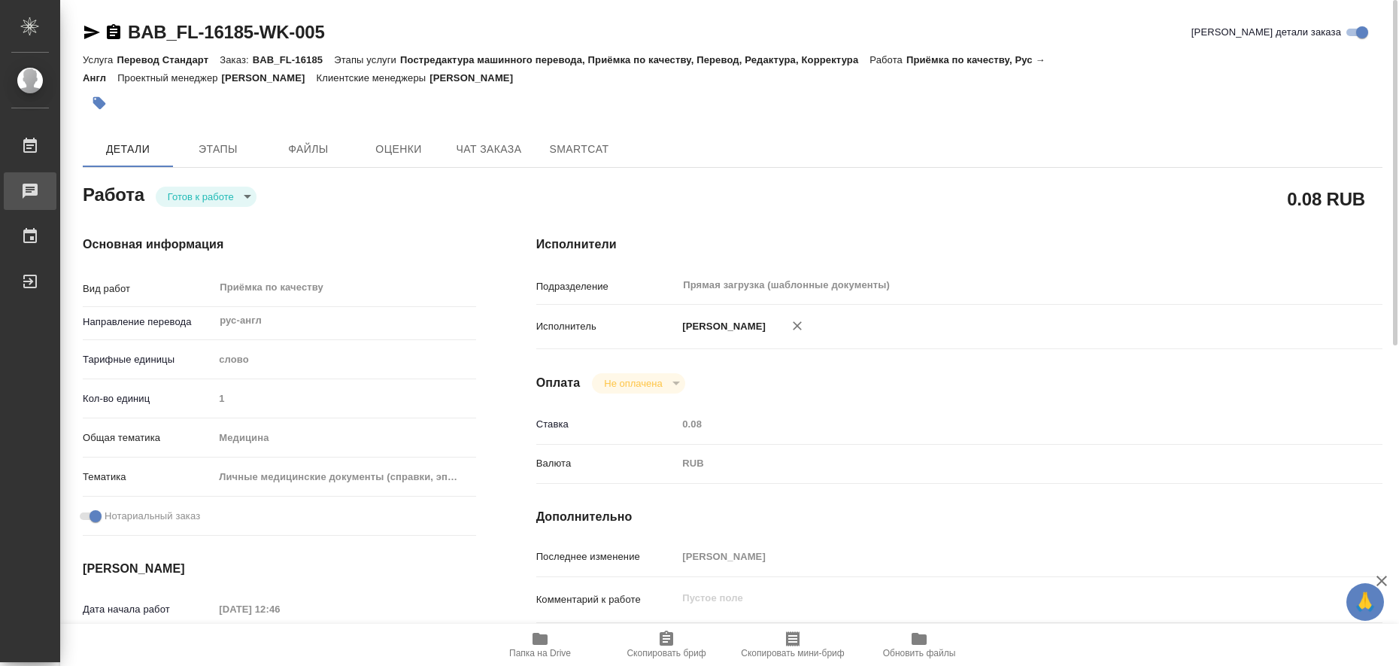
type textarea "x"
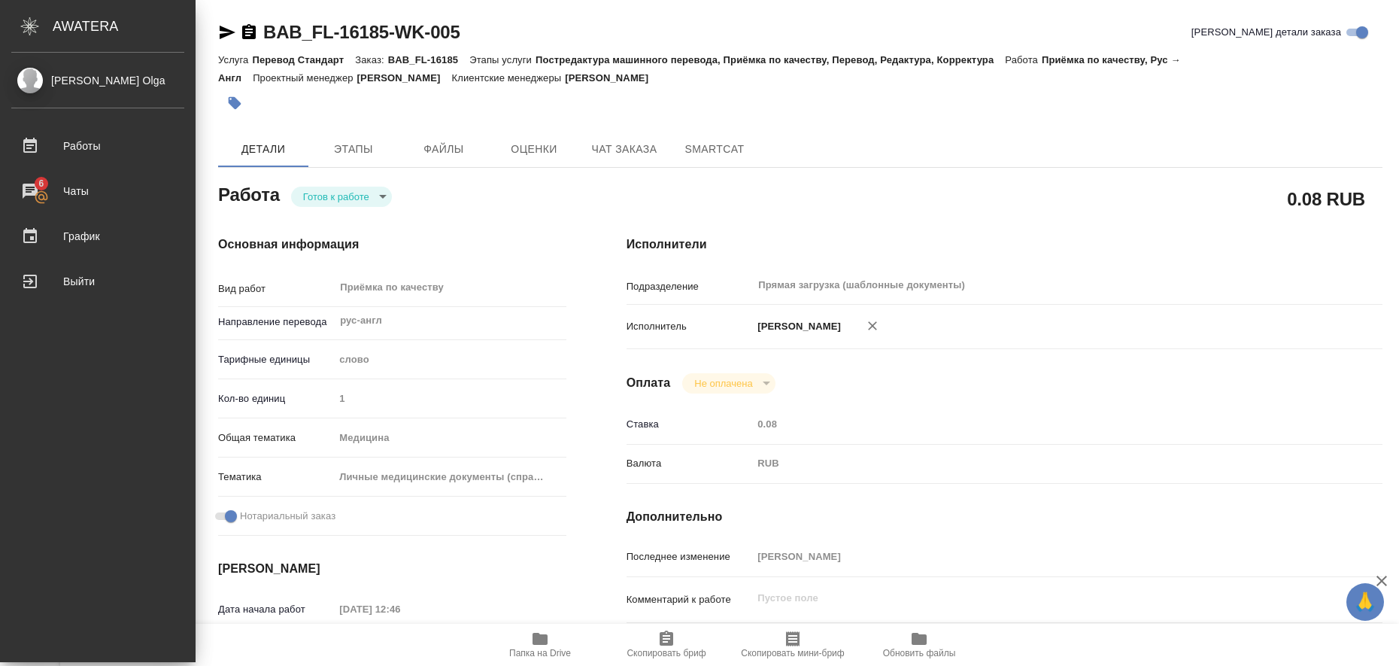
type textarea "x"
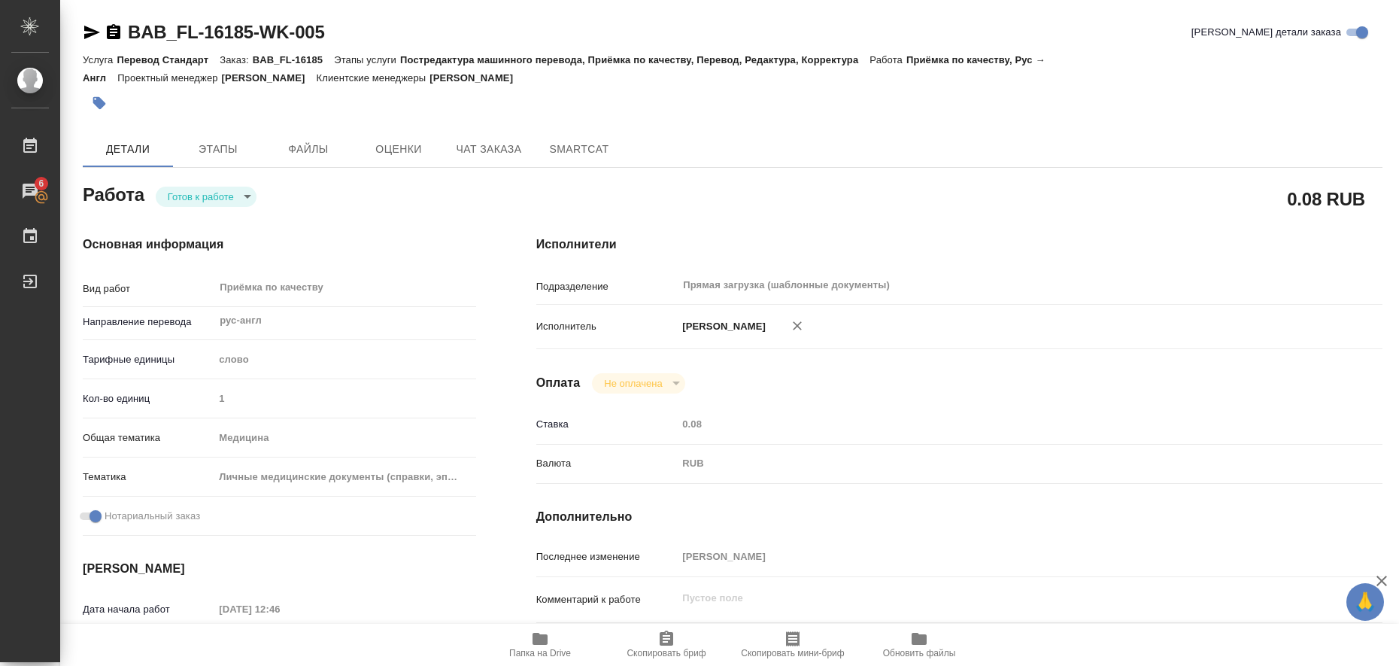
click at [87, 30] on icon "button" at bounding box center [92, 33] width 16 height 14
type textarea "x"
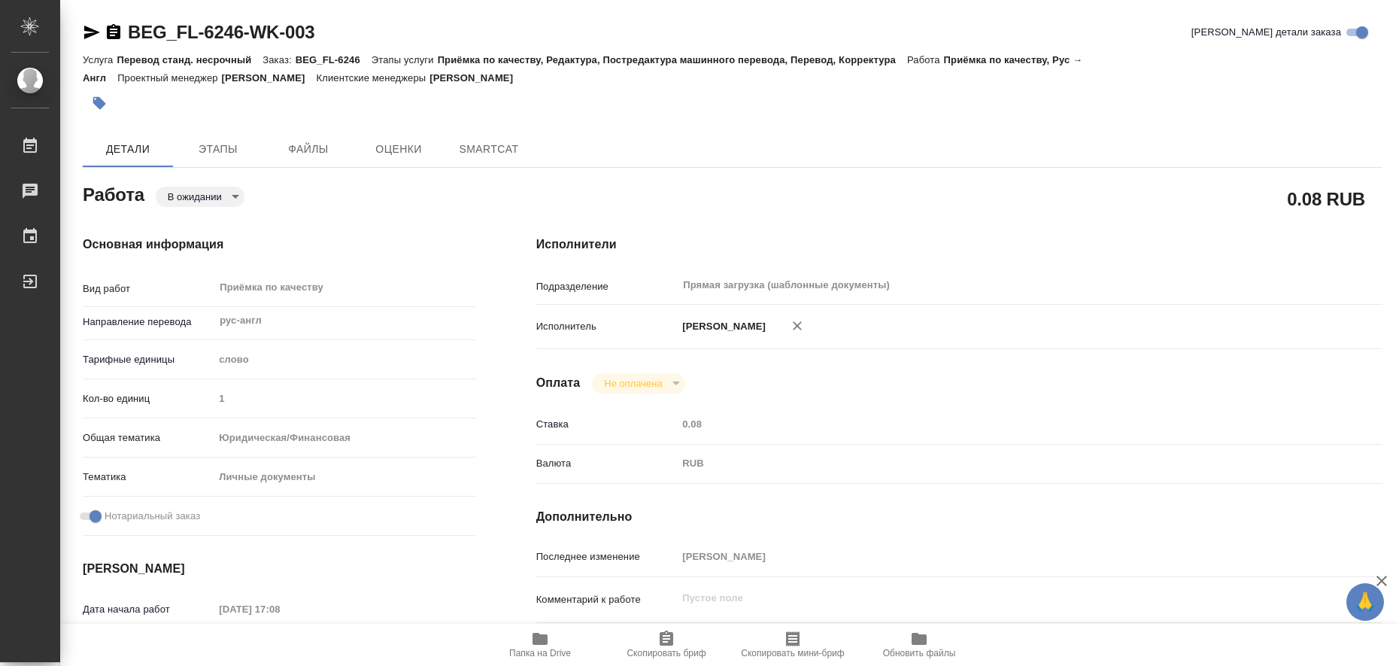
type textarea "x"
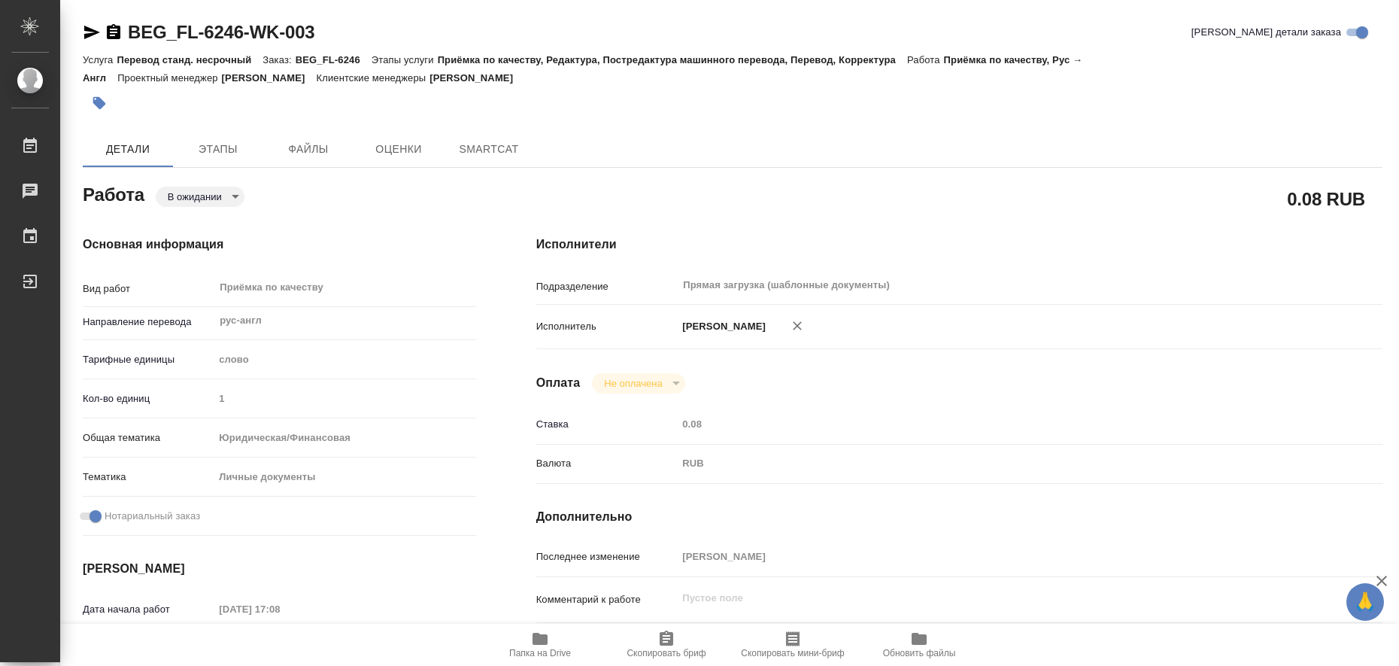
type textarea "x"
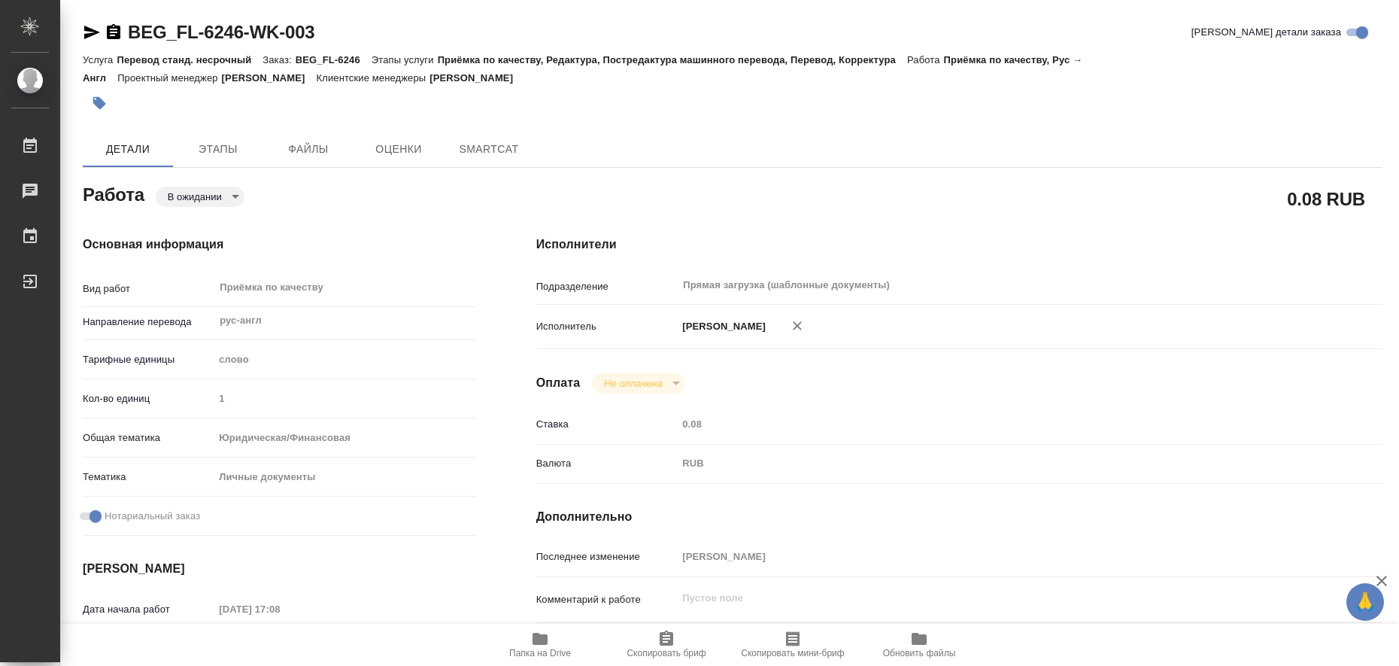
type textarea "x"
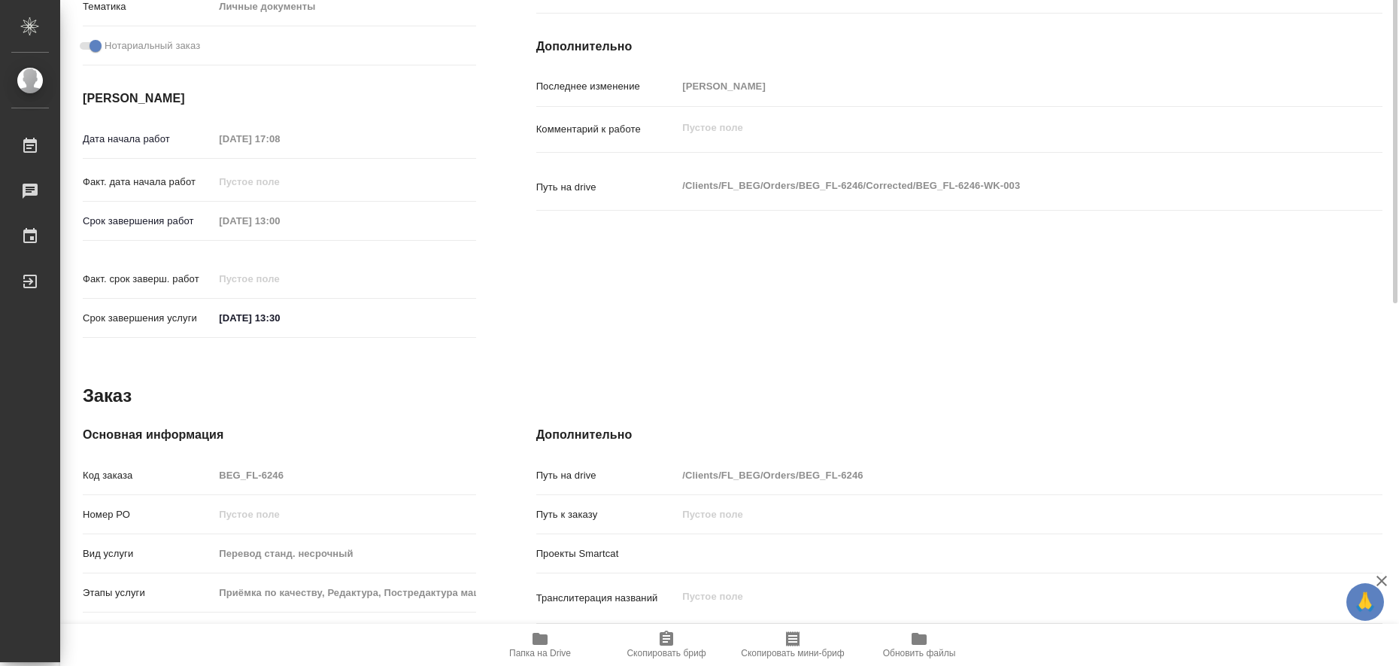
type textarea "x"
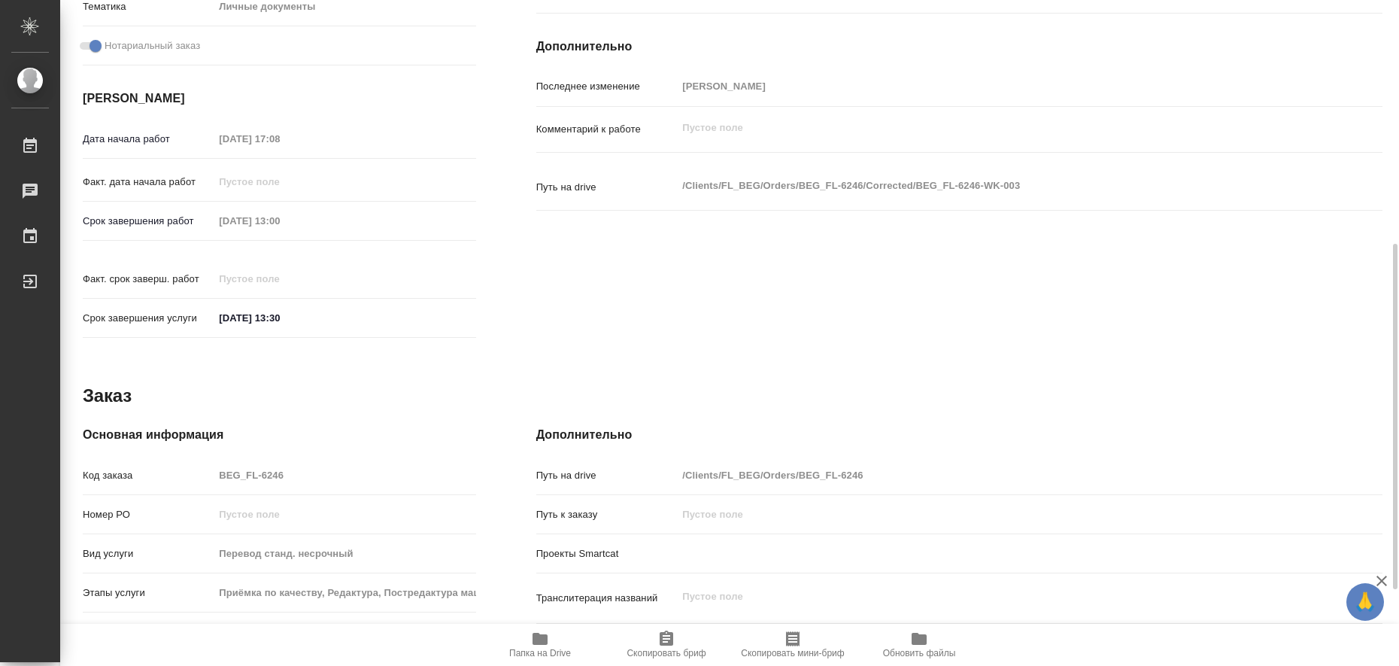
type textarea "x"
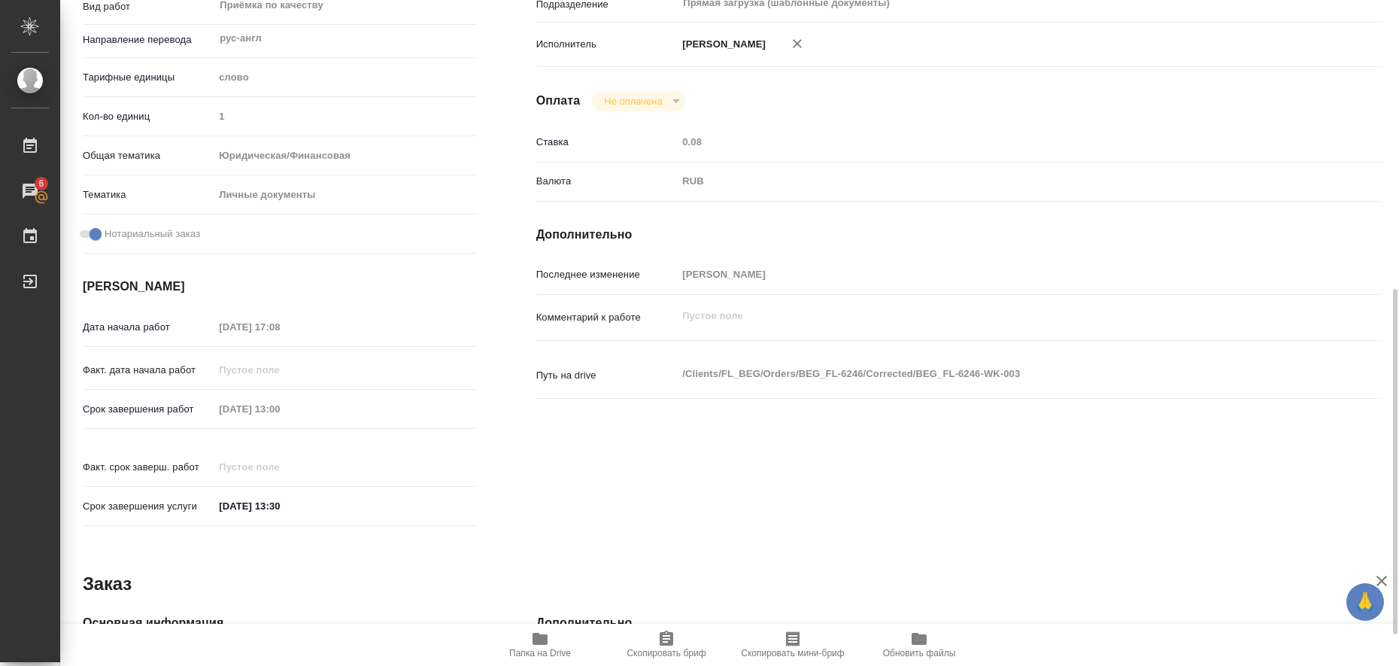
scroll to position [376, 0]
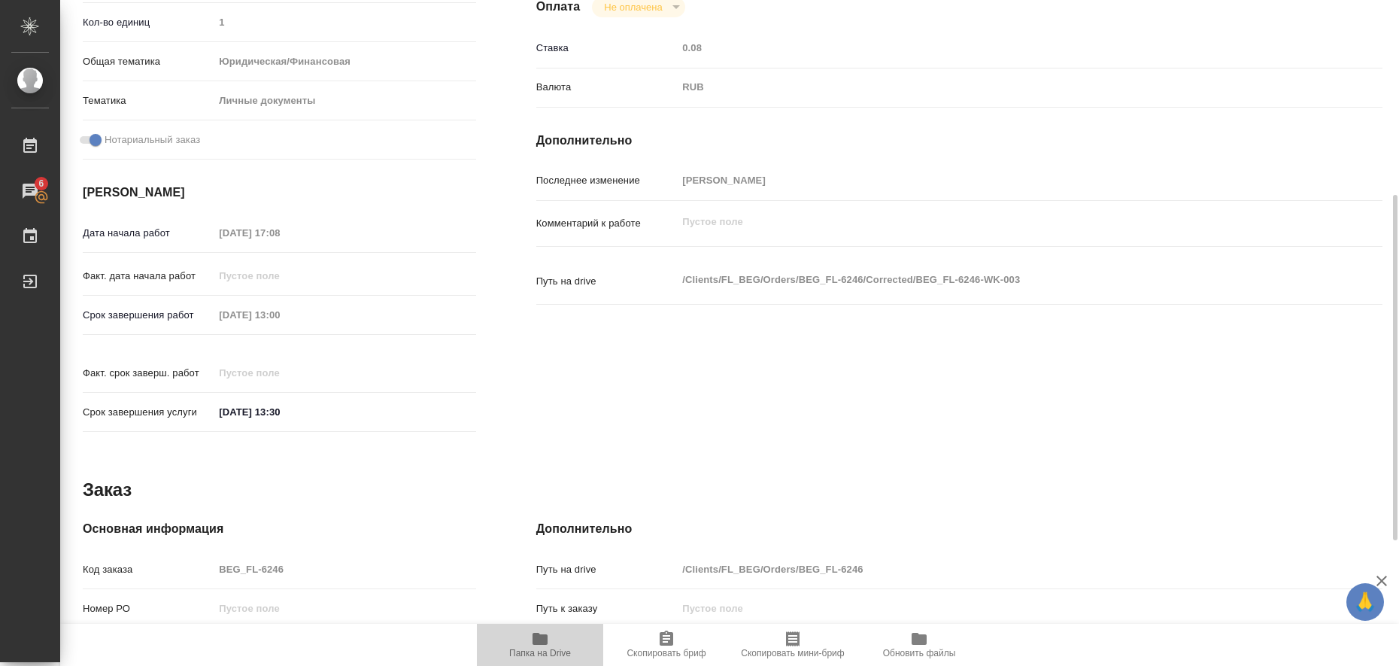
click at [531, 642] on icon "button" at bounding box center [540, 638] width 18 height 18
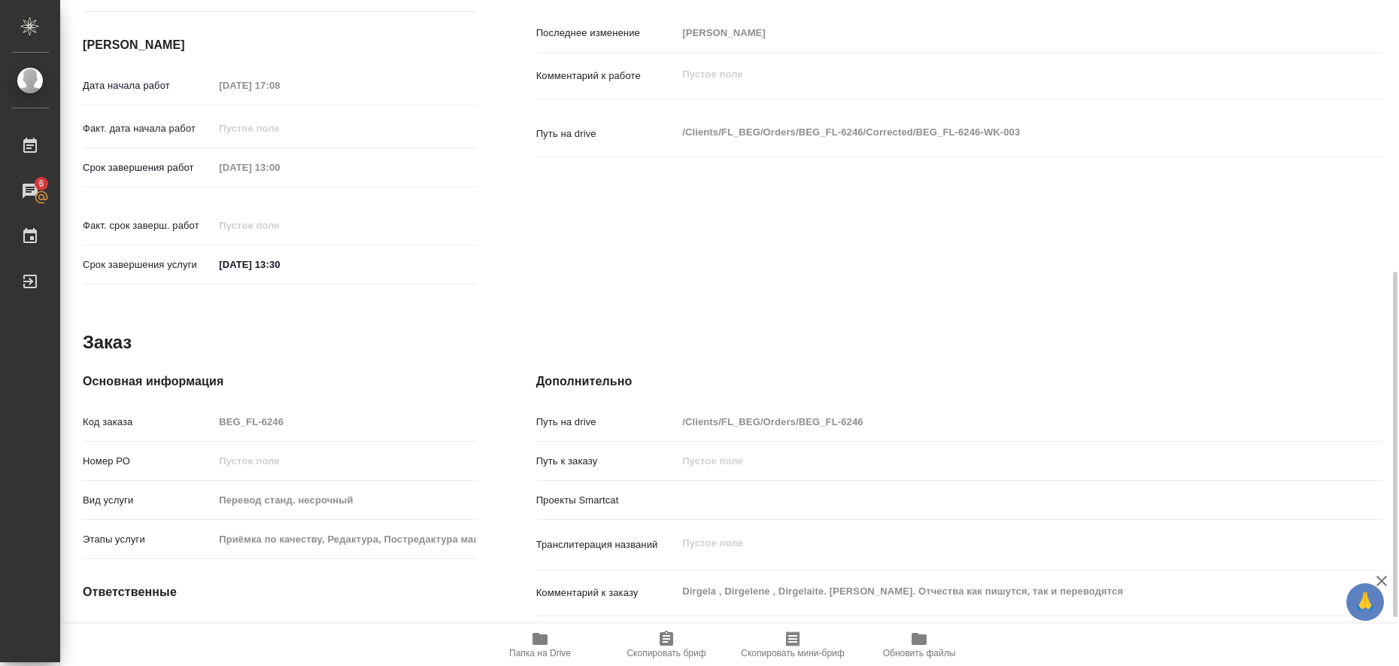
scroll to position [0, 0]
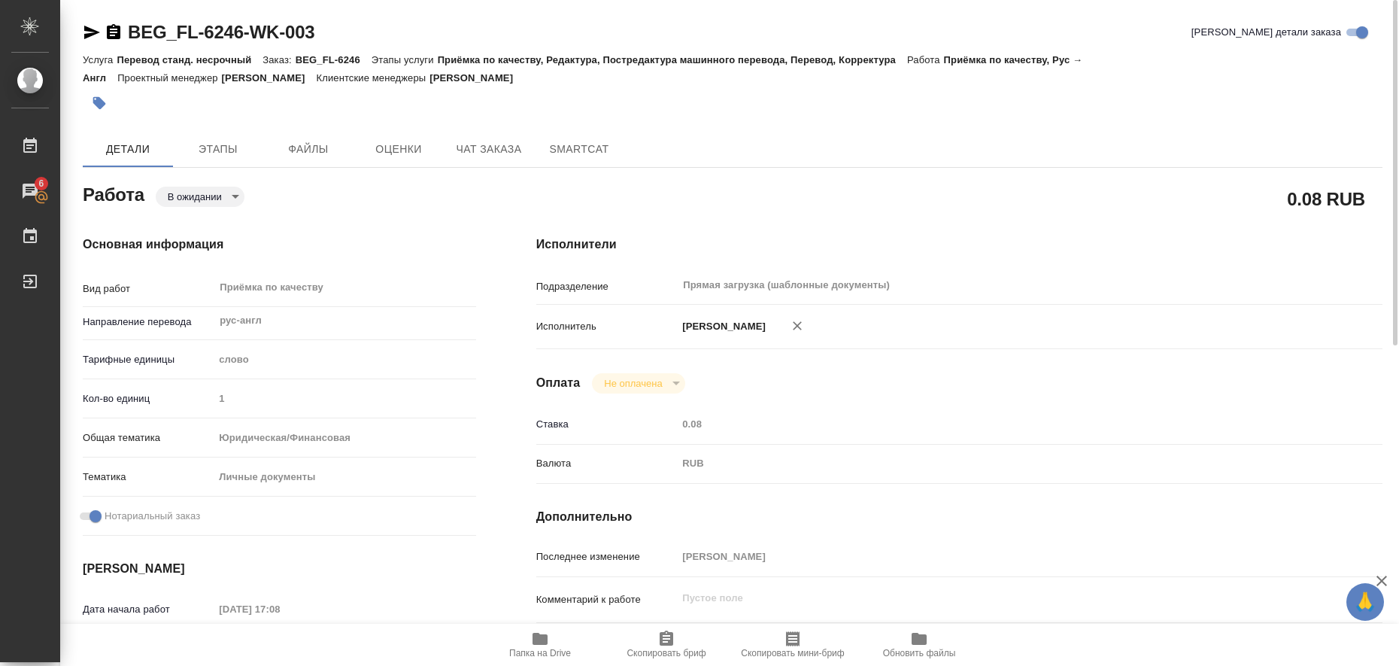
click at [94, 35] on icon "button" at bounding box center [92, 33] width 16 height 14
click at [102, 111] on button "button" at bounding box center [99, 102] width 33 height 33
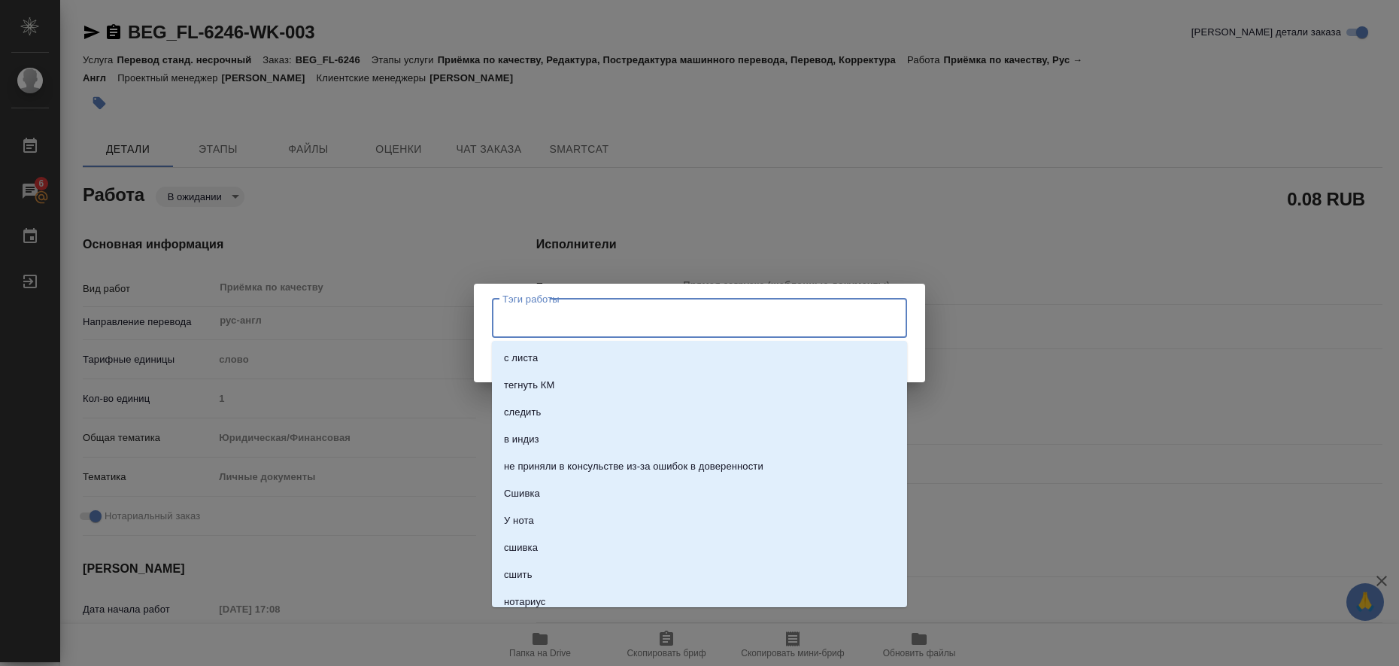
click at [567, 319] on input "Тэги работы" at bounding box center [685, 318] width 373 height 26
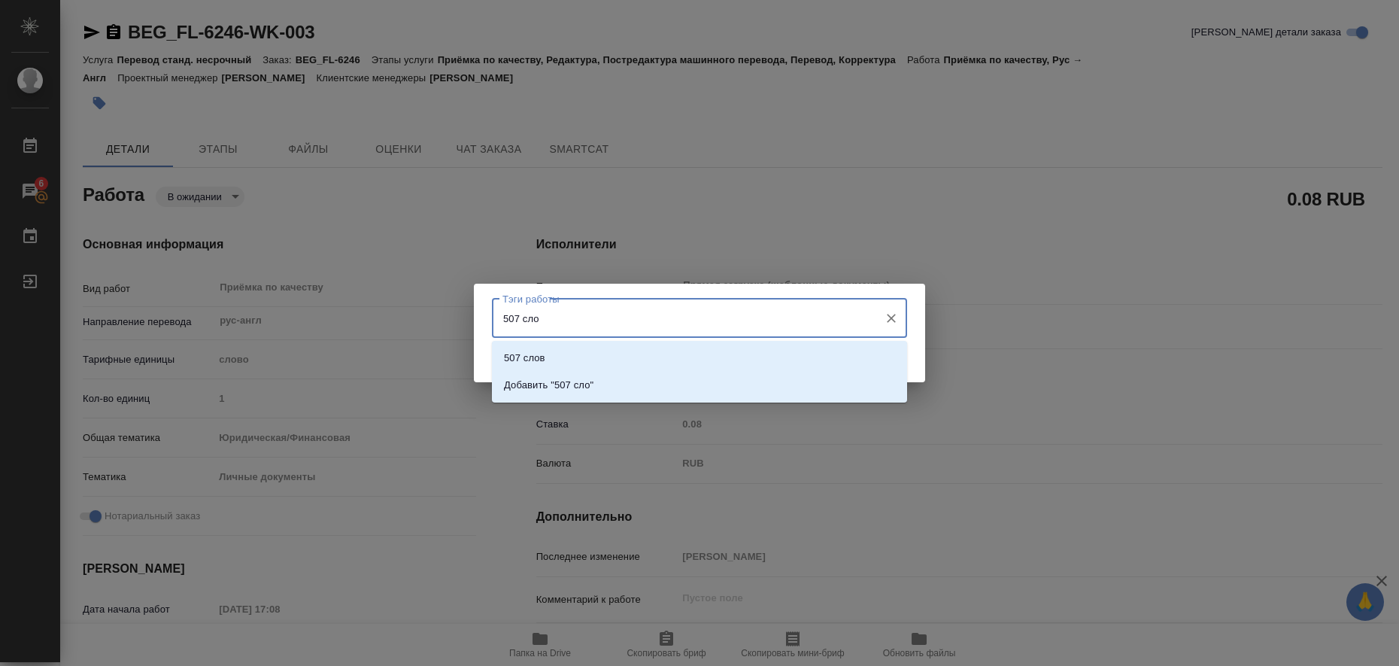
type input "507 слов"
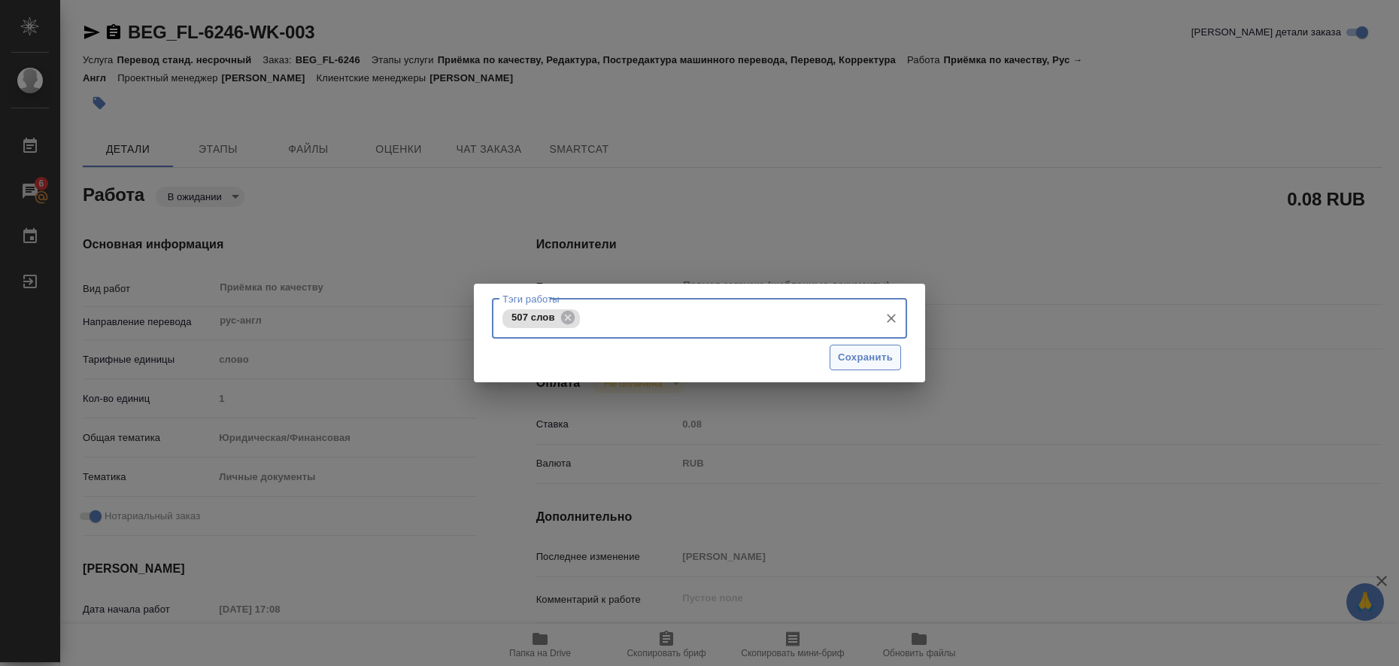
click at [876, 355] on span "Сохранить" at bounding box center [865, 357] width 55 height 17
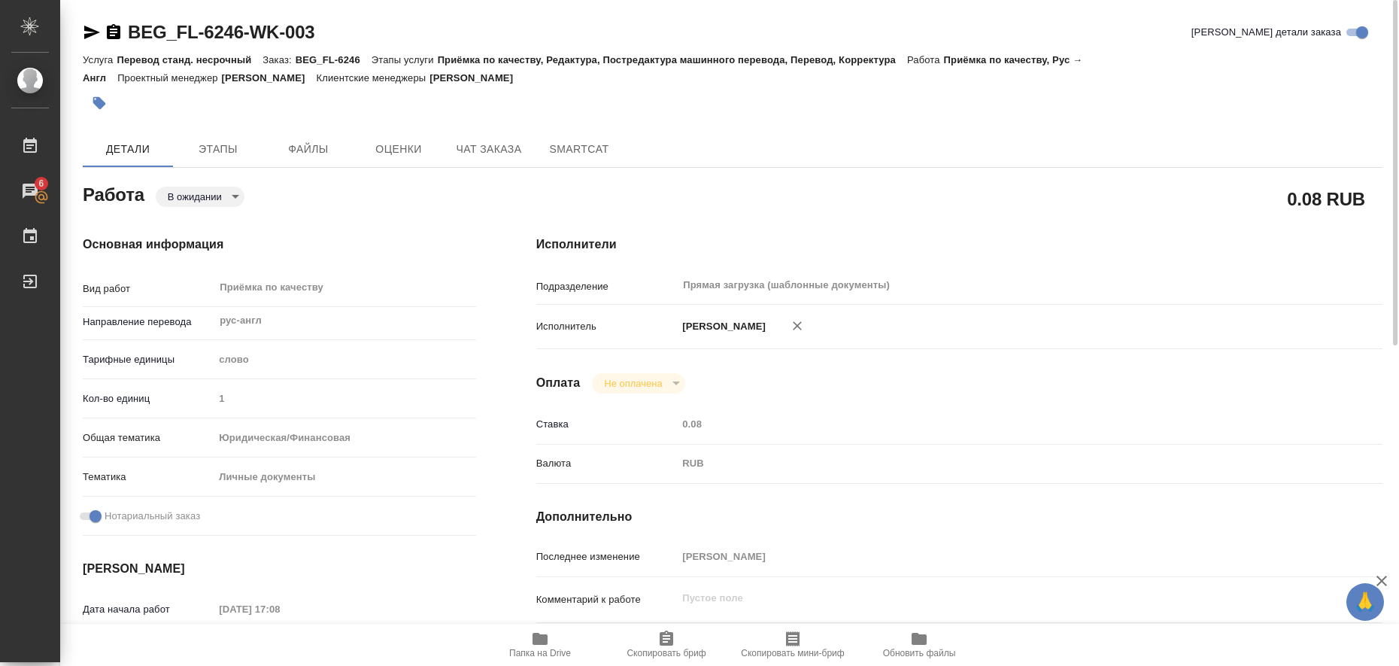
type input "pending"
type textarea "Приёмка по качеству"
type textarea "x"
type input "рус-англ"
type input "5a8b1489cc6b4906c91bfd90"
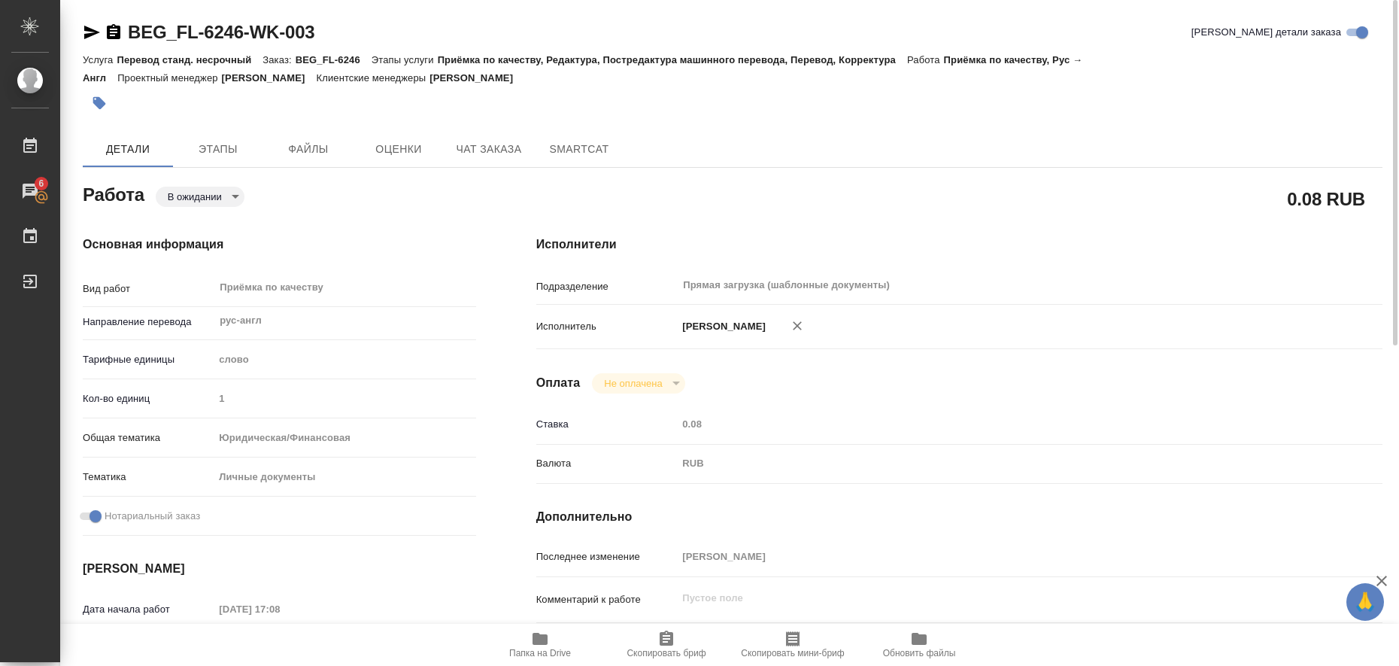
type input "1"
type input "yr-fn"
type input "5a8b8b956a9677013d343cfe"
checkbox input "true"
type input "21.08.2025 17:08"
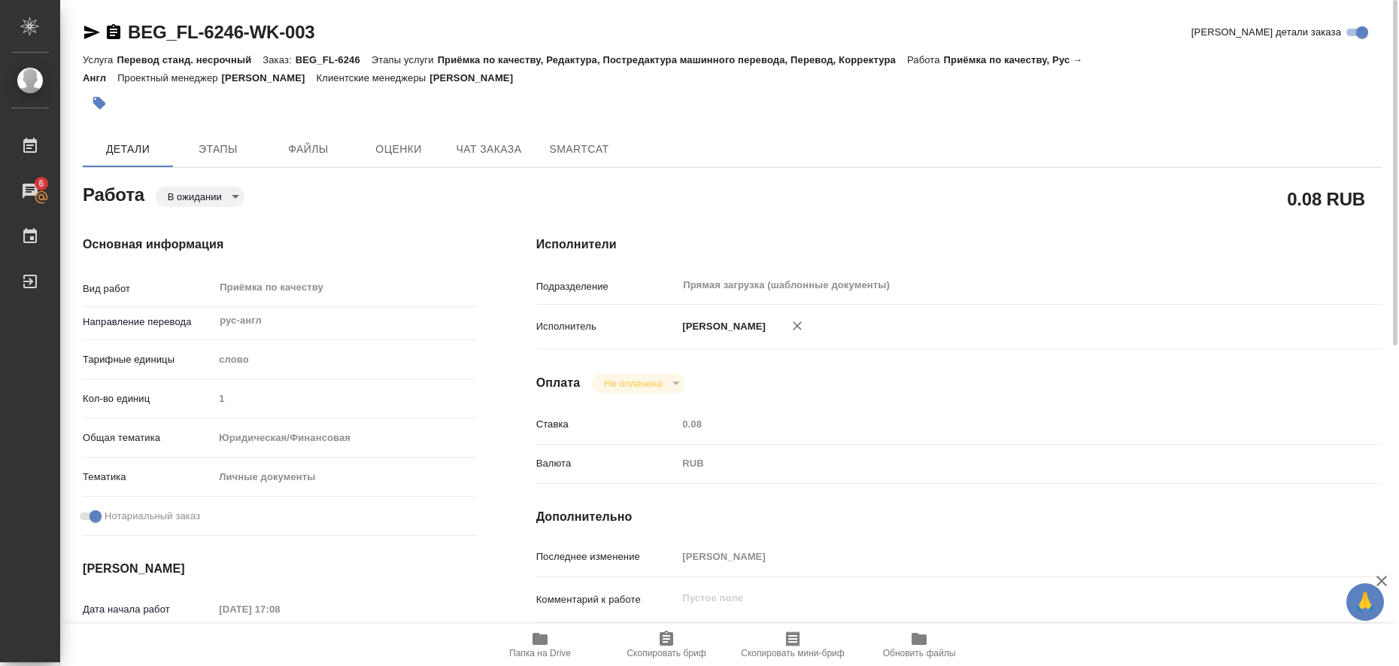
type input "22.08.2025 13:00"
type input "22.08.2025 13:30"
type input "Прямая загрузка (шаблонные документы)"
type input "notPayed"
type input "0.08"
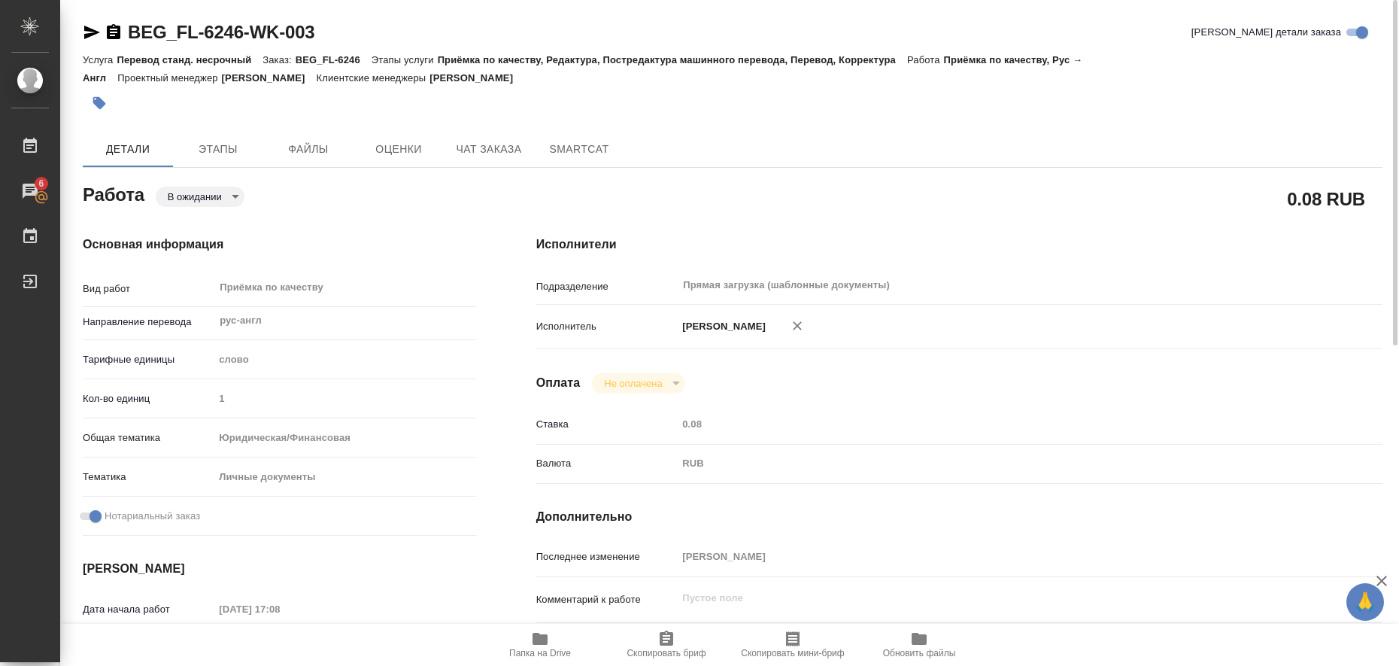
type input "RUB"
type input "[PERSON_NAME]"
type textarea "x"
type textarea "/Clients/FL_BEG/Orders/BEG_FL-6246/Corrected/BEG_FL-6246-WK-003"
type textarea "x"
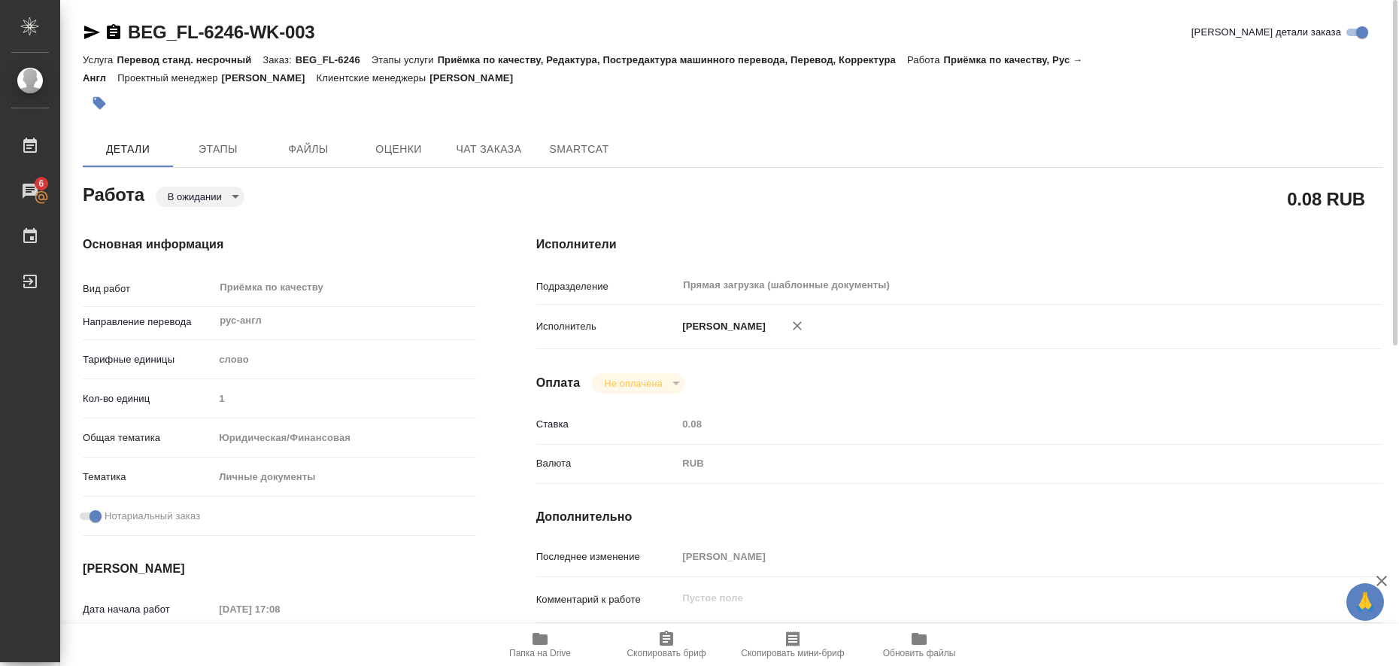
type input "BEG_FL-6246"
type input "Перевод станд. несрочный"
type input "Приёмка по качеству, Редактура, Постредактура машинного перевода, Перевод, Корр…"
type input "Антонова Кристина"
type input "Арсеньева Вера"
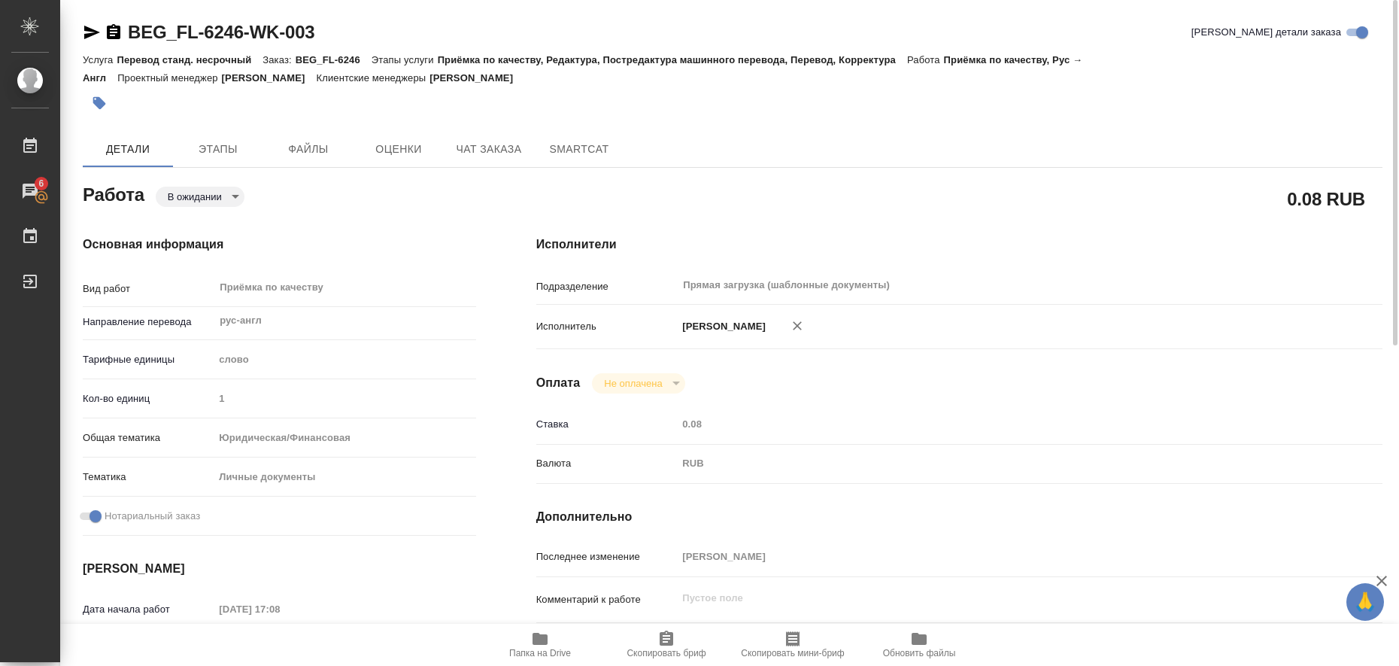
type input "/Clients/FL_BEG/Orders/BEG_FL-6246"
type textarea "x"
type textarea "Dirgela , Dirgelene , Dirgelaite. Rinat, Olga, Alina. Отчества как пишутся, так…"
type textarea "x"
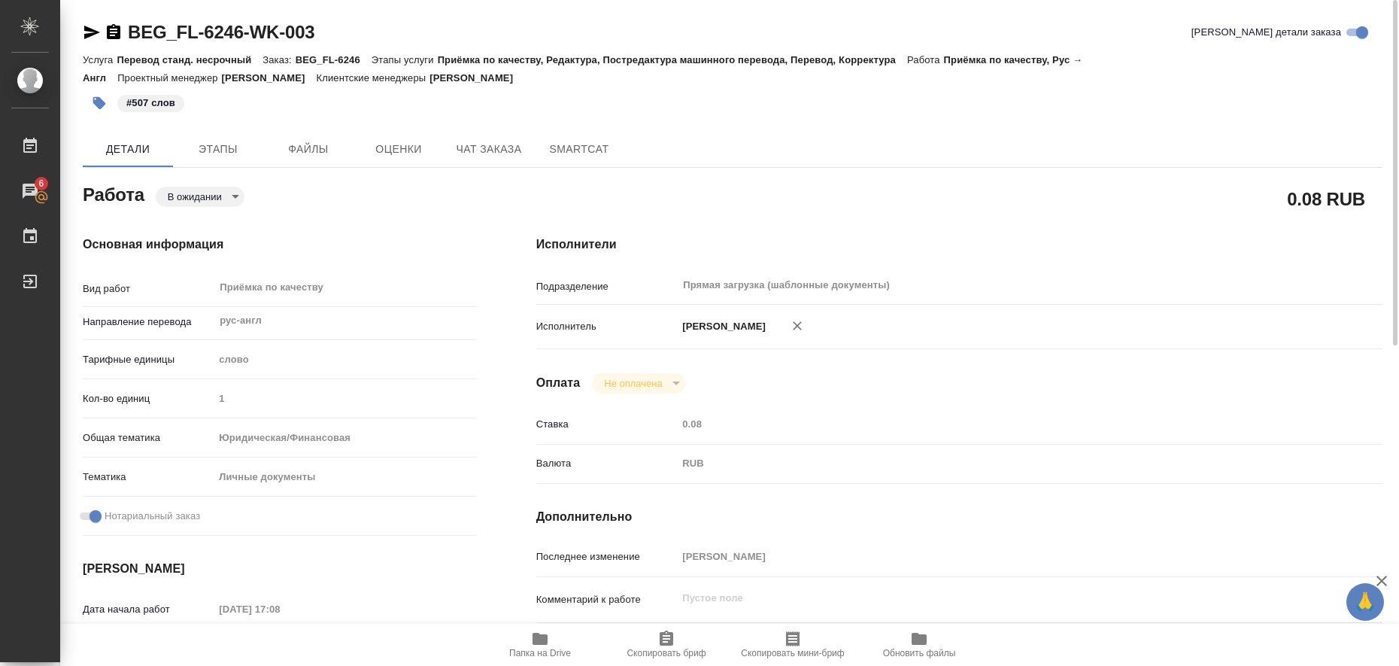
type textarea "x"
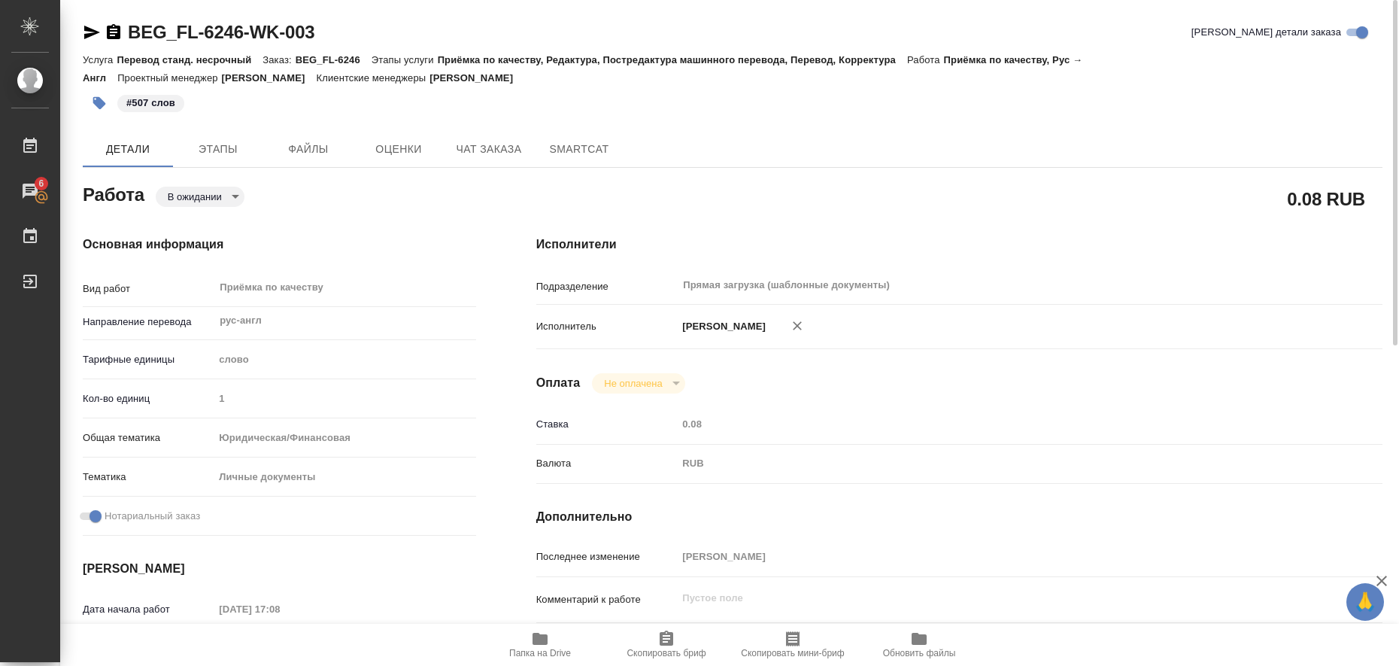
type textarea "x"
click at [230, 200] on body "🙏 .cls-1 fill:#fff; AWATERA Liubitskaia Olga Работы 6 Чаты График Выйти BEG_FL-…" at bounding box center [699, 333] width 1399 height 666
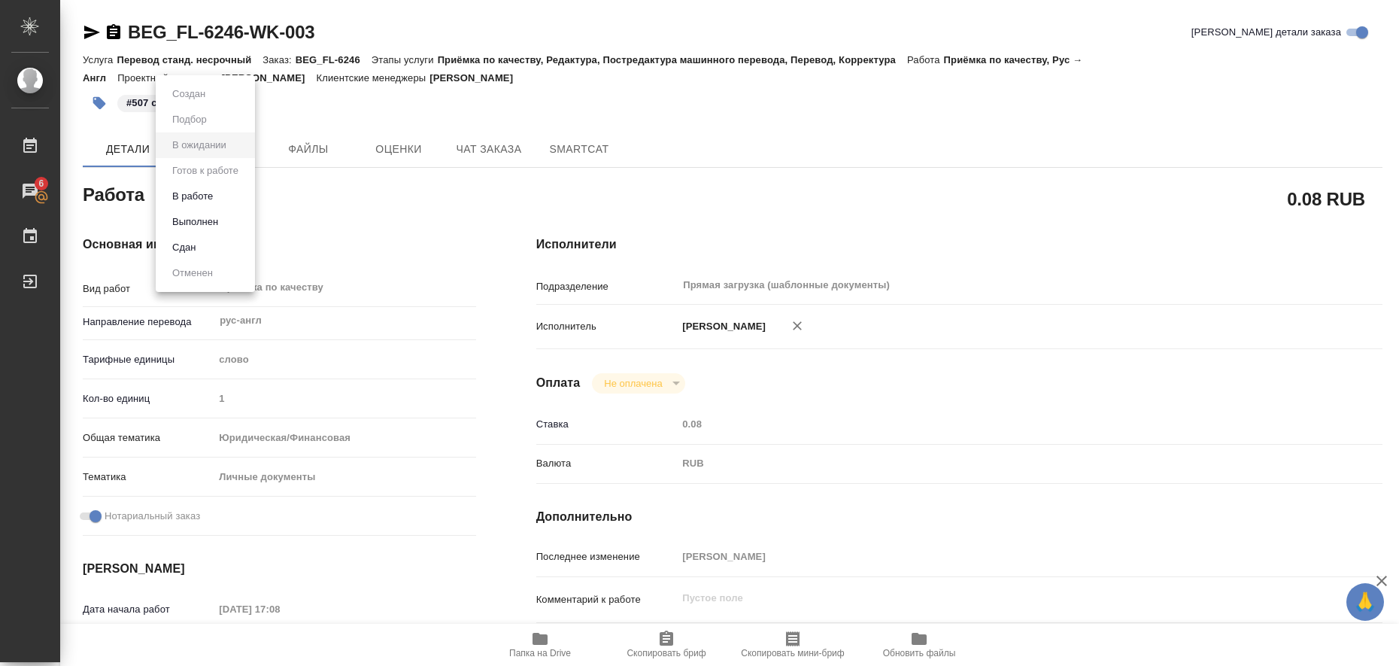
type textarea "x"
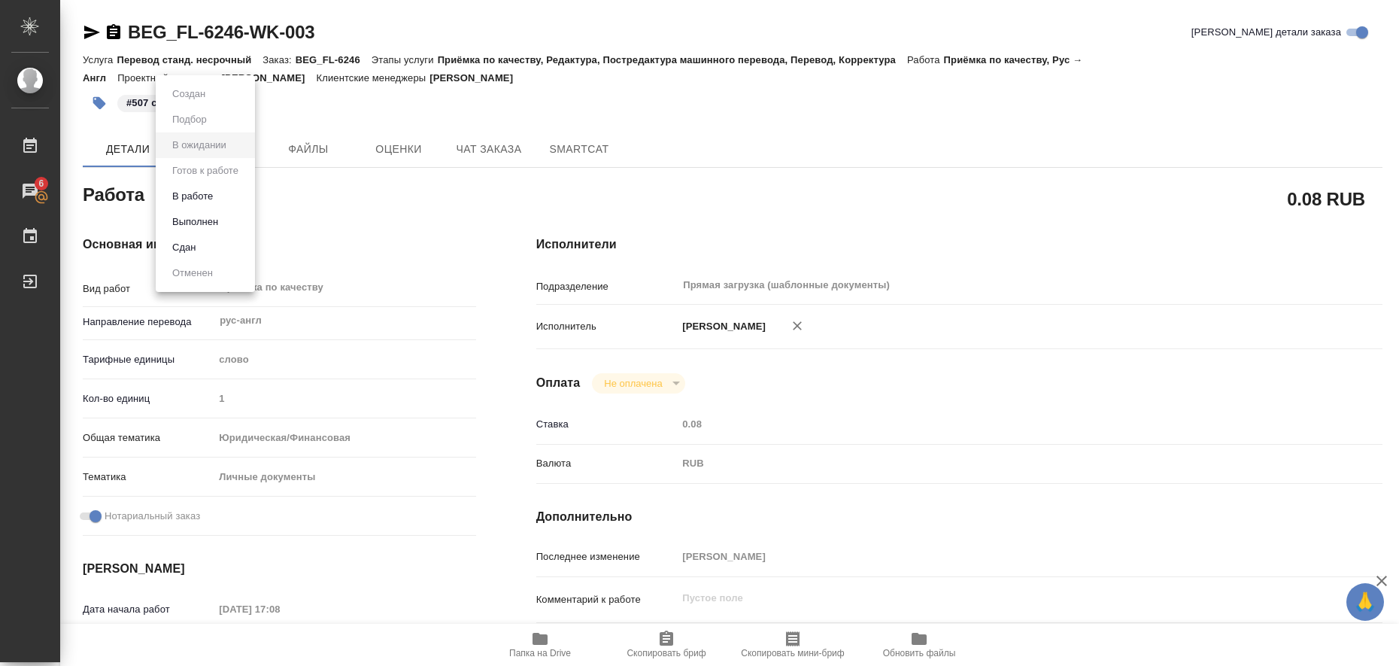
click at [210, 102] on button "Выполнен" at bounding box center [189, 94] width 42 height 17
type textarea "x"
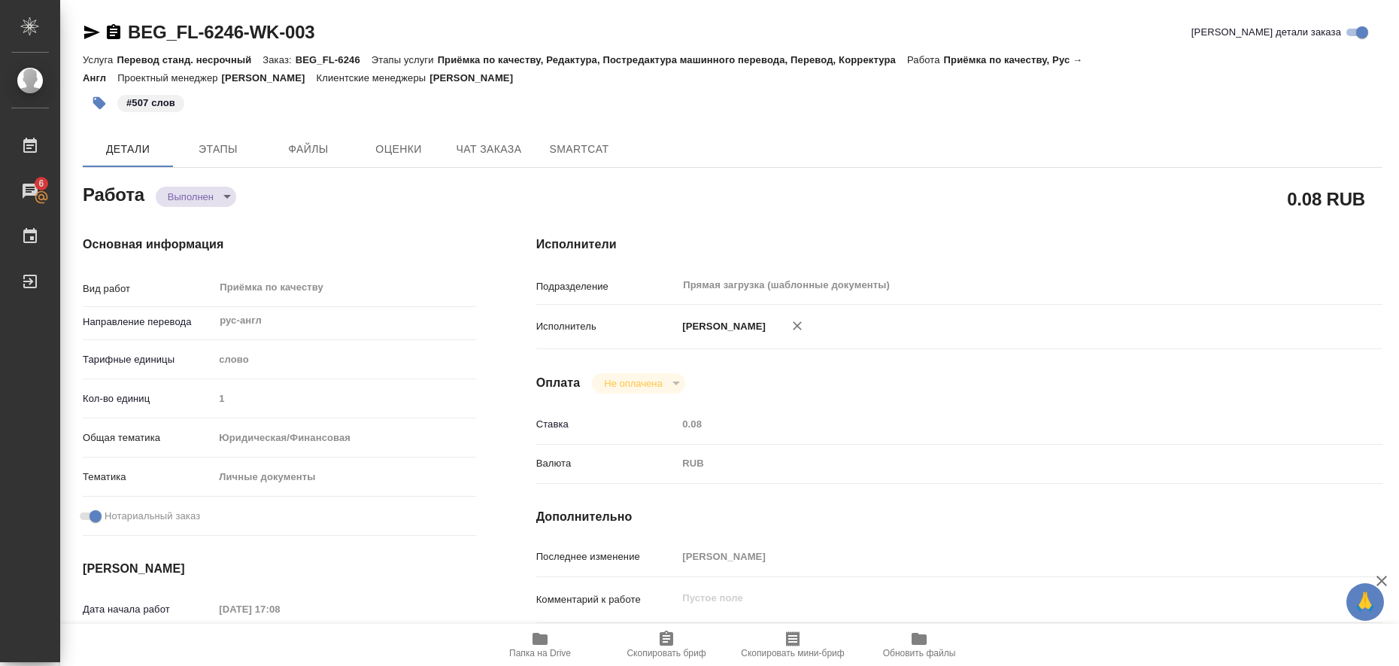
type textarea "x"
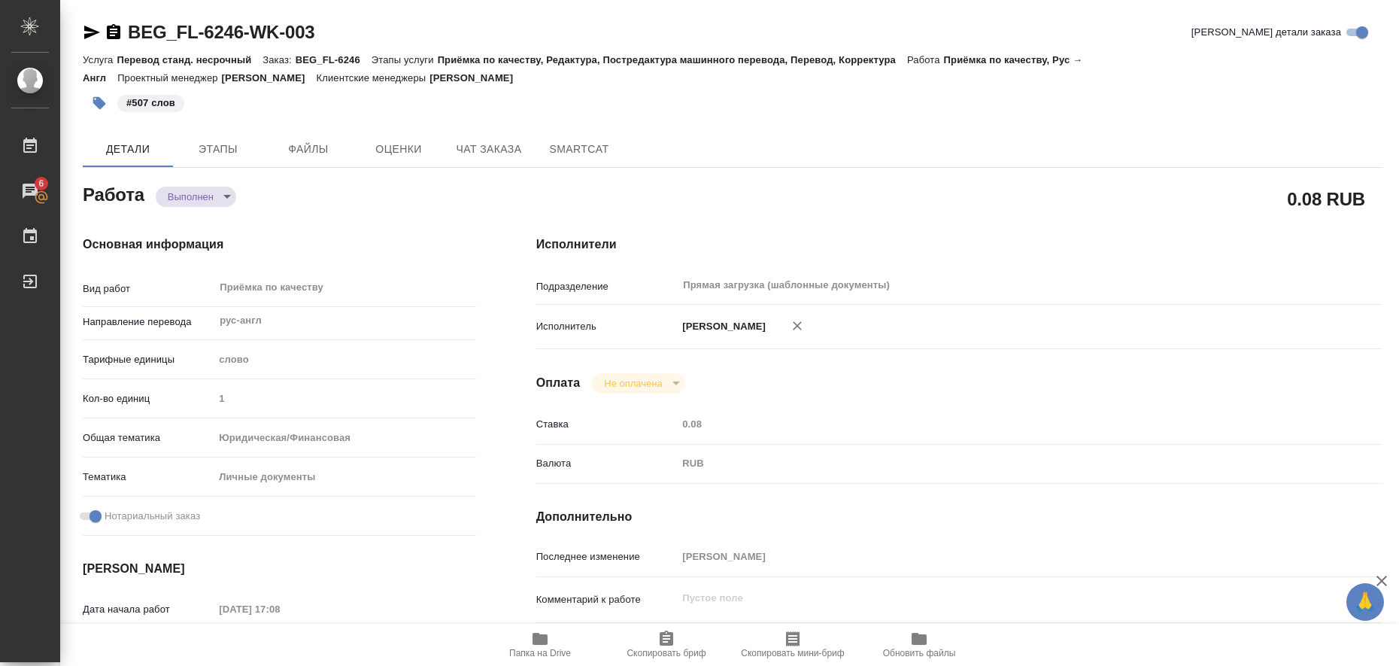
type textarea "x"
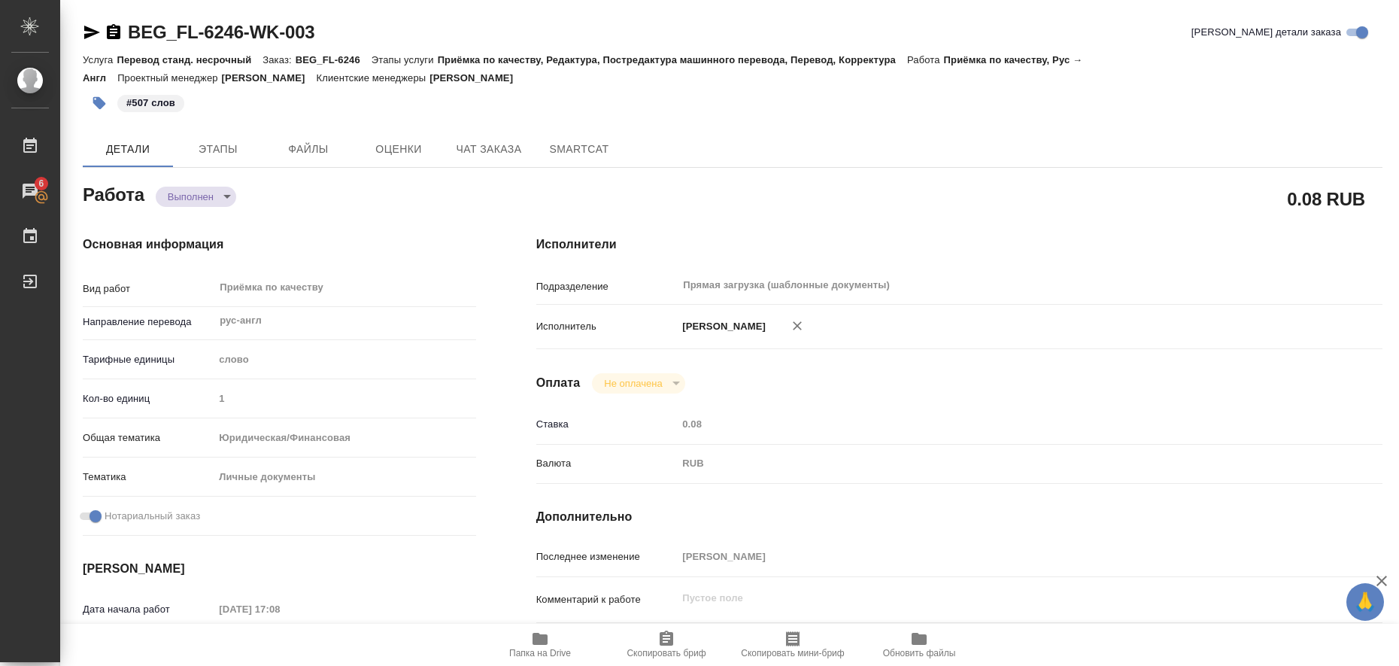
type textarea "x"
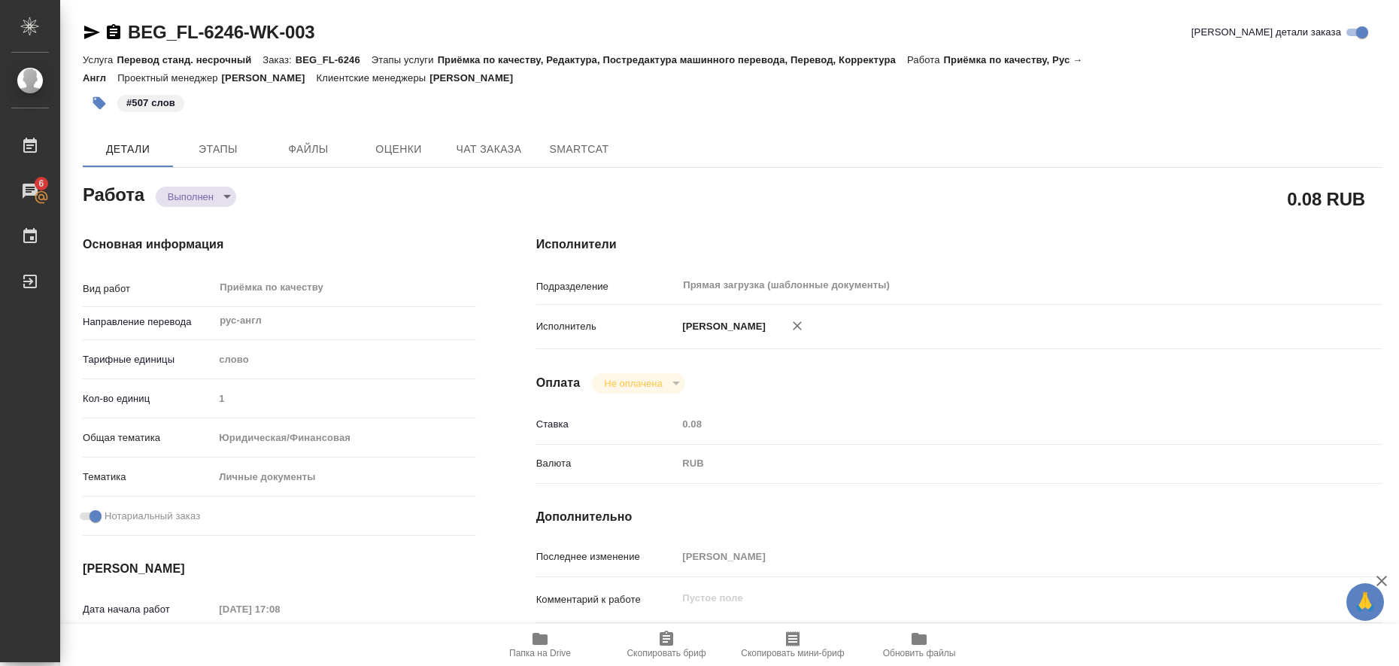
type textarea "x"
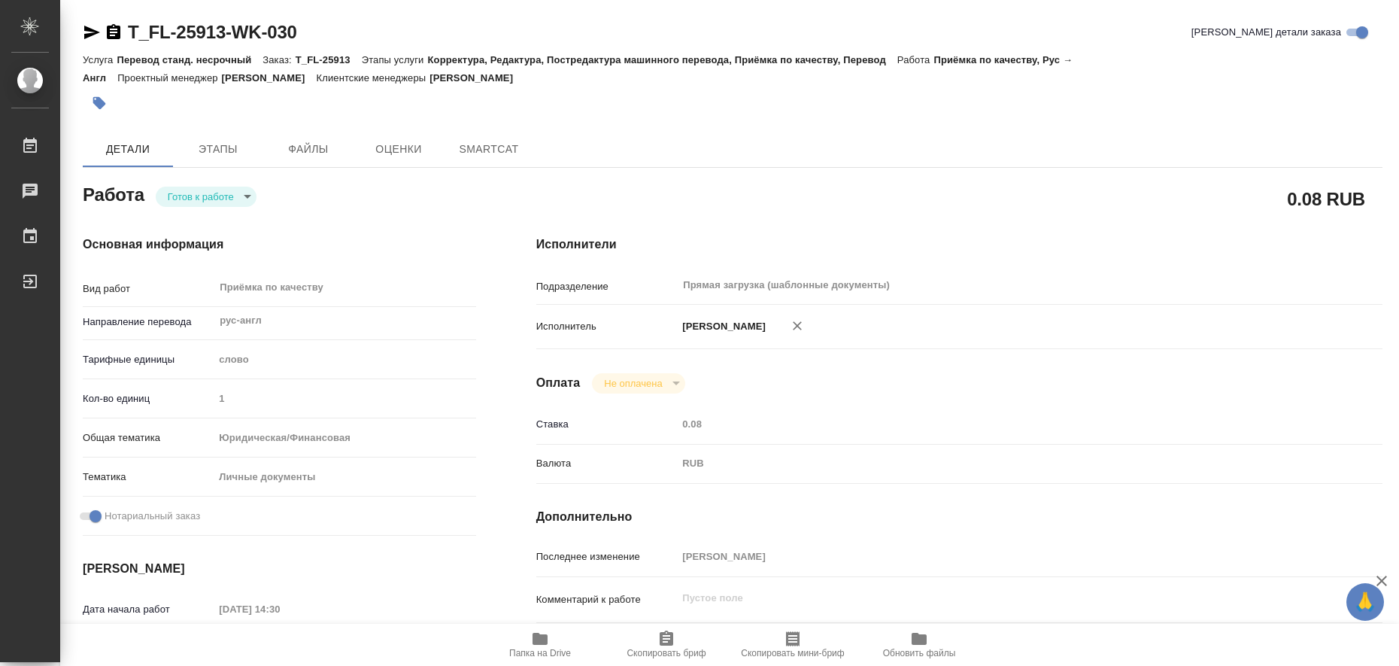
type textarea "x"
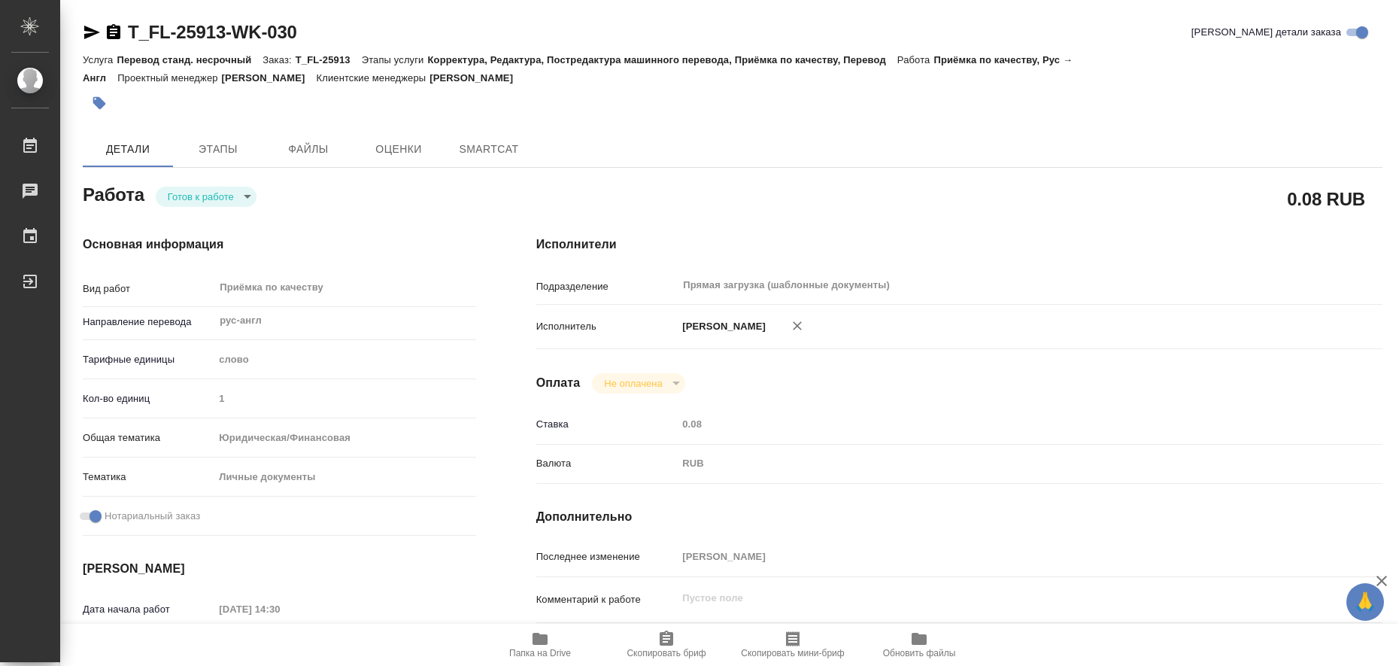
type textarea "x"
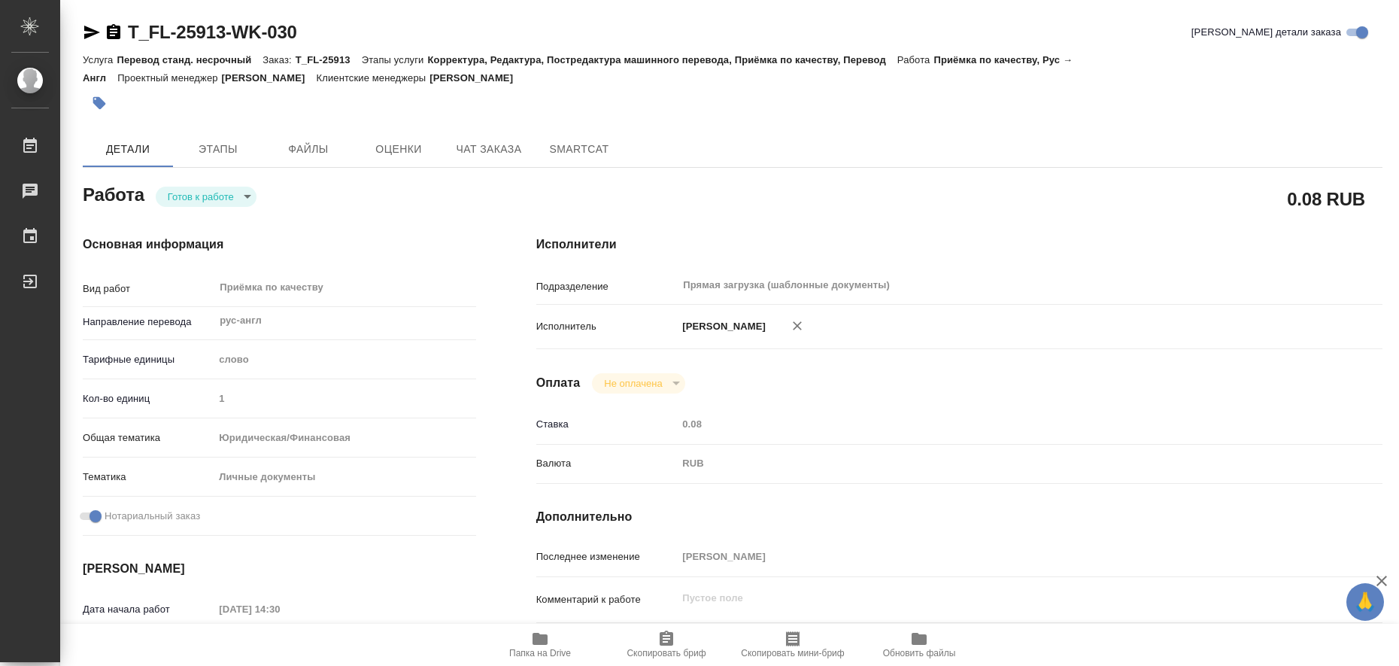
type textarea "x"
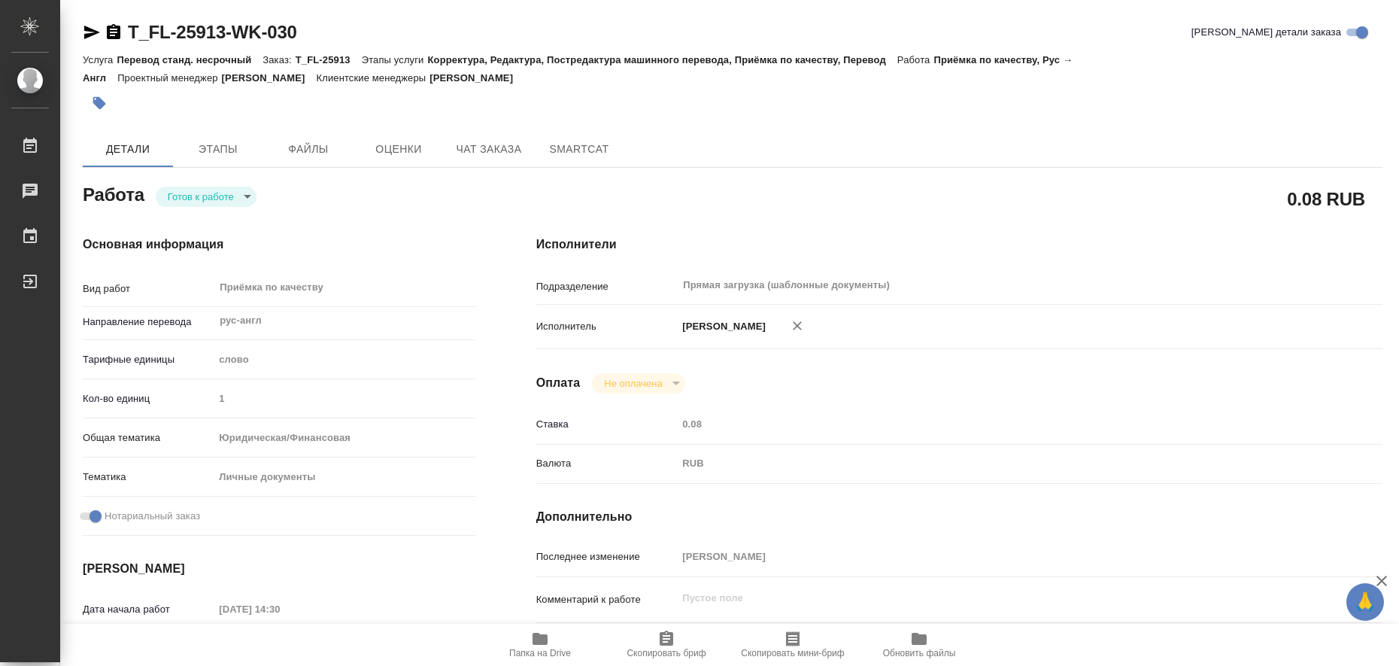
type textarea "x"
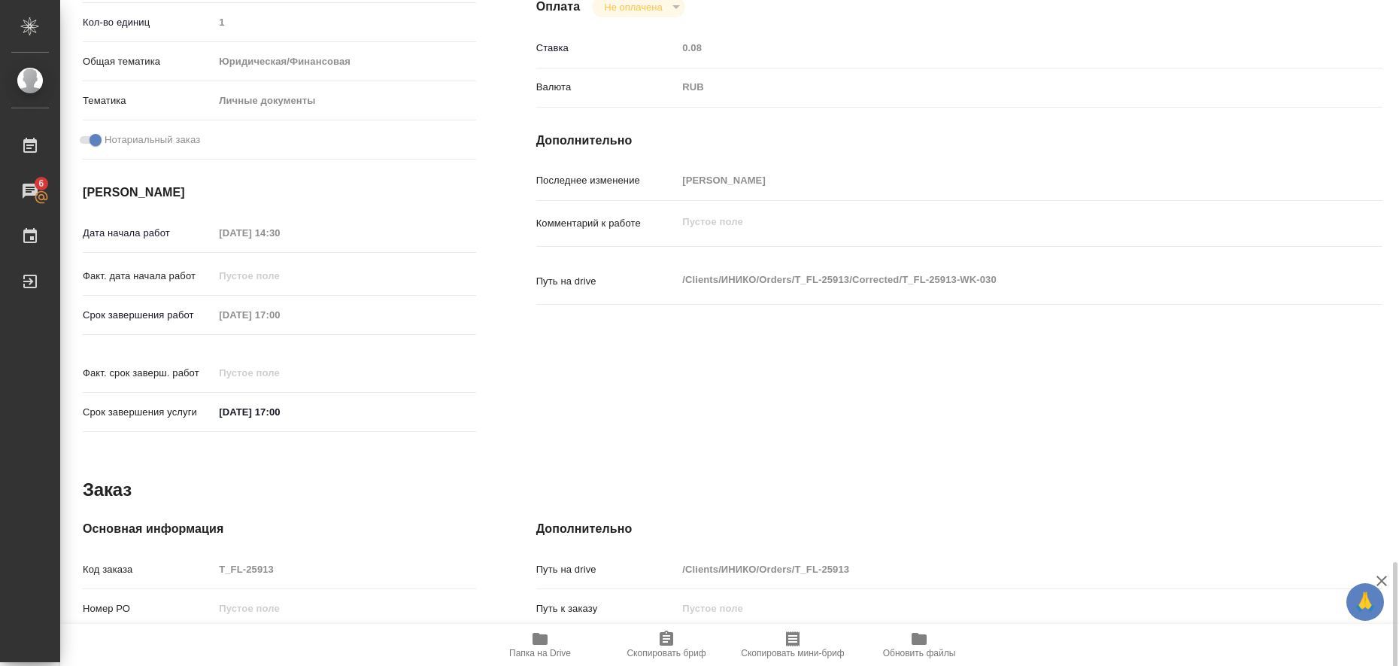
scroll to position [617, 0]
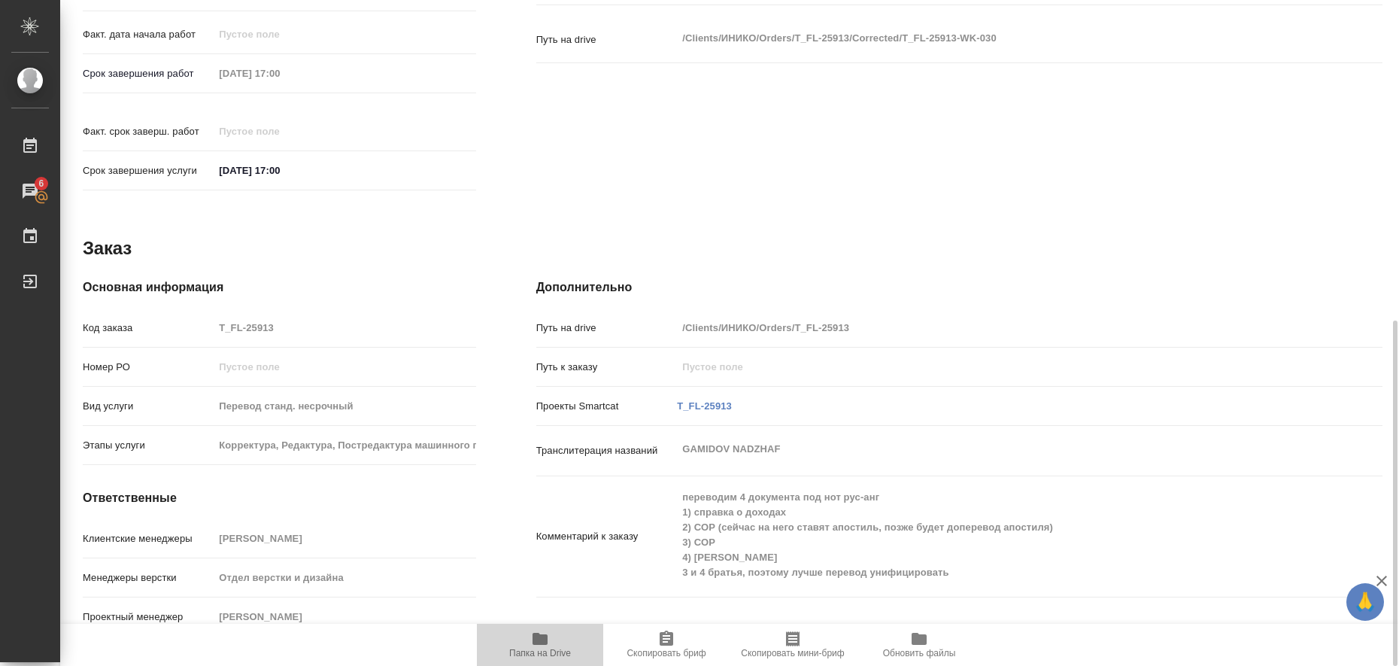
click at [545, 642] on icon "button" at bounding box center [539, 639] width 15 height 12
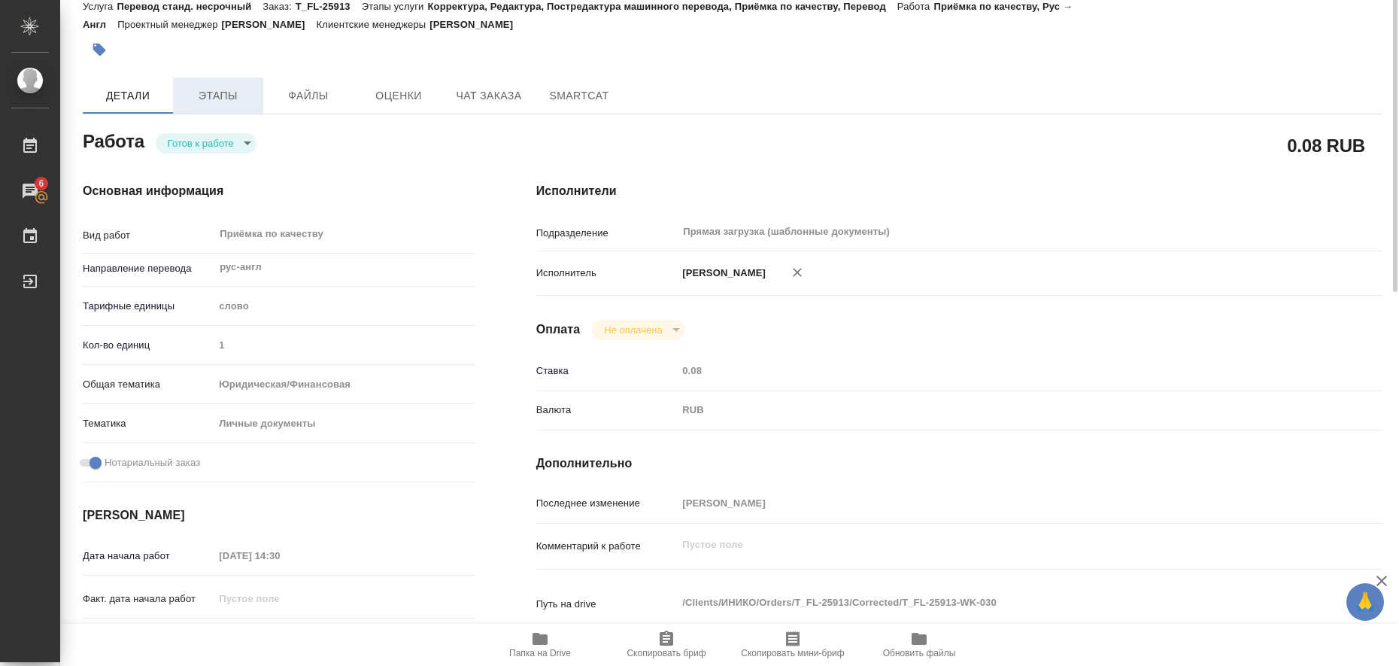
scroll to position [0, 0]
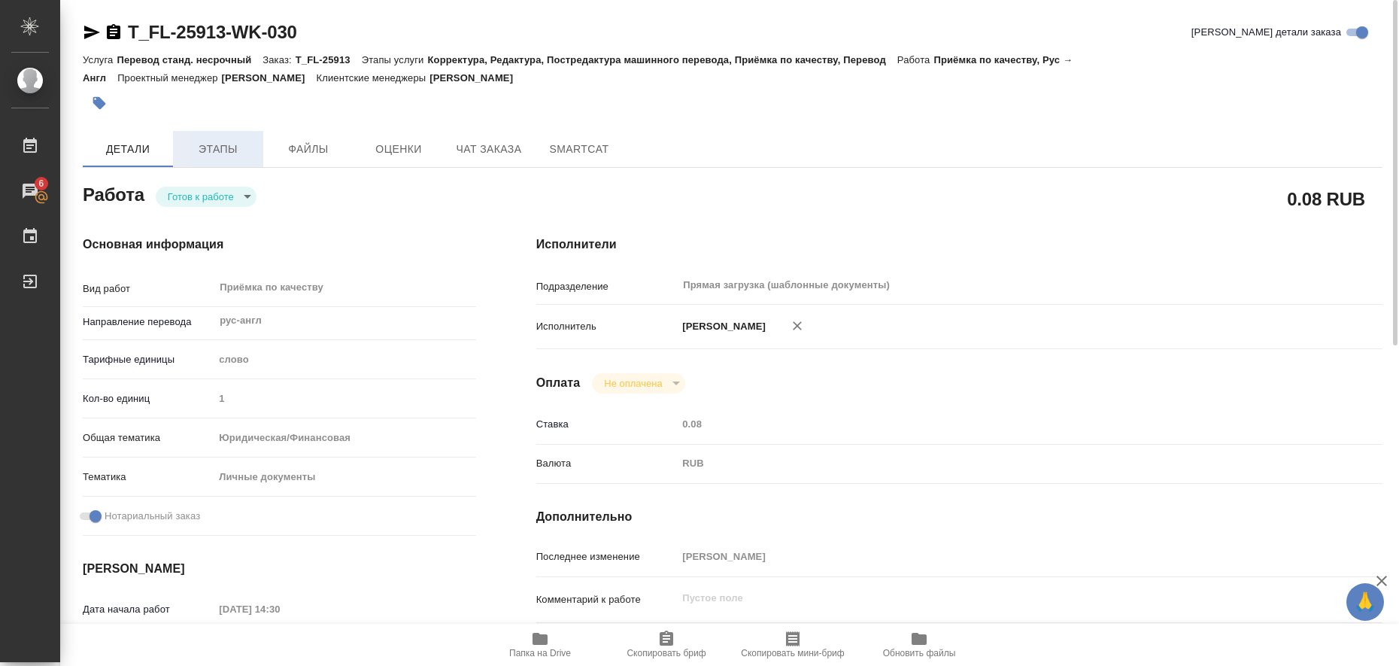
click at [232, 138] on button "Этапы" at bounding box center [218, 149] width 90 height 36
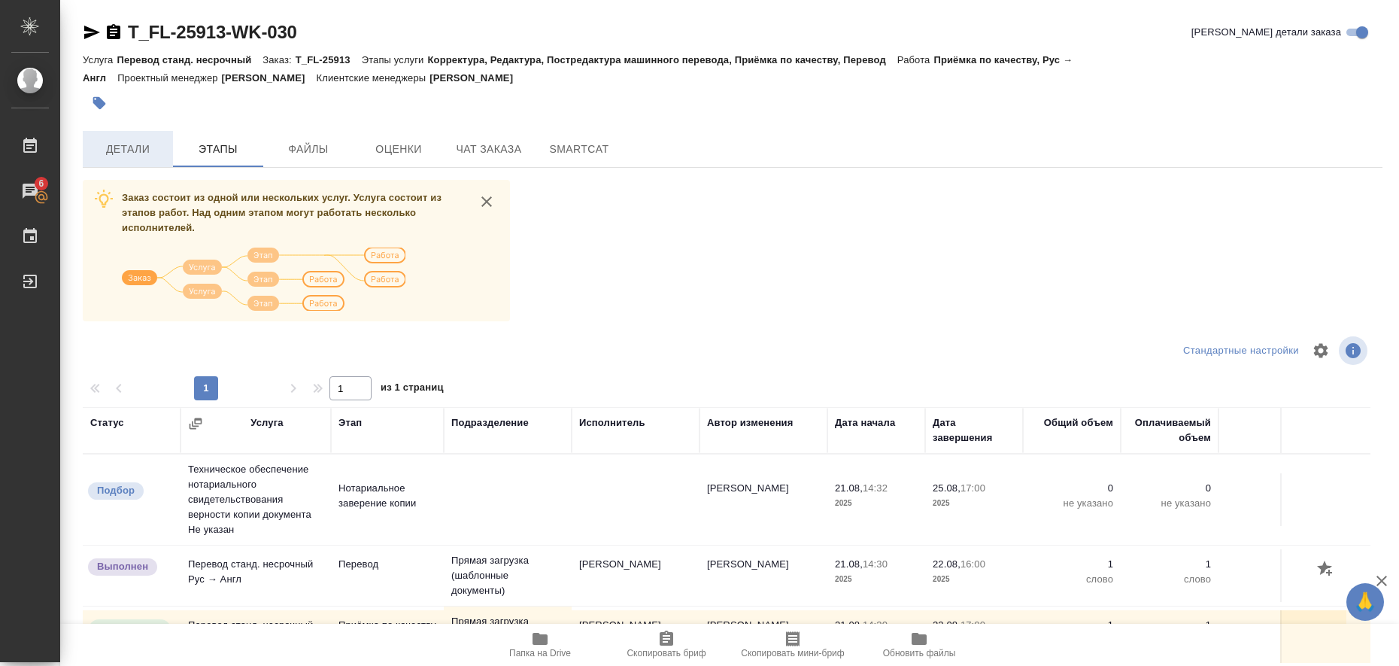
click at [156, 141] on span "Детали" at bounding box center [128, 149] width 72 height 19
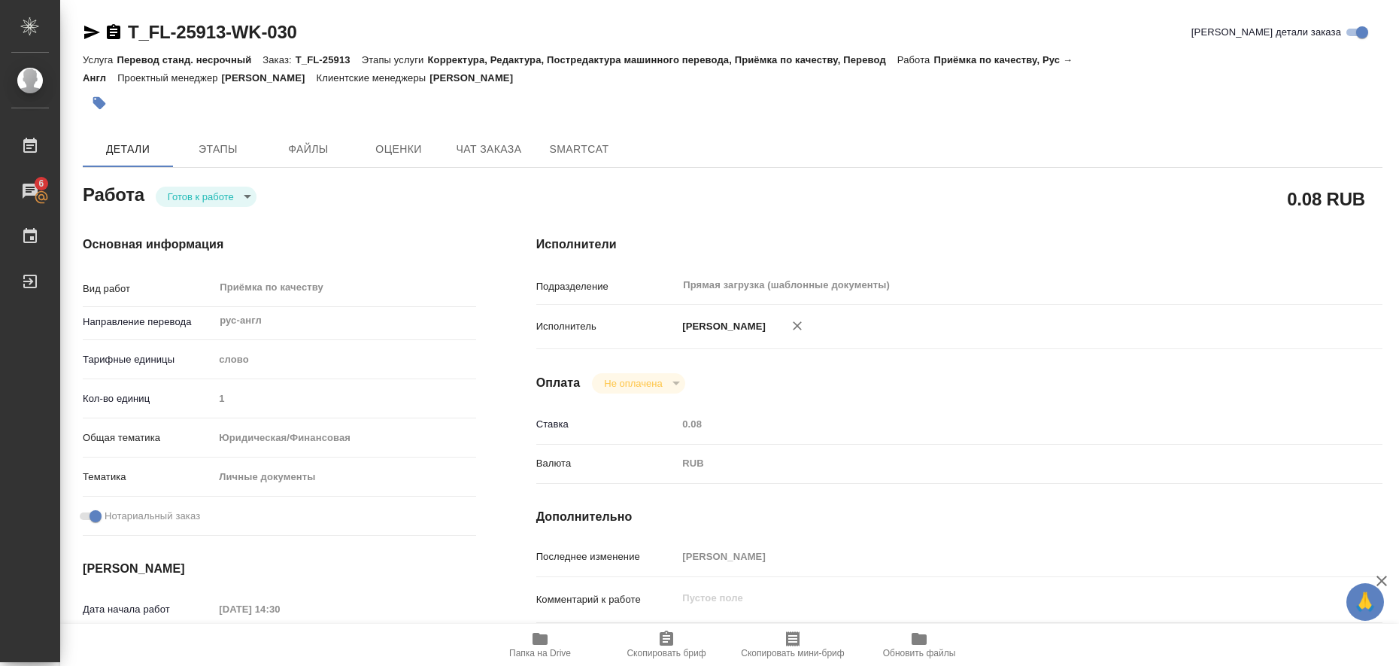
type textarea "x"
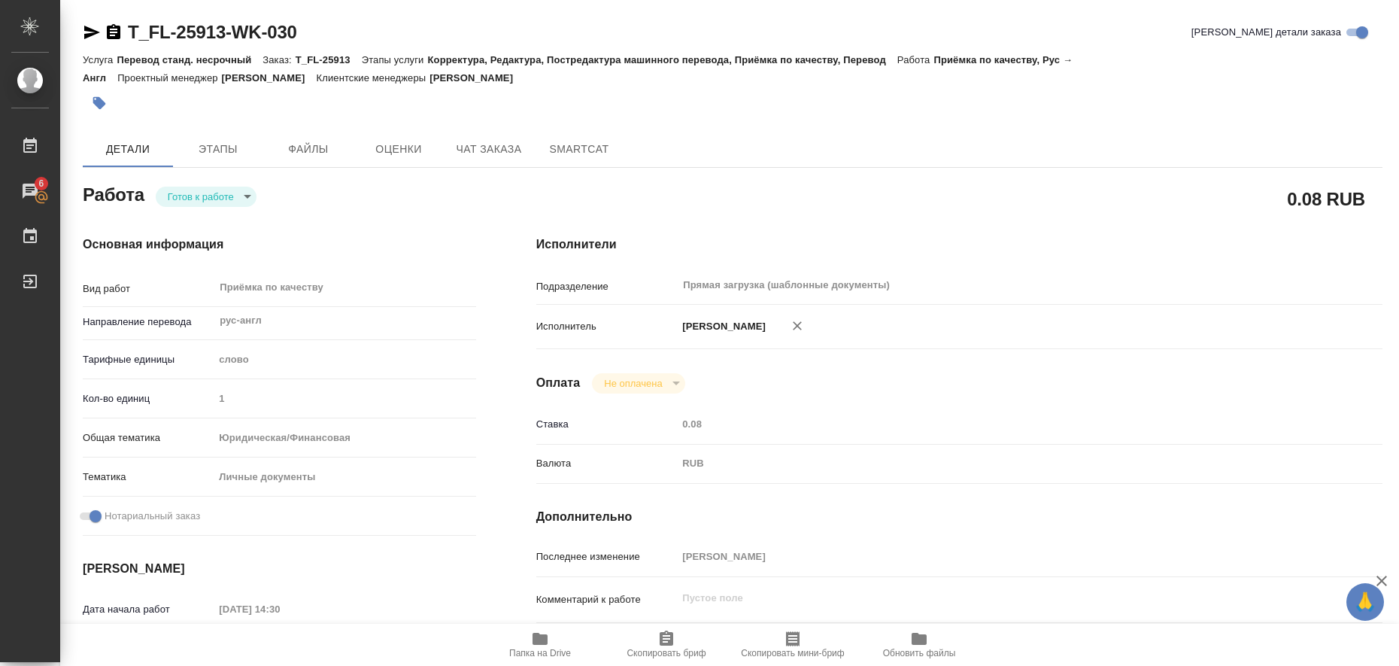
type textarea "x"
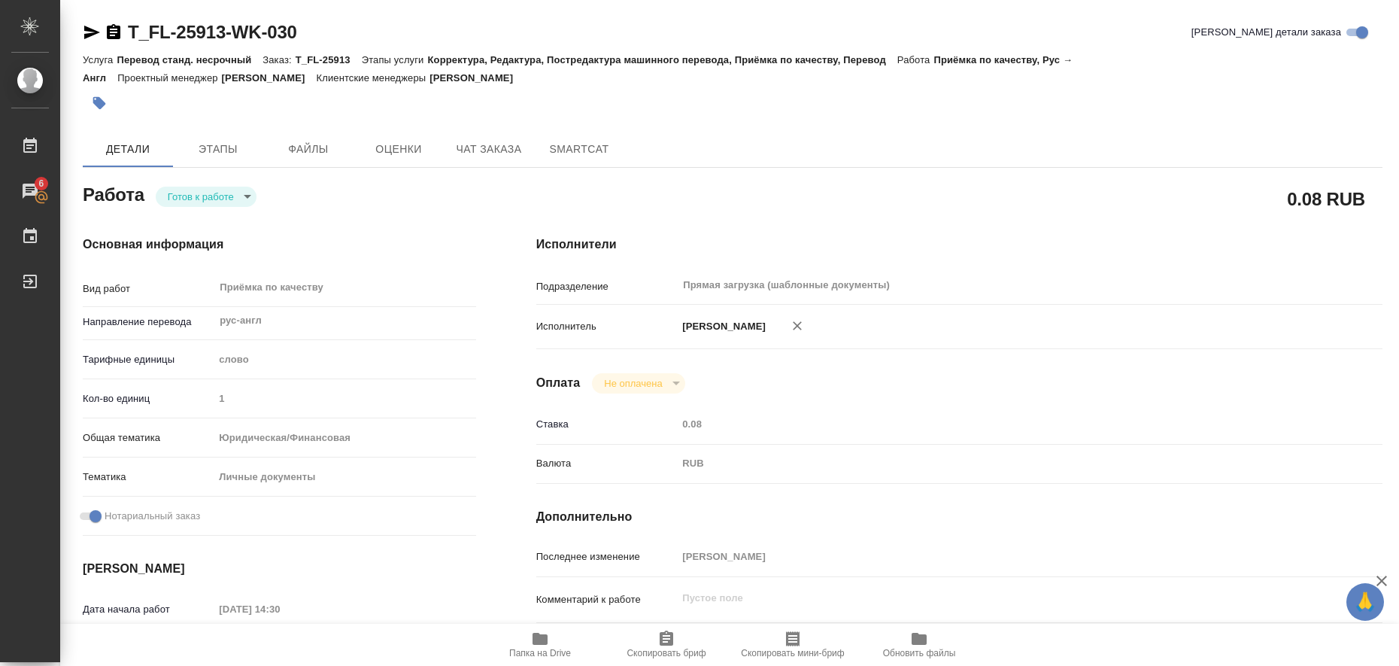
type textarea "x"
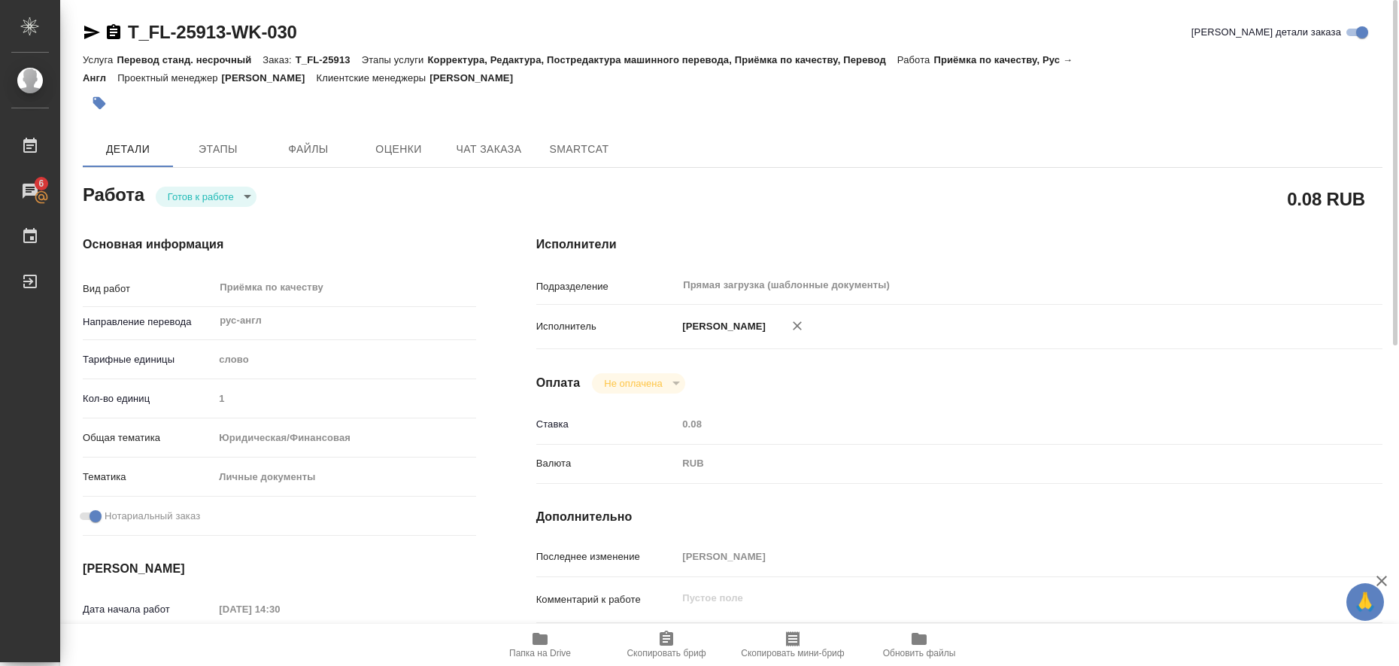
type textarea "x"
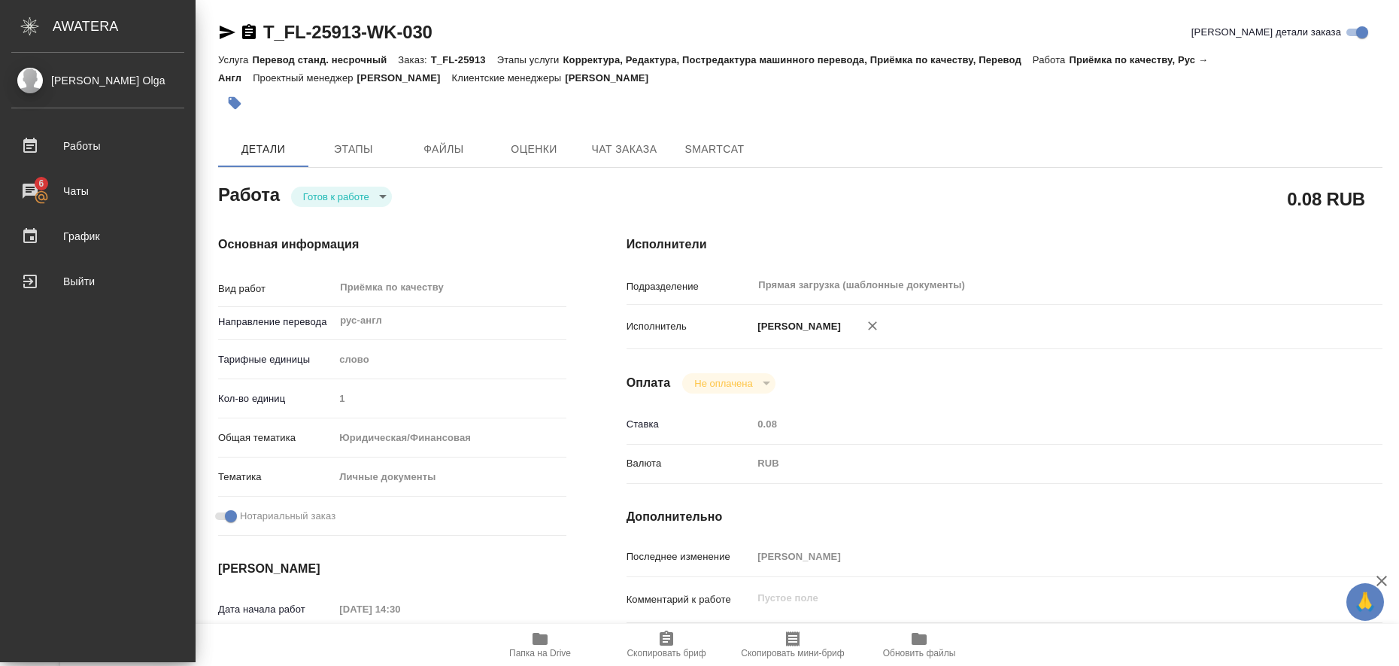
type textarea "x"
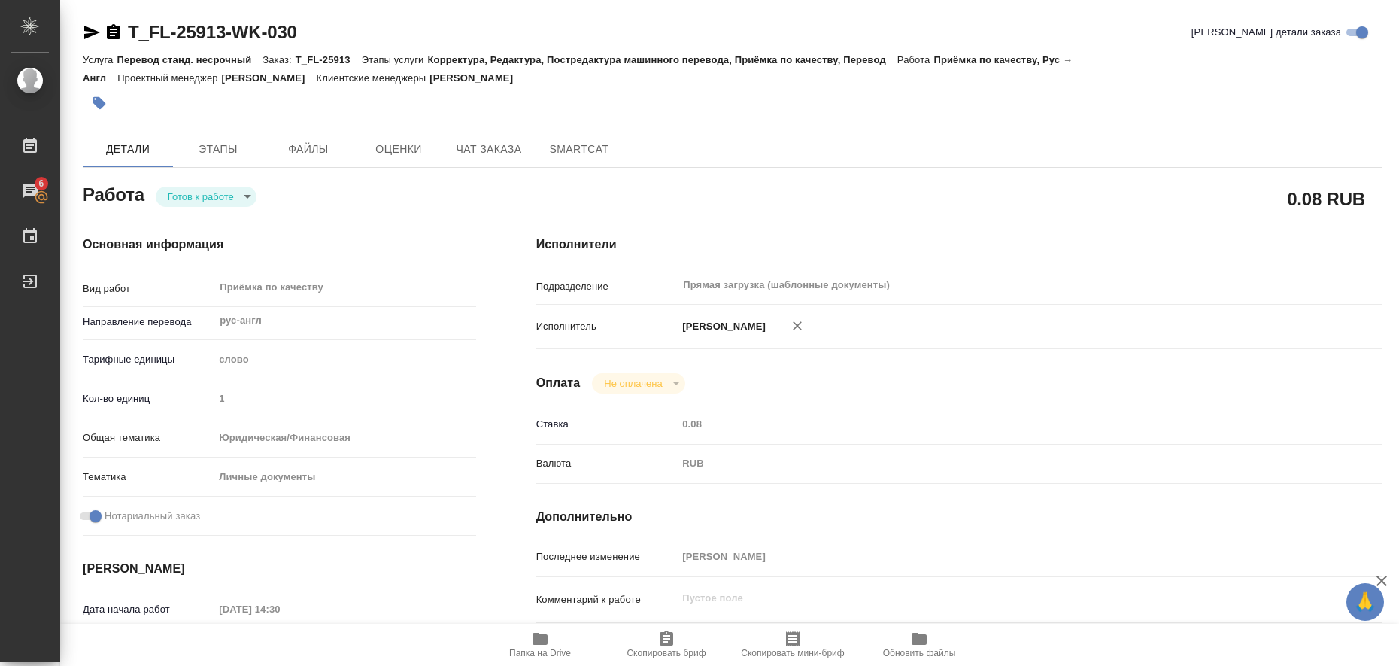
click at [92, 32] on icon "button" at bounding box center [92, 32] width 18 height 18
click at [76, 99] on div "T_FL-25913-WK-030 Кратко детали заказа Услуга Перевод станд. несрочный Заказ: T…" at bounding box center [732, 649] width 1316 height 1298
click at [102, 107] on icon "button" at bounding box center [99, 103] width 13 height 13
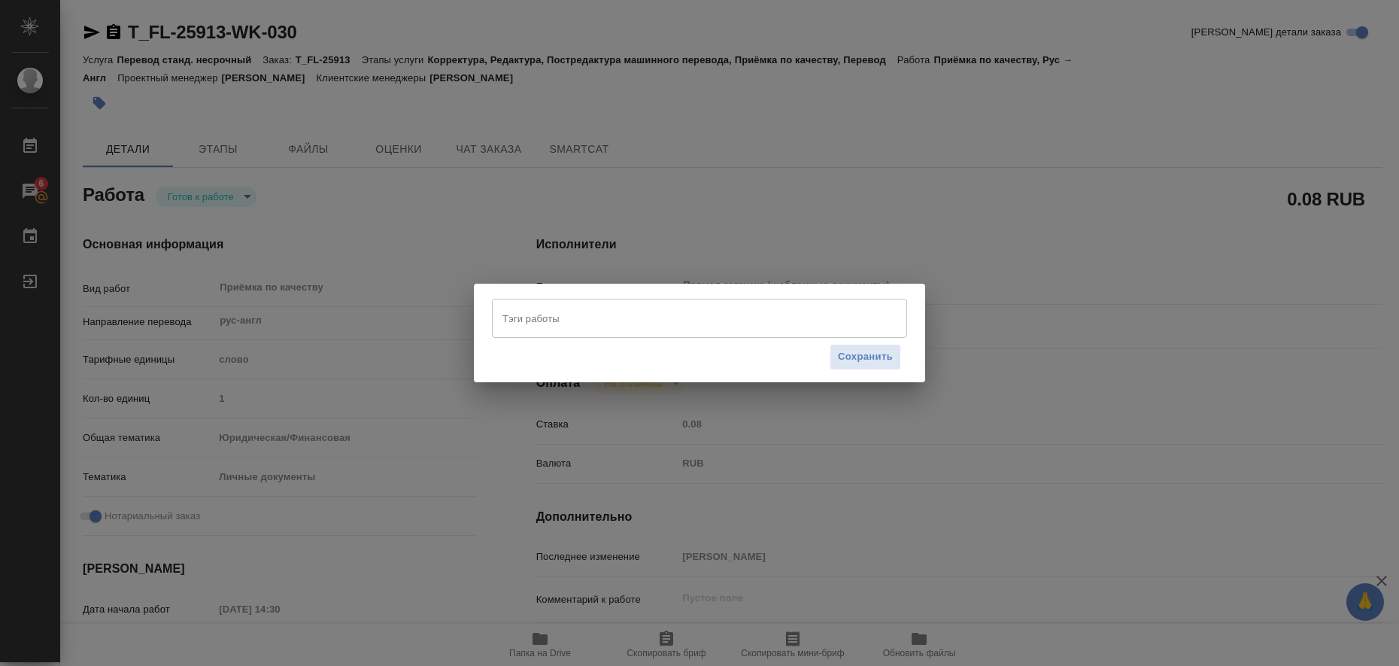
click at [521, 308] on input "Тэги работы" at bounding box center [685, 318] width 373 height 26
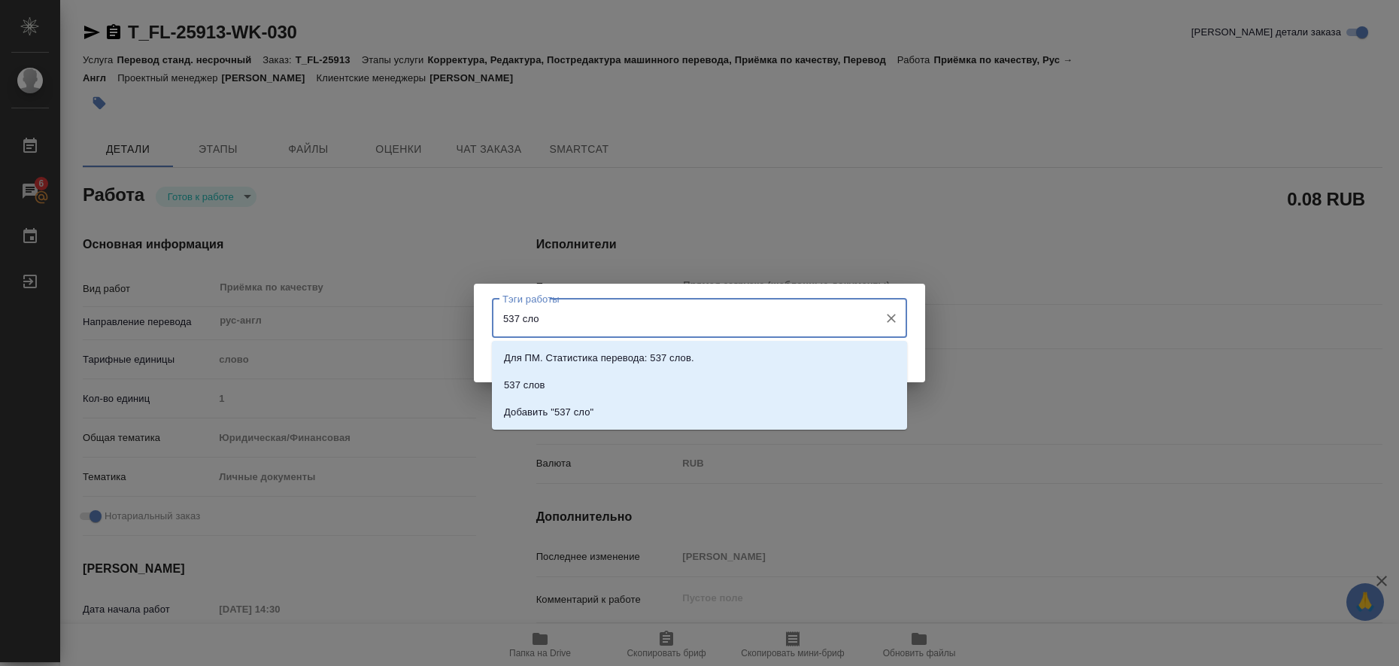
type input "537 слов"
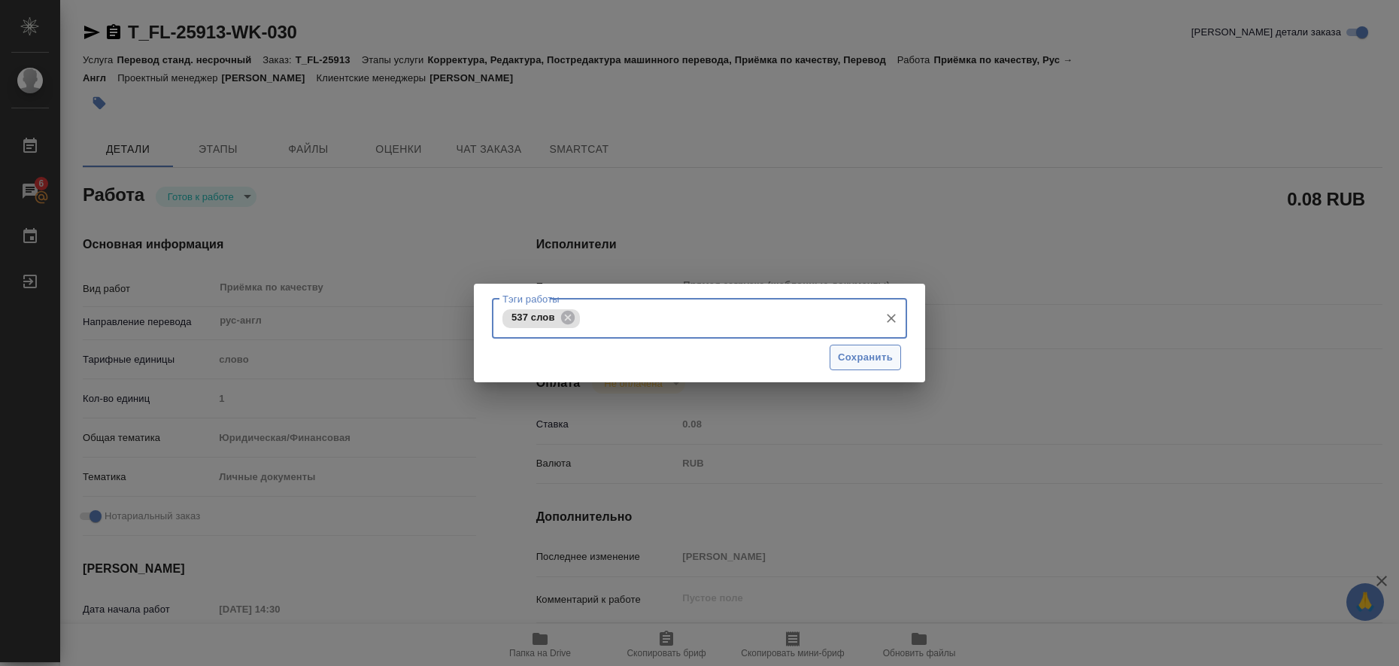
click at [888, 352] on span "Сохранить" at bounding box center [865, 357] width 55 height 17
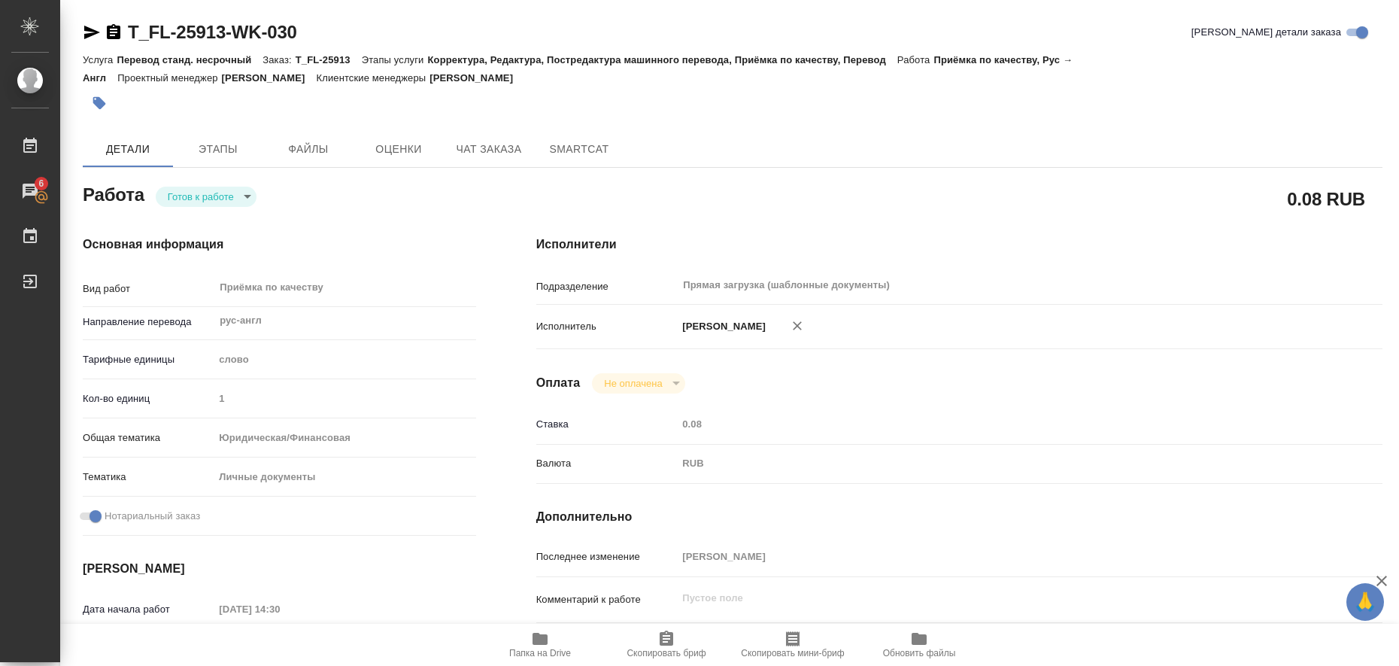
type input "readyForWork"
type textarea "Приёмка по качеству"
type textarea "x"
type input "рус-англ"
type input "5a8b1489cc6b4906c91bfd90"
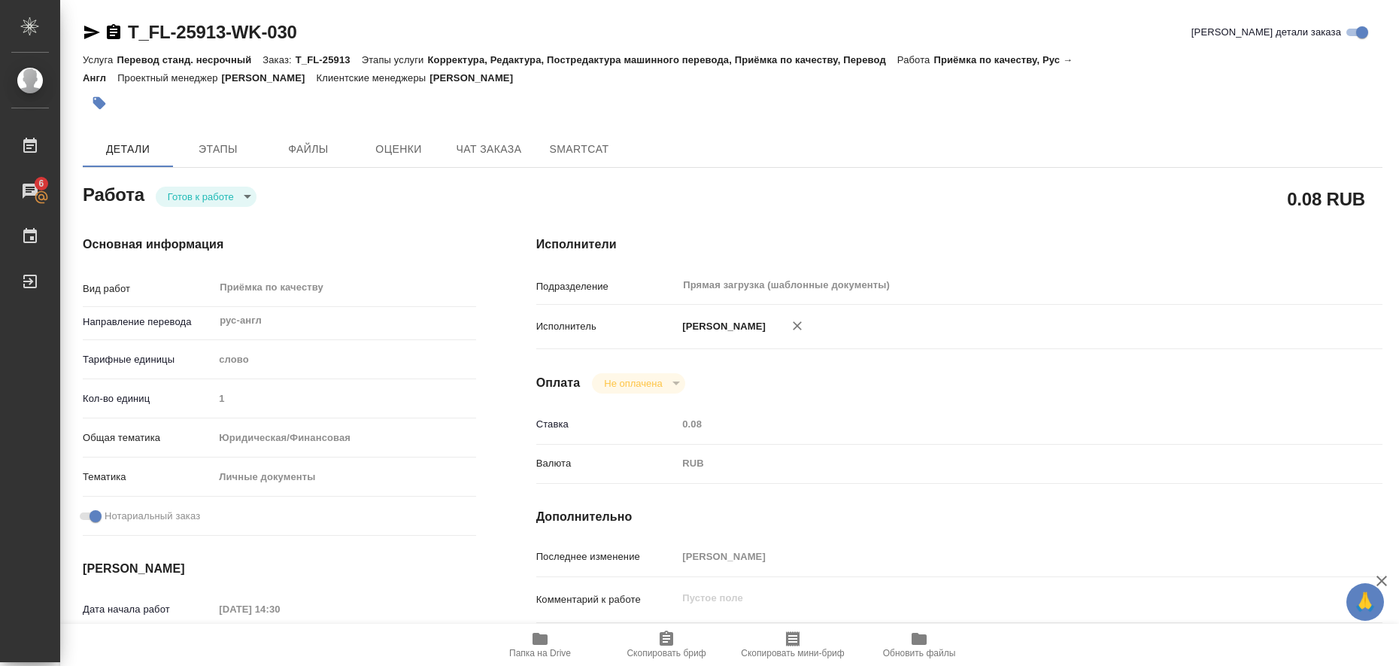
type input "1"
type input "yr-fn"
type input "5a8b8b956a9677013d343cfe"
checkbox input "true"
type input "21.08.2025 14:30"
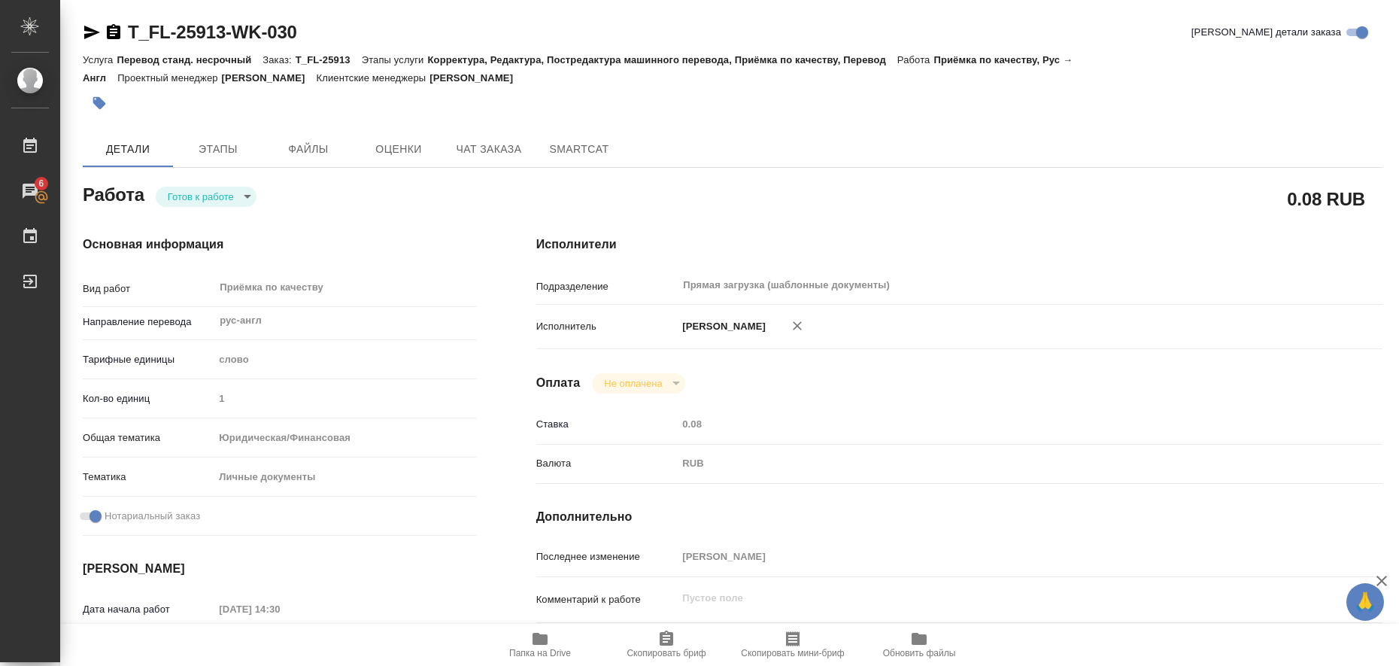
type input "22.08.2025 17:00"
type input "Прямая загрузка (шаблонные документы)"
type input "notPayed"
type input "0.08"
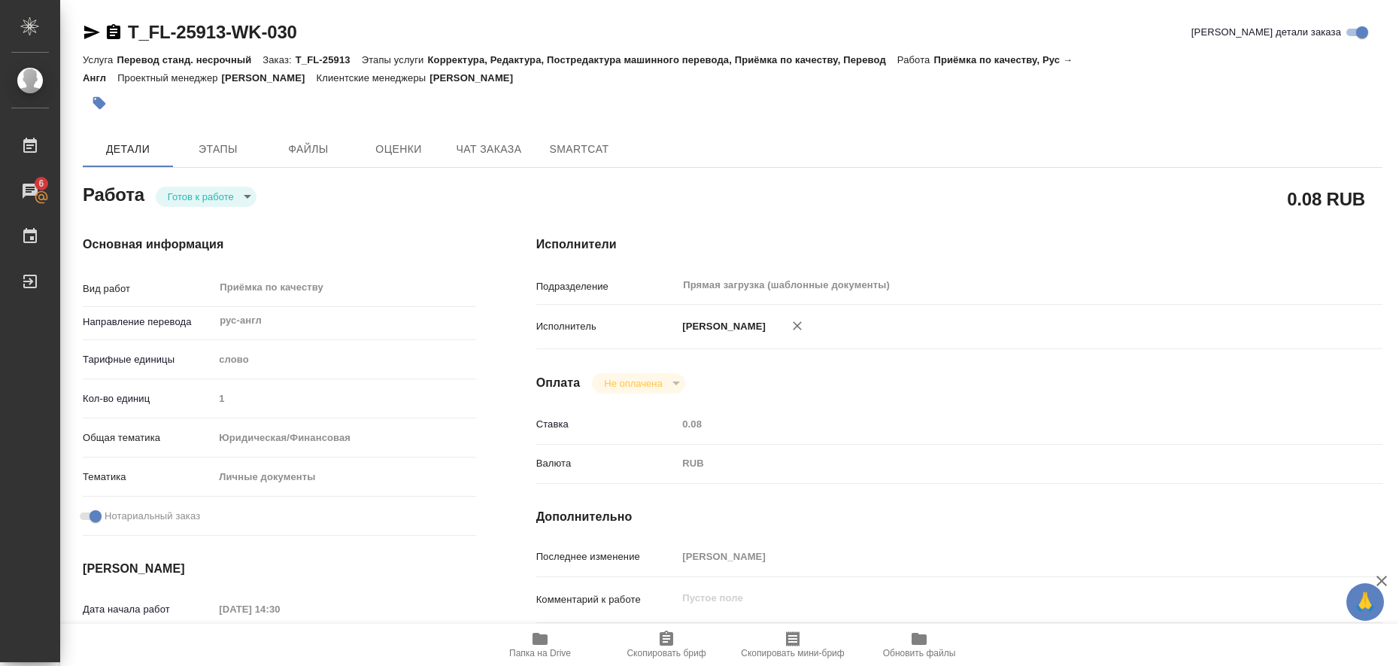
type input "RUB"
type input "[PERSON_NAME]"
type textarea "x"
type textarea "/Clients/ИНИКО/Orders/T_FL-25913/Corrected/T_FL-25913-WK-030"
type textarea "x"
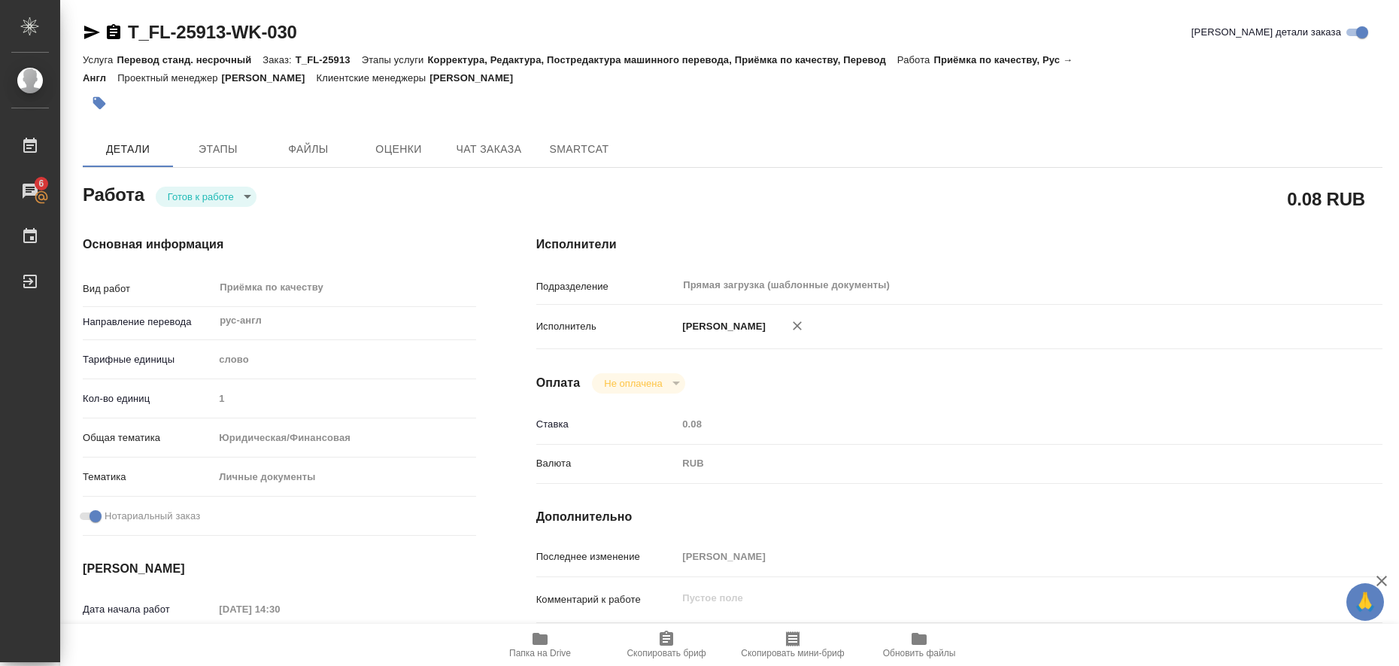
type input "T_FL-25913"
type input "Перевод станд. несрочный"
type input "Корректура, Редактура, Постредактура машинного перевода, Приёмка по качеству, П…"
type input "Прохорова Анастасия"
type input "Отдел верстки и дизайна"
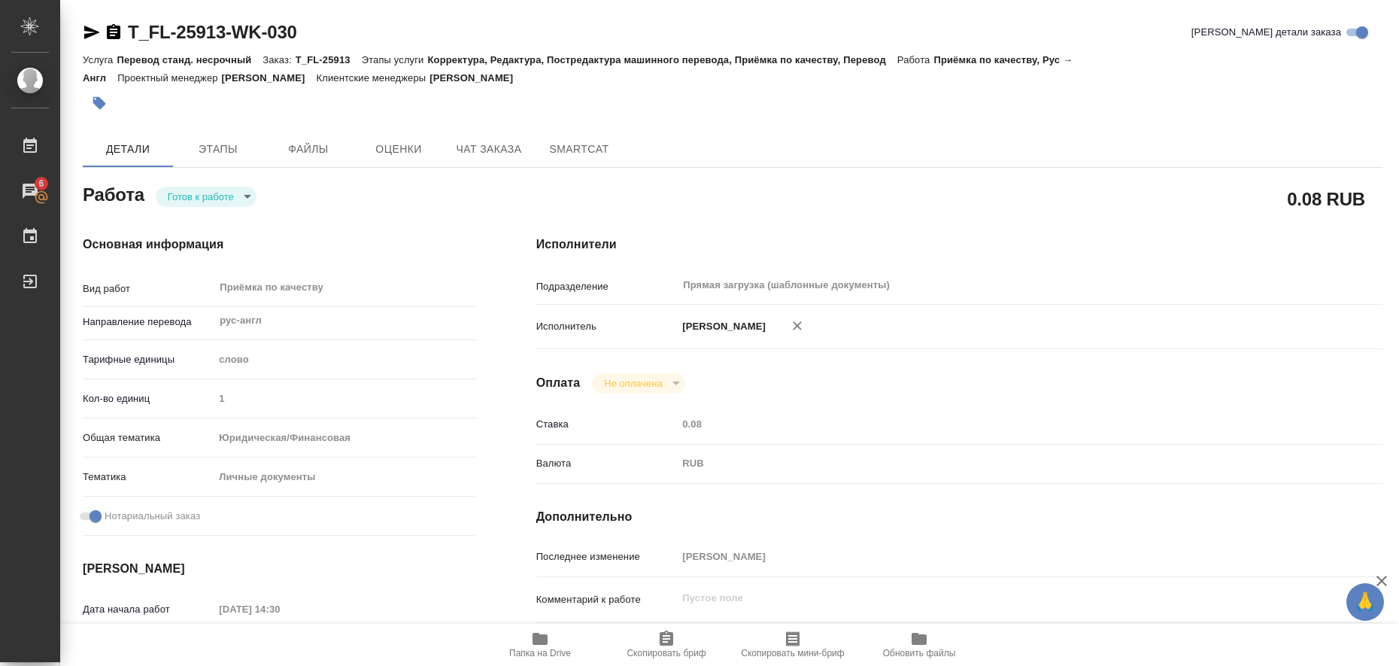
type input "/Clients/ИНИКО/Orders/T_FL-25913"
type textarea "GAMIDOV NADZHAF"
type textarea "x"
type textarea "переводим 4 документа под нот рус-анг 1) справка о доходах 2) СОР (сейчас на не…"
type textarea "x"
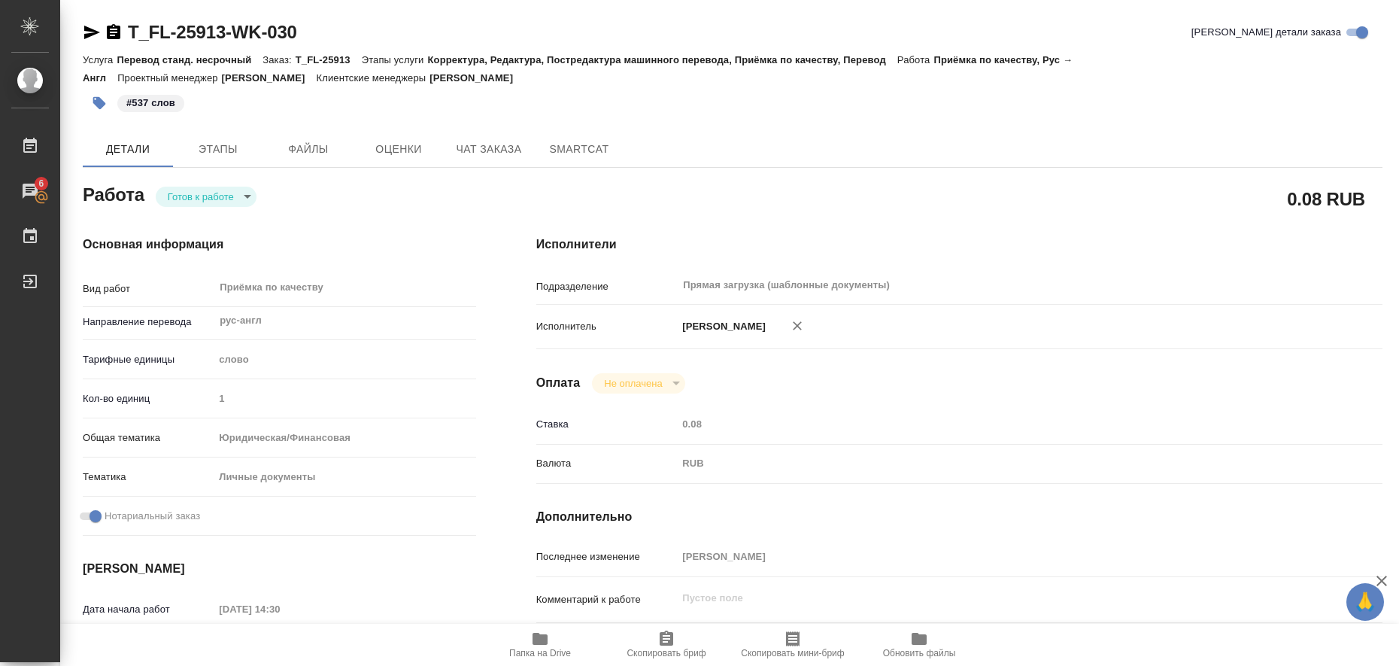
type textarea "x"
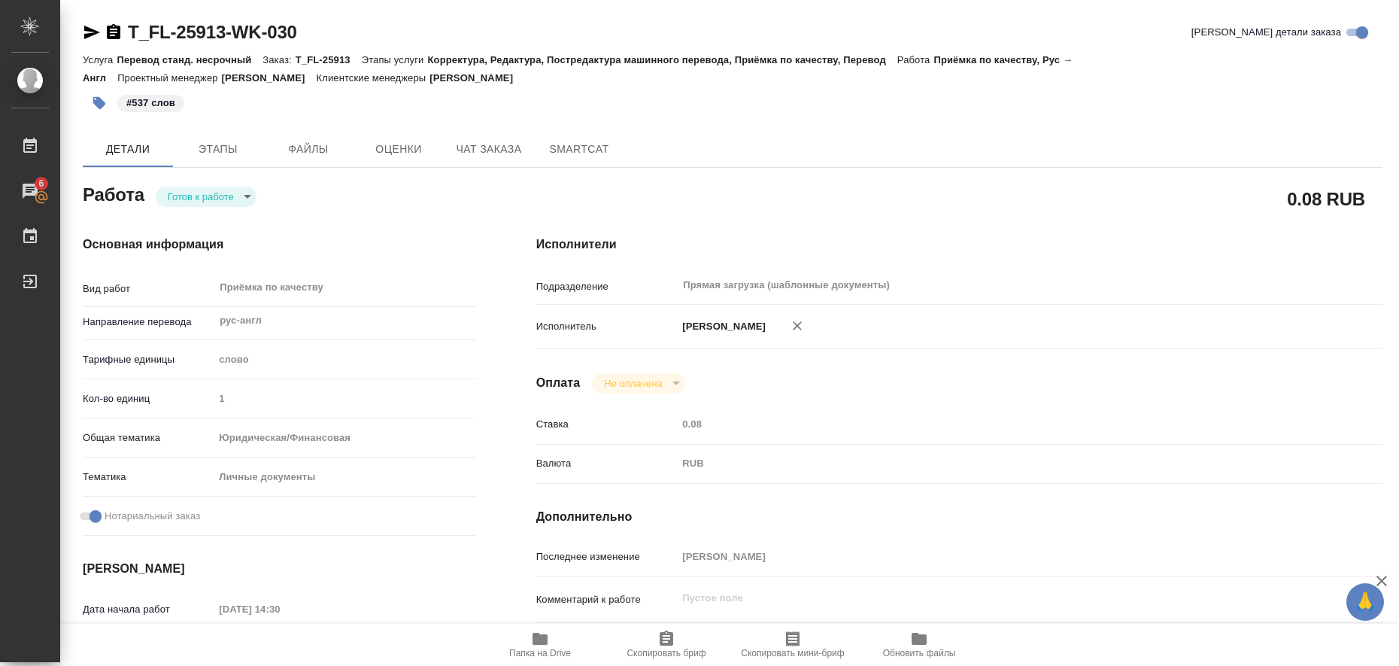
type textarea "x"
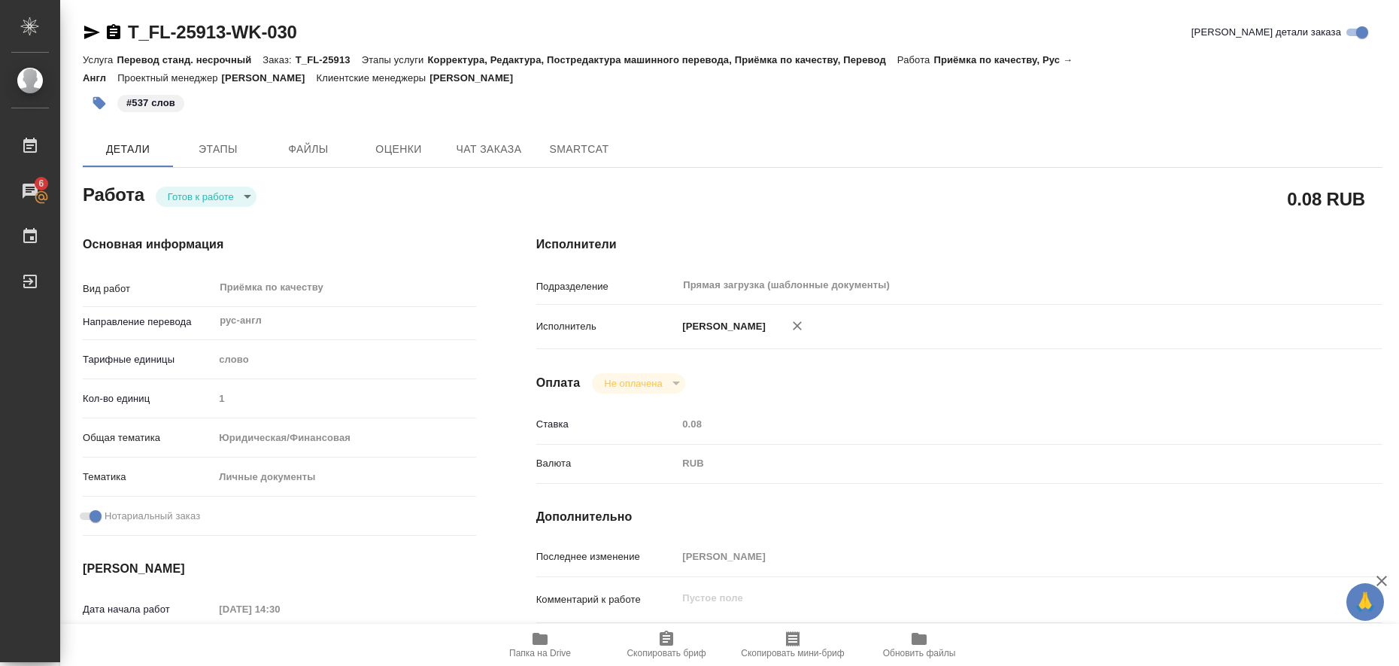
type textarea "x"
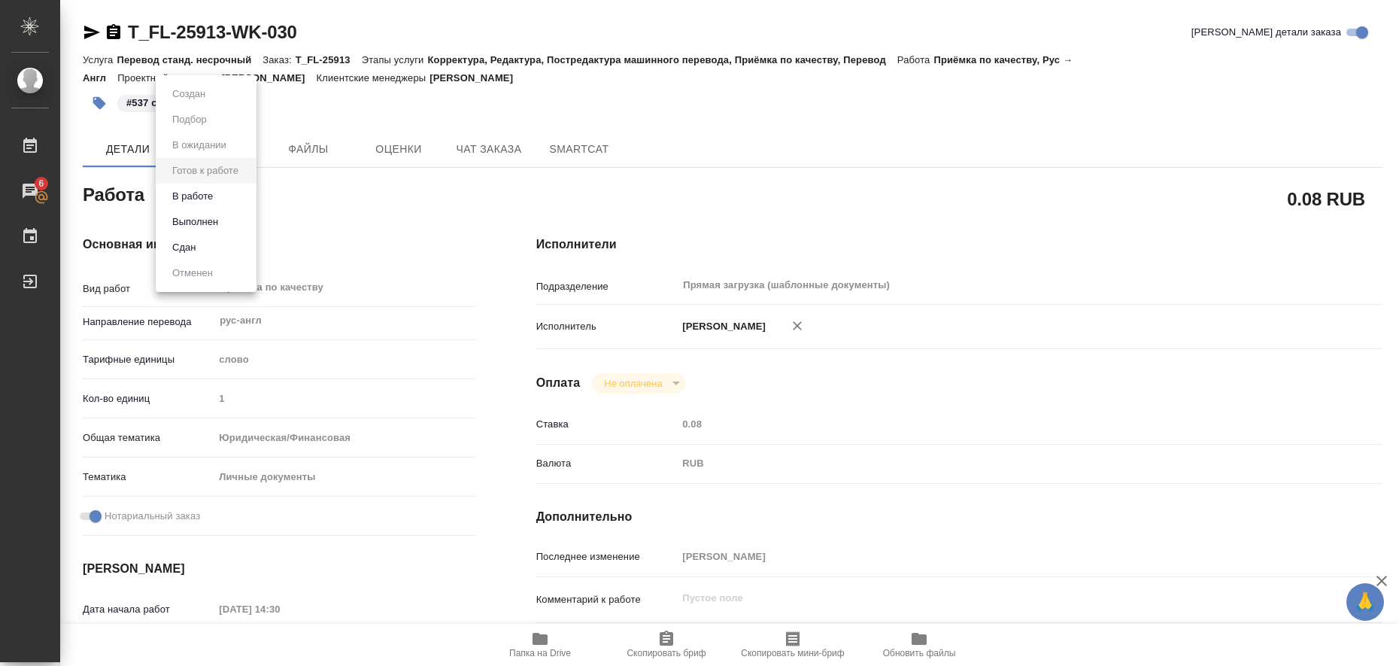
click at [245, 196] on body "🙏 .cls-1 fill:#fff; AWATERA Liubitskaia Olga Работы 6 Чаты График Выйти T_FL-25…" at bounding box center [699, 333] width 1399 height 666
type textarea "x"
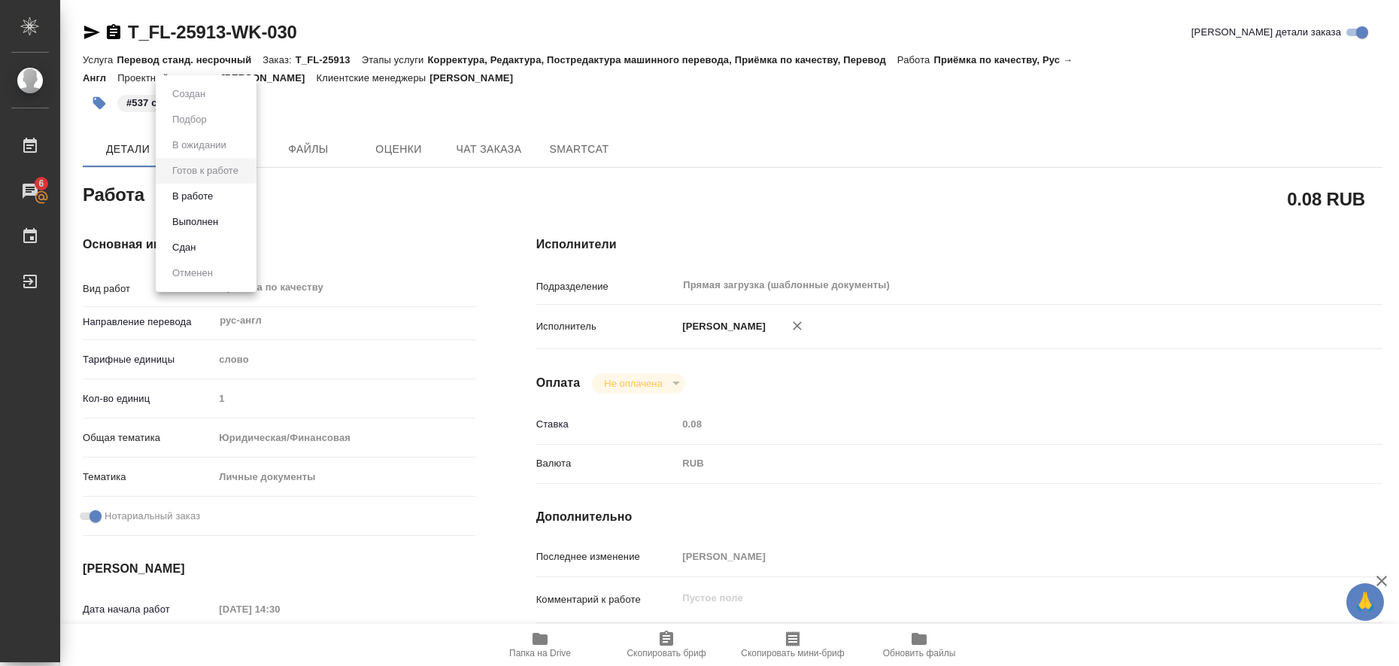
type textarea "x"
click at [234, 218] on li "Выполнен" at bounding box center [206, 222] width 101 height 26
type textarea "x"
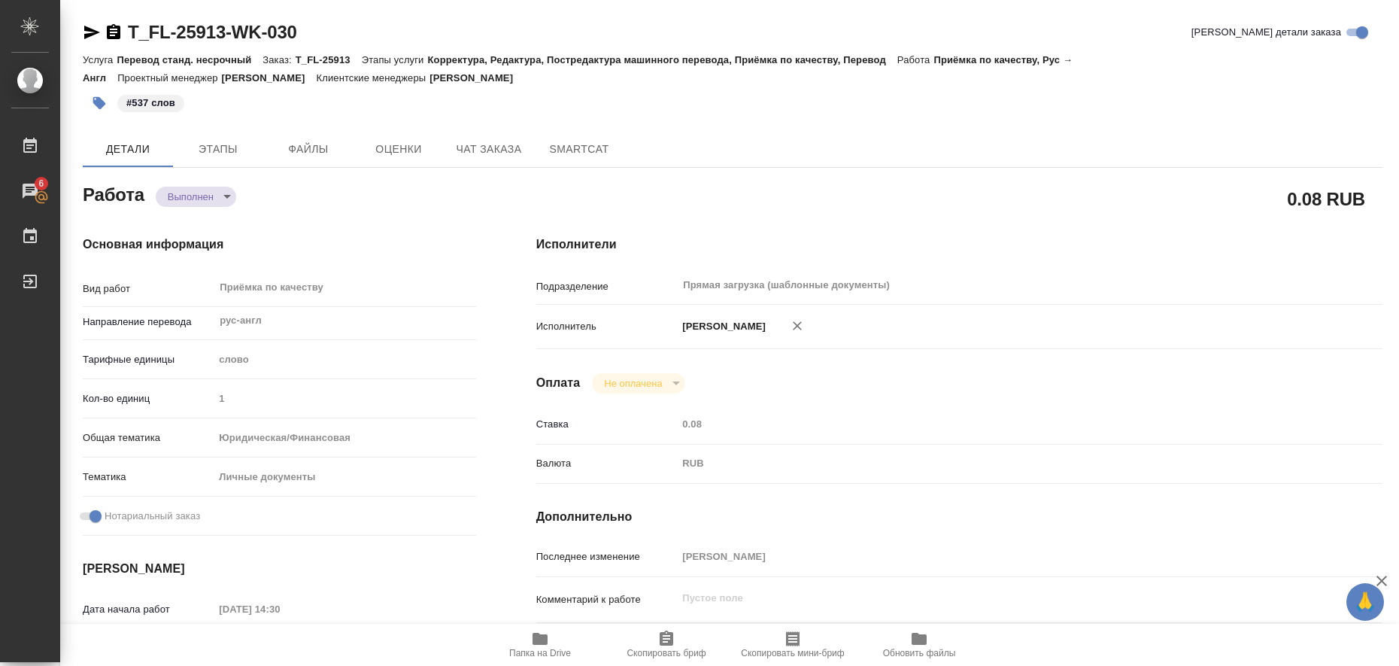
type textarea "x"
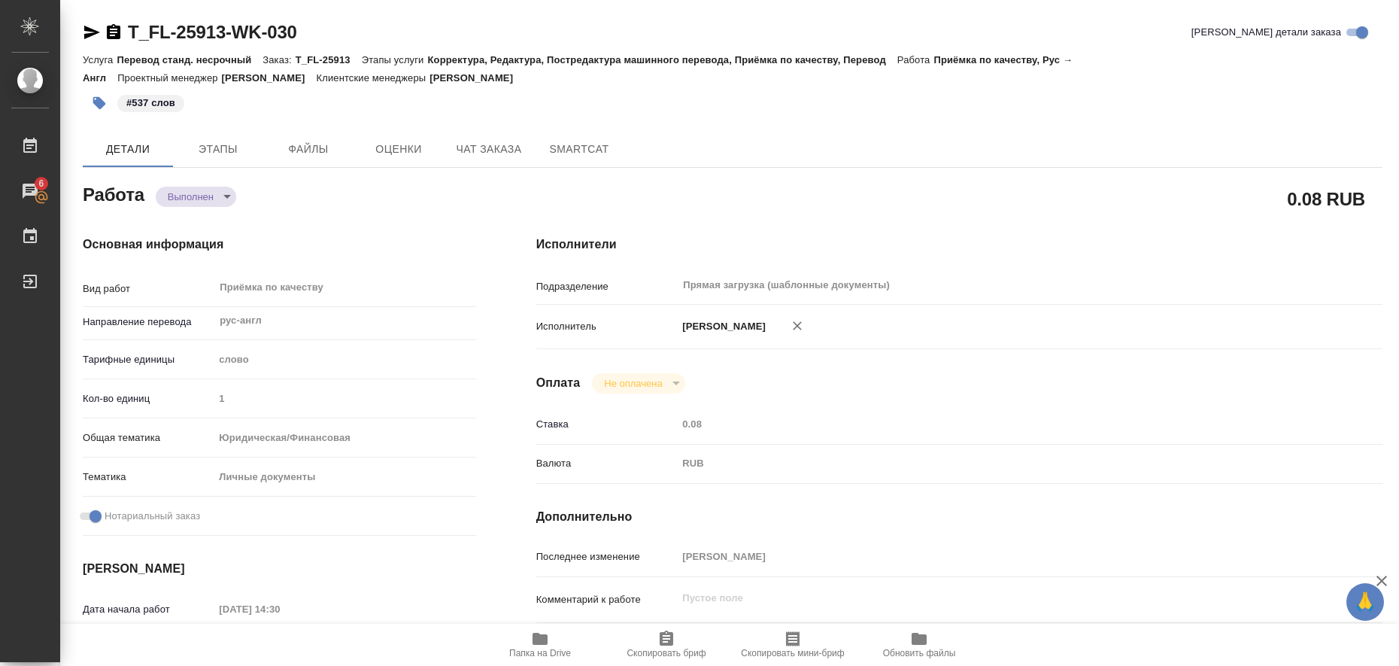
type textarea "x"
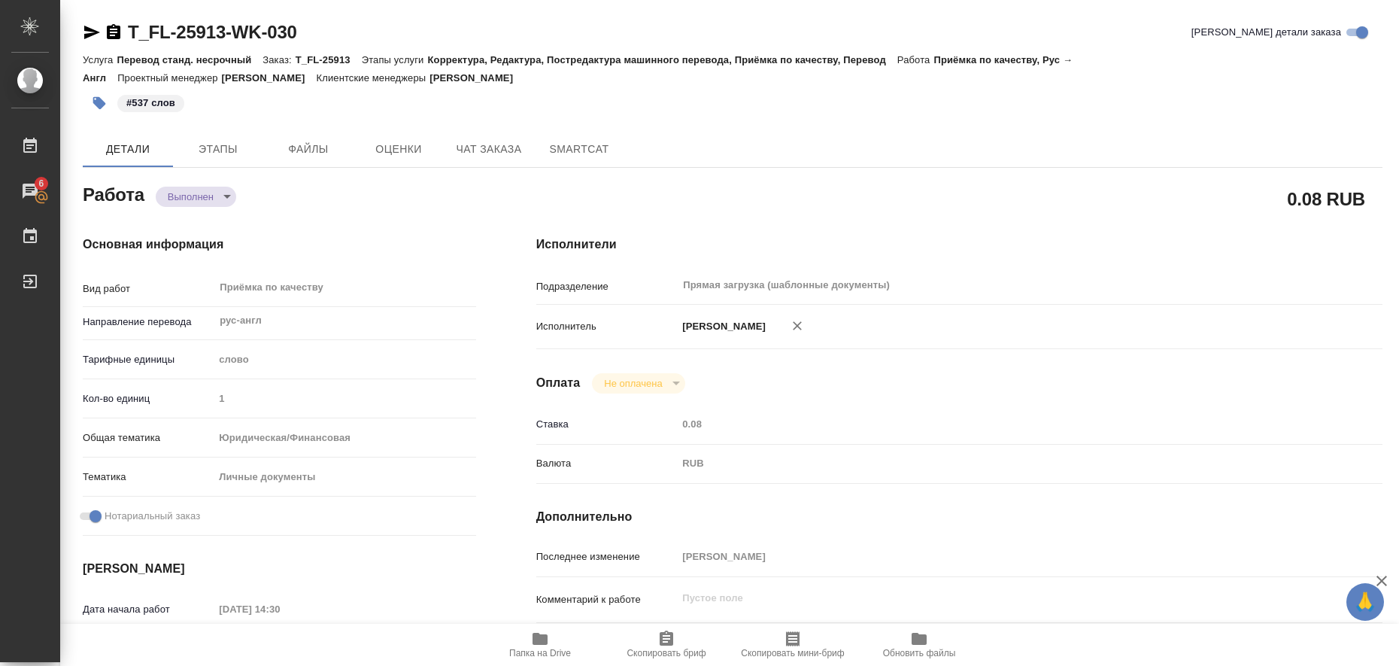
type textarea "x"
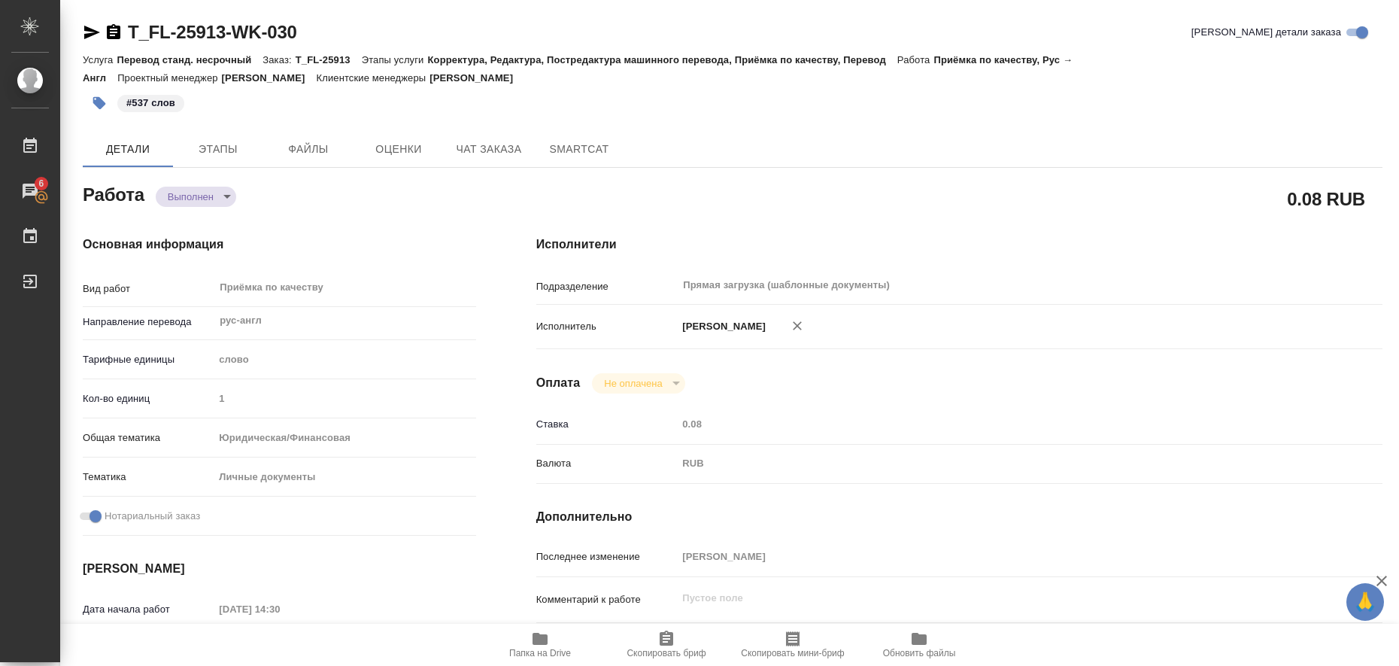
type textarea "x"
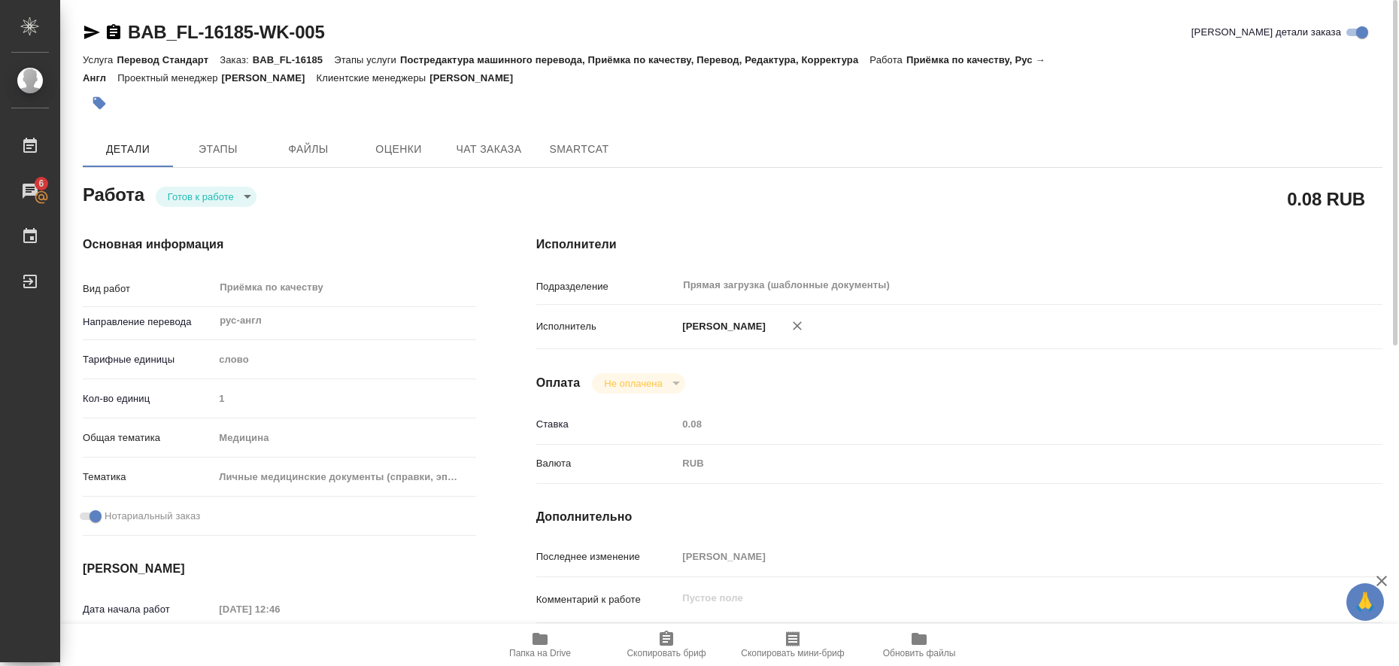
click at [87, 29] on icon "button" at bounding box center [92, 33] width 16 height 14
click at [95, 96] on icon "button" at bounding box center [99, 103] width 15 height 15
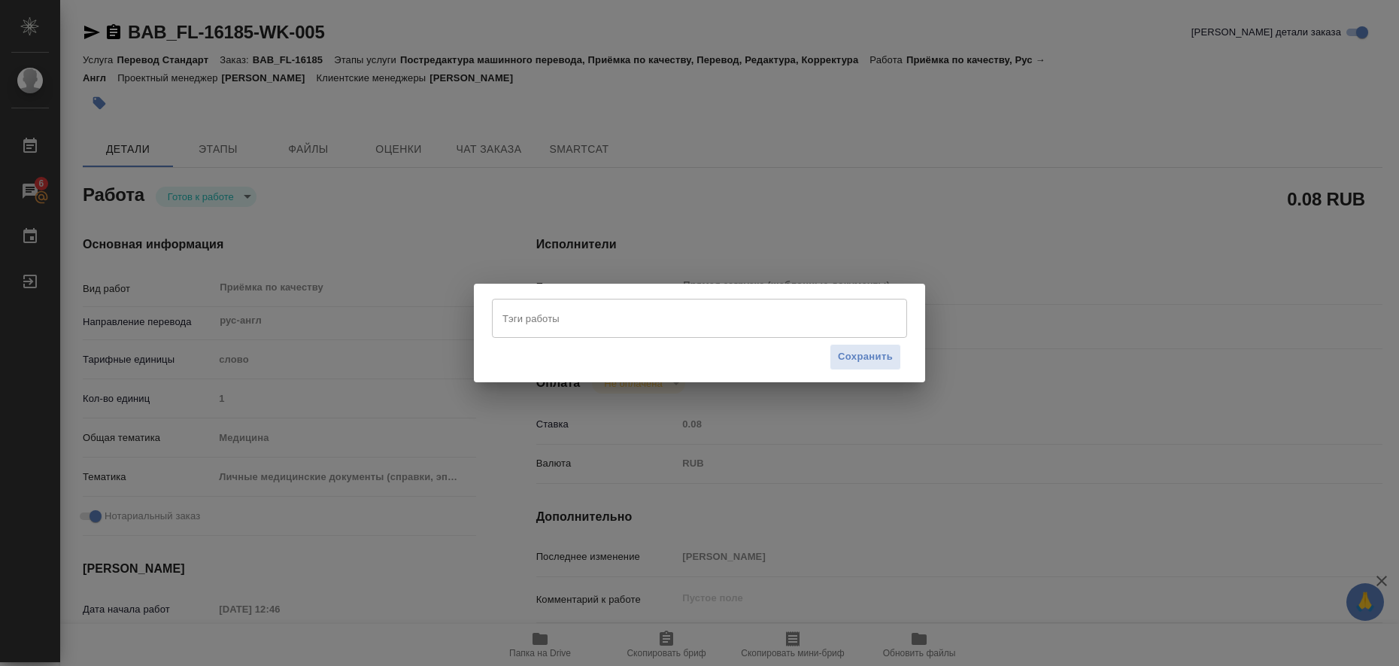
click at [572, 311] on input "Тэги работы" at bounding box center [685, 318] width 373 height 26
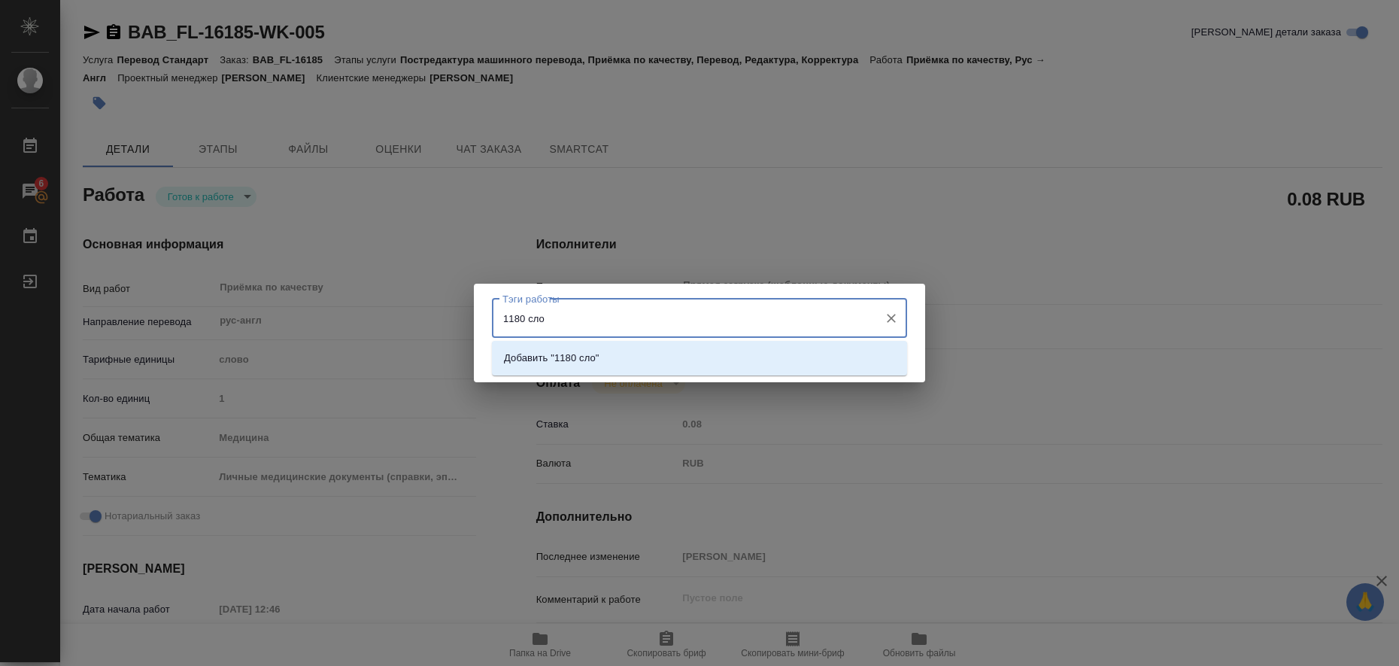
type input "1180 слов"
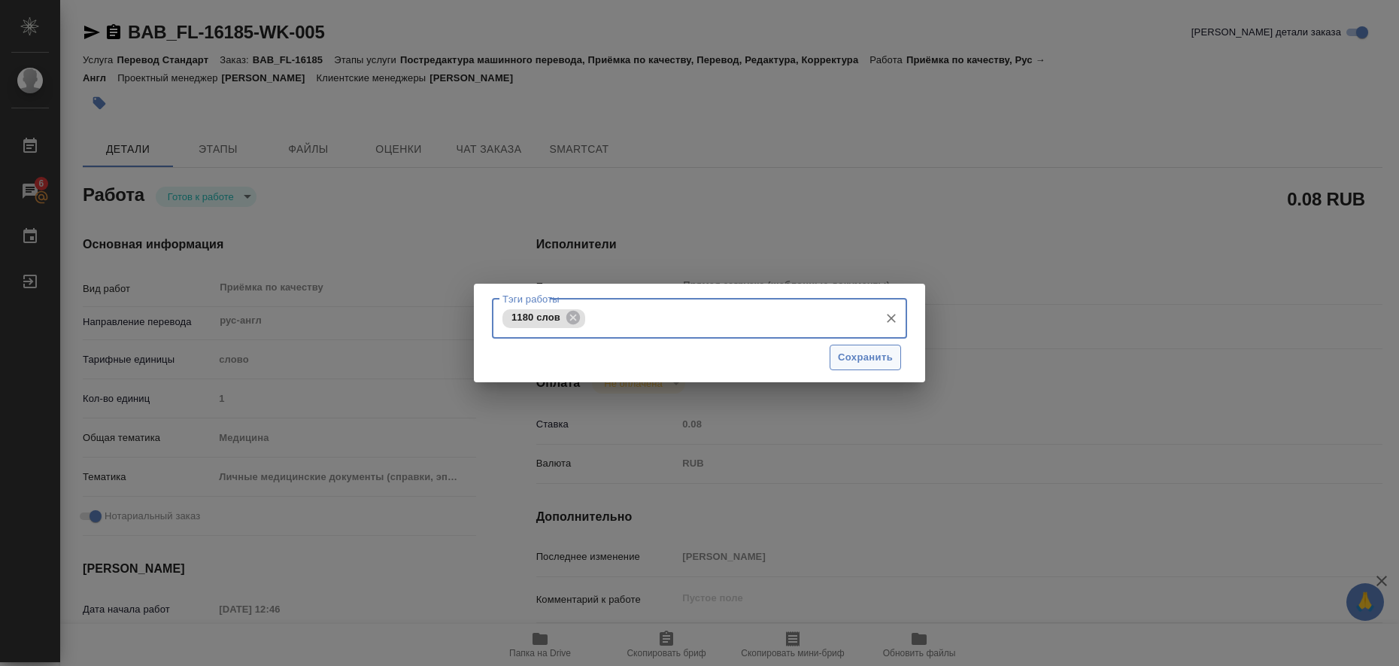
click at [859, 358] on span "Сохранить" at bounding box center [865, 357] width 55 height 17
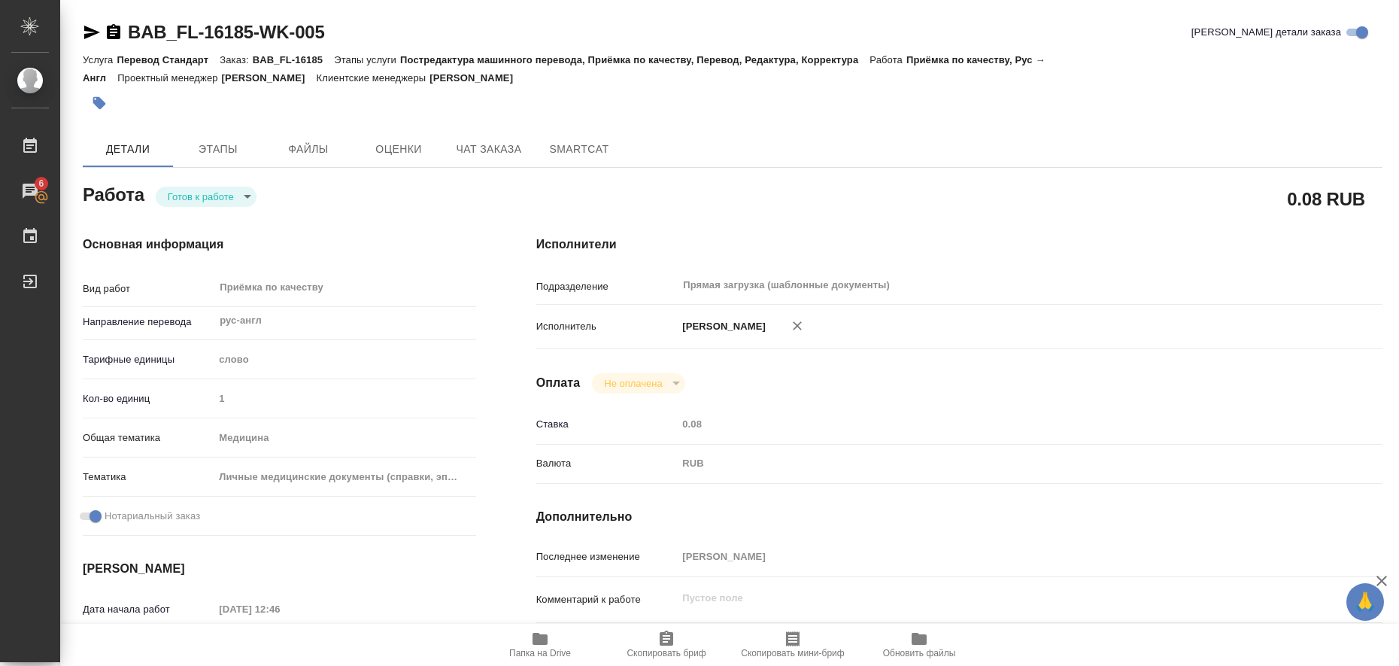
type input "readyForWork"
type input "рус-англ"
type input "5a8b1489cc6b4906c91bfd90"
type input "1"
type input "med"
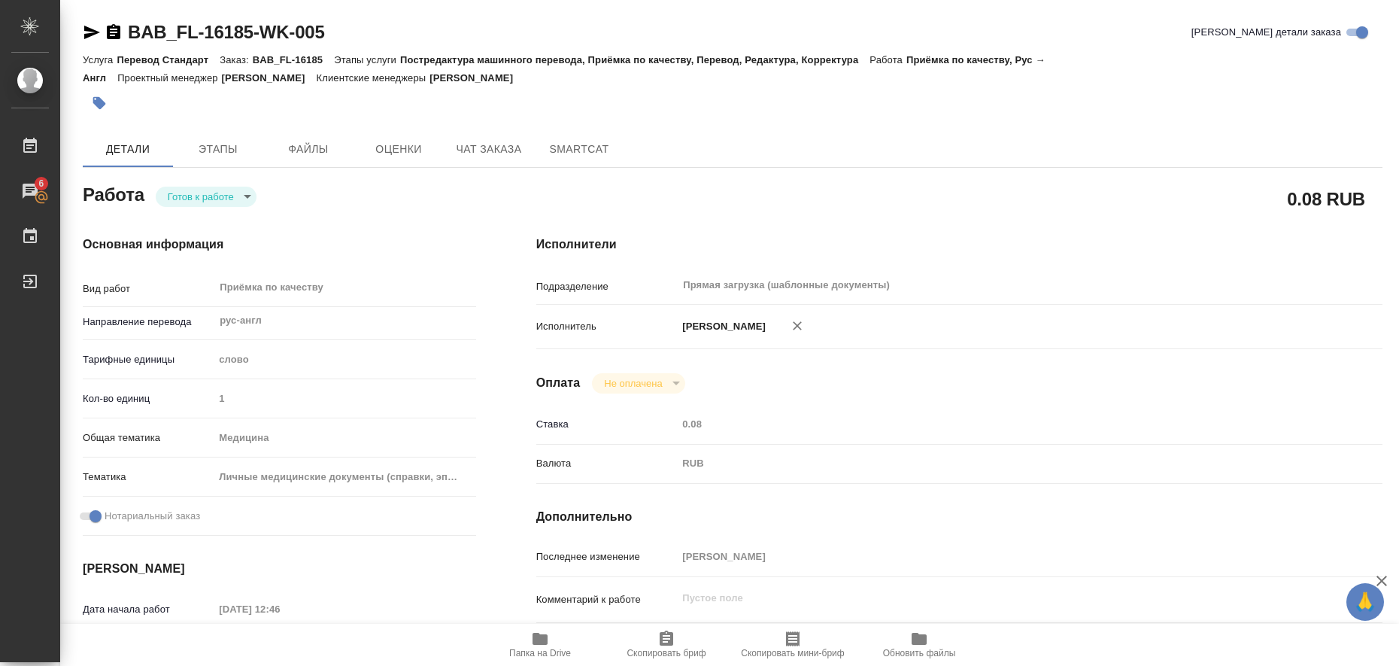
type input "5a8b8b956a9677013d343e74"
checkbox input "true"
type input "[DATE] 12:46"
type input "[DATE] 13:00"
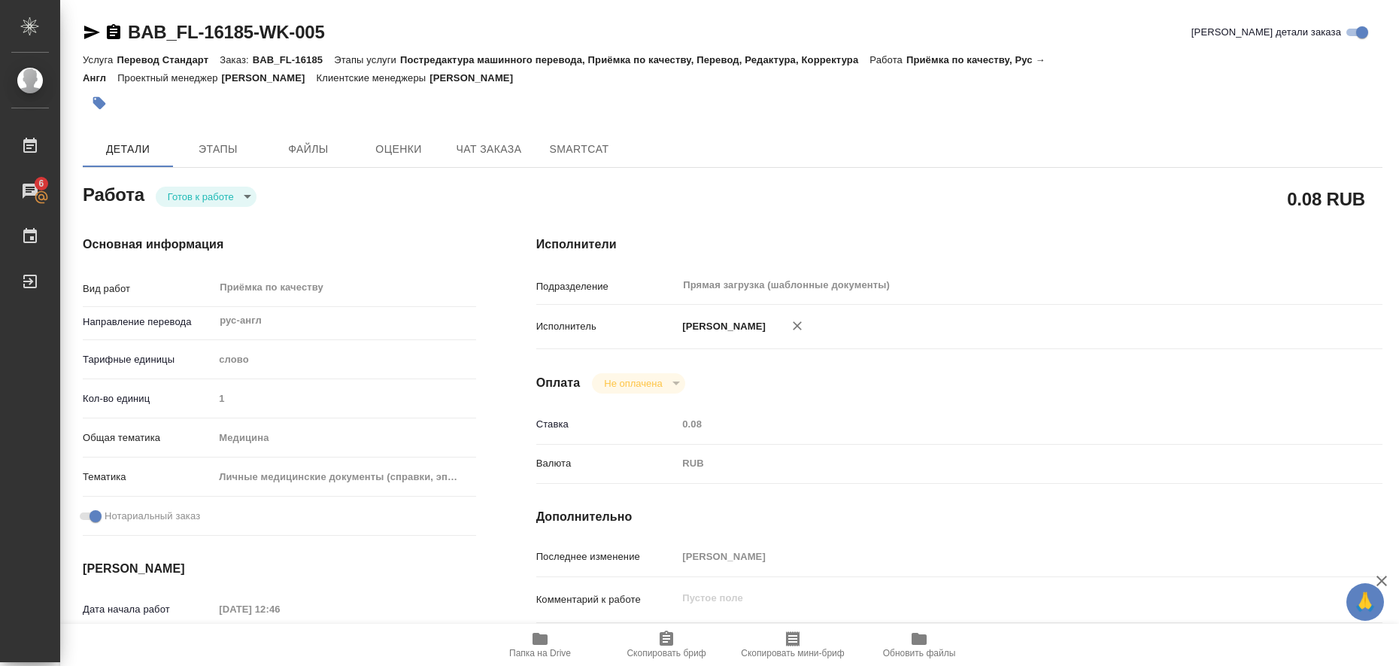
type input "Прямая загрузка (шаблонные документы)"
type input "notPayed"
type input "0.08"
type input "RUB"
type input "[PERSON_NAME]"
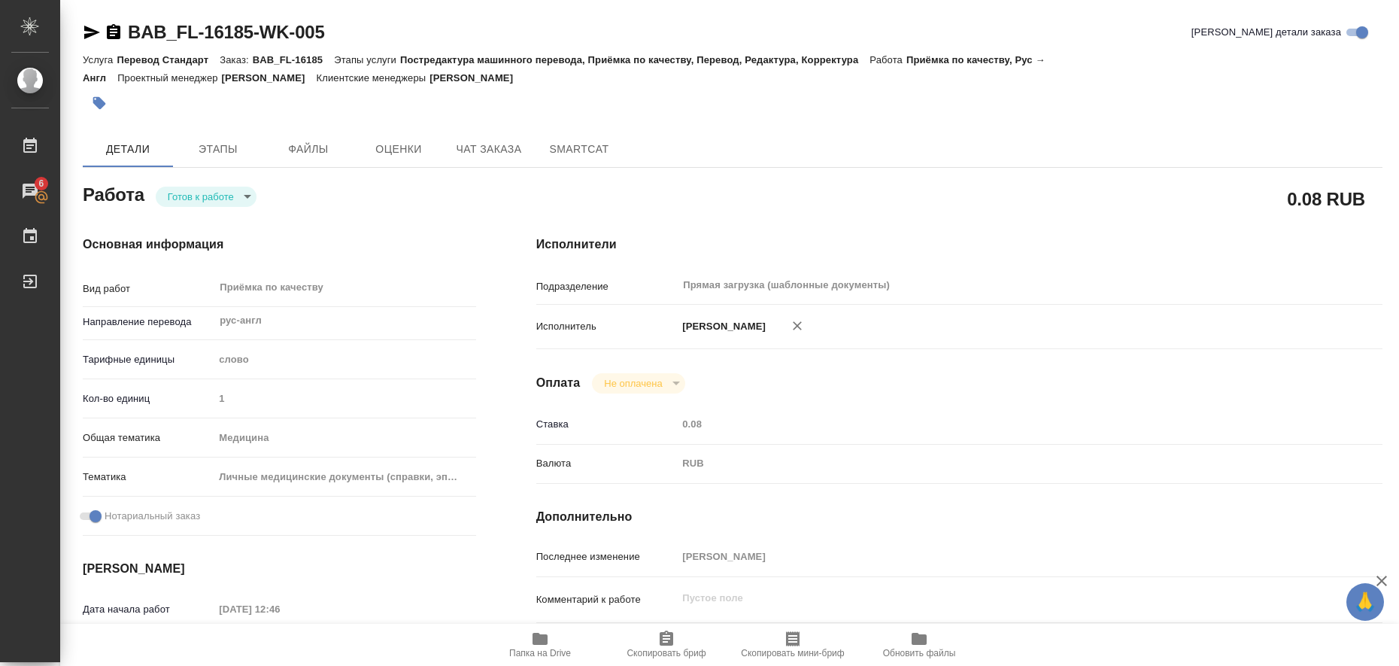
type input "BAB_FL-16185"
type input "Перевод Стандарт"
type input "Постредактура машинного перевода, Приёмка по качеству, Перевод, Редактура, Корр…"
type input "Голубев Дмитрий"
type input "/Clients/FL_BAB/Orders/BAB_FL-16185"
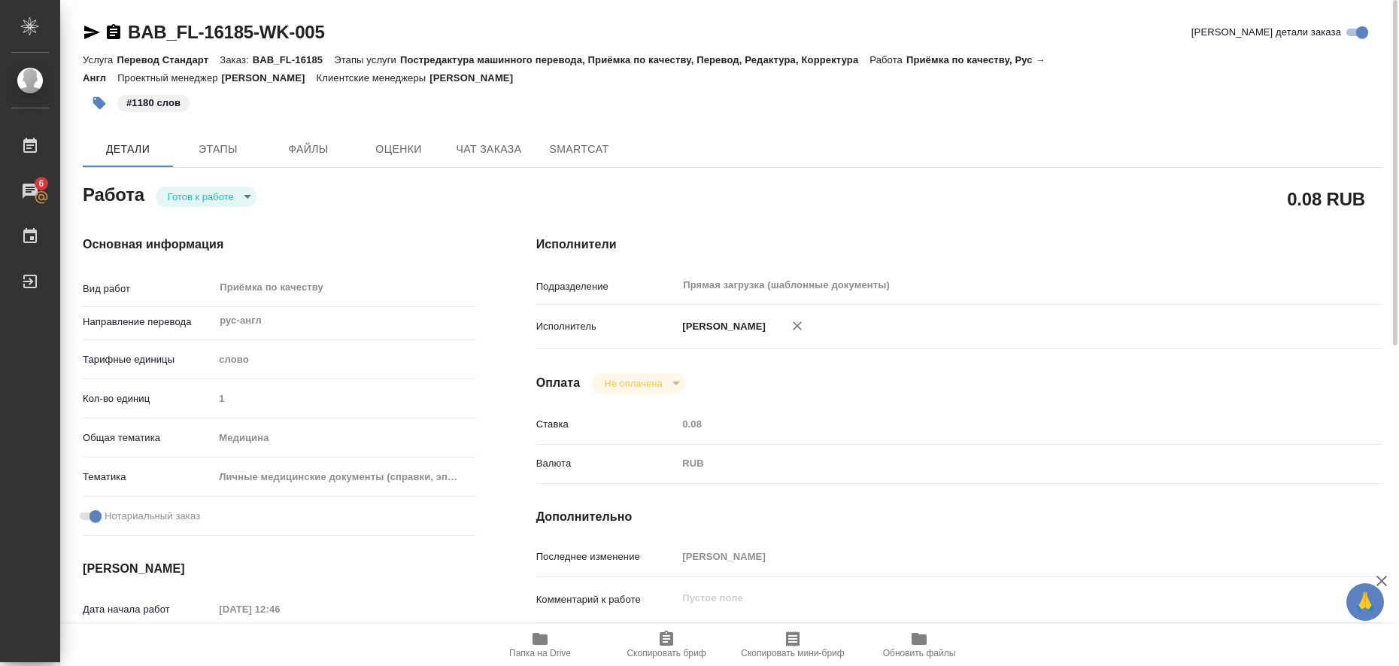
click at [242, 199] on body "🙏 .cls-1 fill:#fff; AWATERA Liubitskaia Olga Работы 6 Чаты График Выйти BAB_FL-…" at bounding box center [699, 333] width 1399 height 666
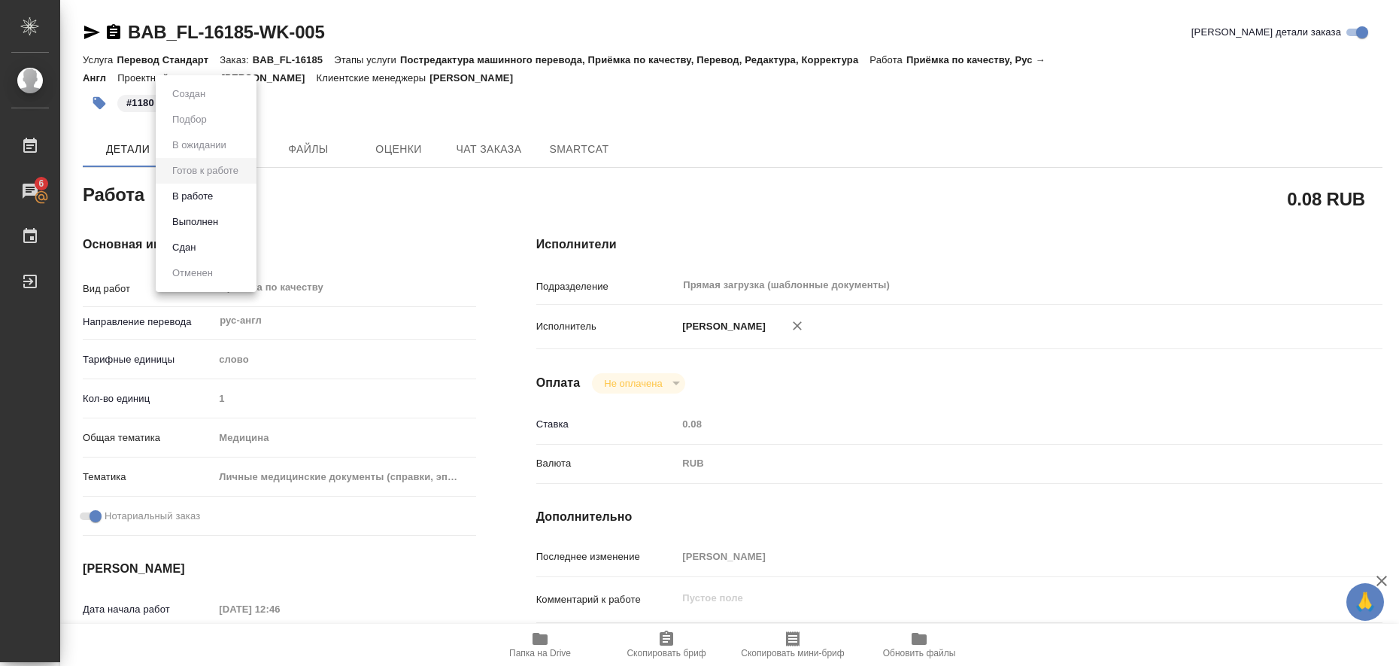
click at [236, 220] on li "Выполнен" at bounding box center [206, 222] width 101 height 26
type textarea "x"
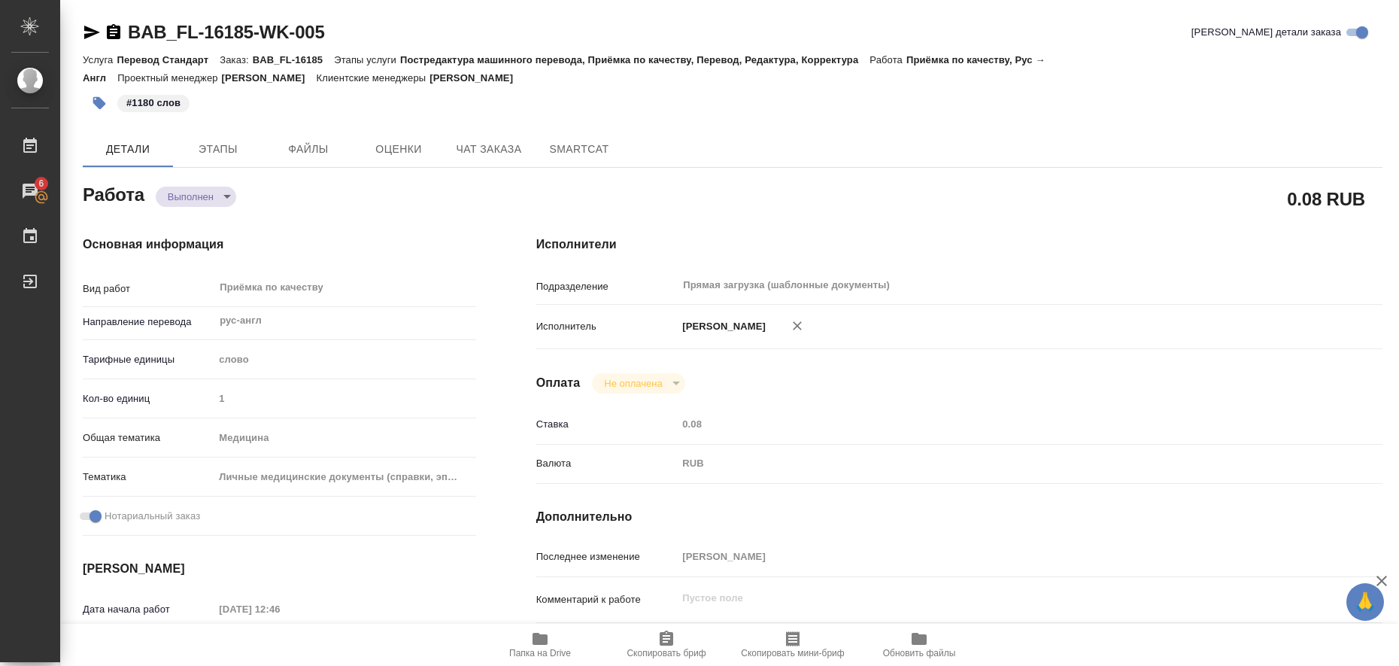
type textarea "x"
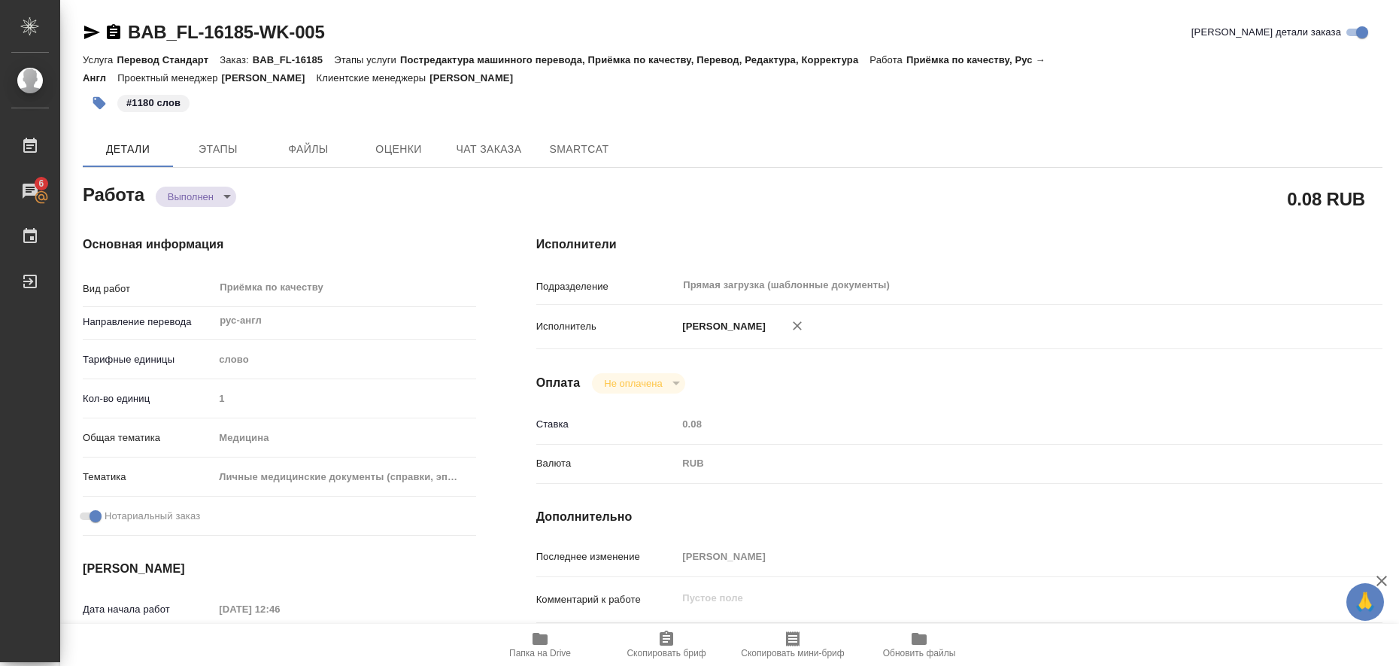
type textarea "x"
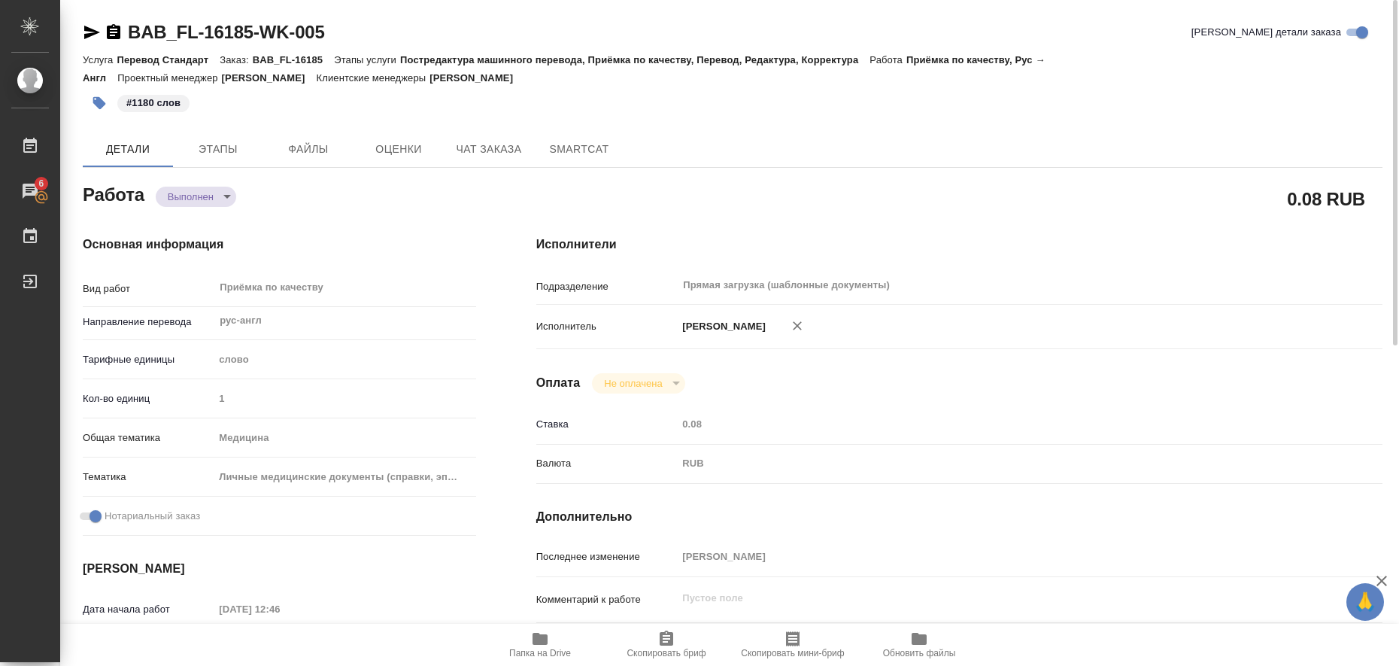
type textarea "x"
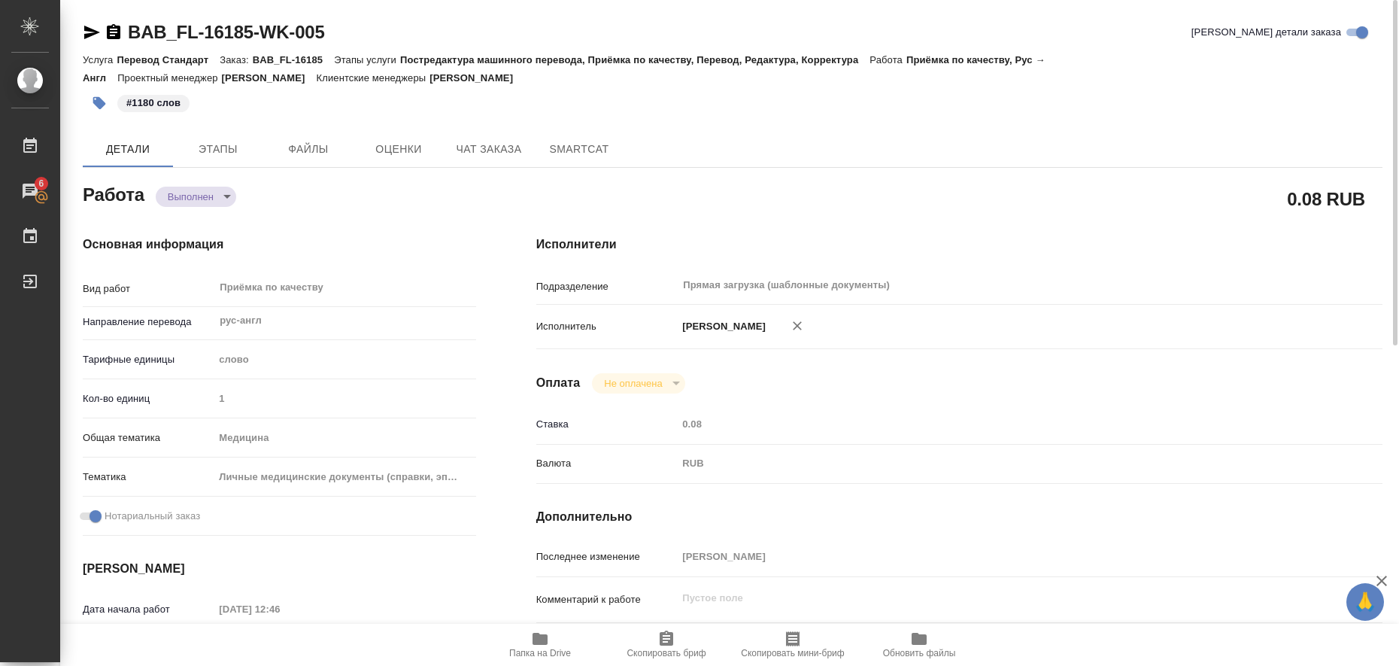
type textarea "x"
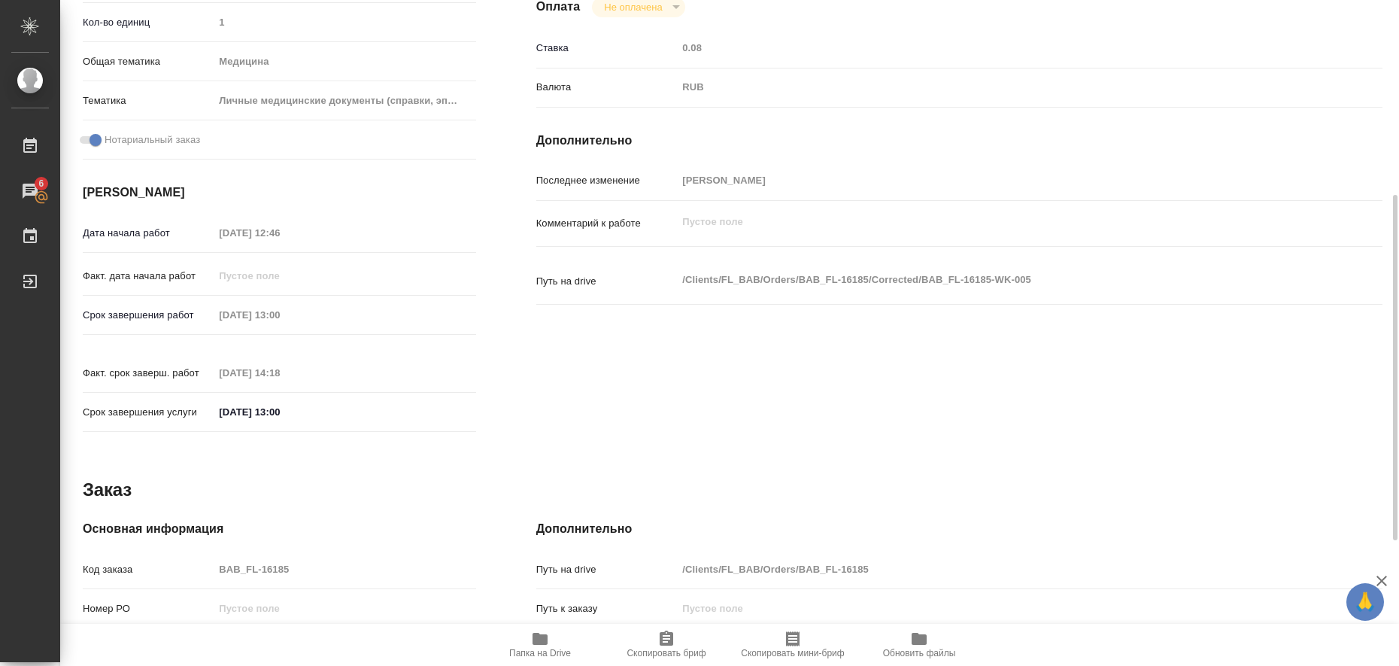
scroll to position [617, 0]
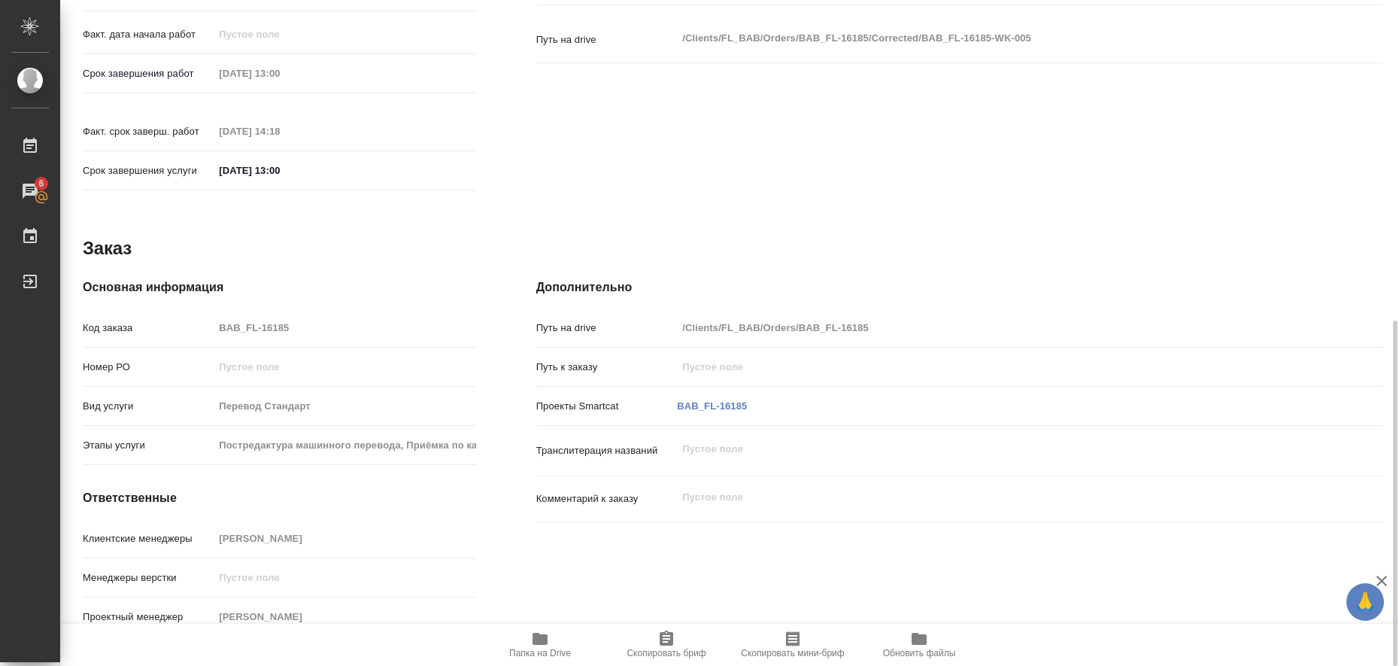
click at [542, 642] on icon "button" at bounding box center [539, 639] width 15 height 12
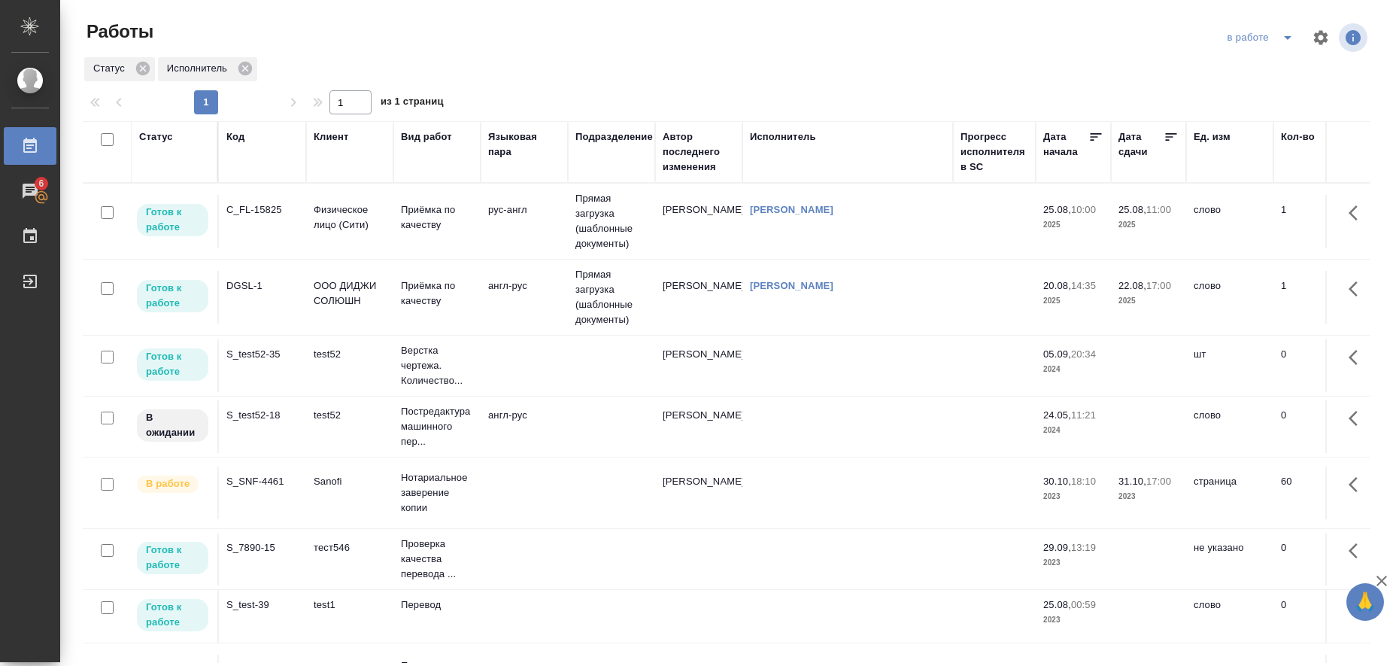
scroll to position [5, 0]
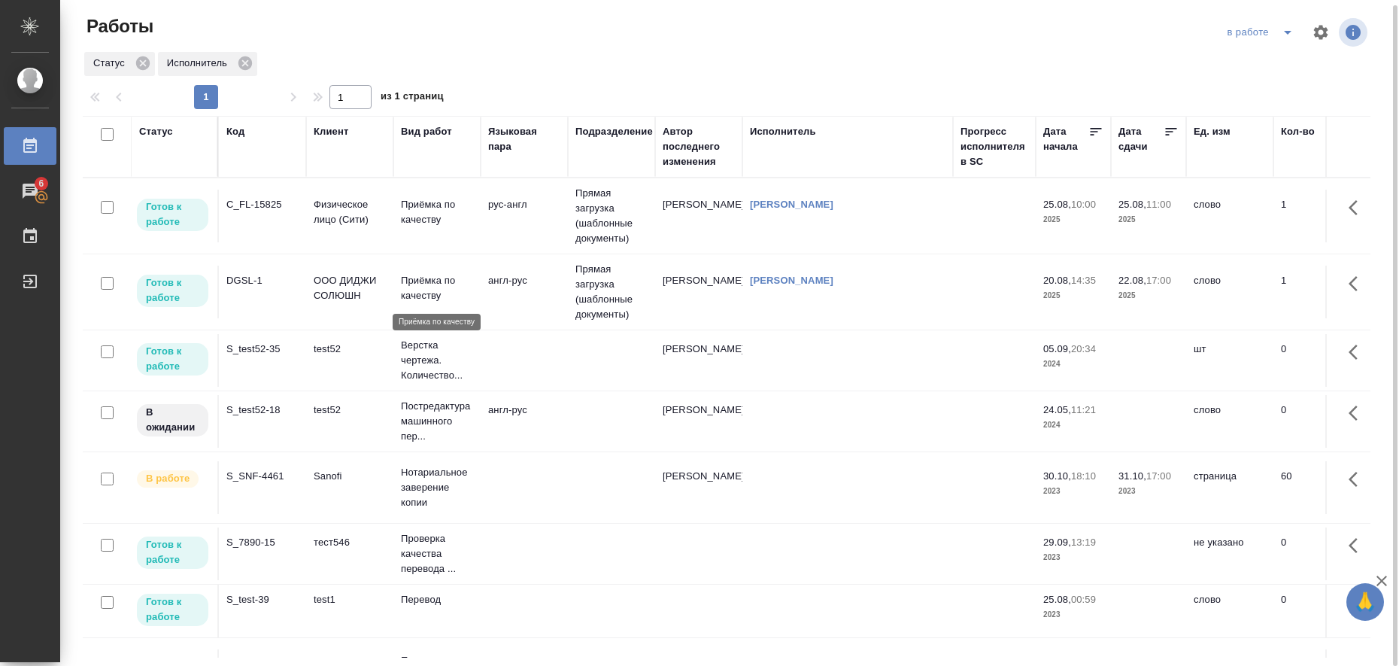
click at [432, 287] on p "Приёмка по качеству" at bounding box center [437, 288] width 72 height 30
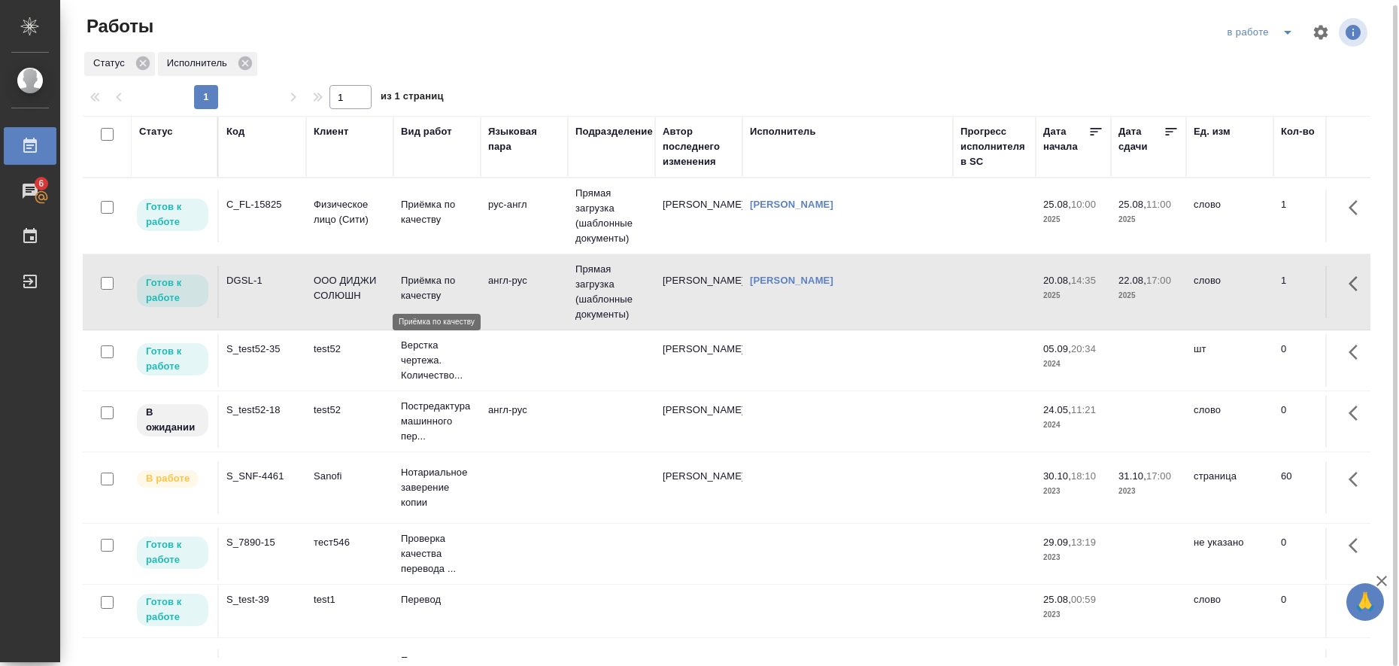
click at [432, 287] on p "Приёмка по качеству" at bounding box center [437, 288] width 72 height 30
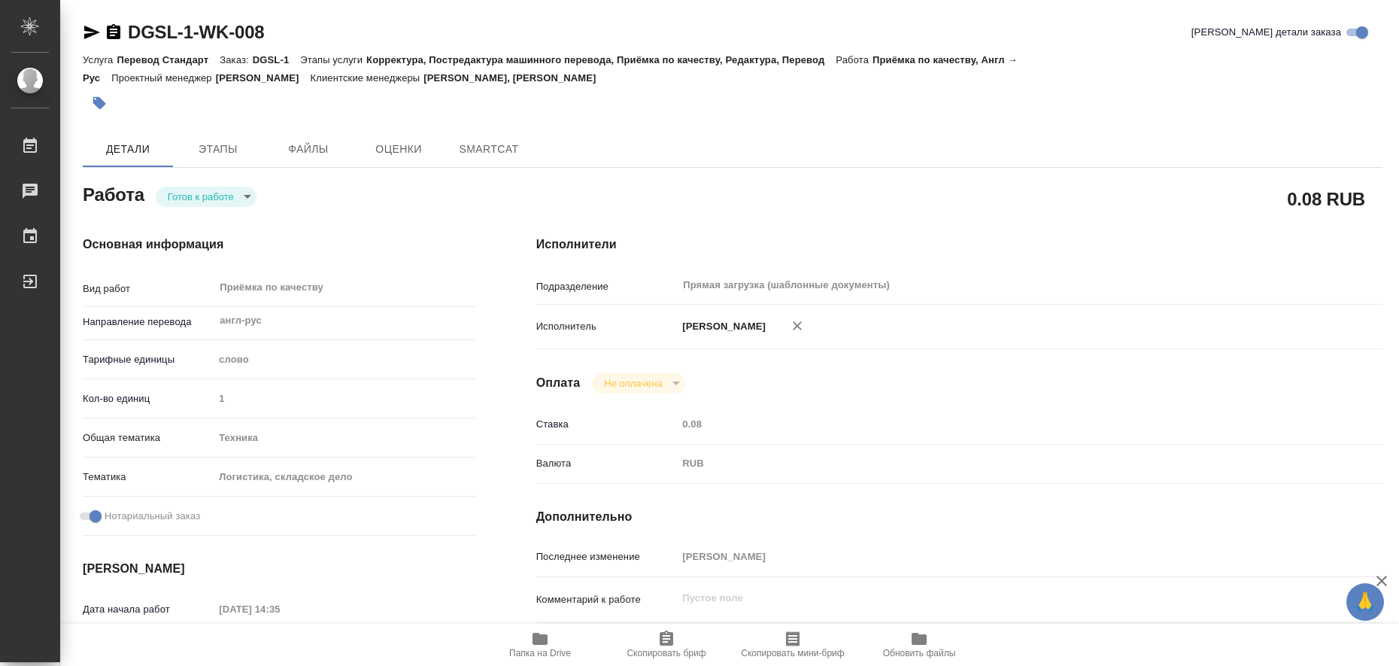
type textarea "x"
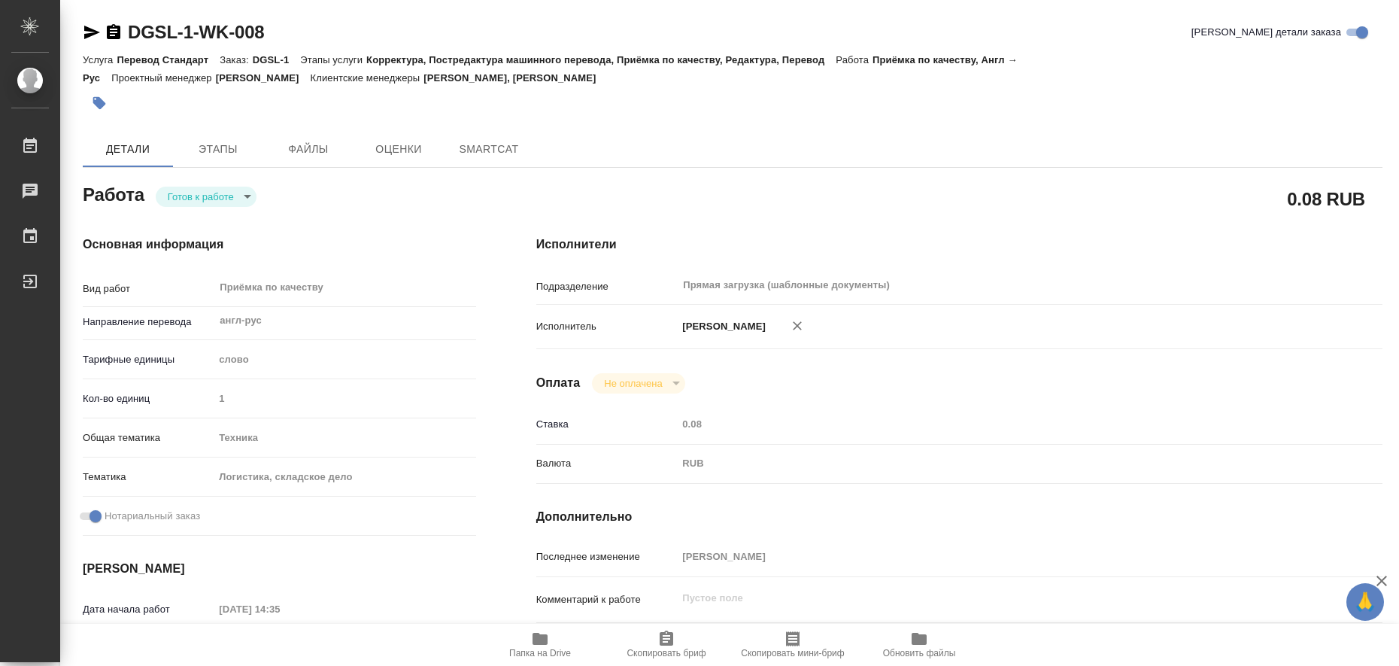
type textarea "x"
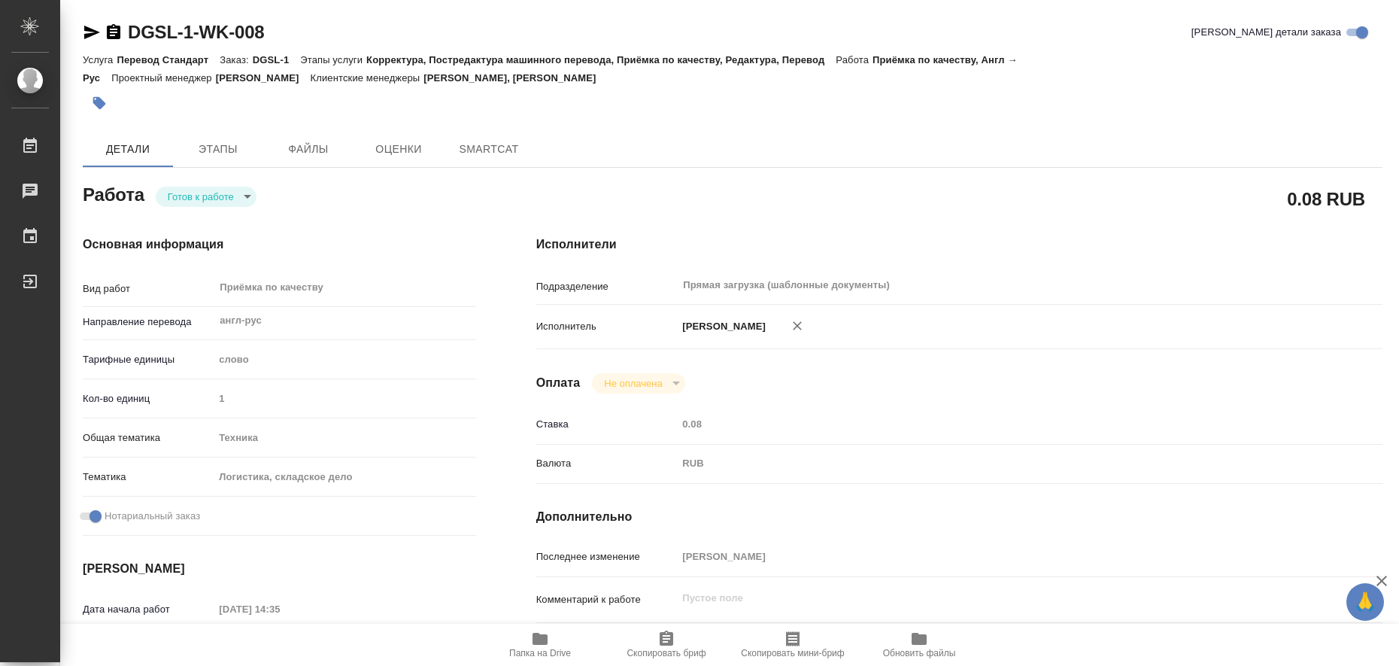
type textarea "x"
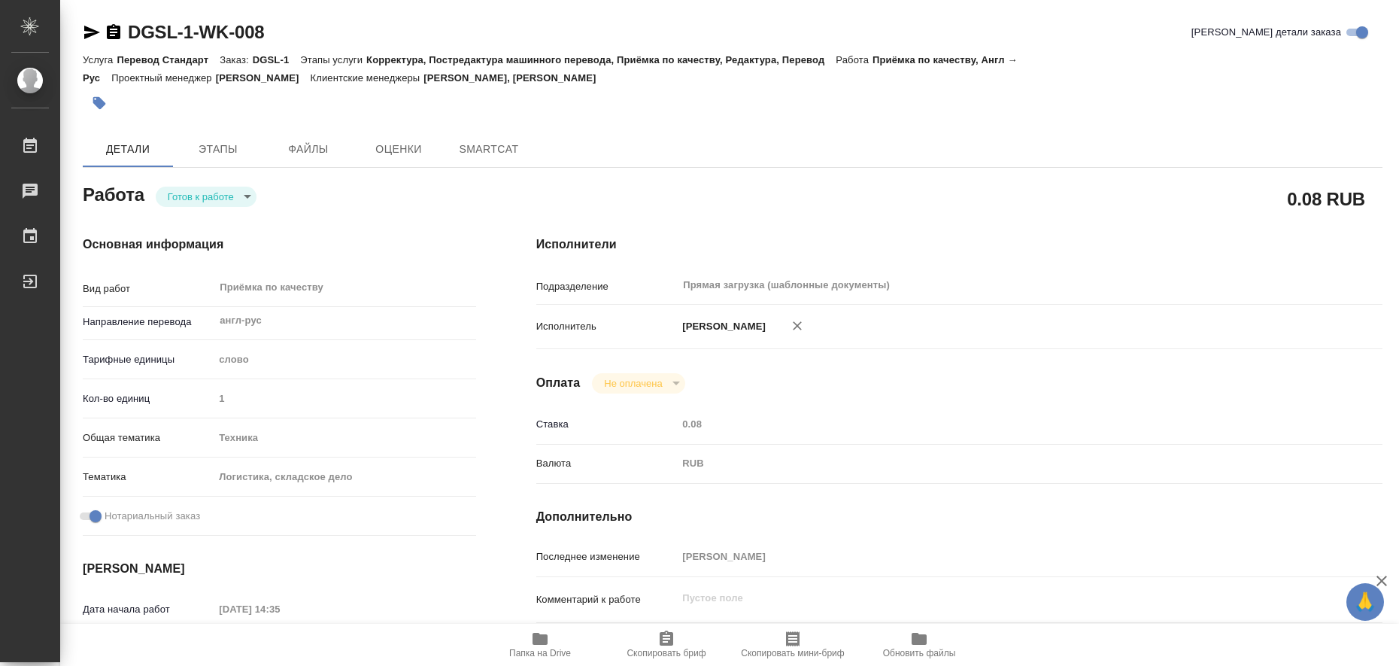
type textarea "x"
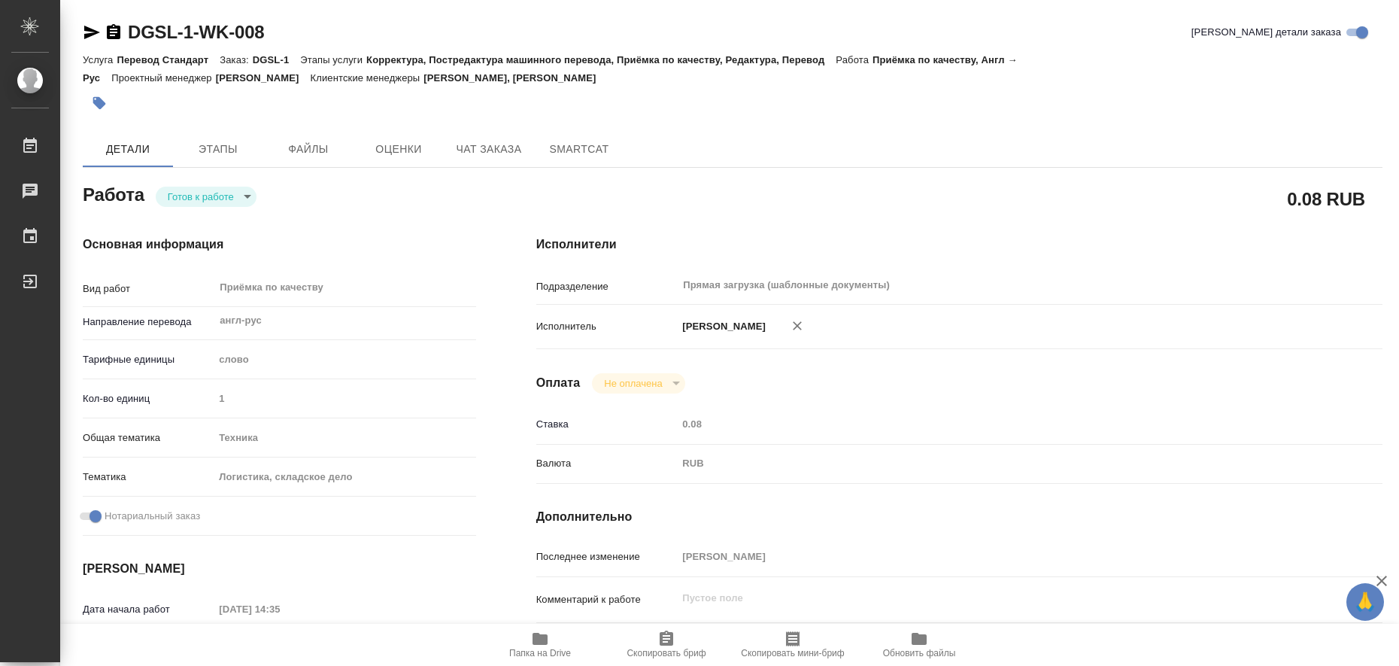
type textarea "x"
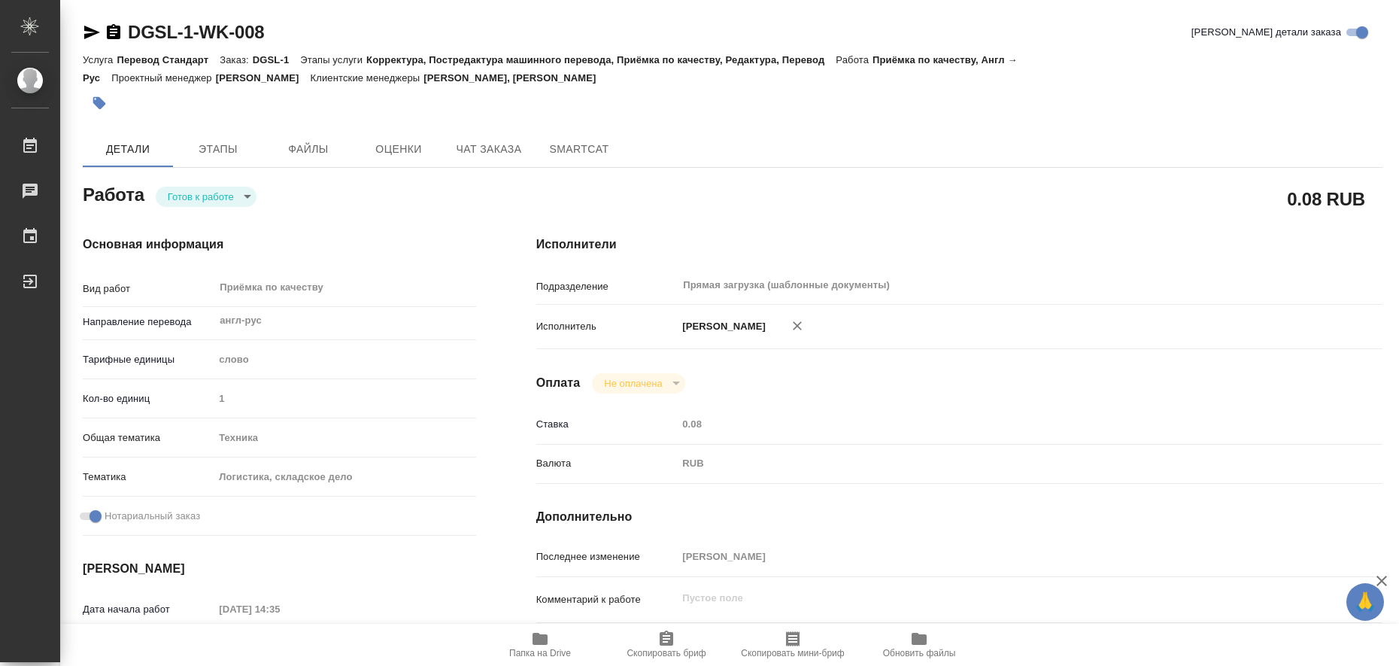
type textarea "x"
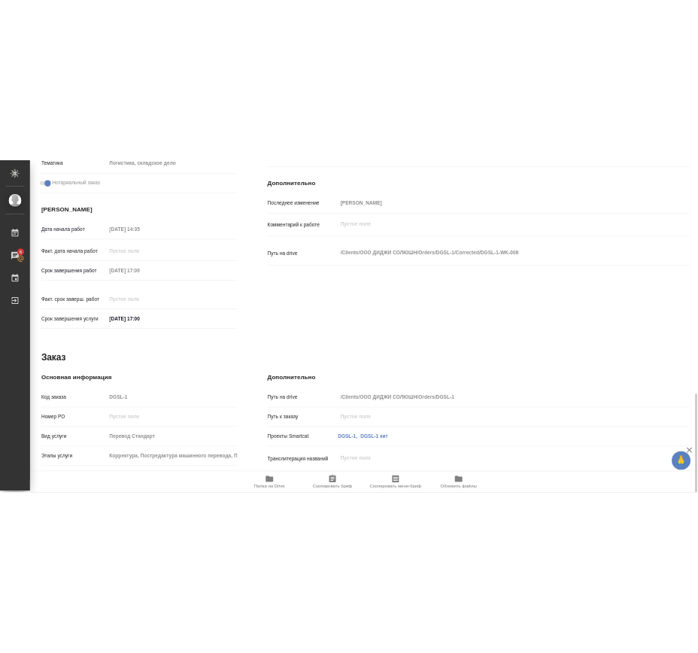
scroll to position [617, 0]
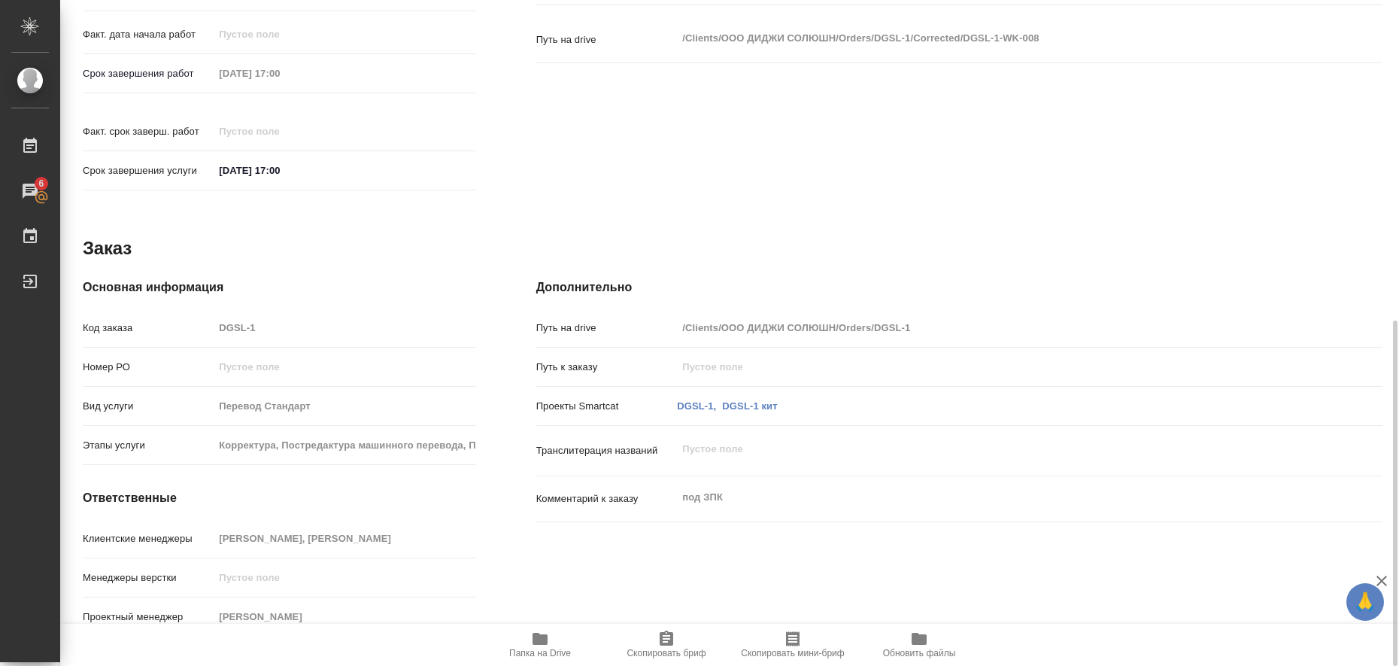
click at [545, 642] on icon "button" at bounding box center [539, 639] width 15 height 12
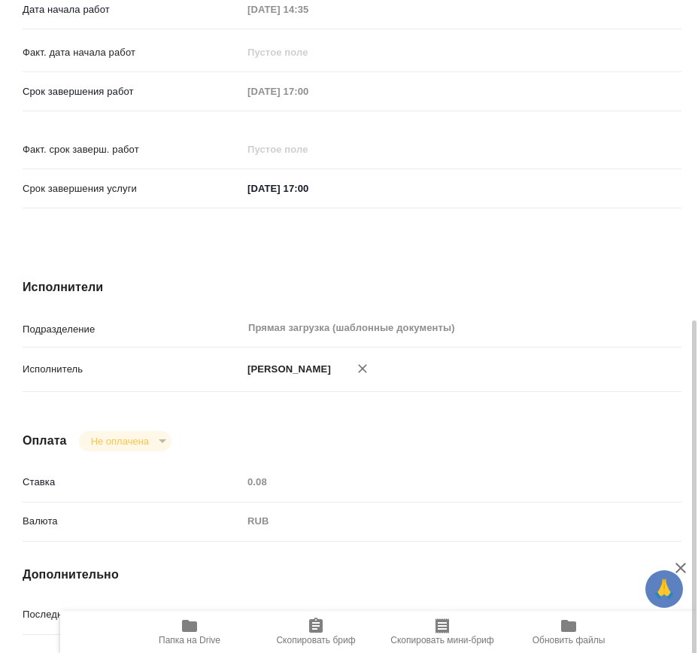
type textarea "x"
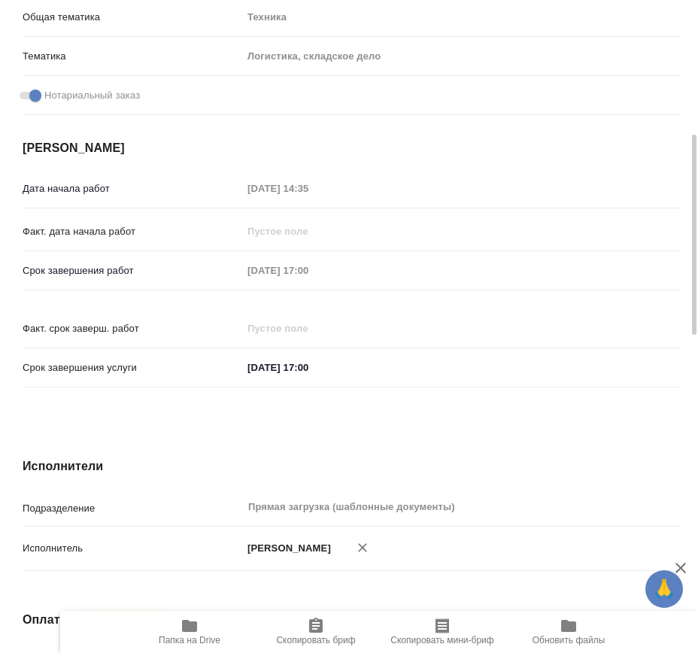
scroll to position [344, 0]
